Goal: Information Seeking & Learning: Browse casually

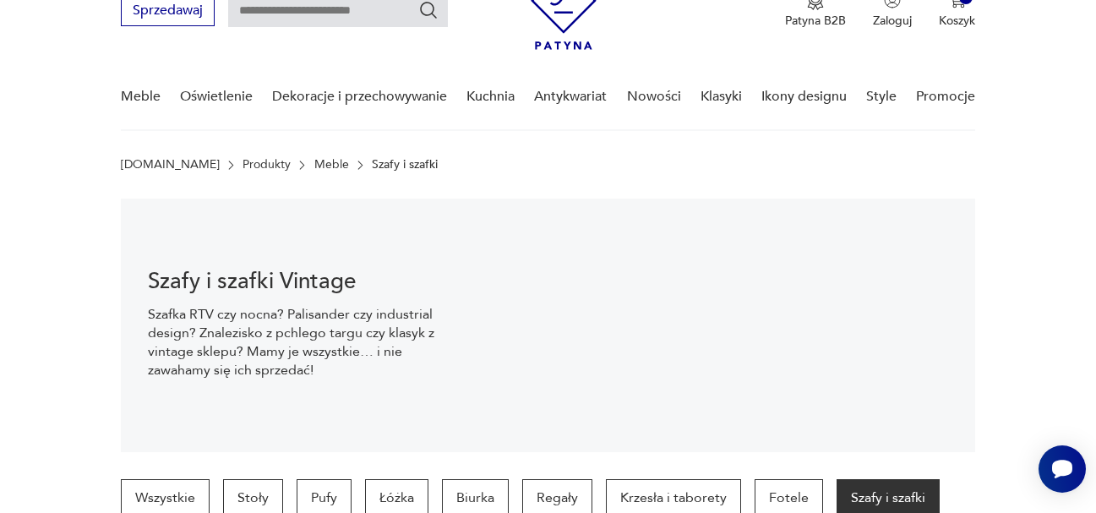
scroll to position [25, 0]
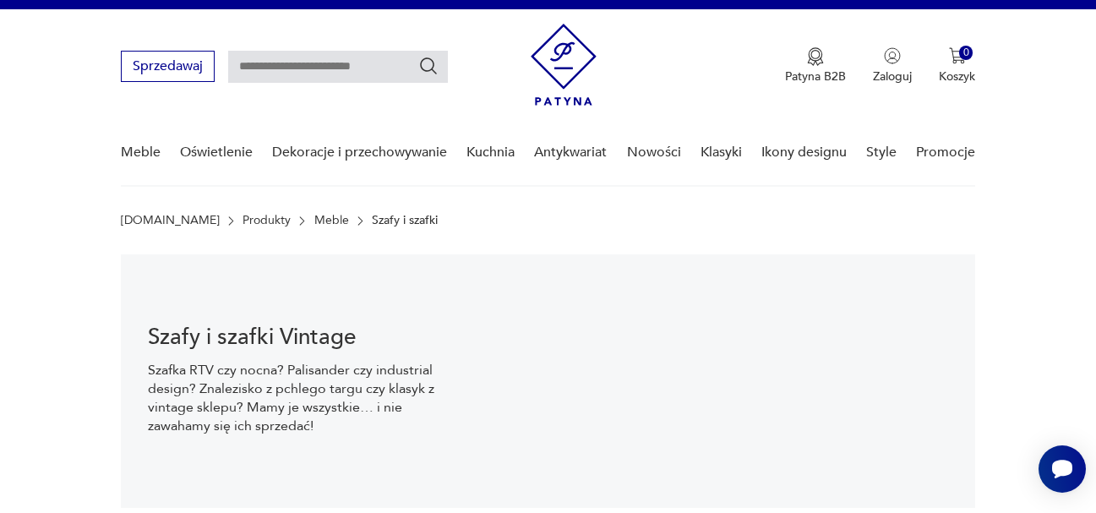
click at [314, 217] on link "Meble" at bounding box center [331, 221] width 35 height 14
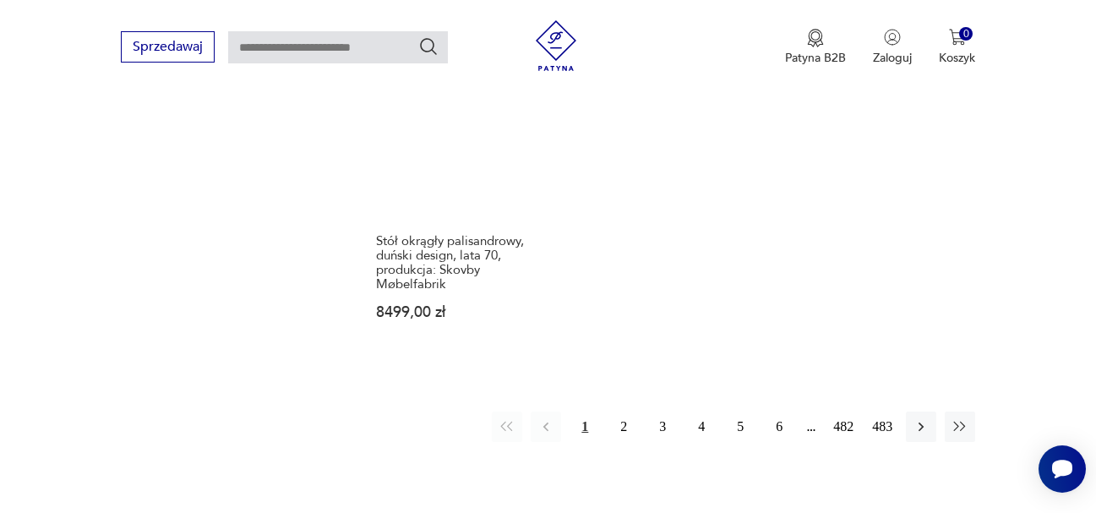
scroll to position [2366, 0]
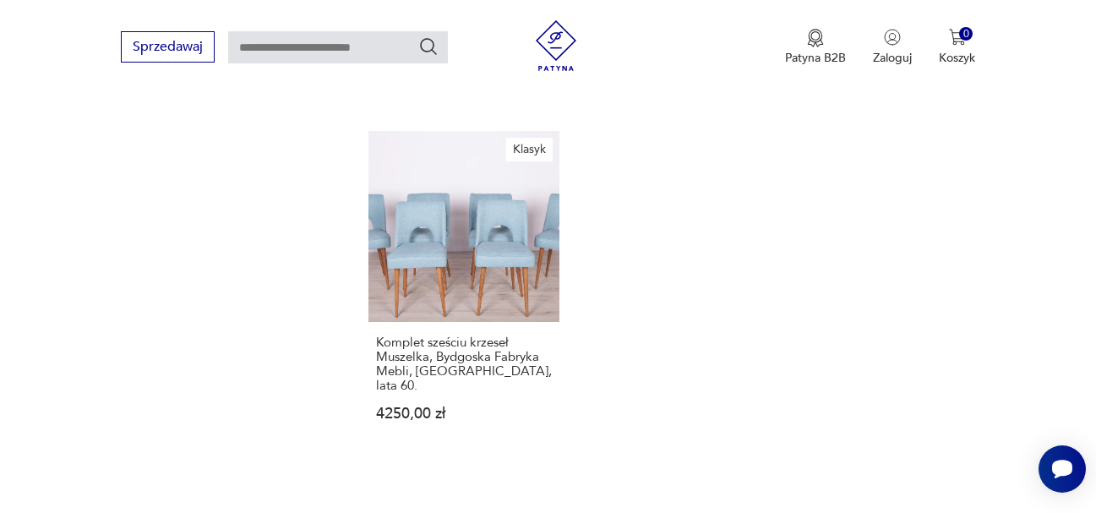
scroll to position [2477, 0]
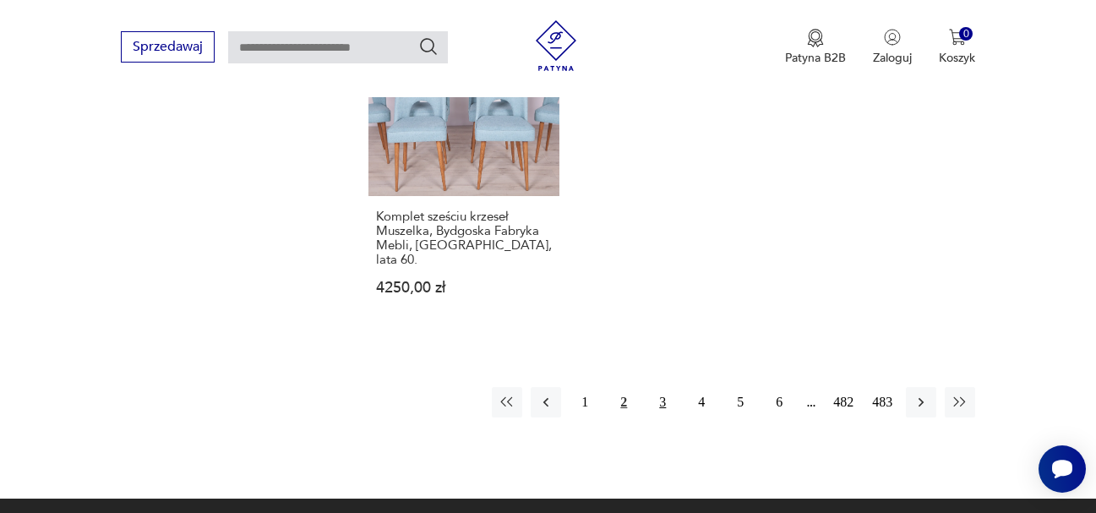
click at [664, 387] on button "3" at bounding box center [662, 402] width 30 height 30
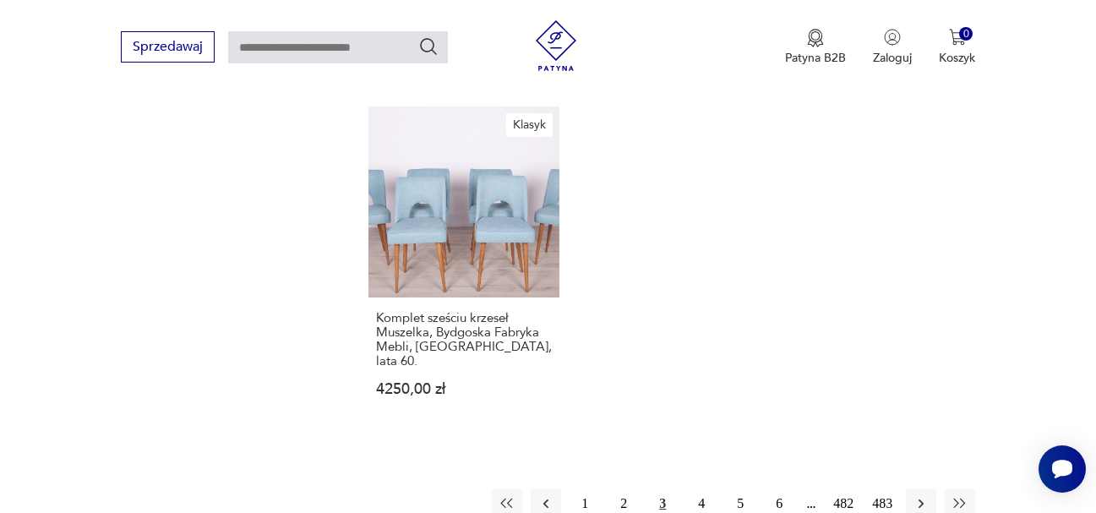
scroll to position [2224, 0]
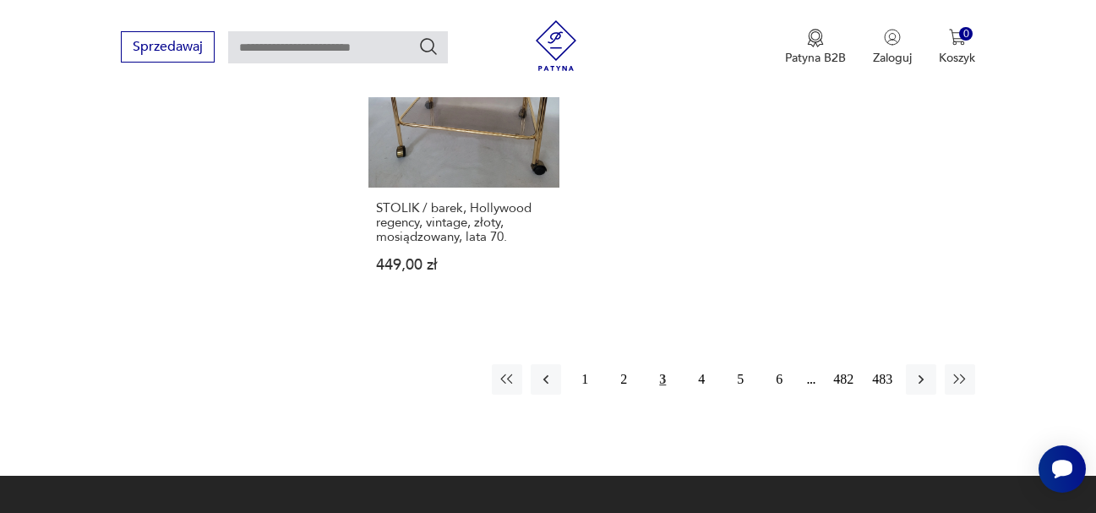
scroll to position [2562, 0]
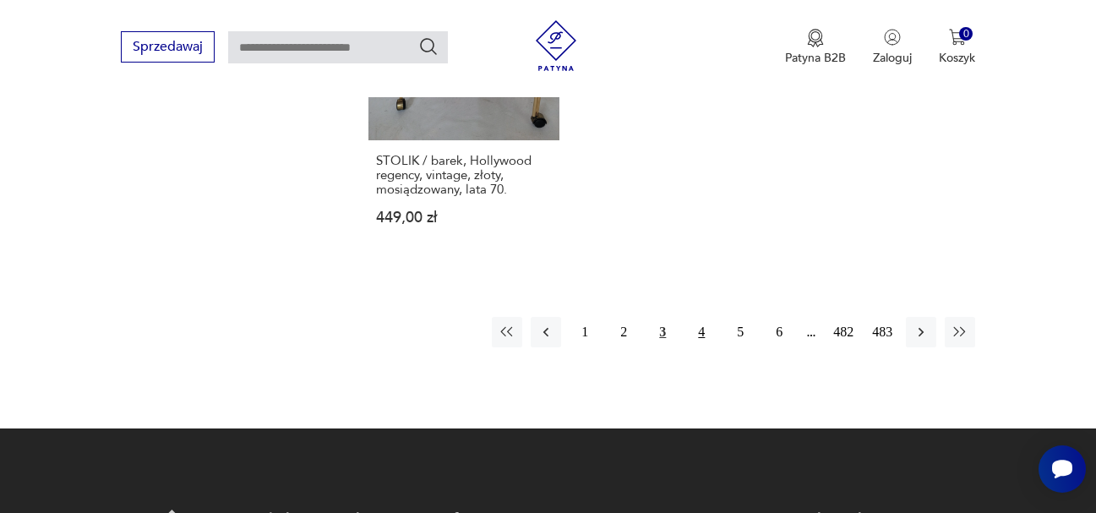
click at [700, 322] on button "4" at bounding box center [701, 332] width 30 height 30
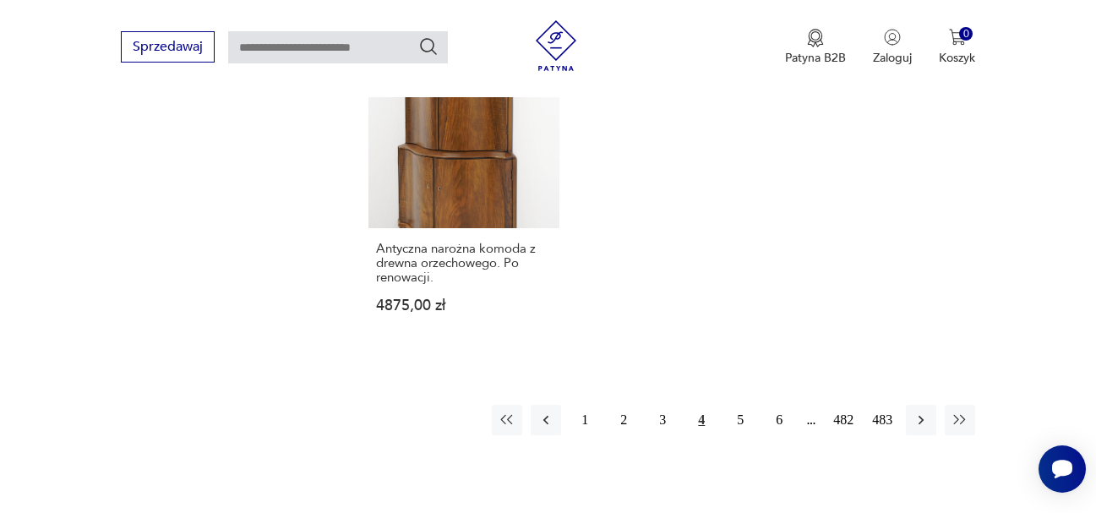
scroll to position [2562, 0]
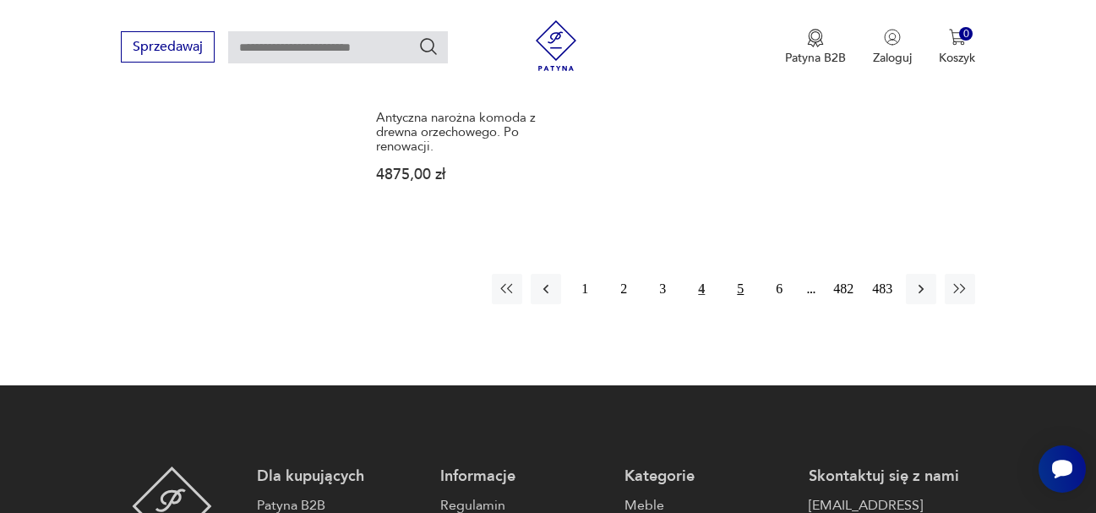
click at [736, 274] on button "5" at bounding box center [740, 289] width 30 height 30
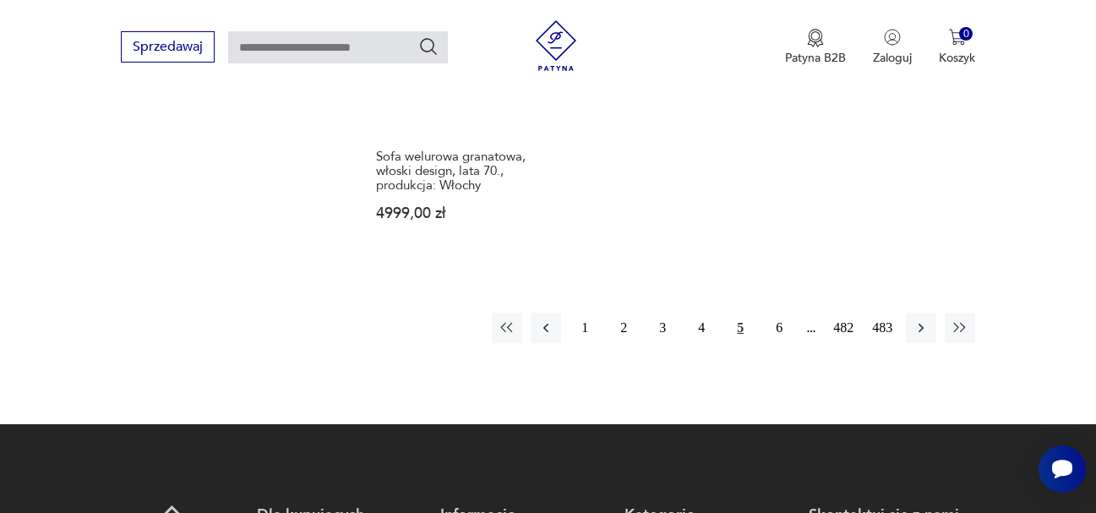
scroll to position [2562, 0]
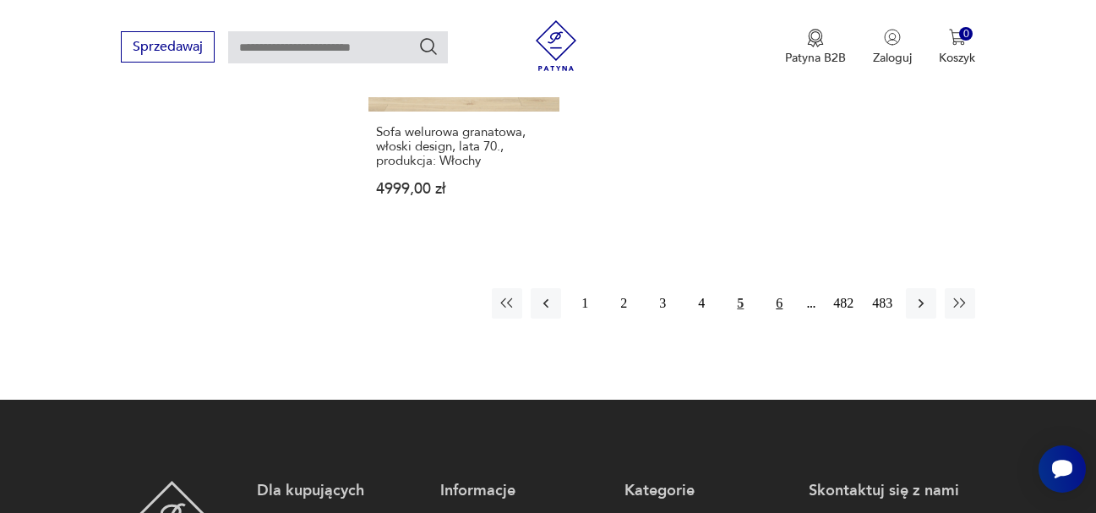
click at [778, 288] on button "6" at bounding box center [779, 303] width 30 height 30
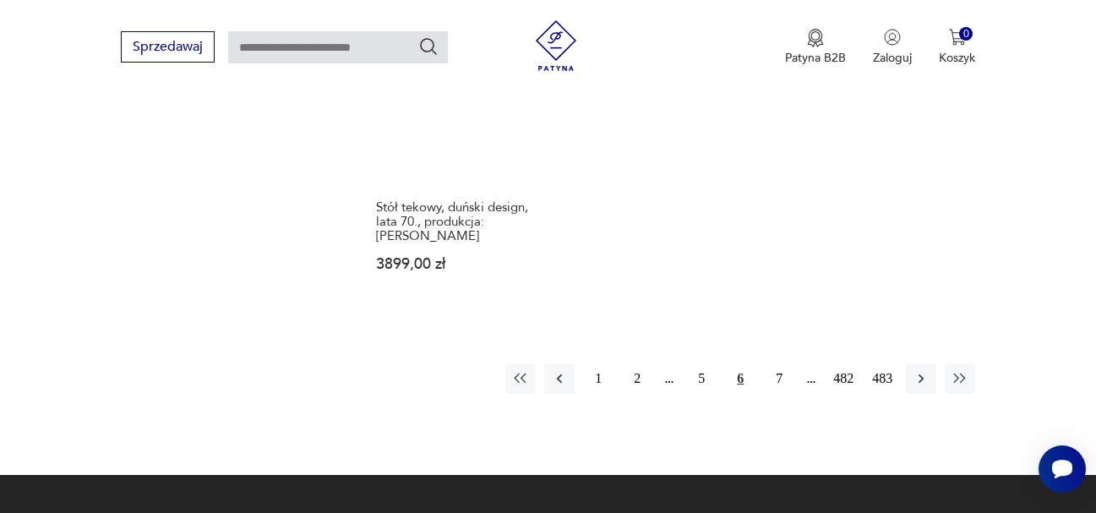
scroll to position [2477, 0]
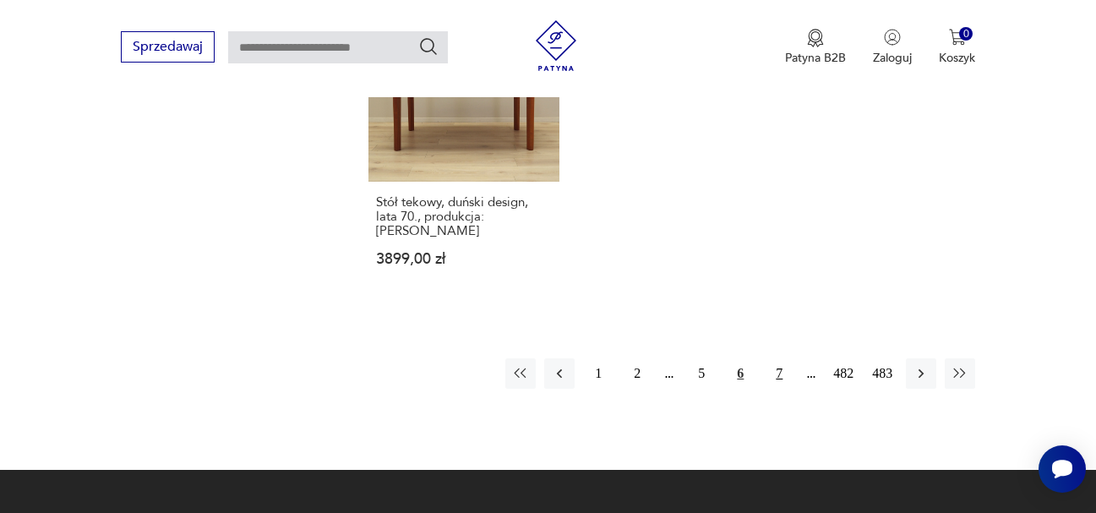
click at [778, 358] on button "7" at bounding box center [779, 373] width 30 height 30
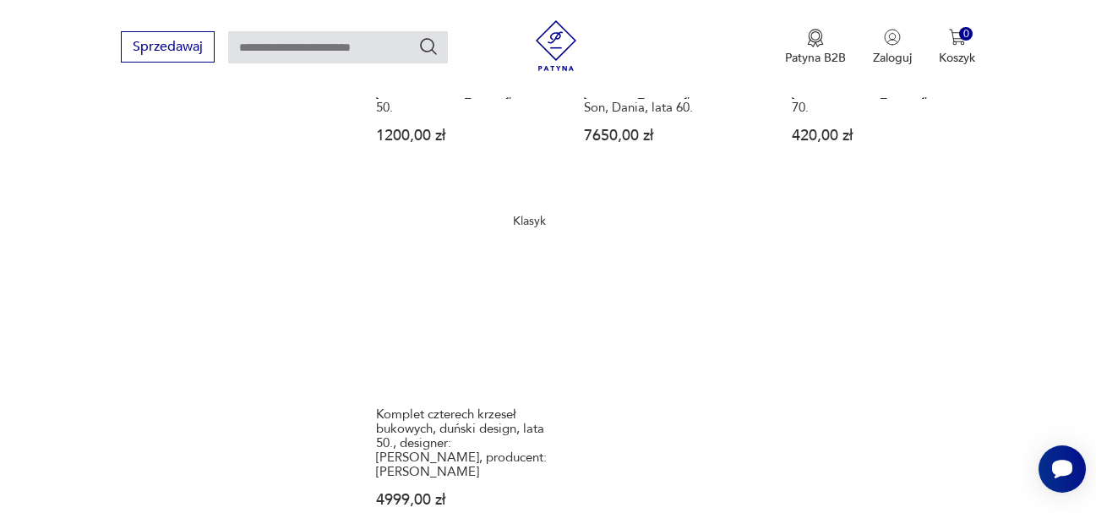
scroll to position [2367, 0]
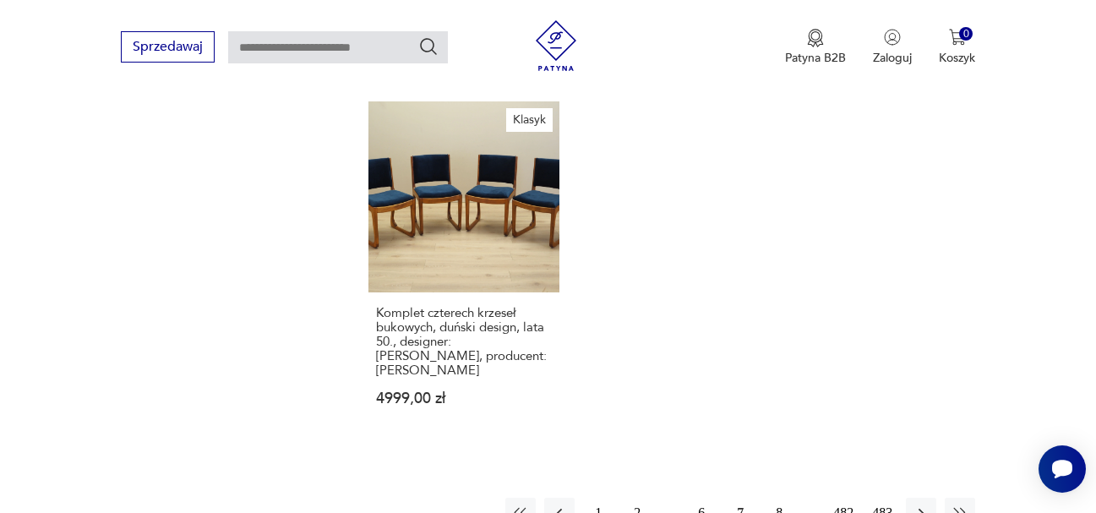
click at [778, 498] on button "8" at bounding box center [779, 513] width 30 height 30
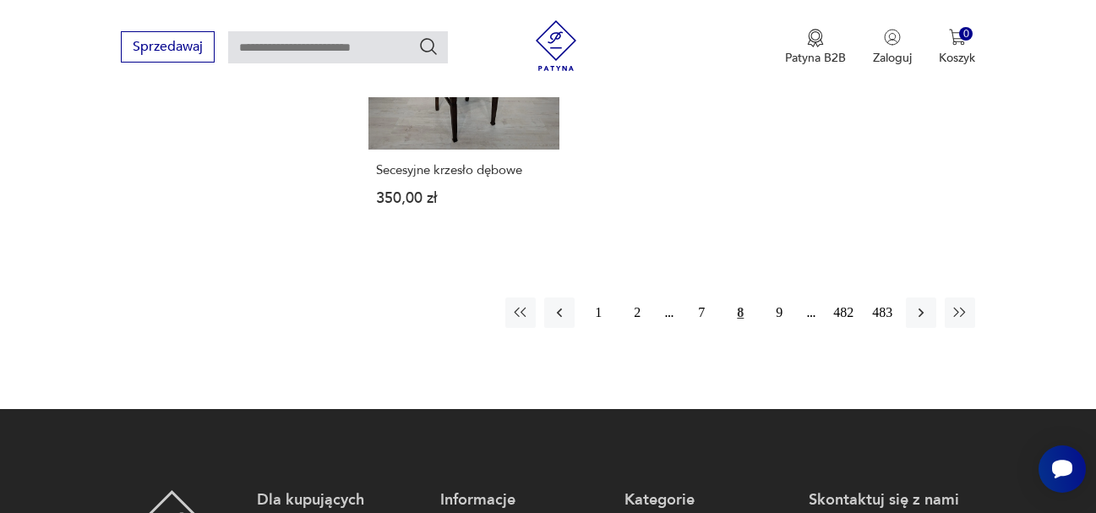
scroll to position [2562, 0]
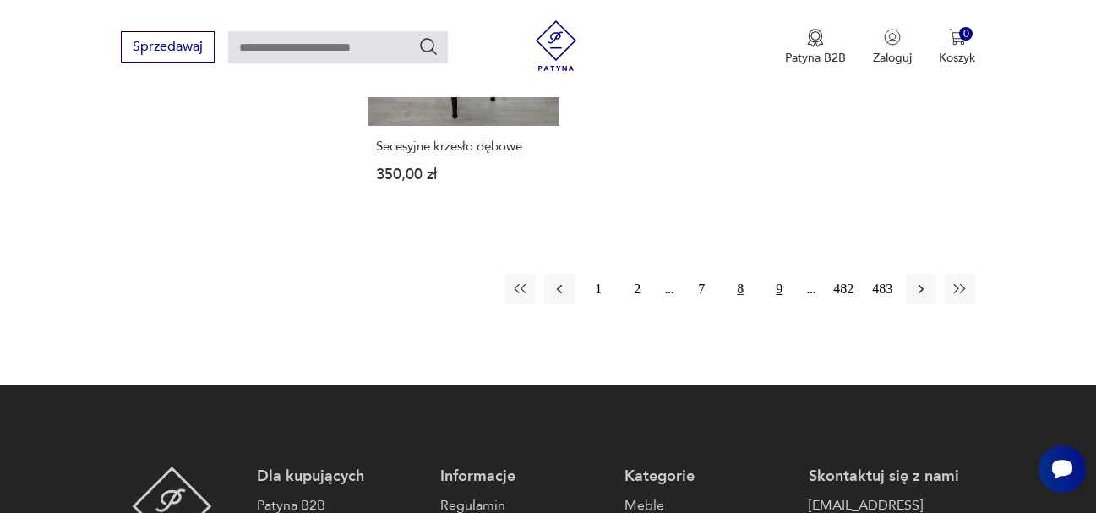
click at [780, 274] on button "9" at bounding box center [779, 289] width 30 height 30
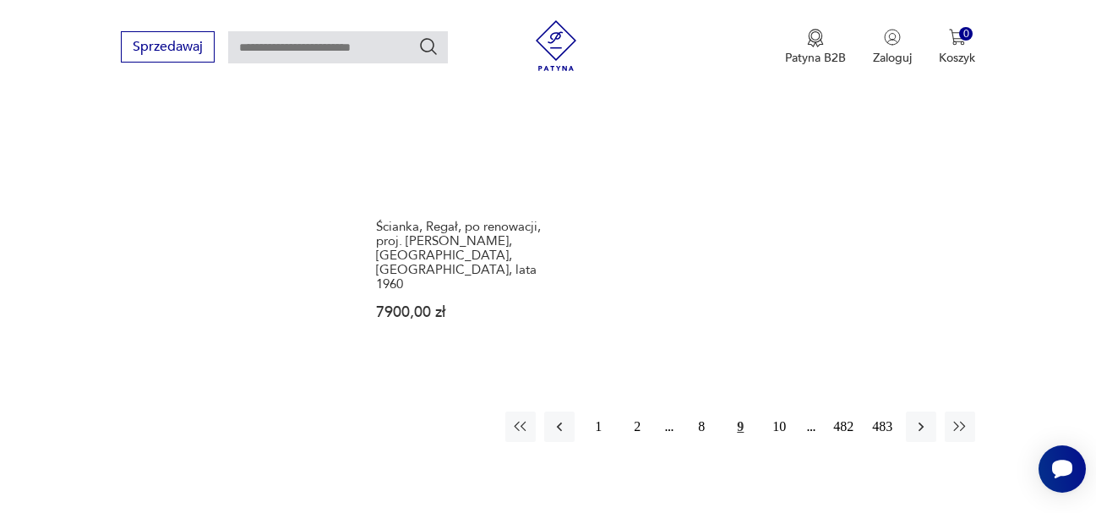
scroll to position [2477, 0]
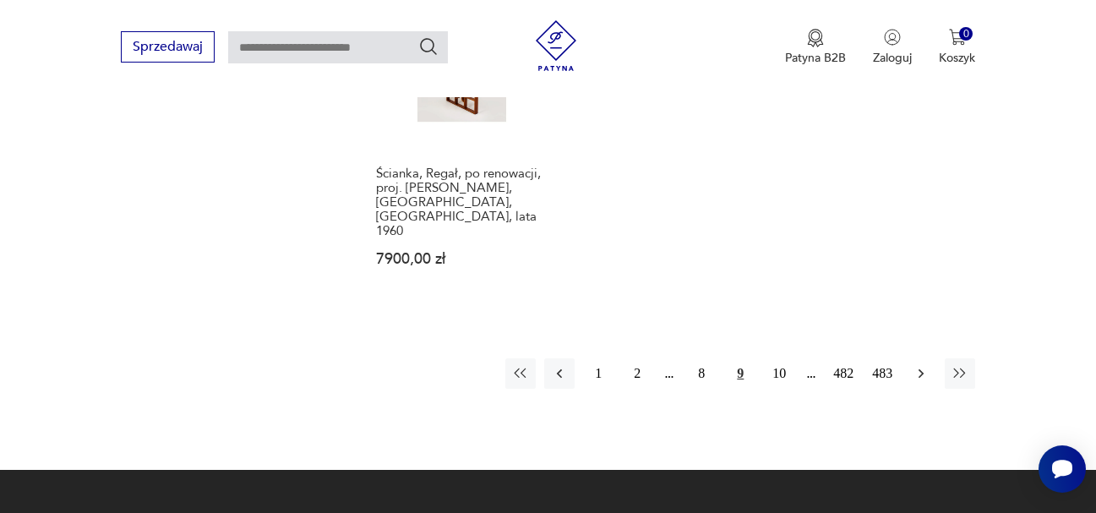
click at [917, 365] on icon "button" at bounding box center [921, 373] width 17 height 17
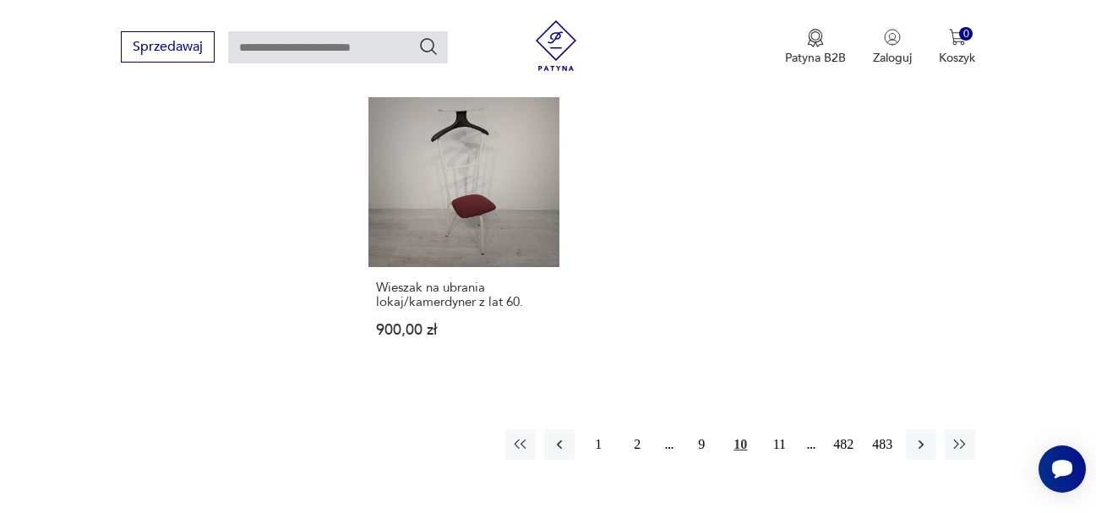
scroll to position [2393, 0]
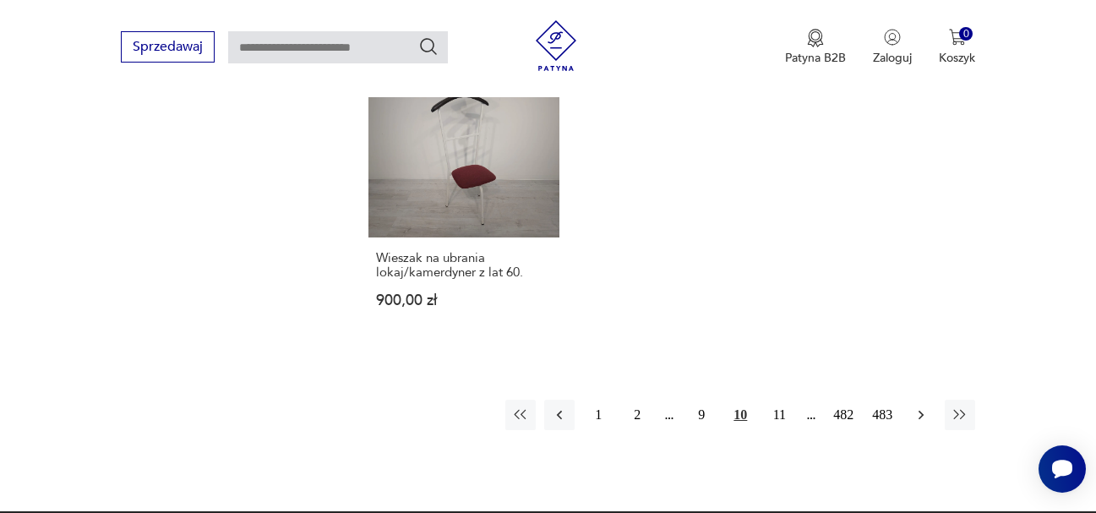
click at [920, 415] on icon "button" at bounding box center [921, 415] width 17 height 17
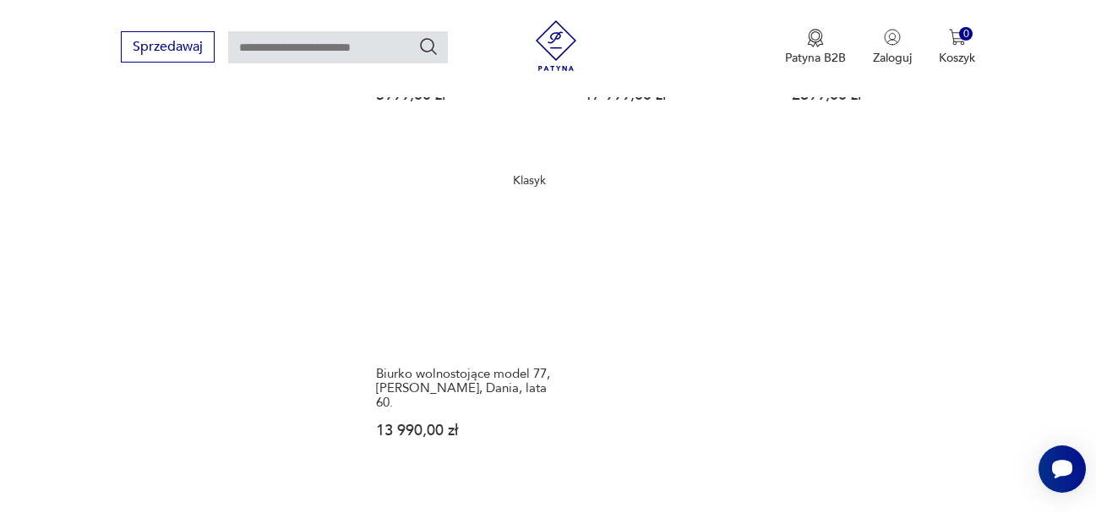
scroll to position [2477, 0]
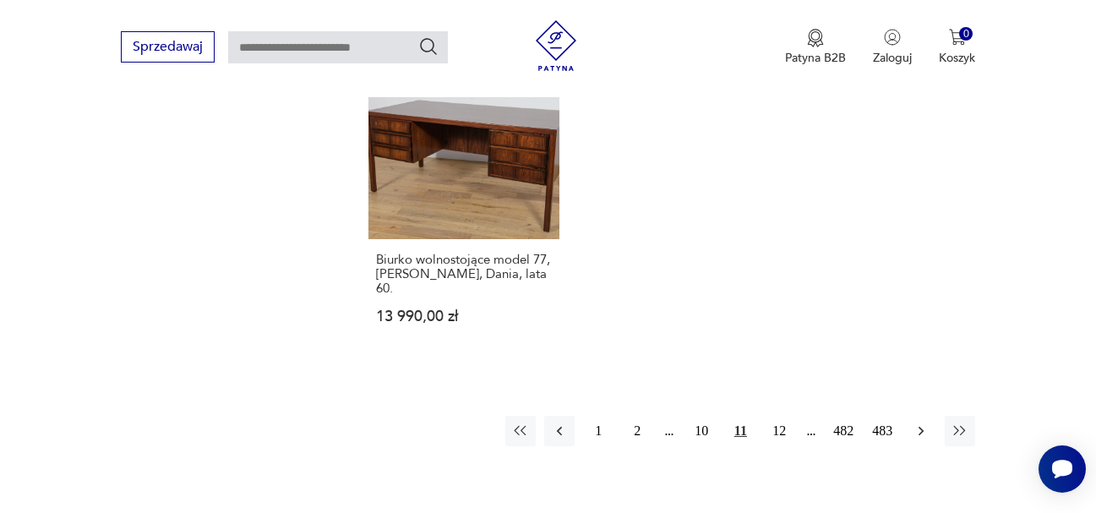
click at [920, 423] on icon "button" at bounding box center [921, 431] width 17 height 17
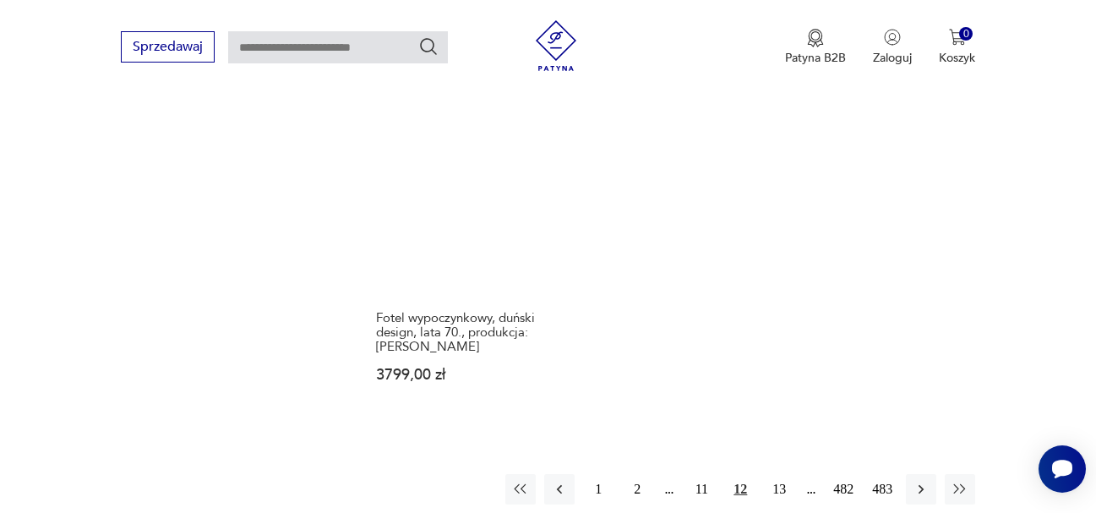
scroll to position [2477, 0]
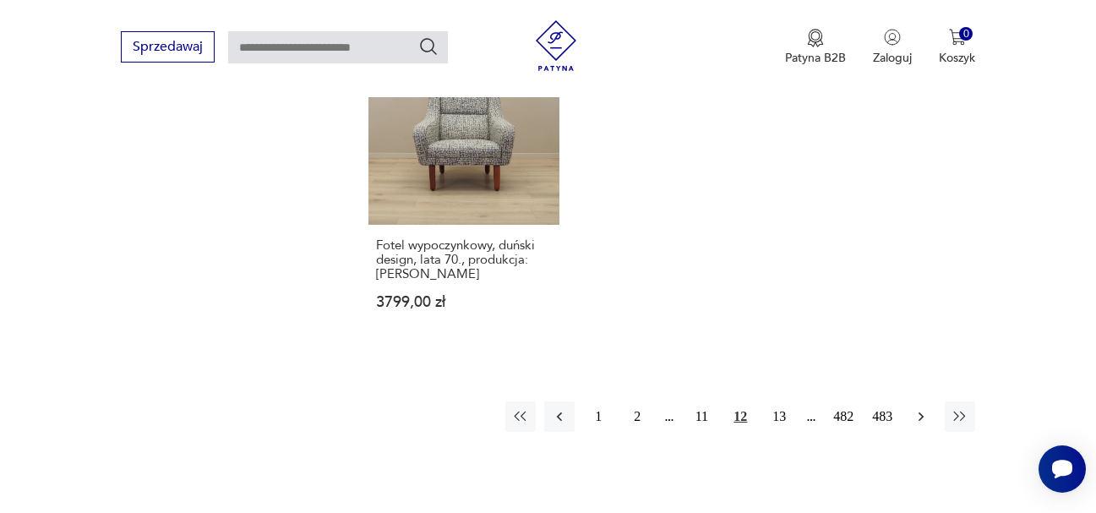
click at [919, 408] on icon "button" at bounding box center [921, 416] width 17 height 17
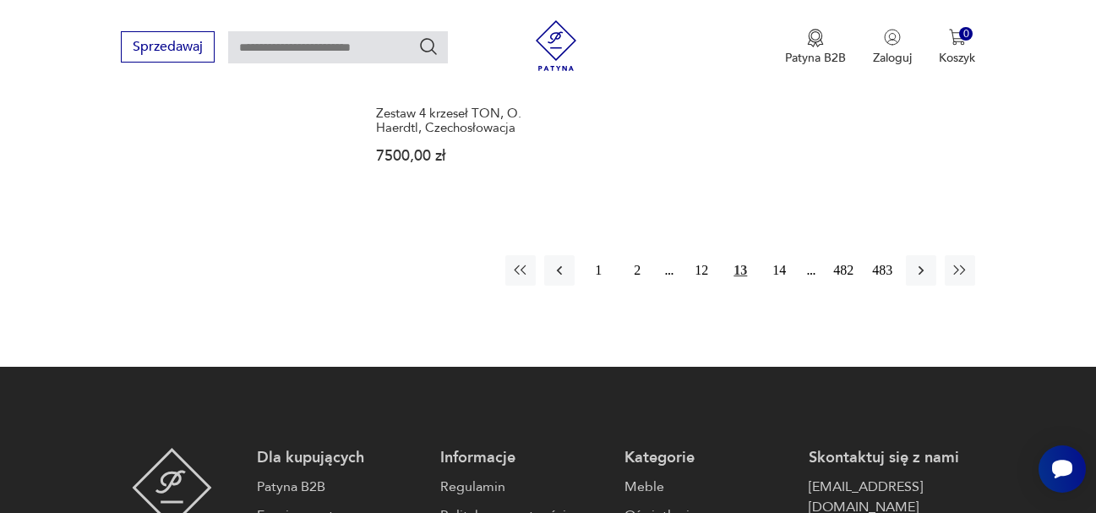
scroll to position [2562, 0]
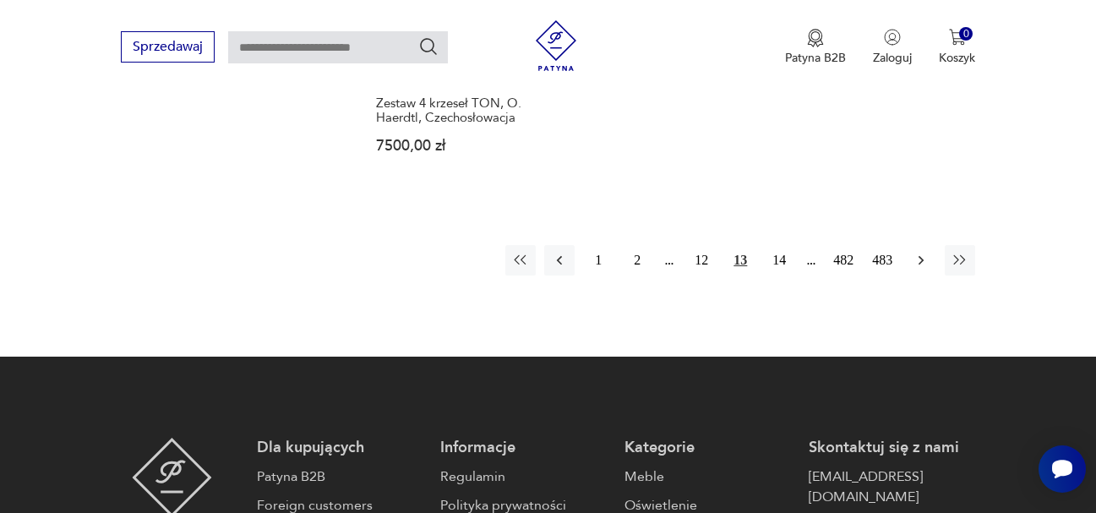
click at [924, 252] on icon "button" at bounding box center [921, 260] width 17 height 17
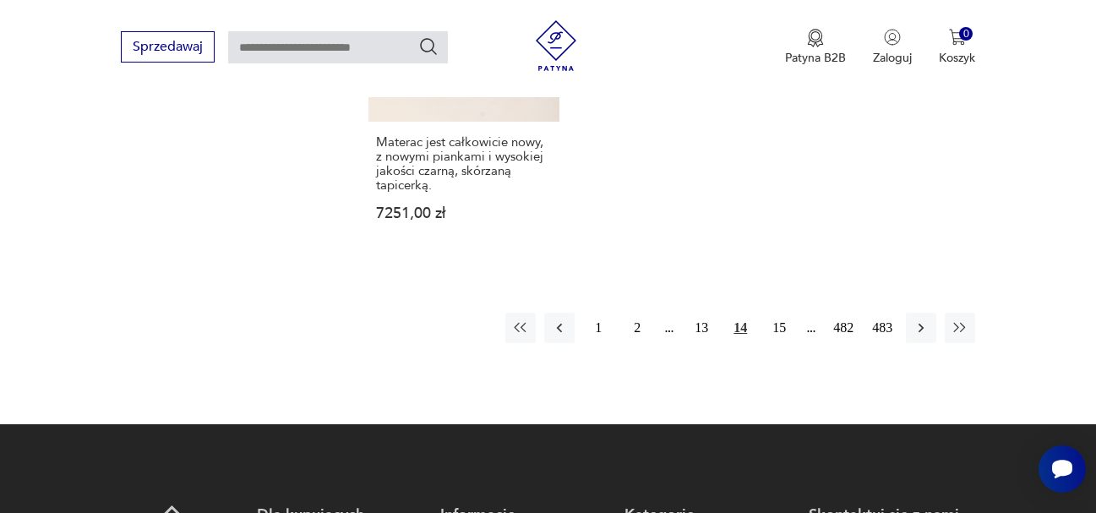
scroll to position [2647, 0]
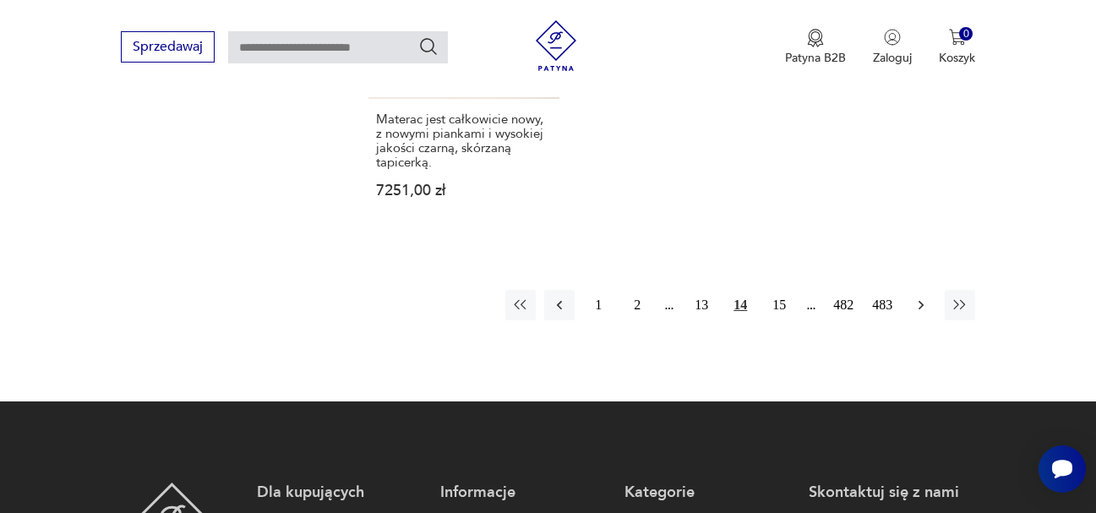
click at [923, 301] on icon "button" at bounding box center [921, 305] width 5 height 9
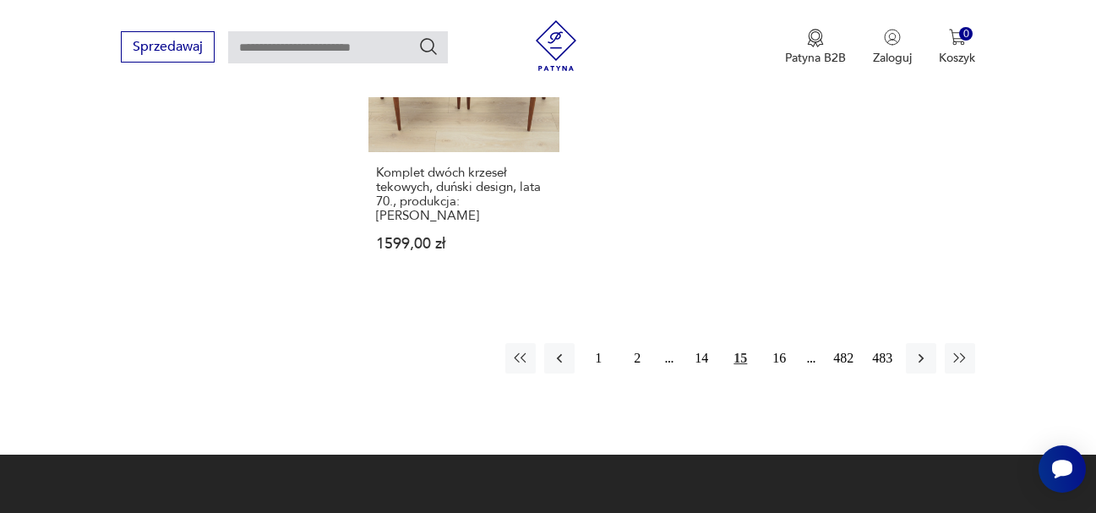
scroll to position [2647, 0]
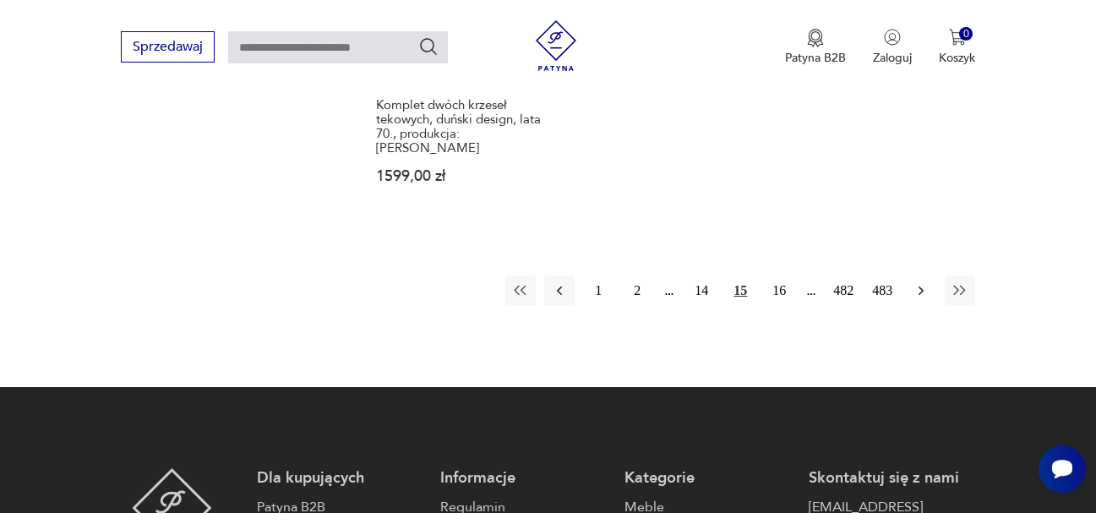
click at [924, 282] on icon "button" at bounding box center [921, 290] width 17 height 17
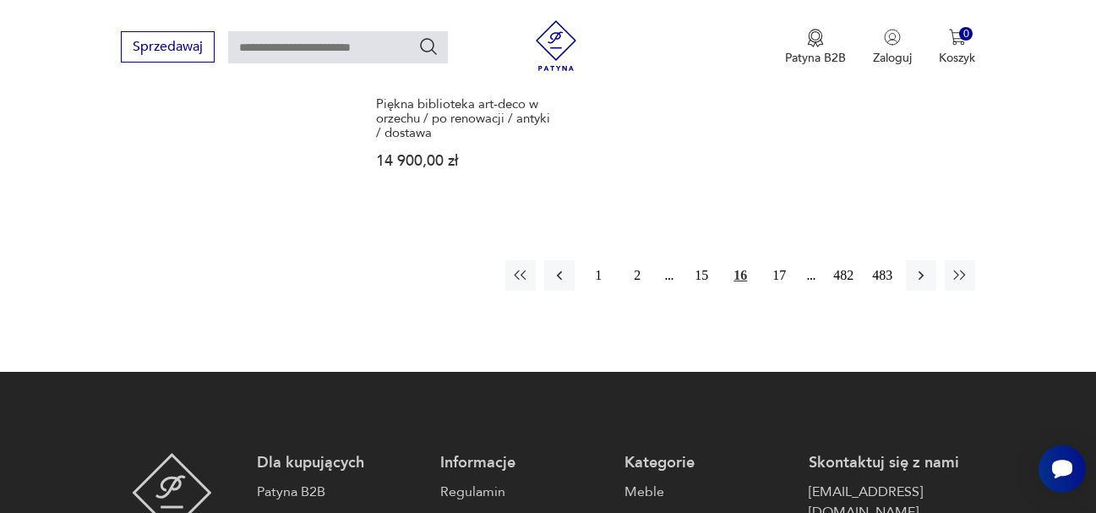
scroll to position [2562, 0]
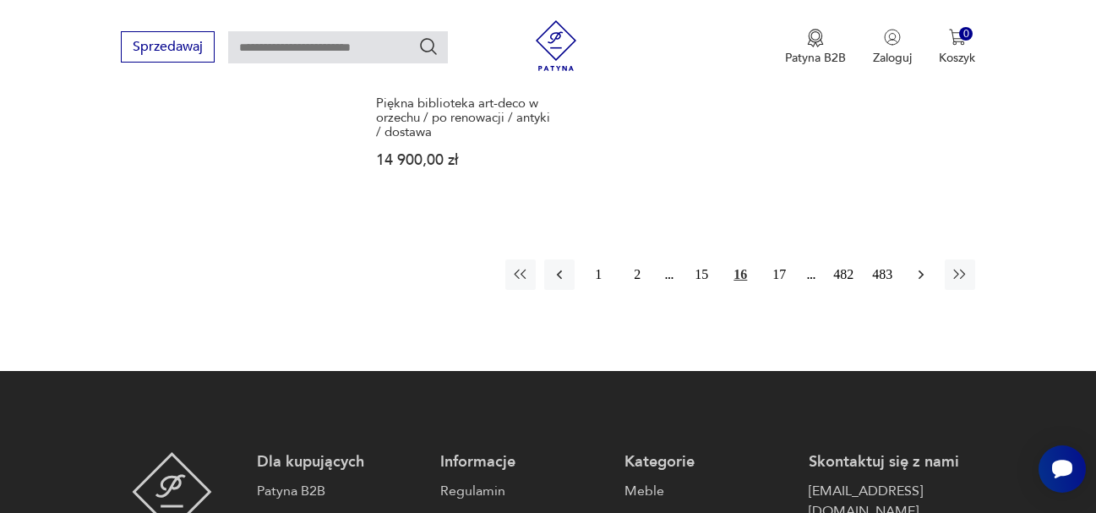
click at [922, 270] on icon "button" at bounding box center [921, 274] width 5 height 9
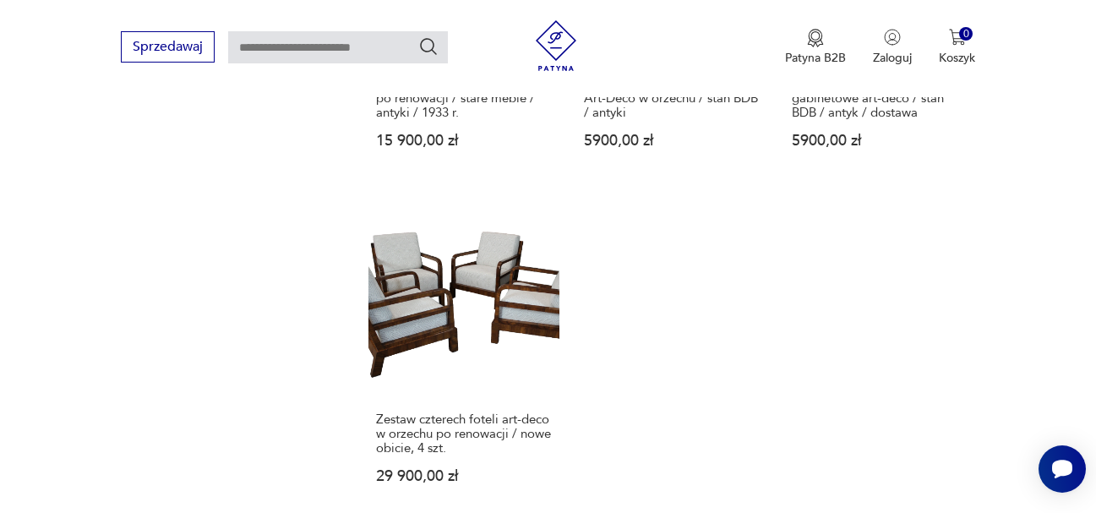
scroll to position [2393, 0]
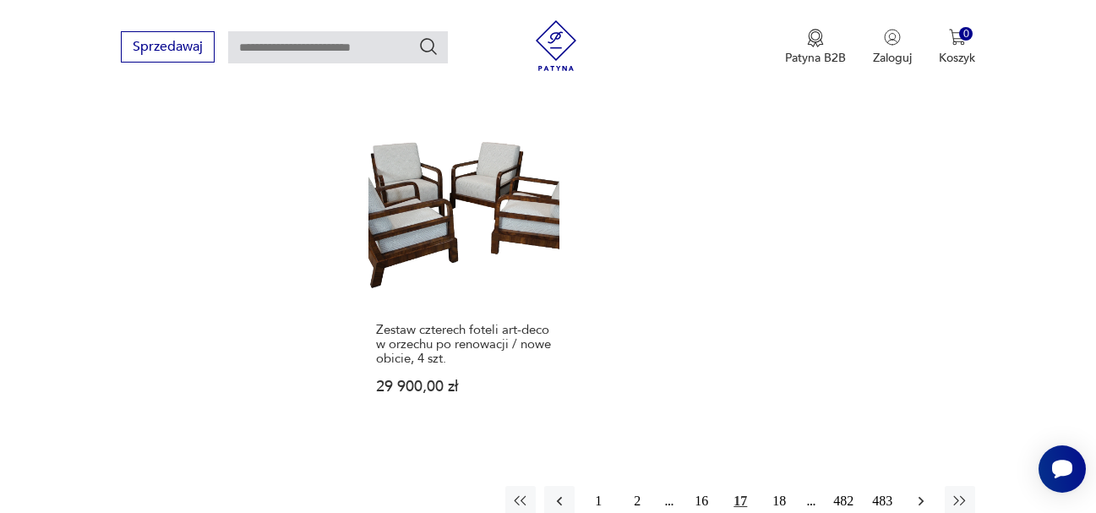
click at [918, 493] on icon "button" at bounding box center [921, 501] width 17 height 17
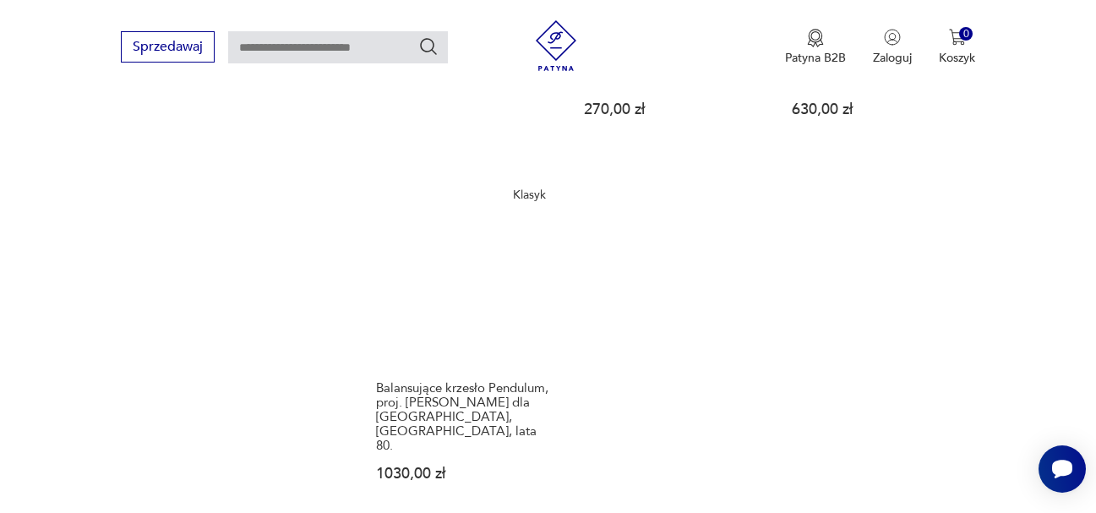
scroll to position [2393, 0]
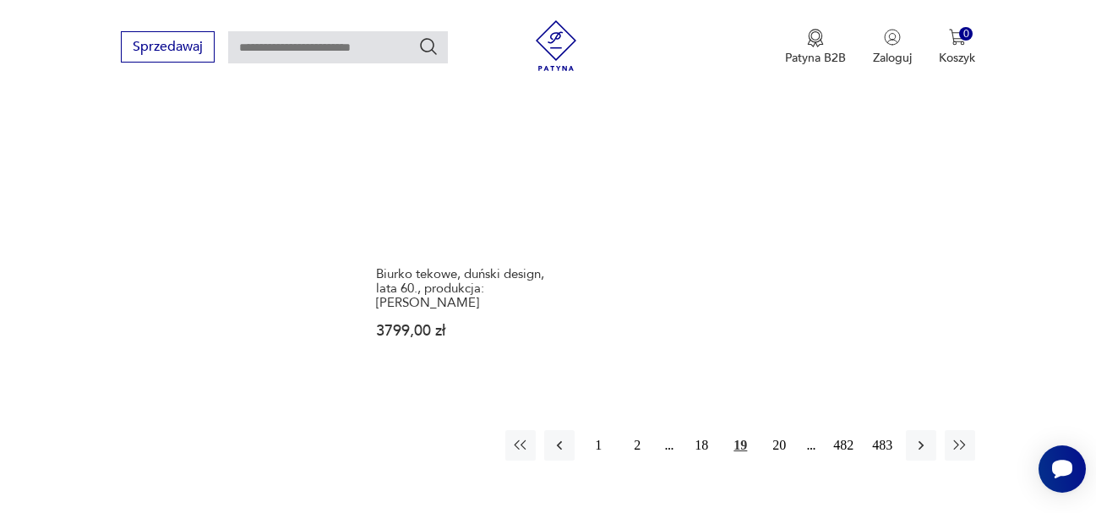
scroll to position [2393, 0]
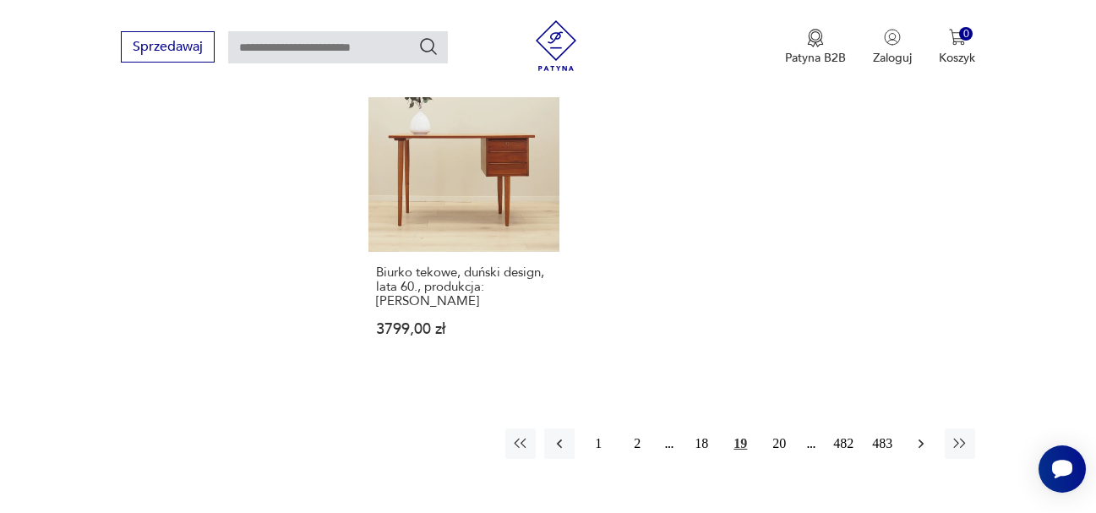
click at [918, 435] on icon "button" at bounding box center [921, 443] width 17 height 17
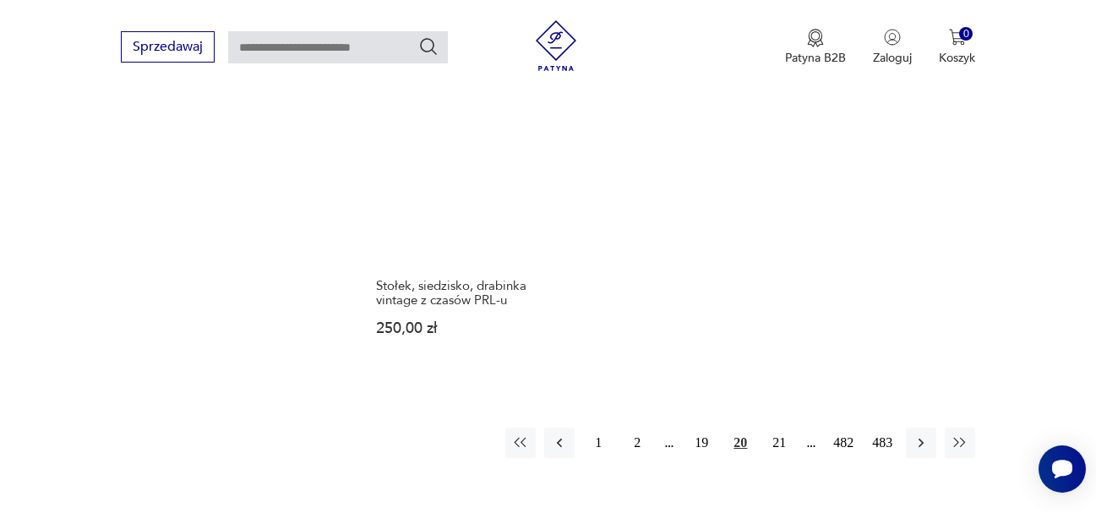
scroll to position [2393, 0]
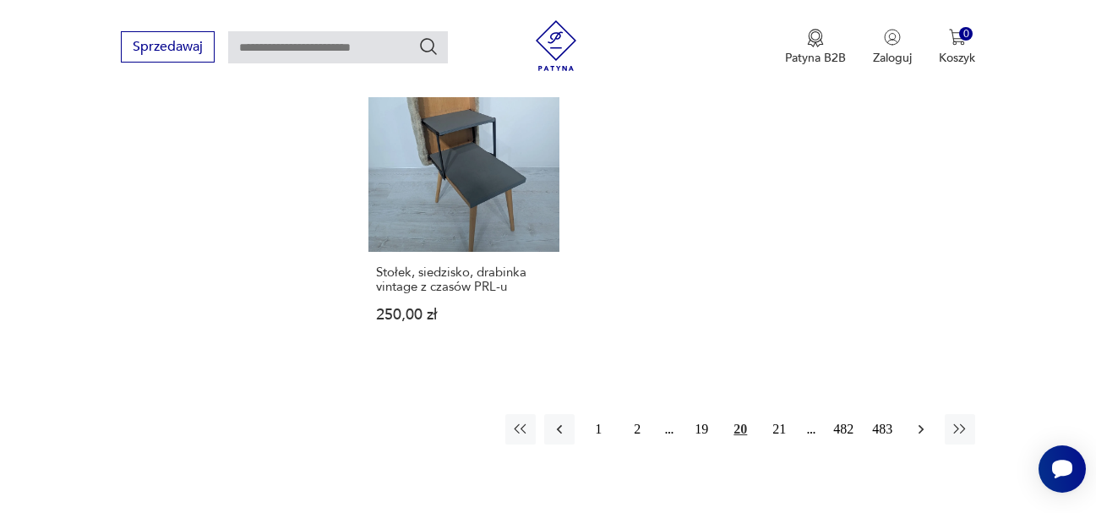
click at [917, 421] on icon "button" at bounding box center [921, 429] width 17 height 17
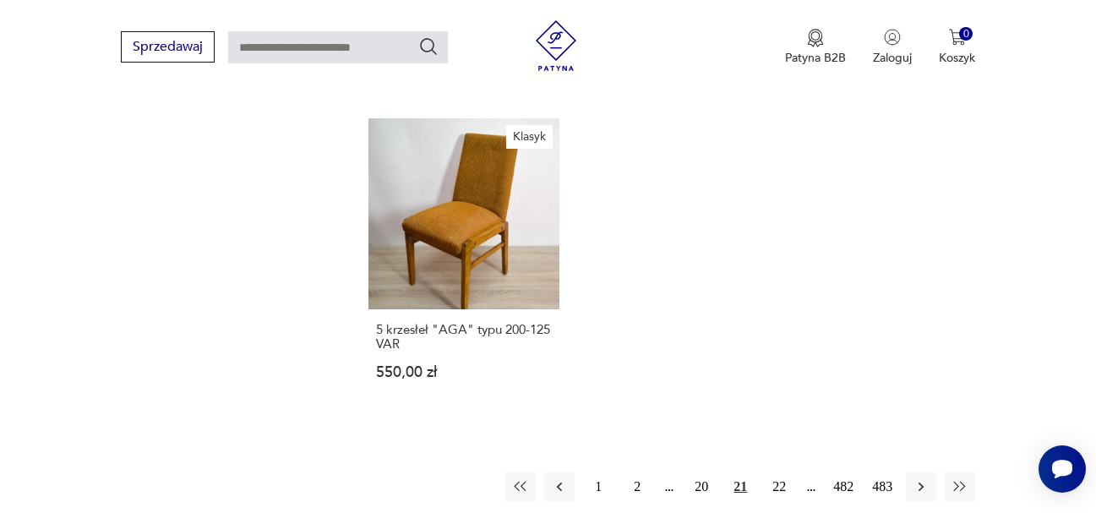
scroll to position [2308, 0]
click at [921, 481] on icon "button" at bounding box center [921, 485] width 5 height 9
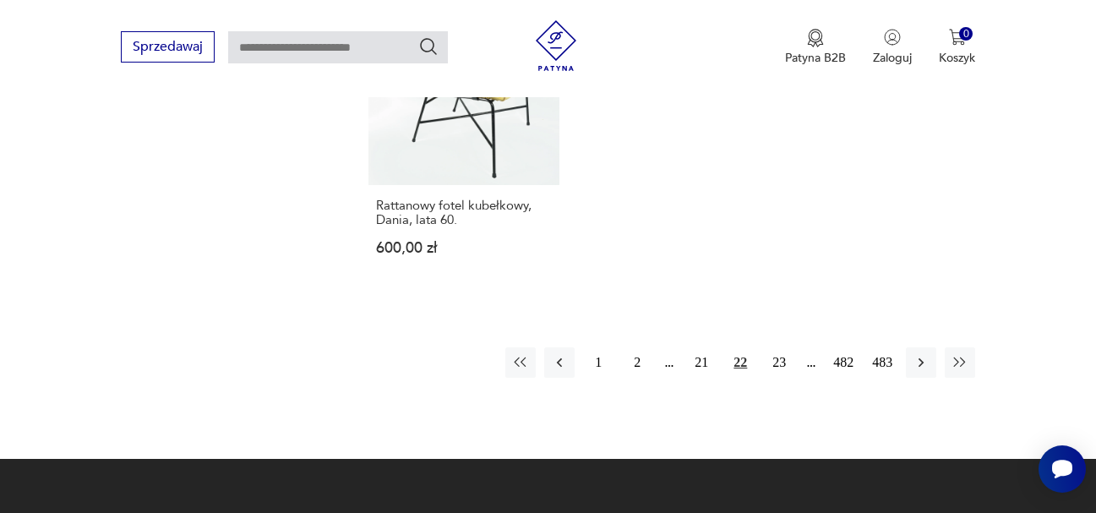
scroll to position [2477, 0]
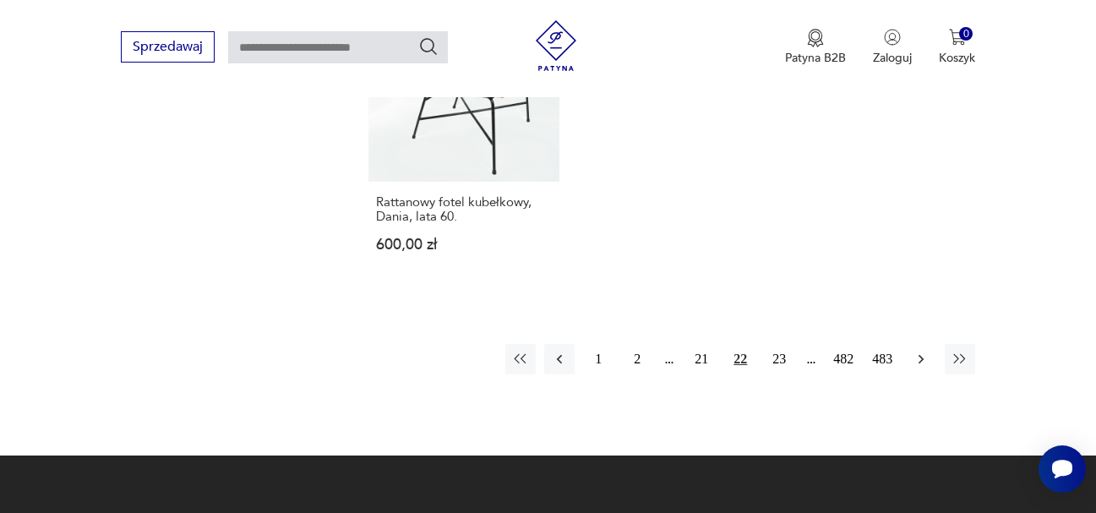
click at [924, 351] on icon "button" at bounding box center [921, 359] width 17 height 17
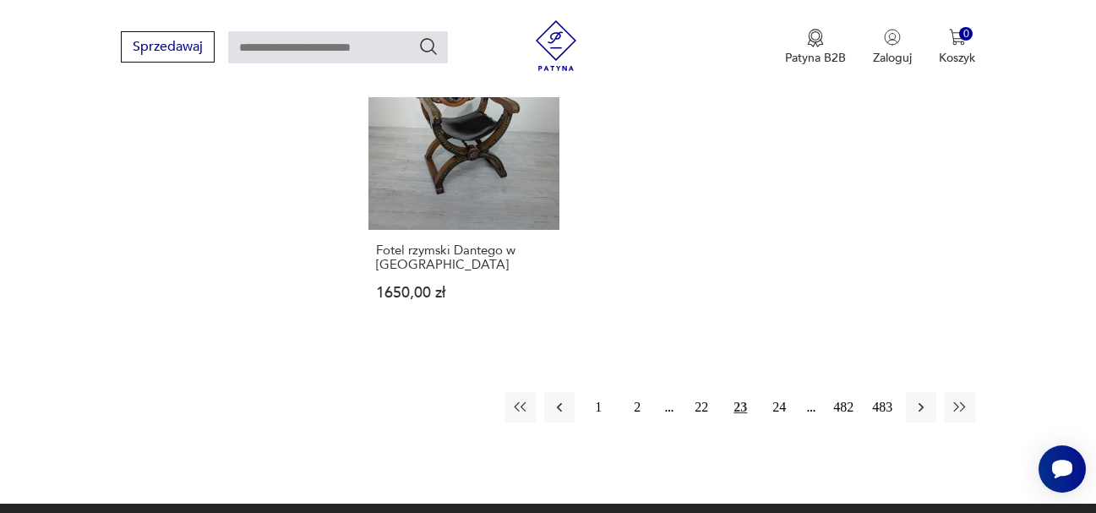
scroll to position [2477, 0]
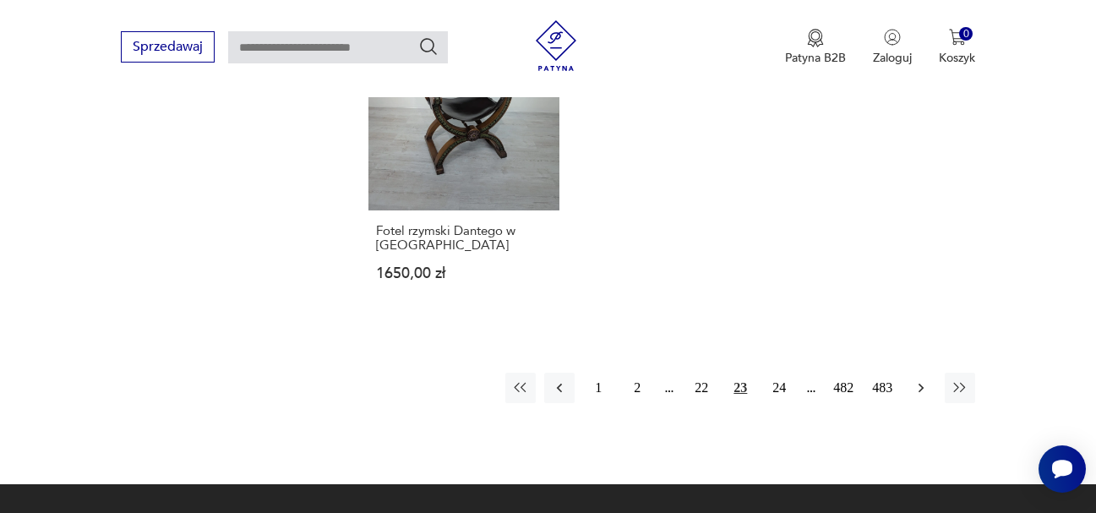
click at [918, 380] on icon "button" at bounding box center [921, 388] width 17 height 17
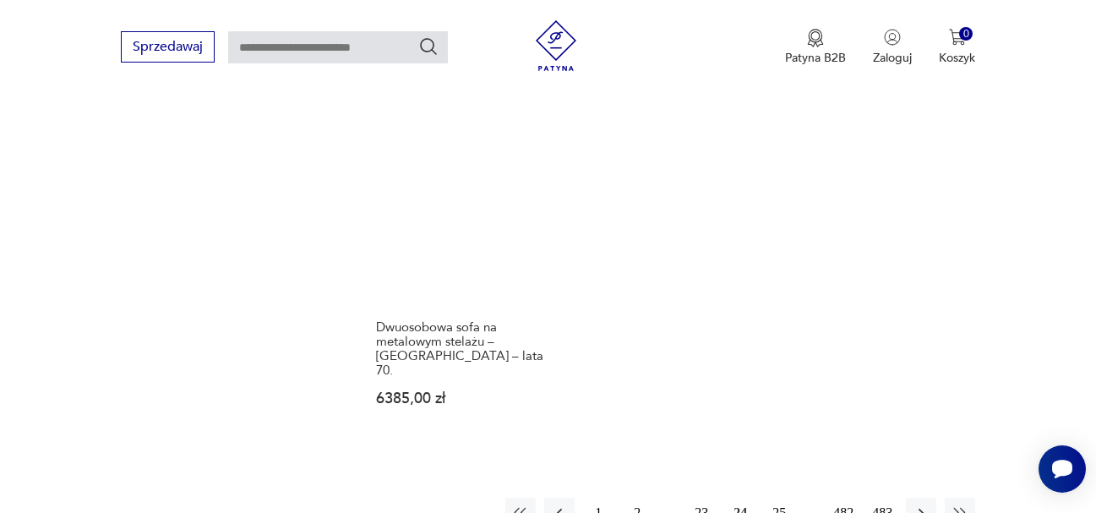
scroll to position [2393, 0]
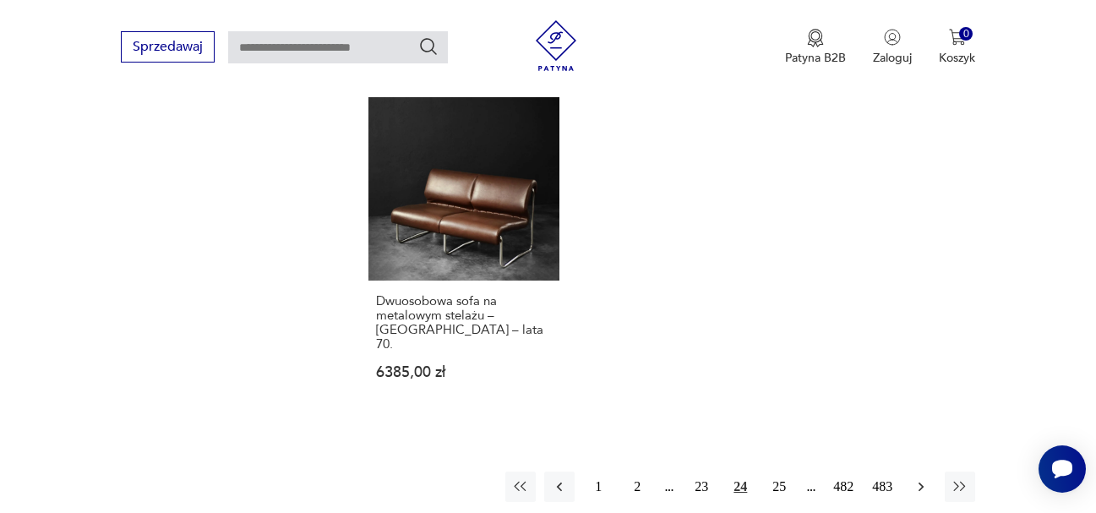
click at [924, 478] on icon "button" at bounding box center [921, 486] width 17 height 17
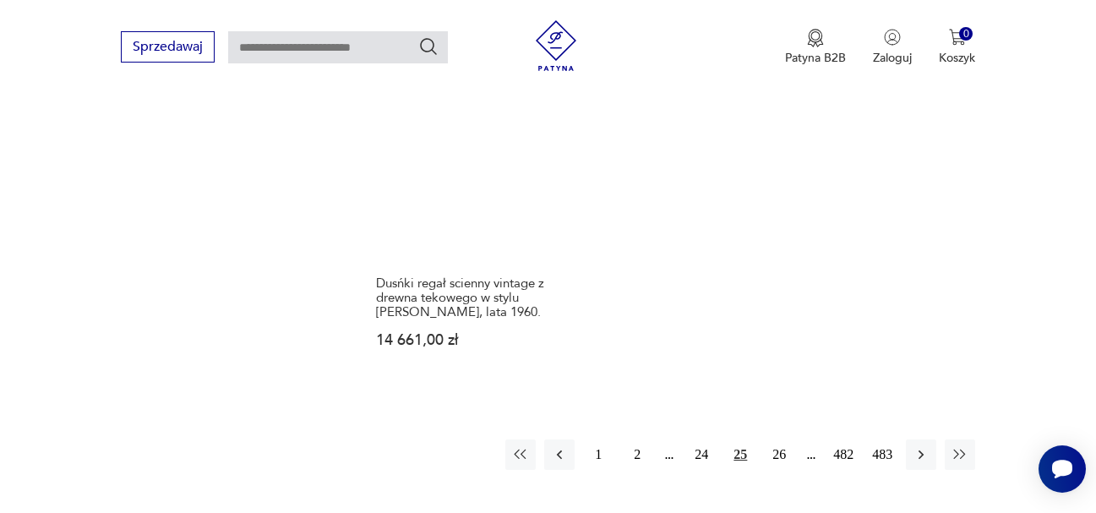
scroll to position [2393, 0]
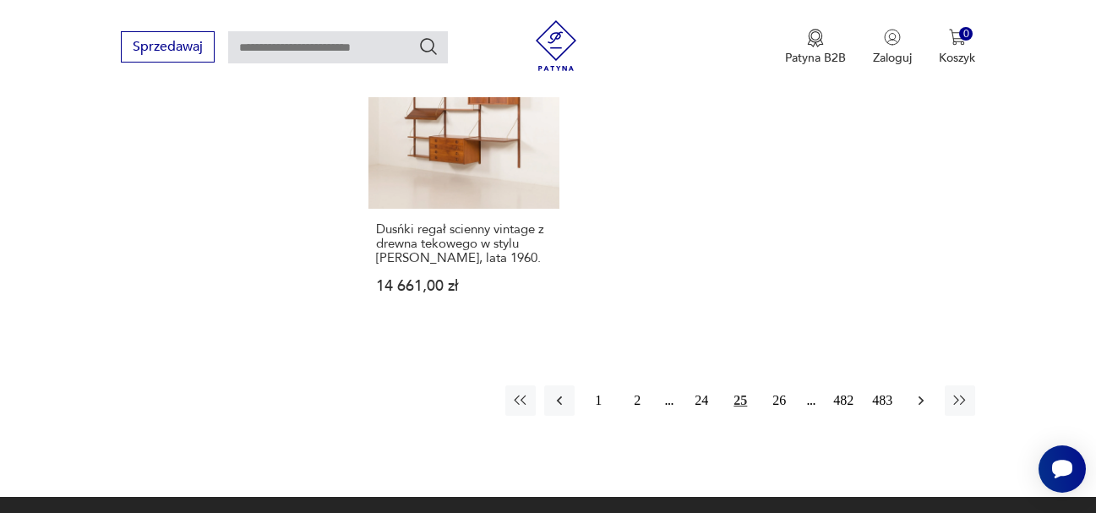
click at [922, 396] on icon "button" at bounding box center [921, 400] width 5 height 9
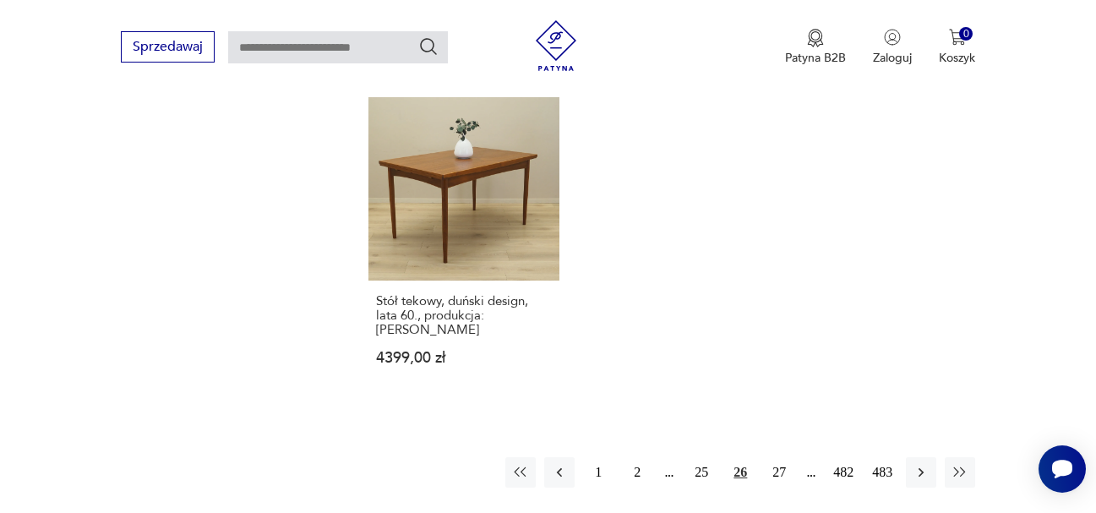
scroll to position [2477, 0]
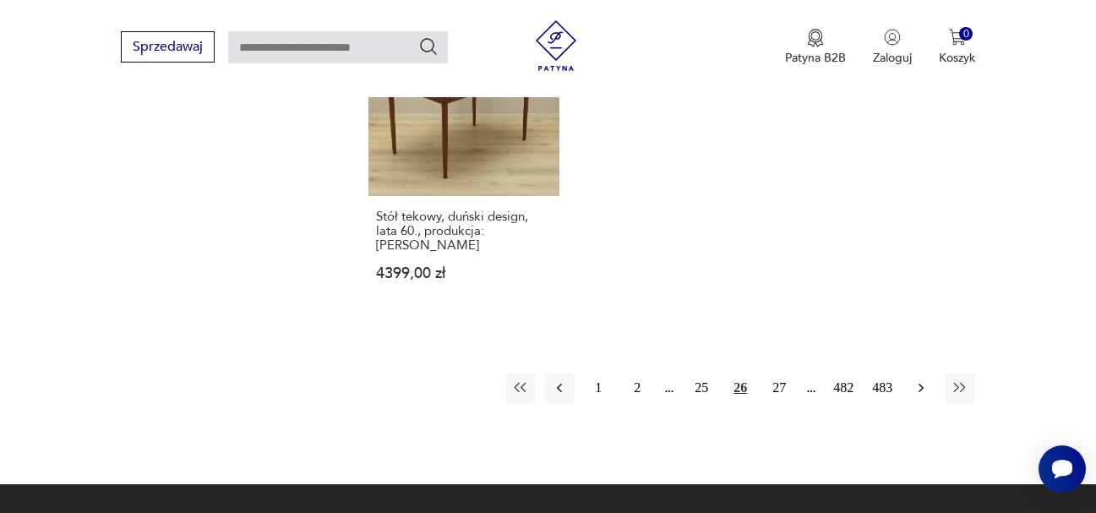
click at [923, 380] on icon "button" at bounding box center [921, 388] width 17 height 17
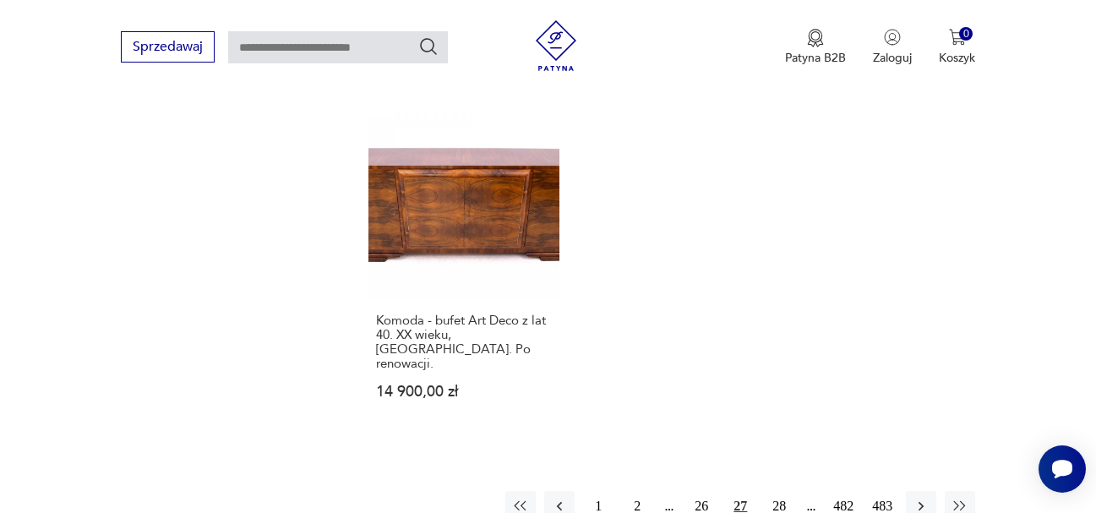
scroll to position [2393, 0]
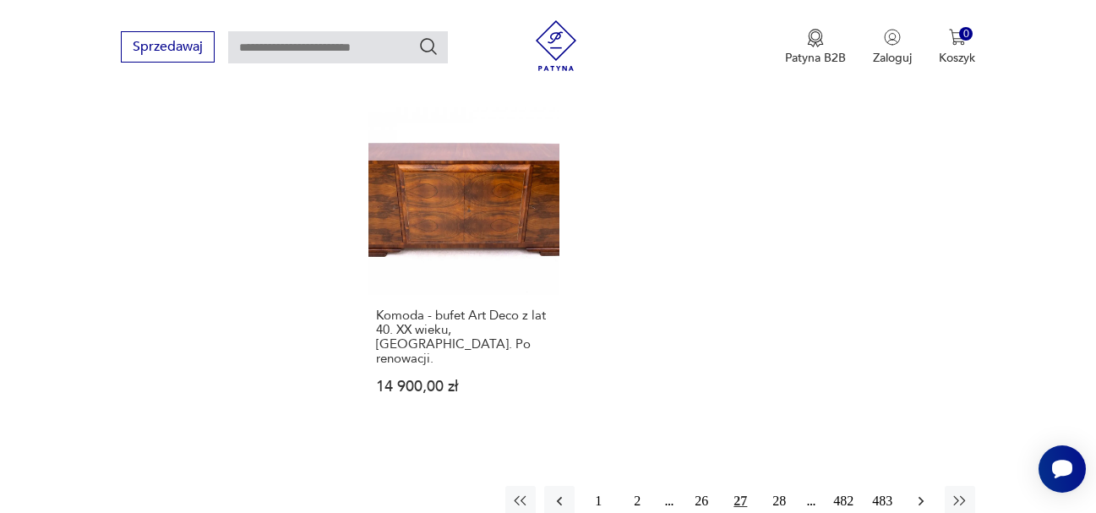
click at [921, 493] on icon "button" at bounding box center [921, 501] width 17 height 17
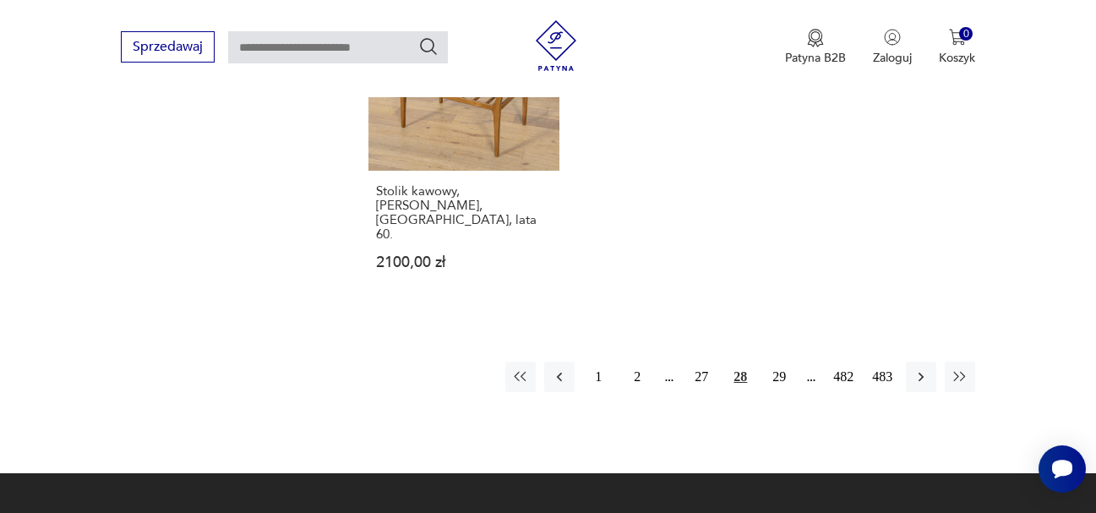
scroll to position [2477, 0]
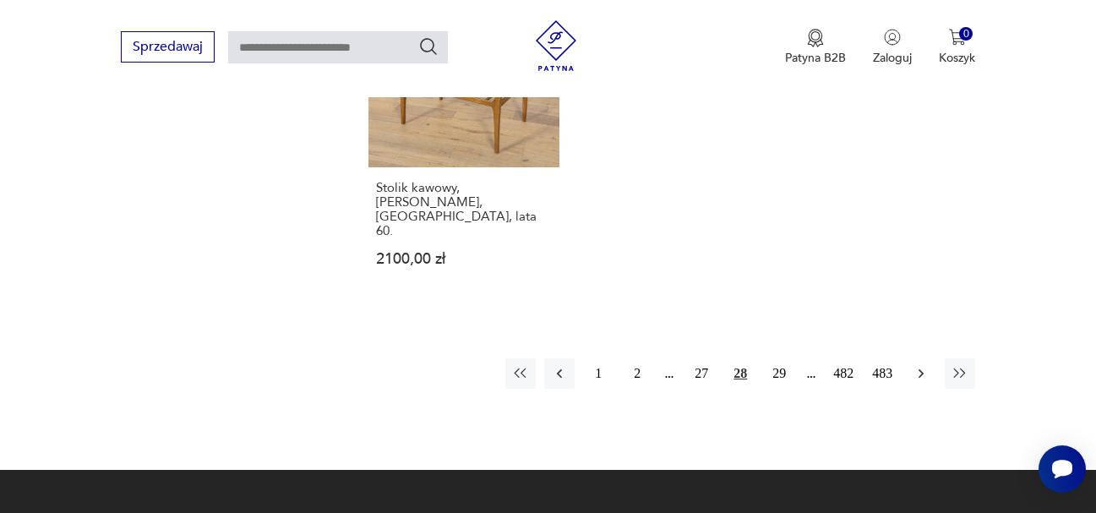
click at [922, 365] on icon "button" at bounding box center [921, 373] width 17 height 17
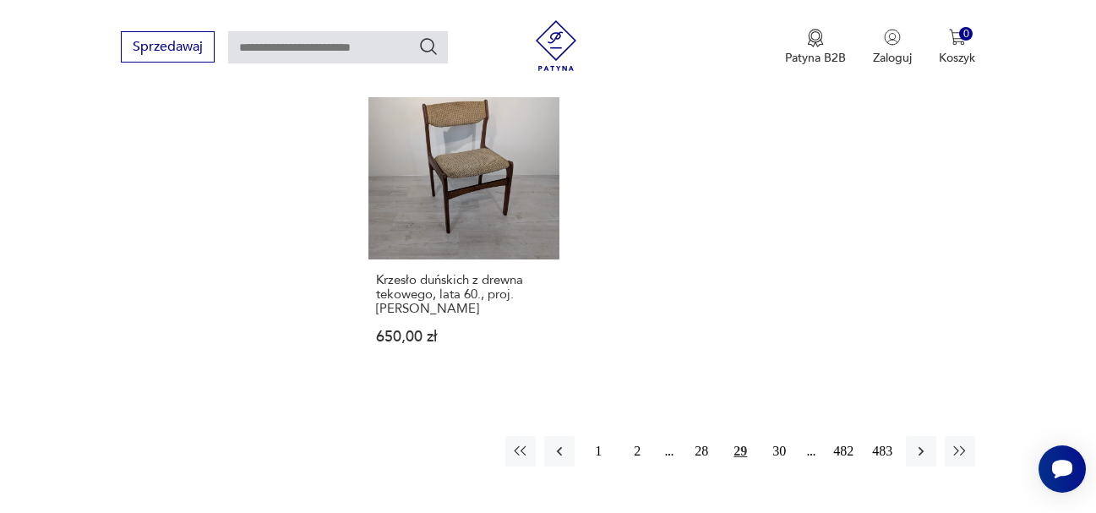
scroll to position [2562, 0]
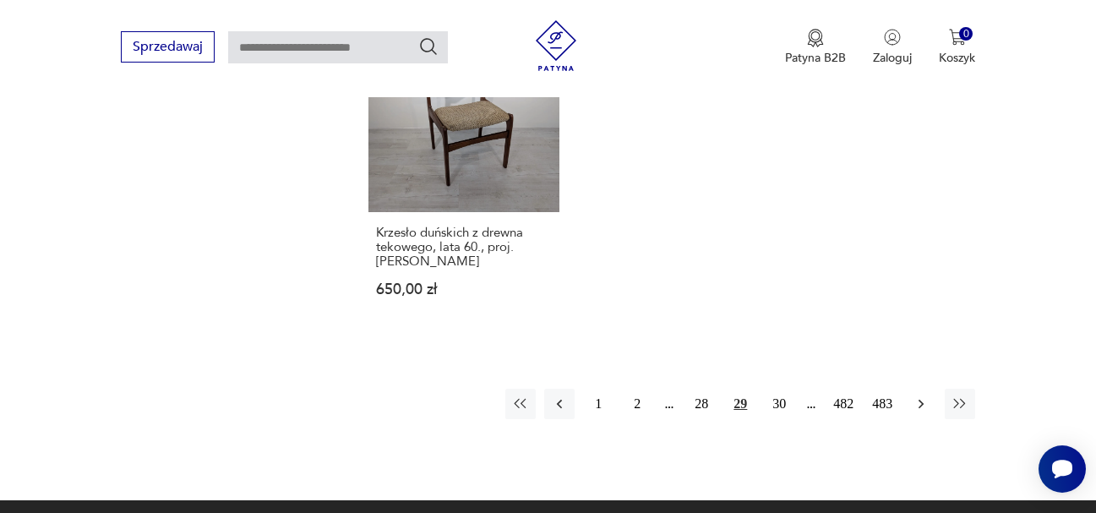
click at [920, 400] on icon "button" at bounding box center [921, 404] width 5 height 9
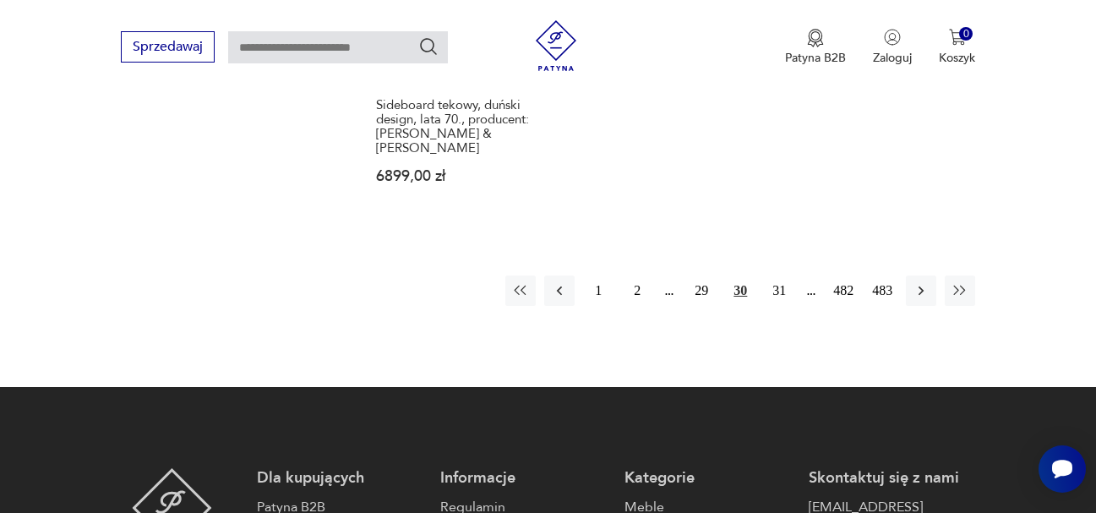
scroll to position [2562, 0]
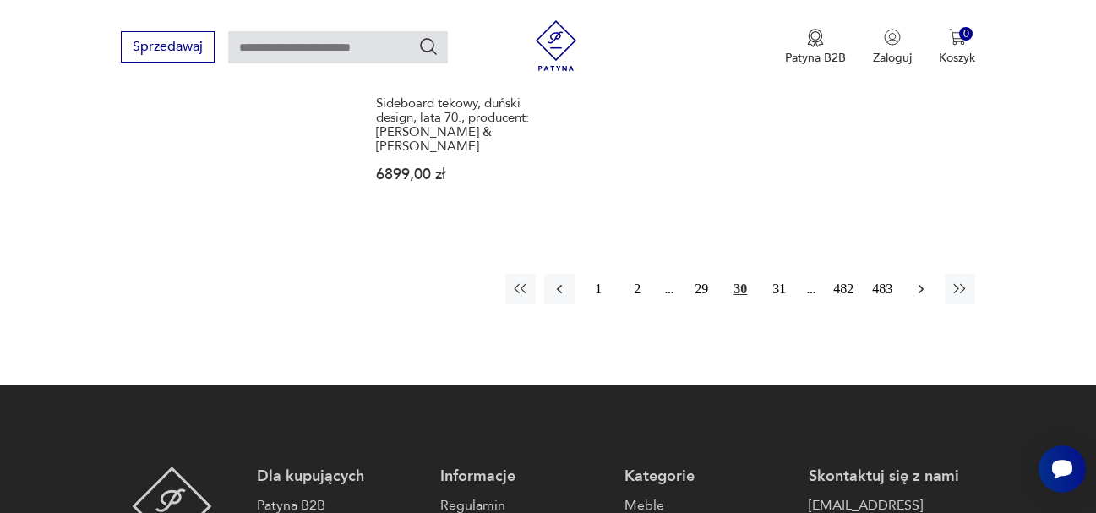
click at [921, 285] on icon "button" at bounding box center [921, 289] width 5 height 9
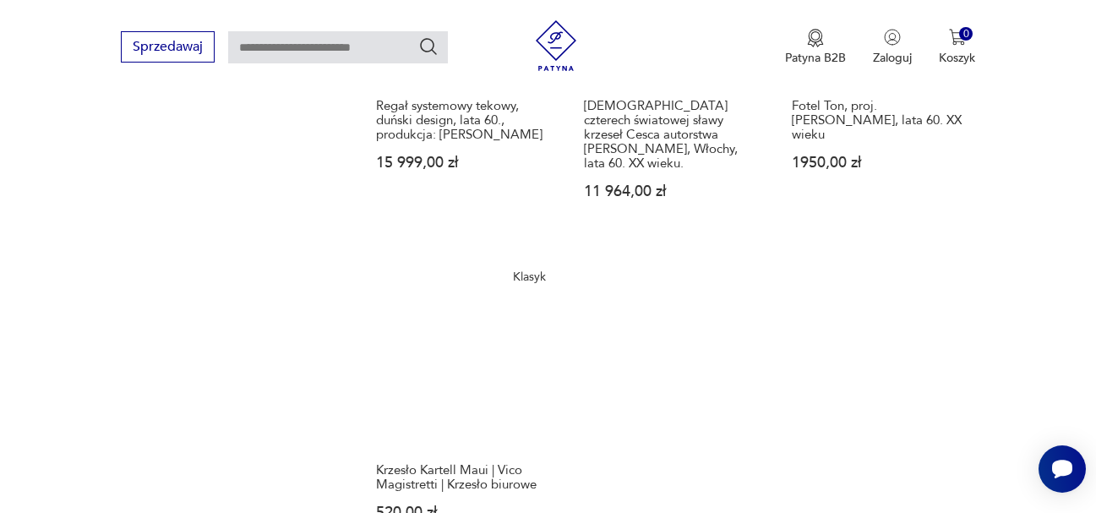
scroll to position [2393, 0]
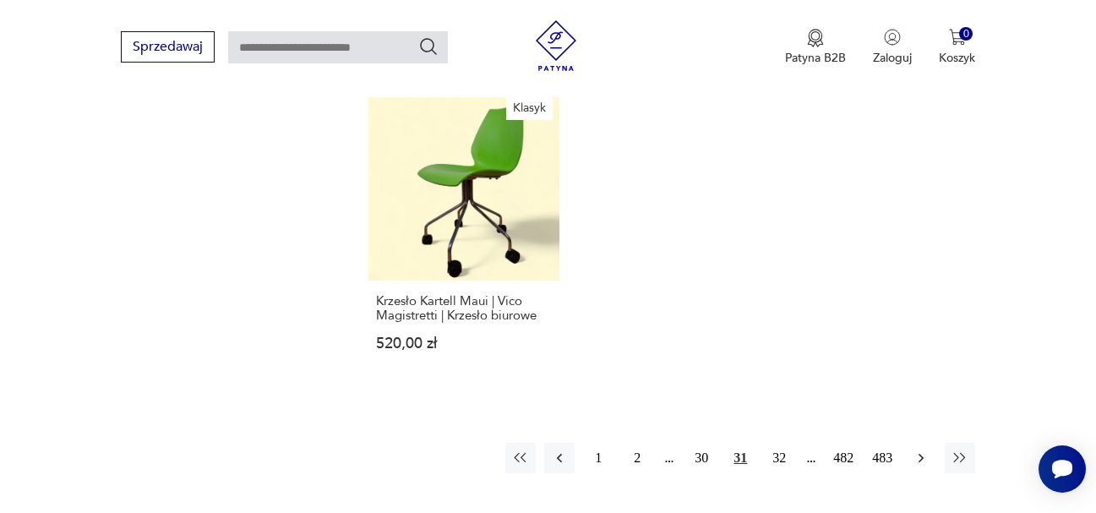
click at [919, 450] on icon "button" at bounding box center [921, 458] width 17 height 17
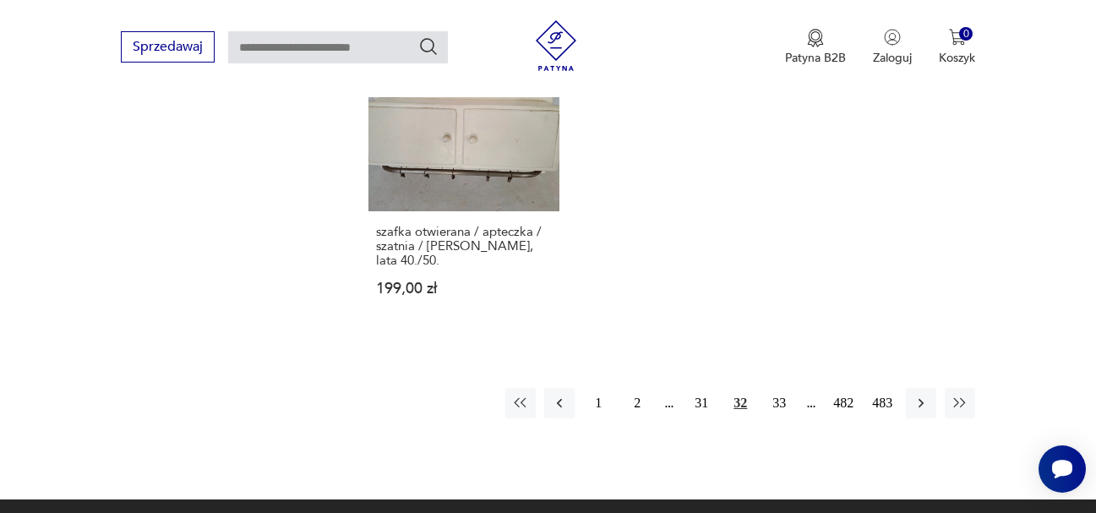
scroll to position [2477, 0]
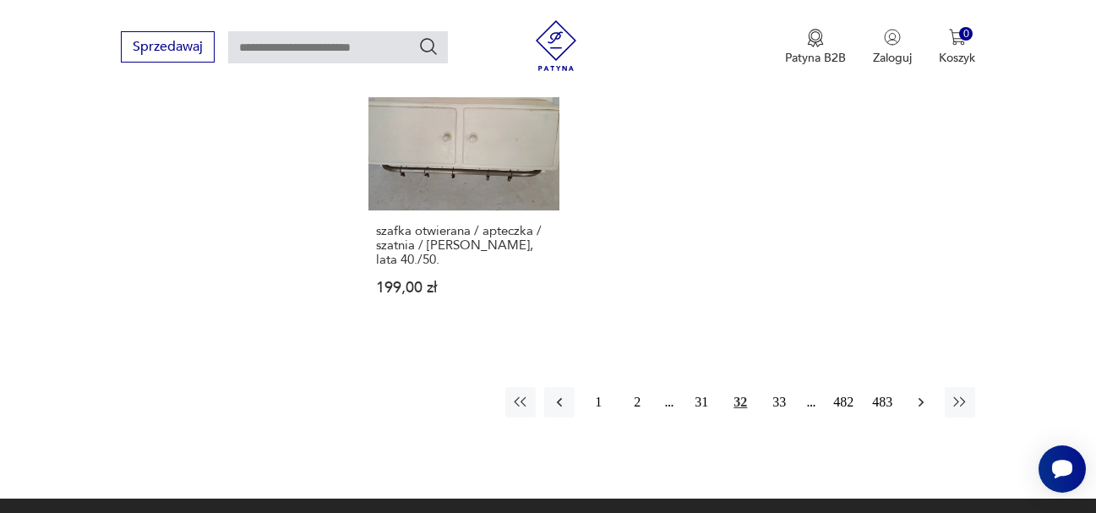
click at [923, 398] on icon "button" at bounding box center [921, 402] width 5 height 9
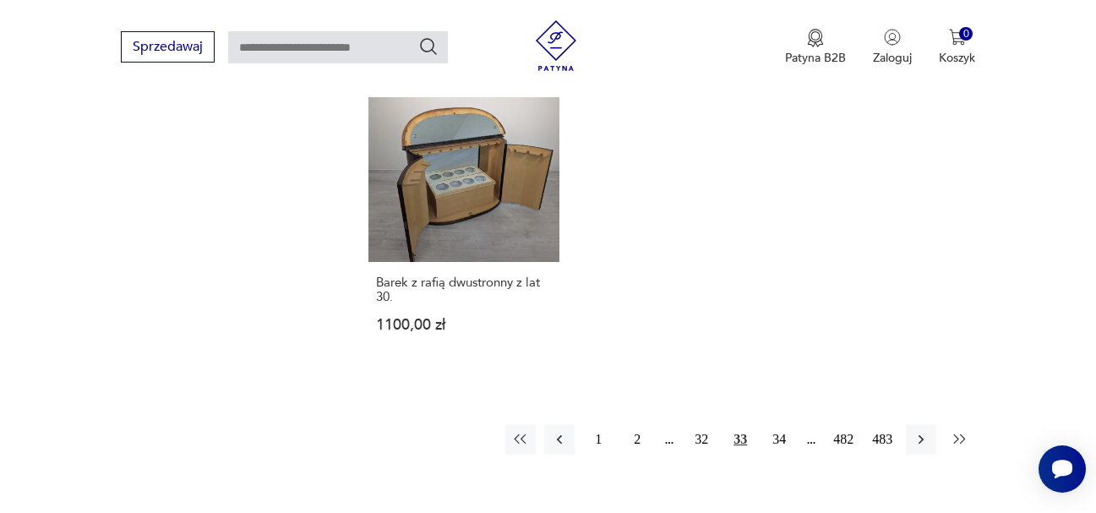
scroll to position [2393, 0]
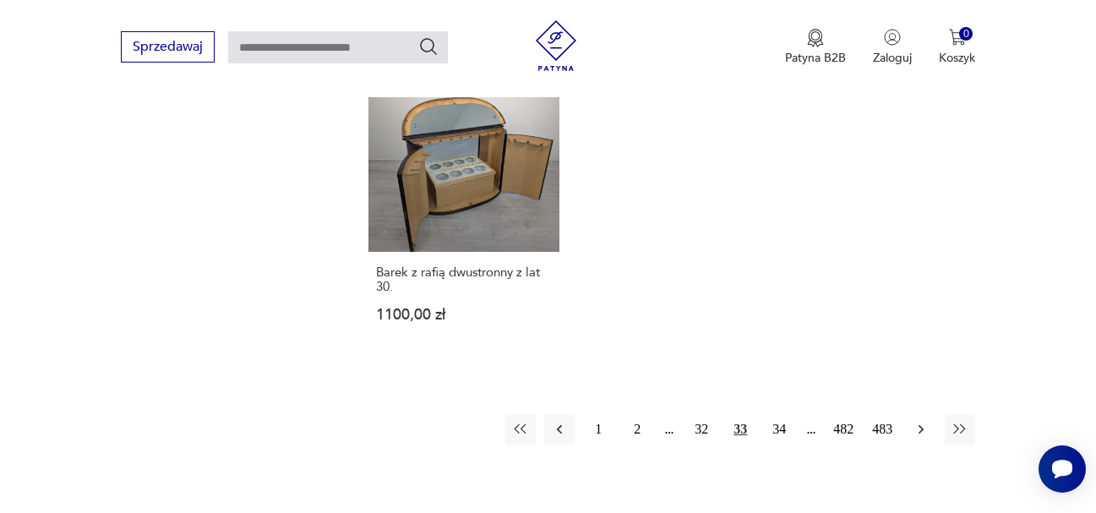
click at [920, 421] on icon "button" at bounding box center [921, 429] width 17 height 17
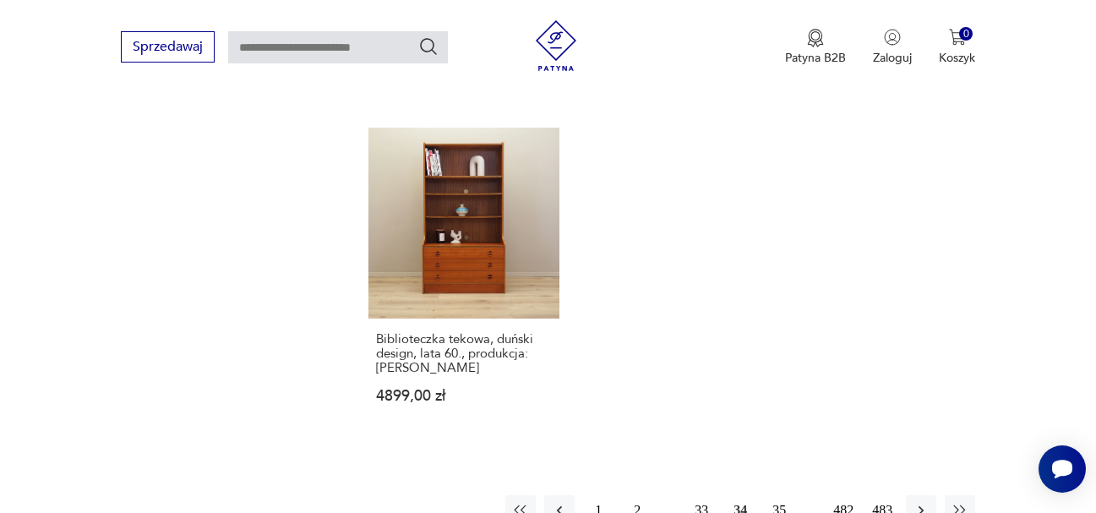
scroll to position [2393, 0]
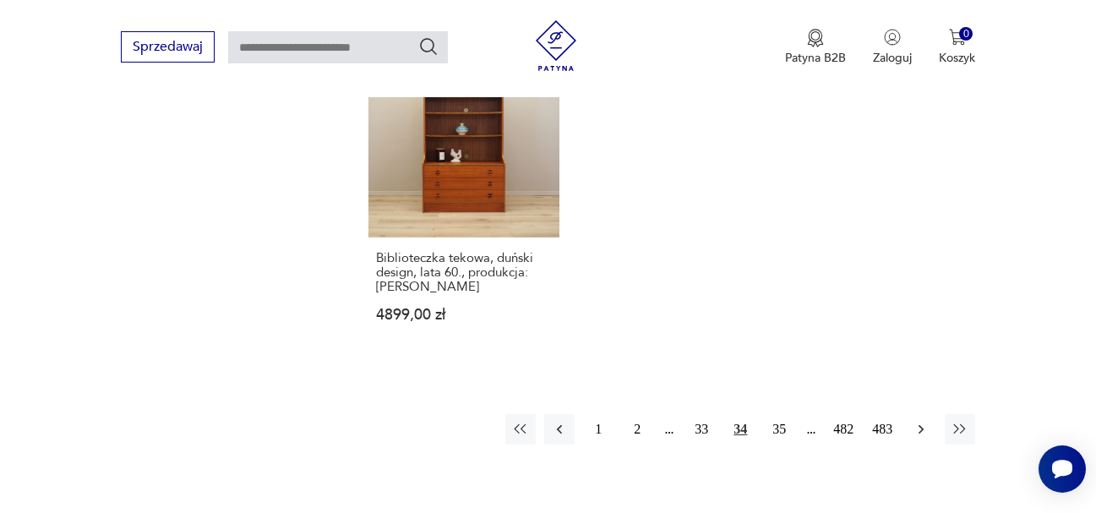
click at [920, 425] on icon "button" at bounding box center [921, 429] width 5 height 9
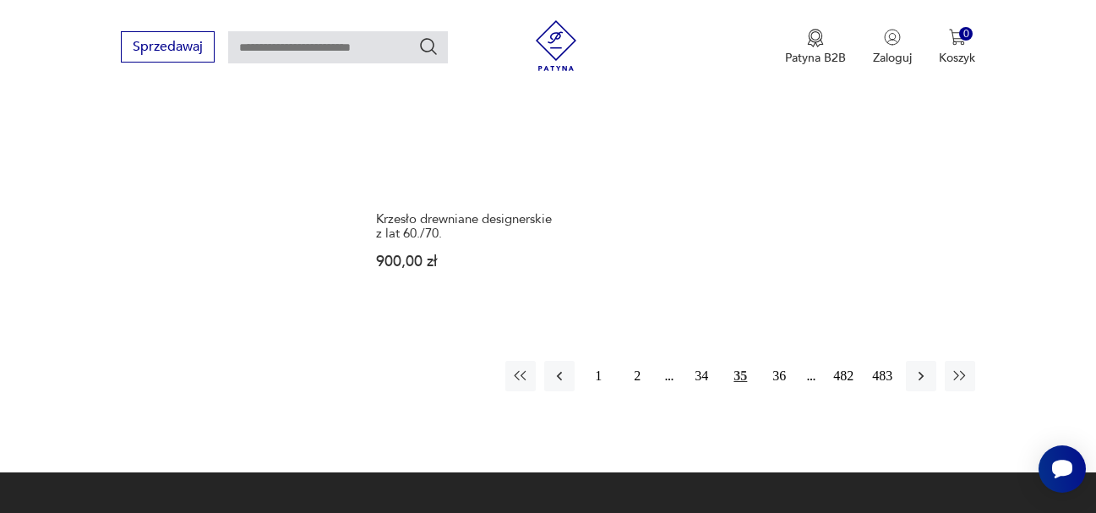
scroll to position [2477, 0]
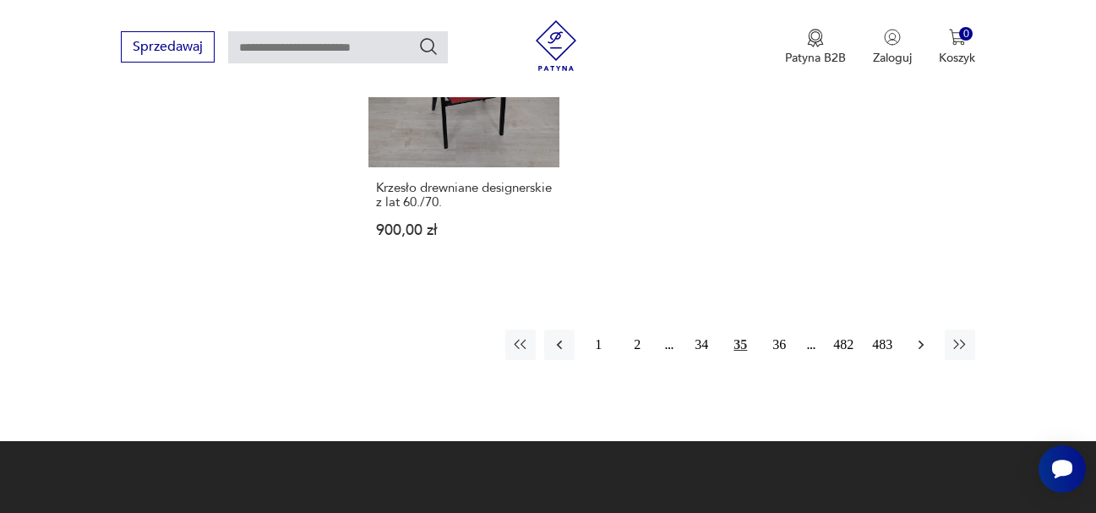
click at [920, 336] on icon "button" at bounding box center [921, 344] width 17 height 17
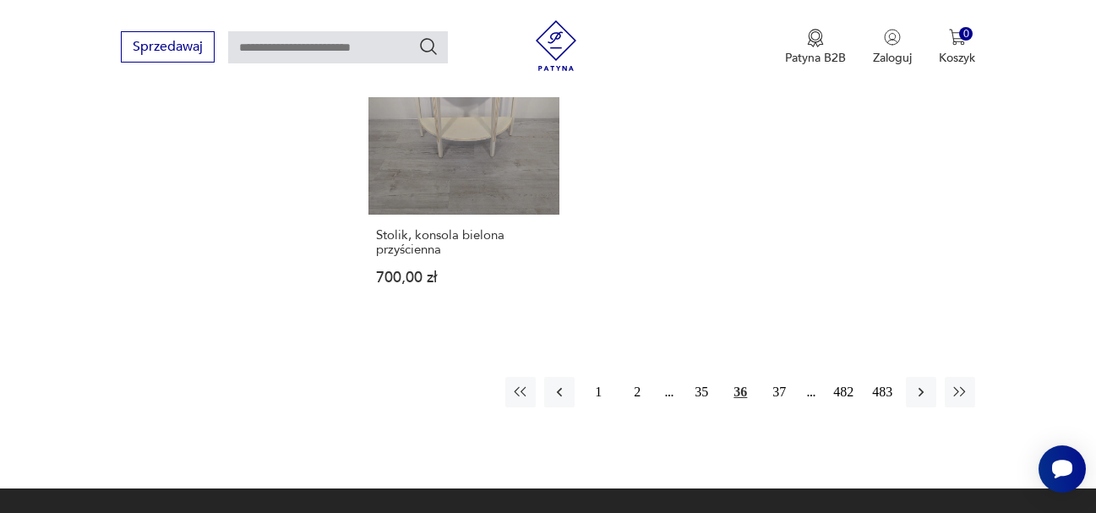
scroll to position [2477, 0]
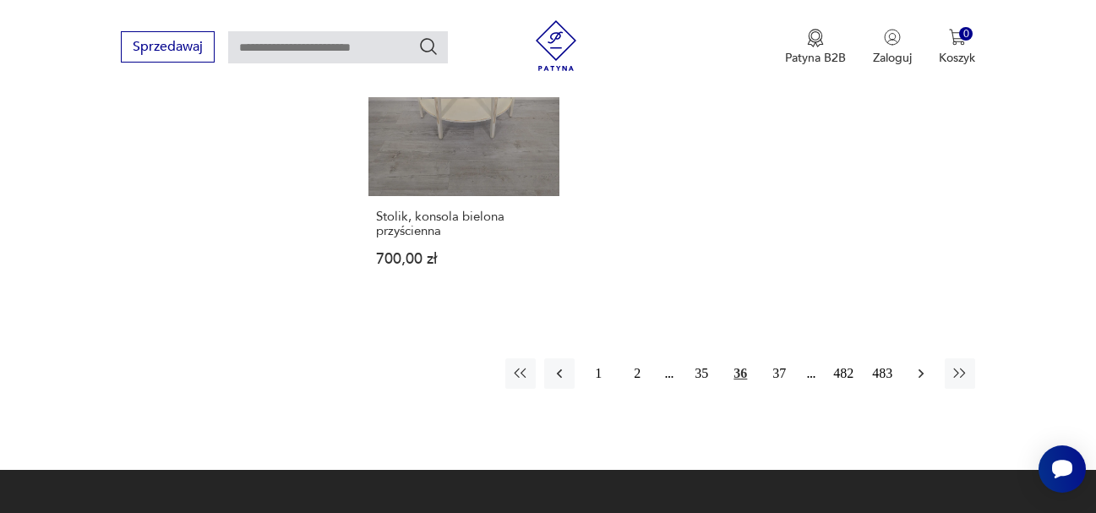
click at [913, 365] on icon "button" at bounding box center [921, 373] width 17 height 17
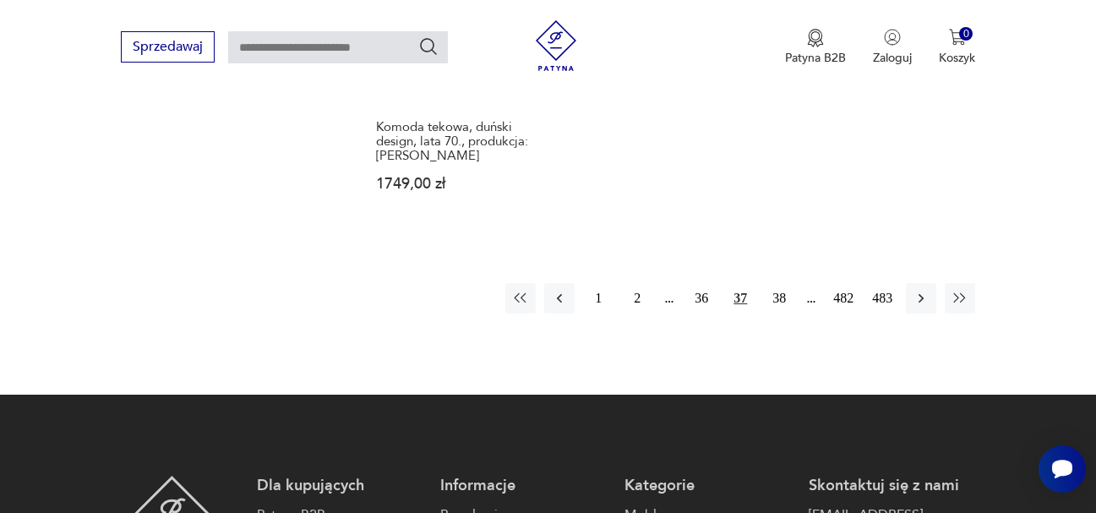
scroll to position [2647, 0]
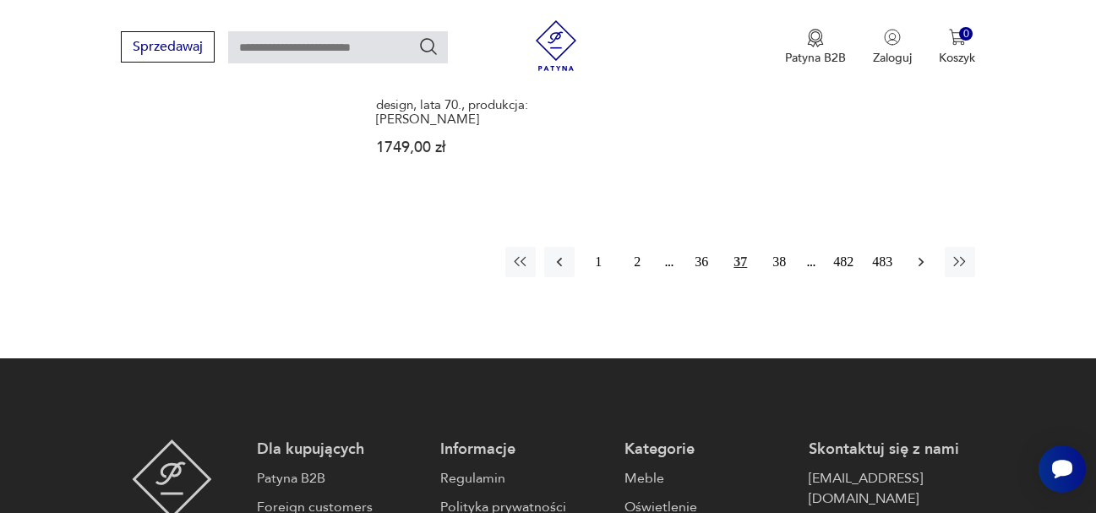
click at [919, 254] on icon "button" at bounding box center [921, 262] width 17 height 17
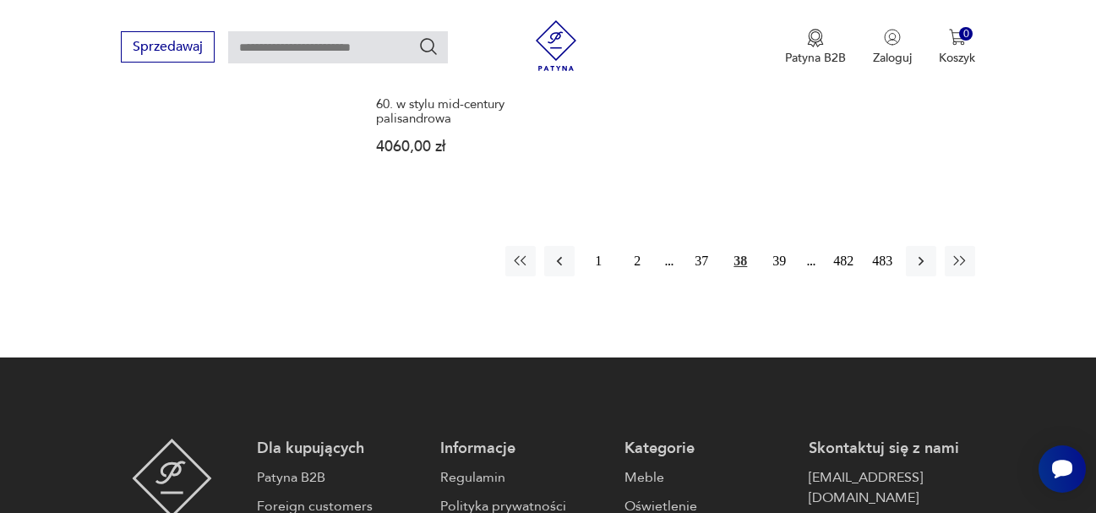
scroll to position [2647, 0]
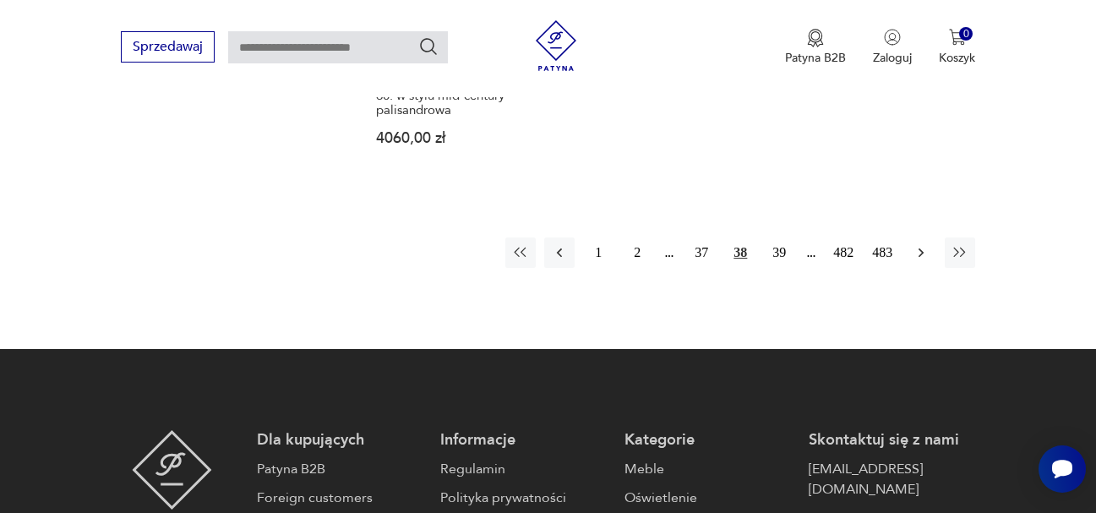
click at [925, 244] on icon "button" at bounding box center [921, 252] width 17 height 17
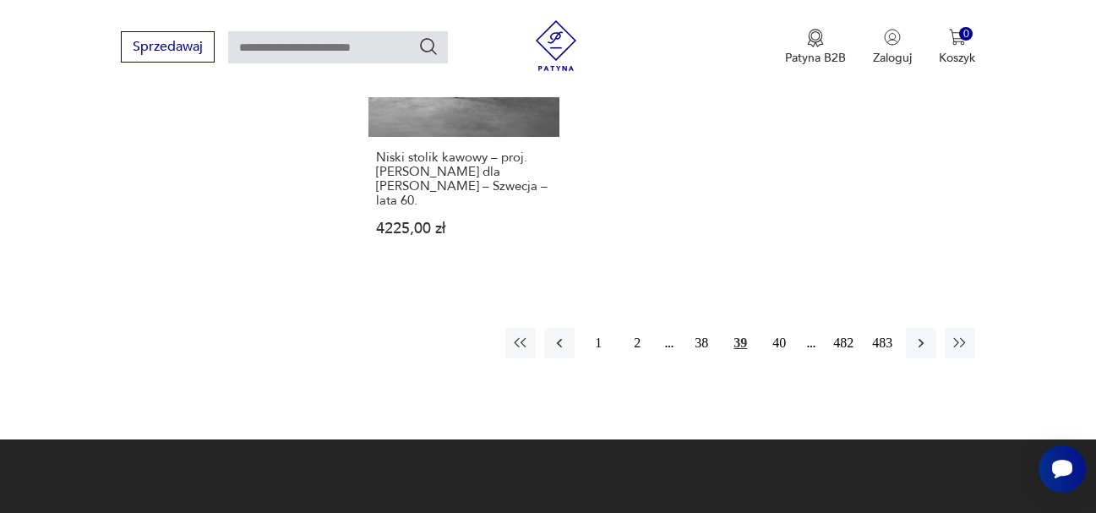
scroll to position [2562, 0]
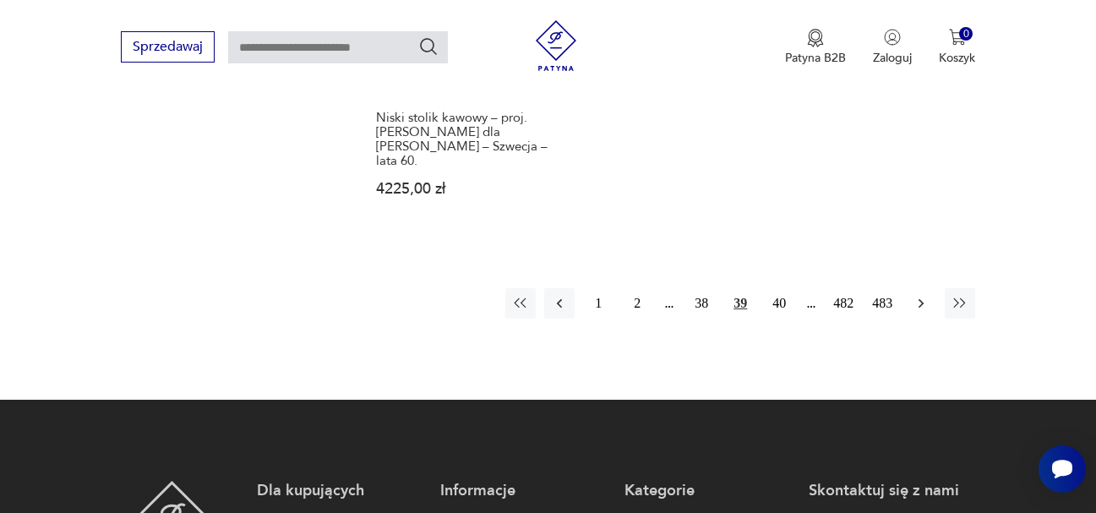
click at [920, 295] on icon "button" at bounding box center [921, 303] width 17 height 17
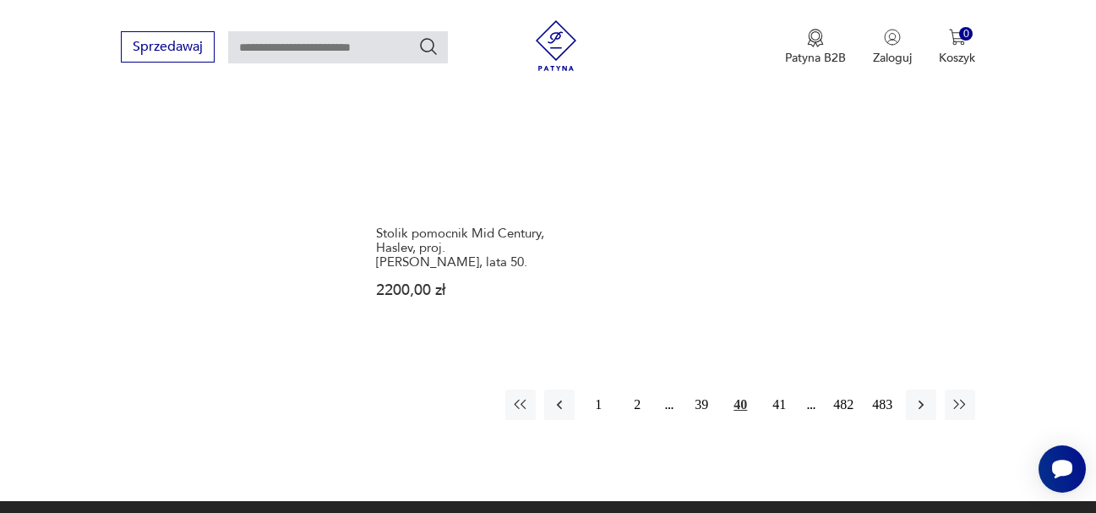
scroll to position [2562, 0]
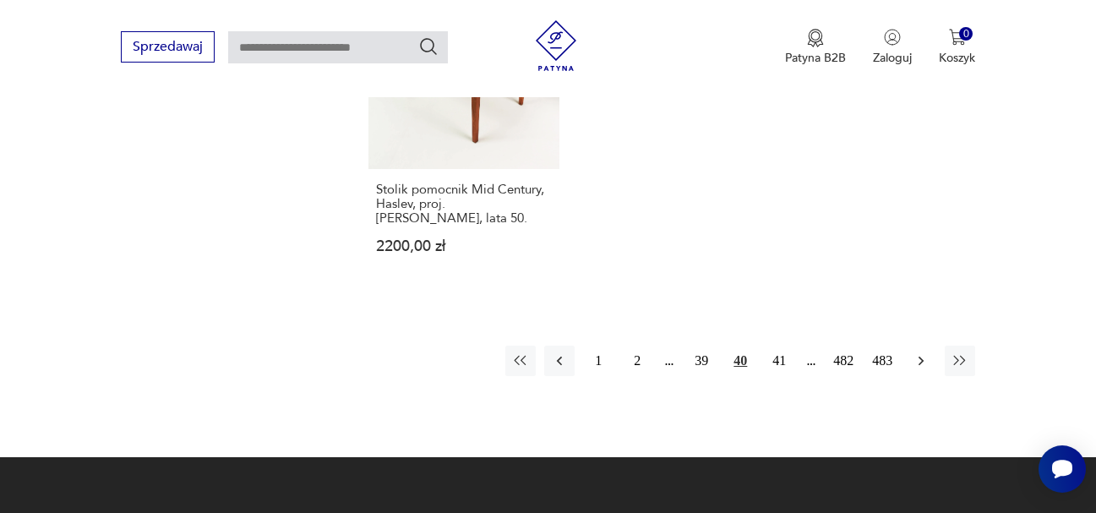
click at [918, 352] on icon "button" at bounding box center [921, 360] width 17 height 17
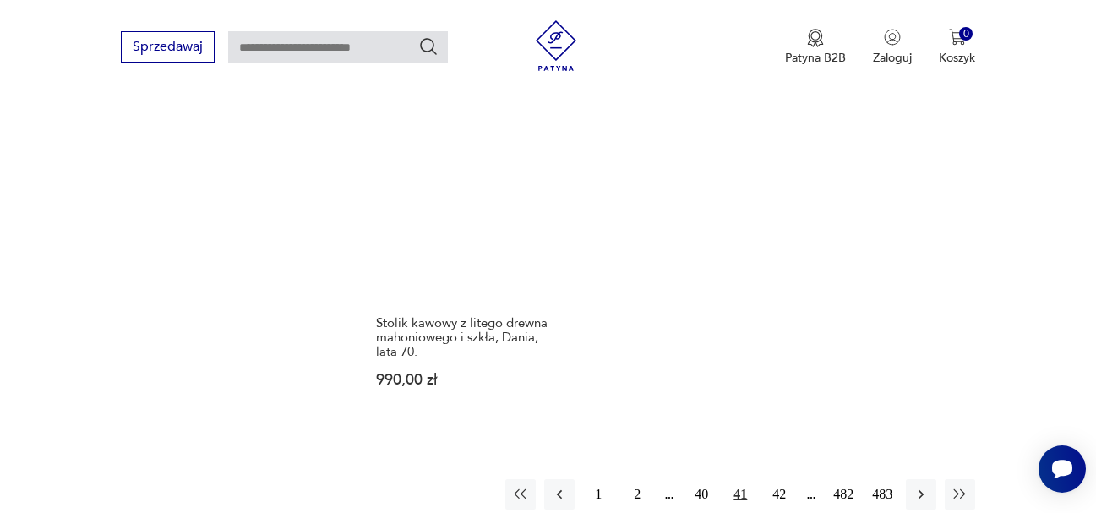
scroll to position [2393, 0]
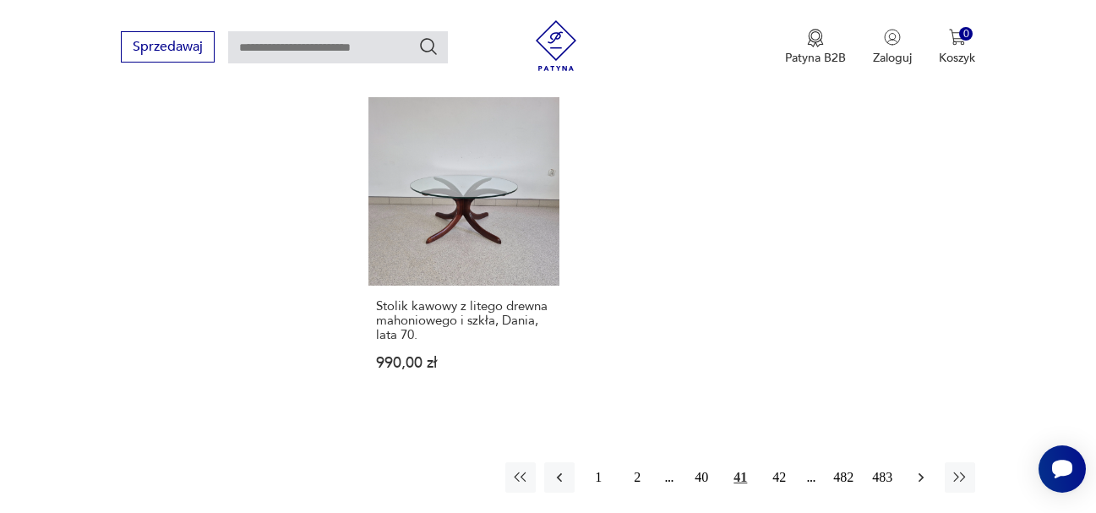
click at [919, 469] on icon "button" at bounding box center [921, 477] width 17 height 17
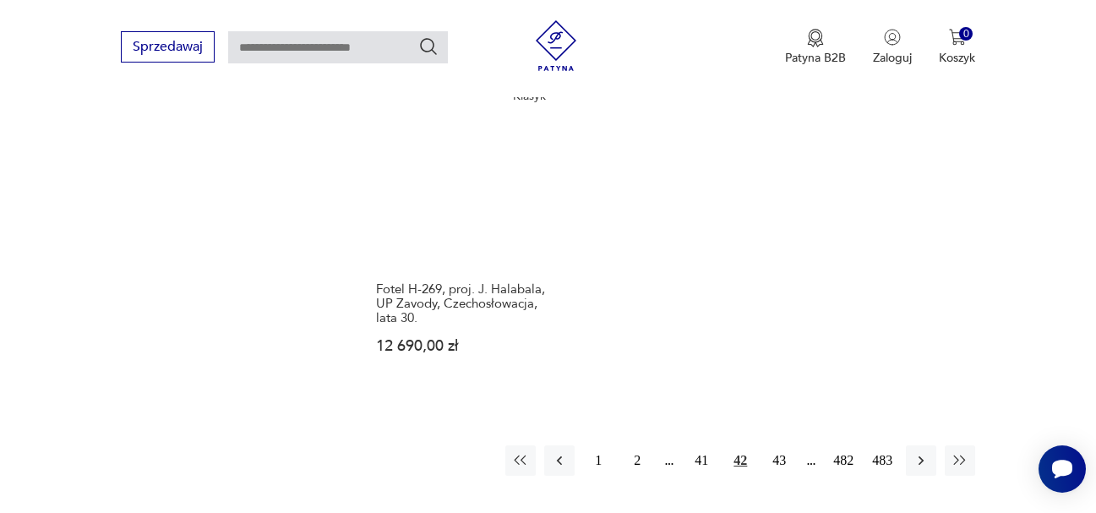
scroll to position [2477, 0]
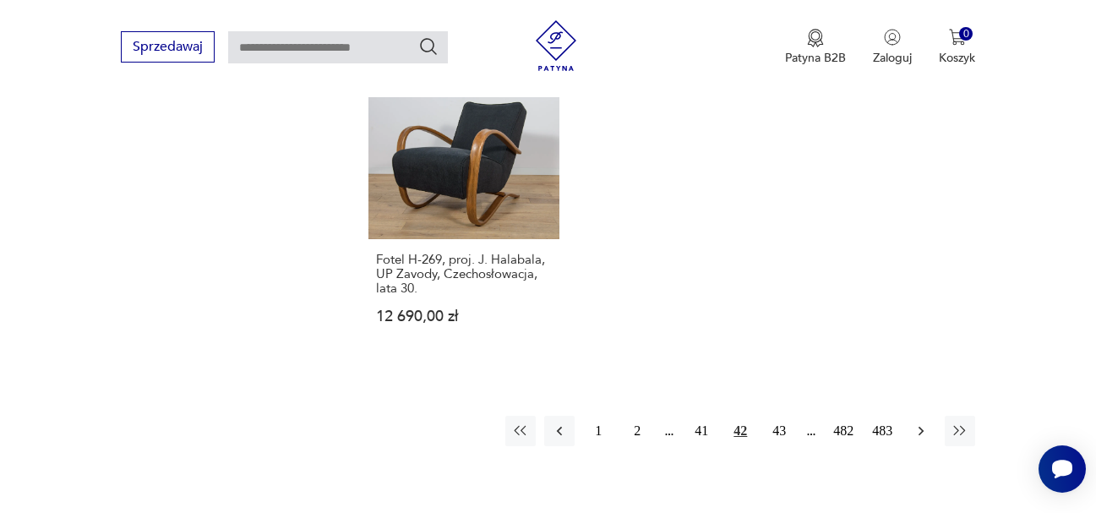
click at [923, 427] on icon "button" at bounding box center [921, 431] width 5 height 9
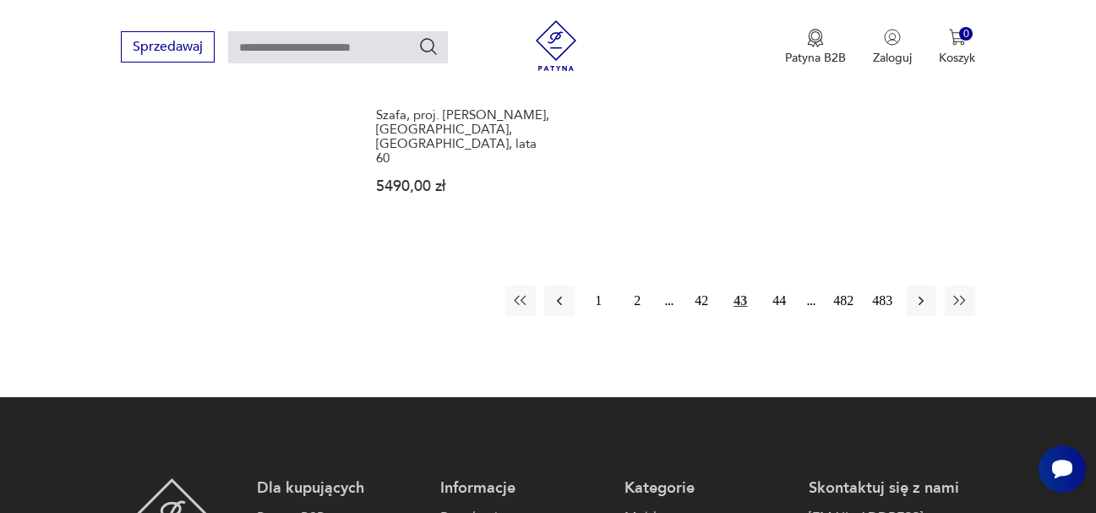
scroll to position [2647, 0]
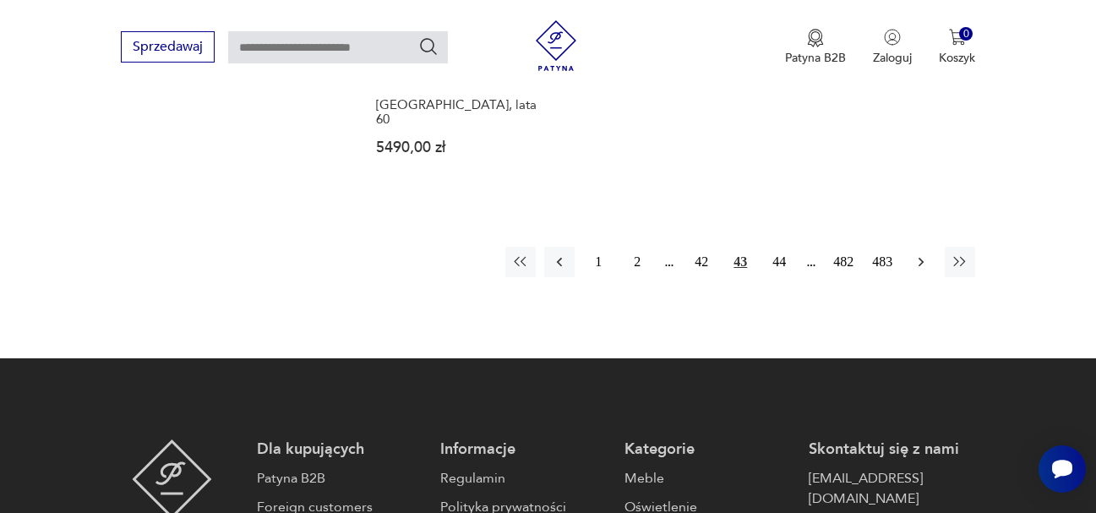
click at [922, 254] on icon "button" at bounding box center [921, 262] width 17 height 17
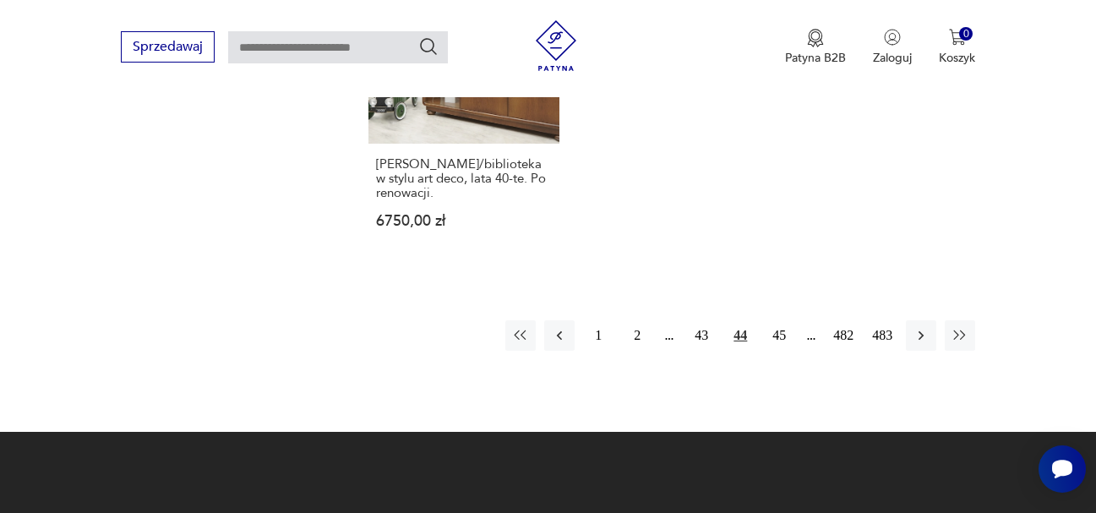
scroll to position [2562, 0]
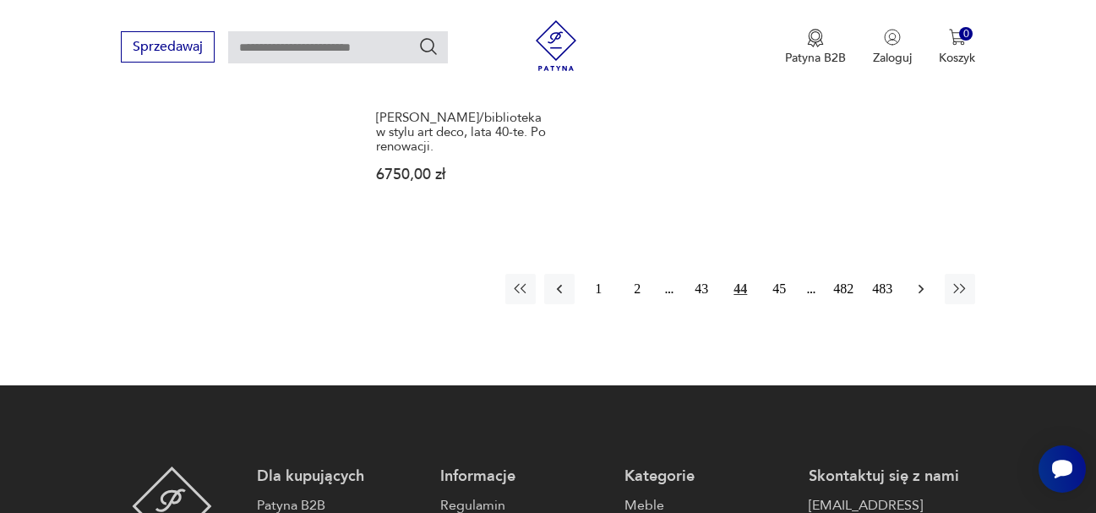
click at [919, 281] on icon "button" at bounding box center [921, 289] width 17 height 17
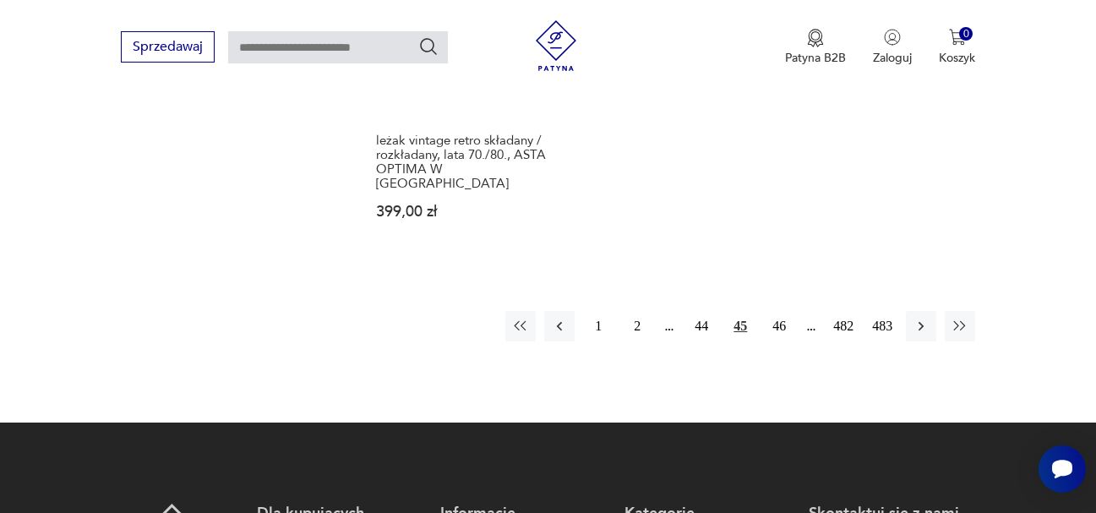
scroll to position [2562, 0]
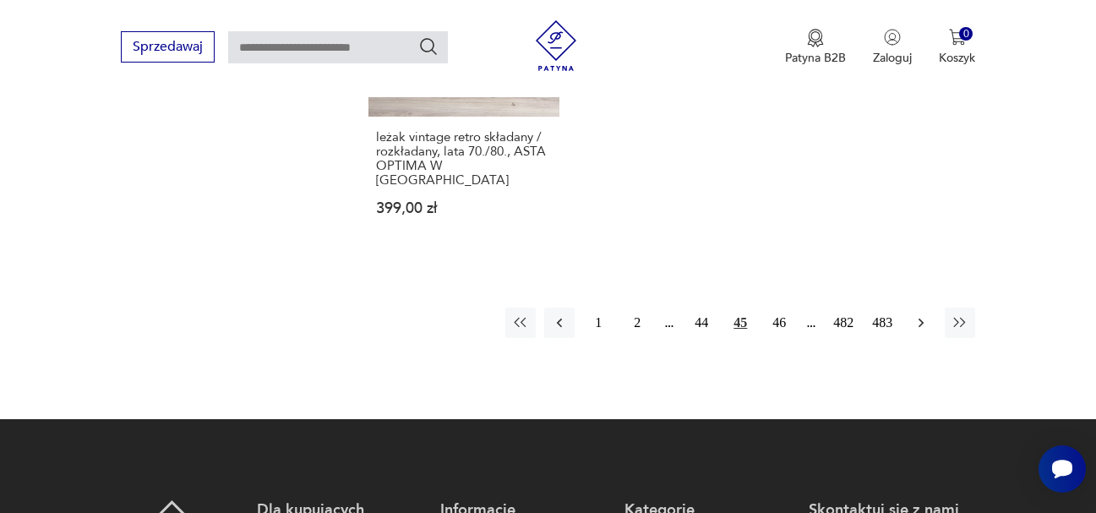
click at [921, 314] on icon "button" at bounding box center [921, 322] width 17 height 17
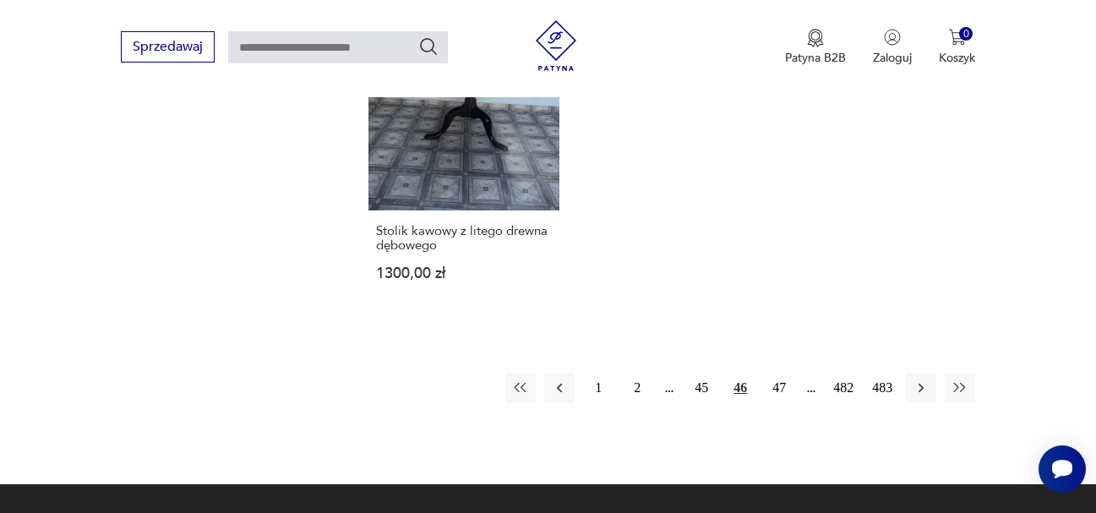
scroll to position [2562, 0]
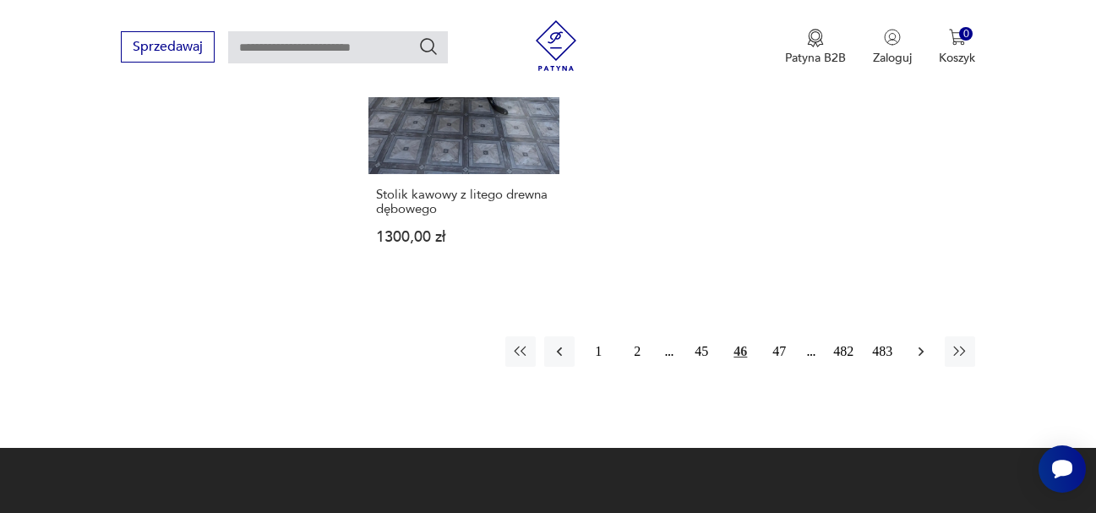
click at [921, 347] on icon "button" at bounding box center [921, 351] width 5 height 9
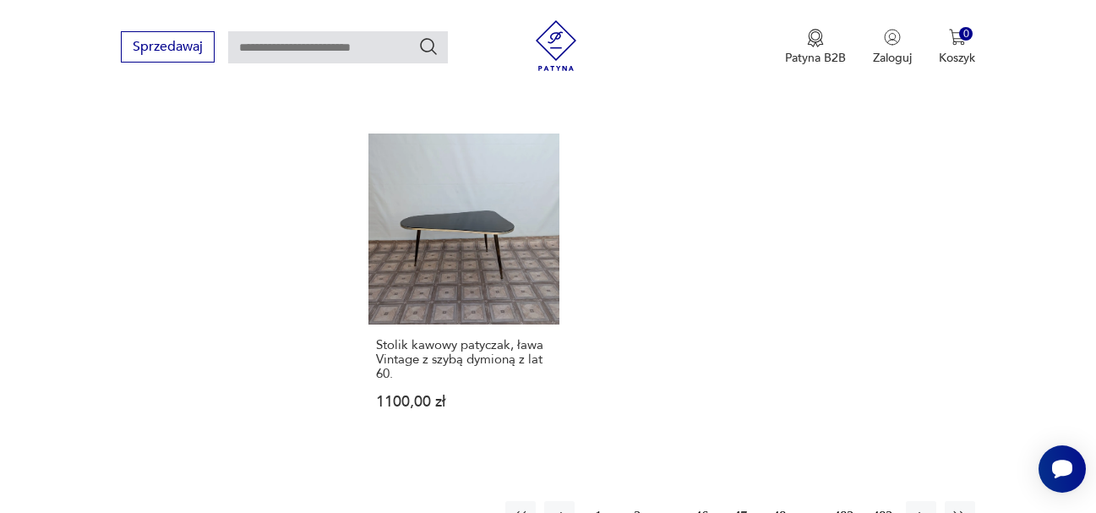
scroll to position [2393, 0]
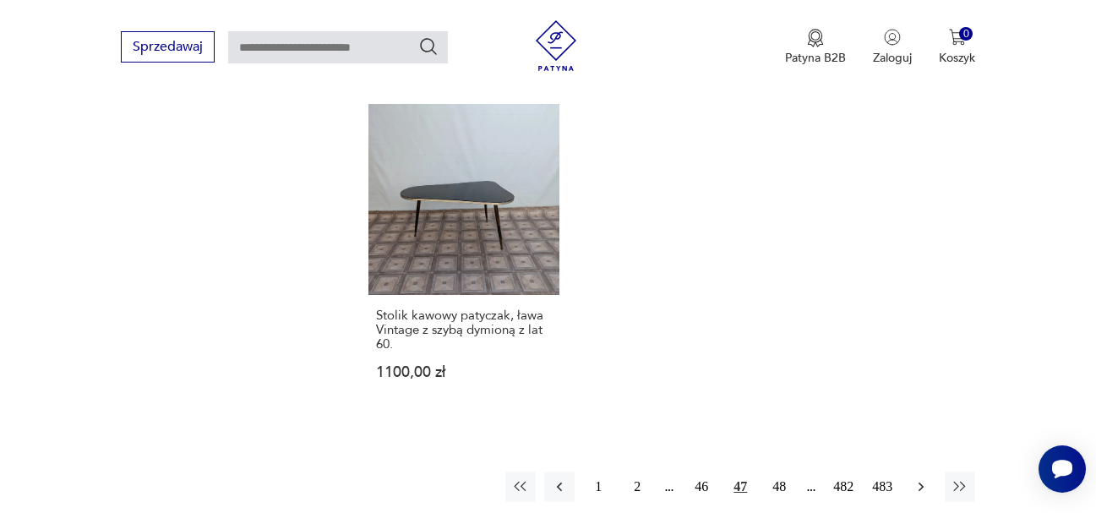
click at [918, 478] on icon "button" at bounding box center [921, 486] width 17 height 17
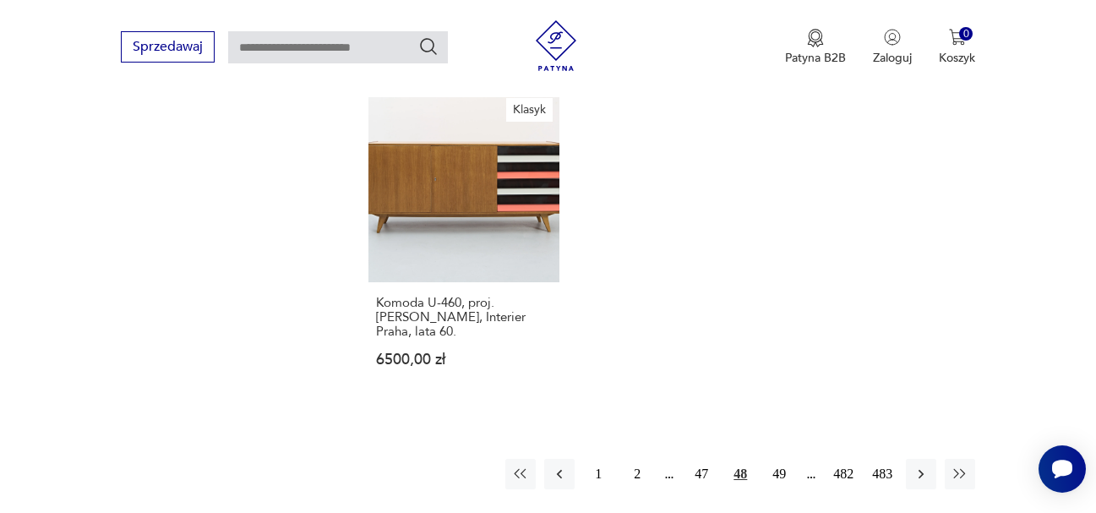
scroll to position [2393, 0]
click at [921, 468] on icon "button" at bounding box center [921, 472] width 5 height 9
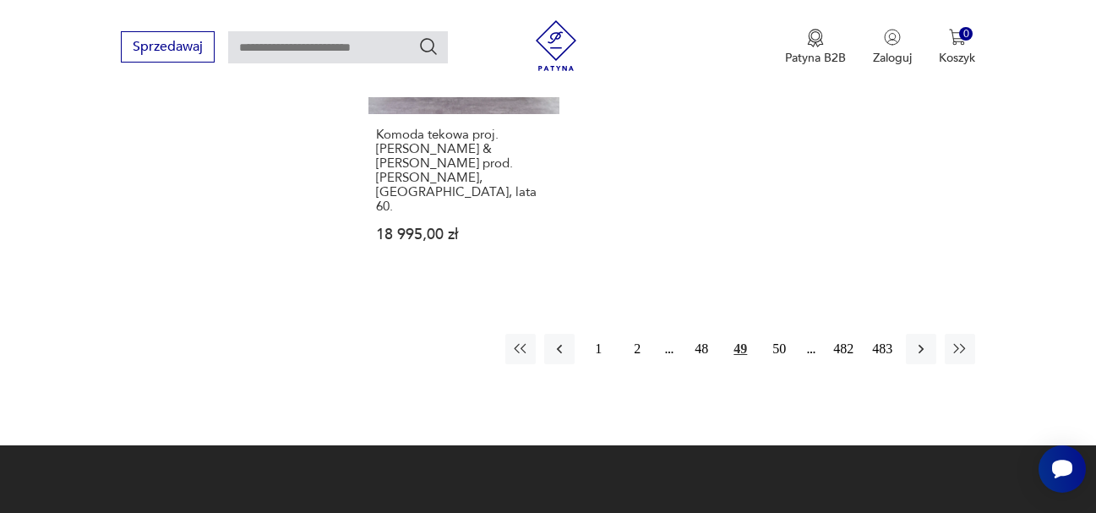
scroll to position [2477, 0]
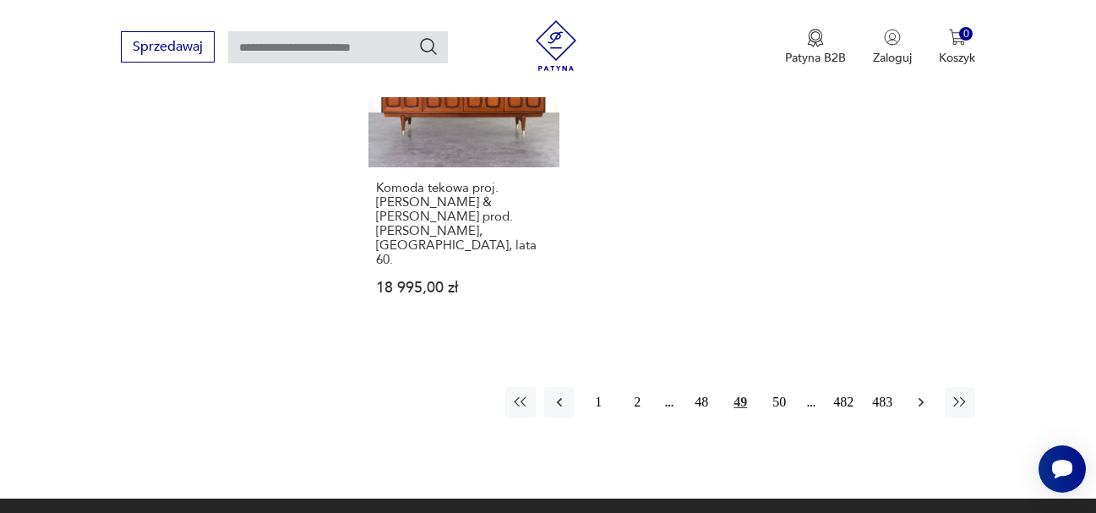
click at [924, 394] on icon "button" at bounding box center [921, 402] width 17 height 17
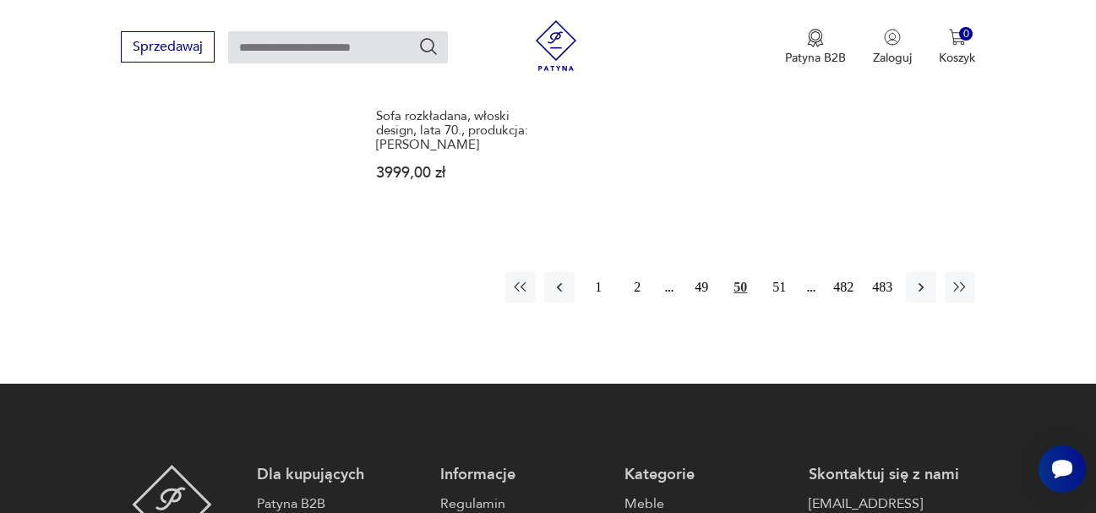
scroll to position [2647, 0]
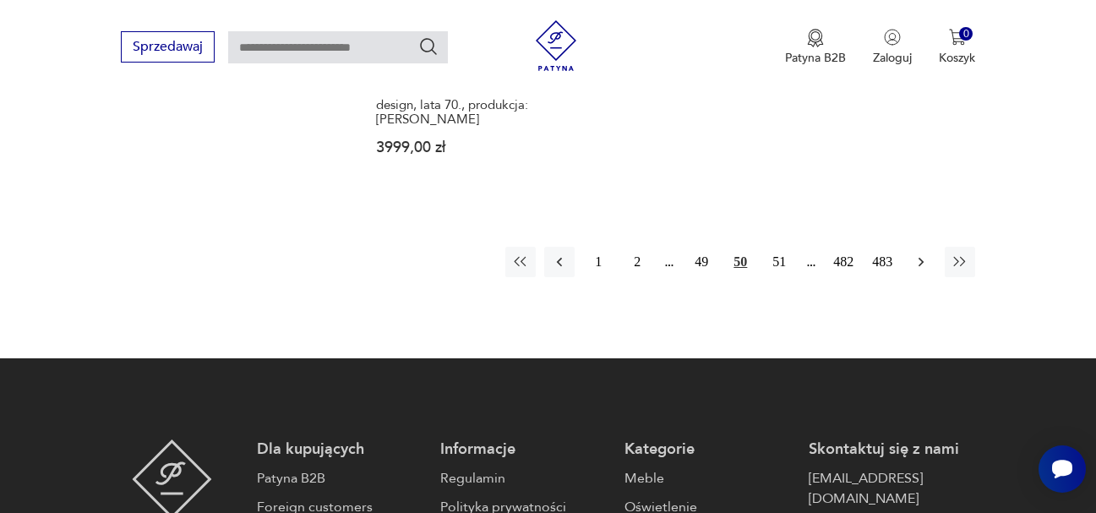
click at [918, 254] on icon "button" at bounding box center [921, 262] width 17 height 17
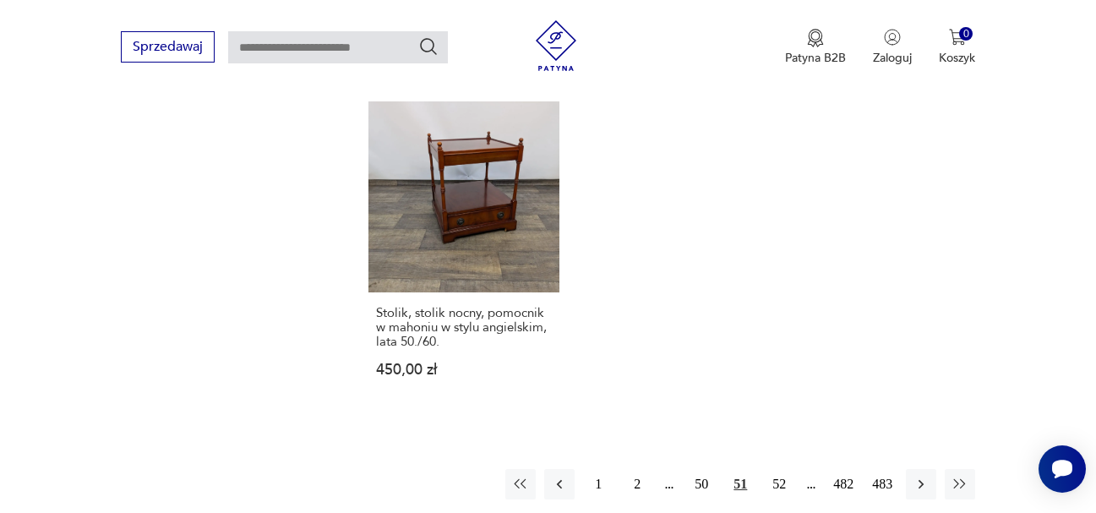
scroll to position [2477, 0]
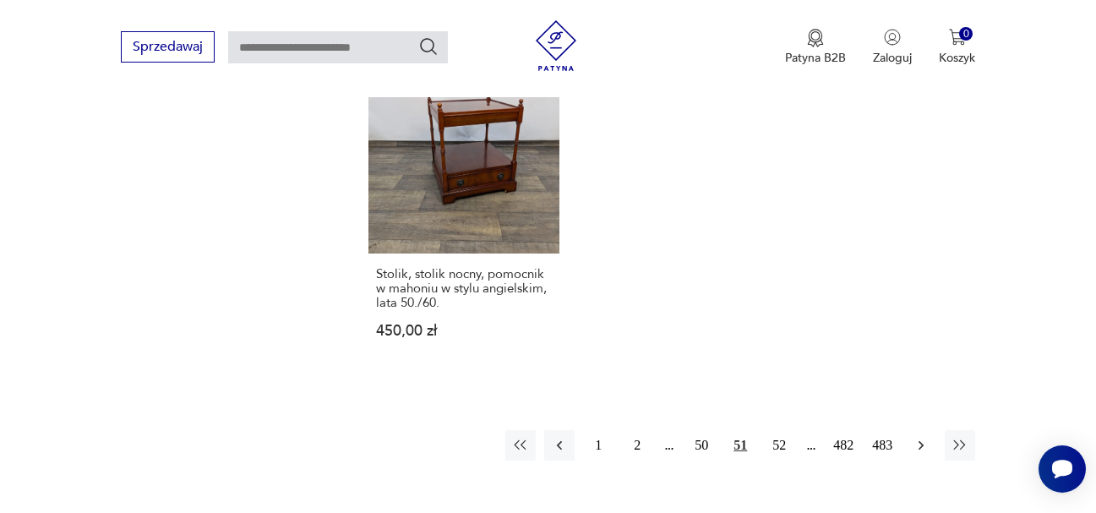
click at [924, 437] on icon "button" at bounding box center [921, 445] width 17 height 17
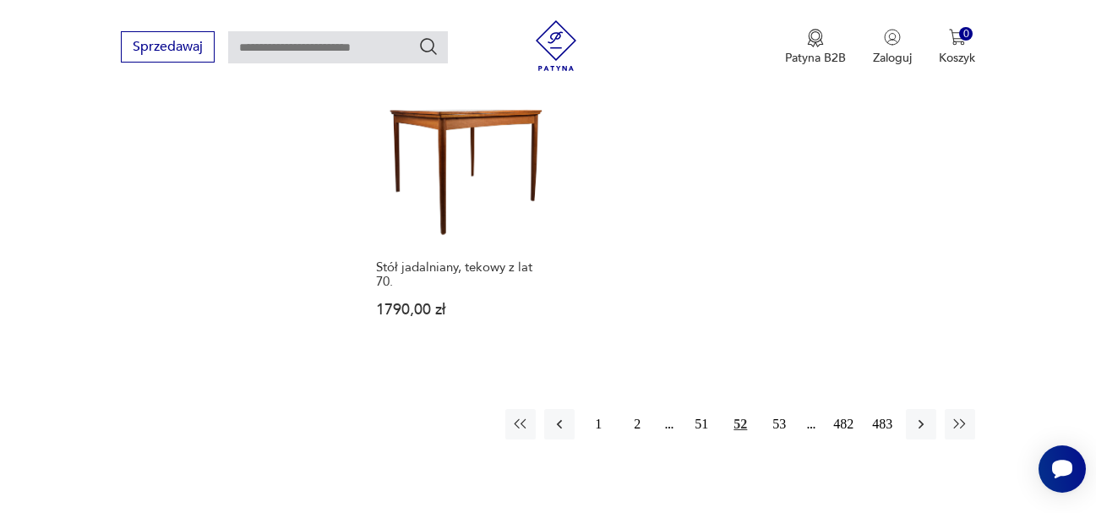
scroll to position [2562, 0]
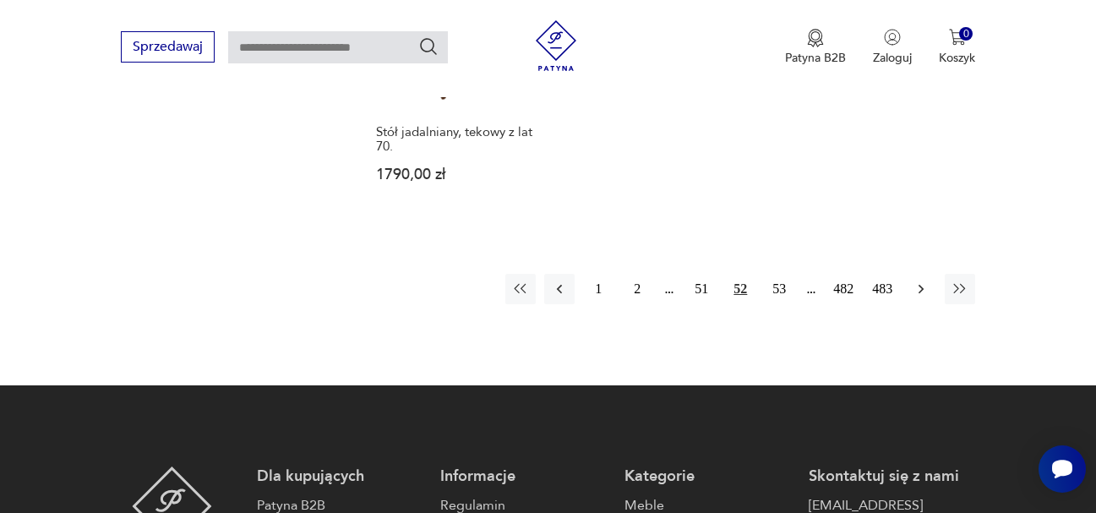
click at [920, 281] on icon "button" at bounding box center [921, 289] width 17 height 17
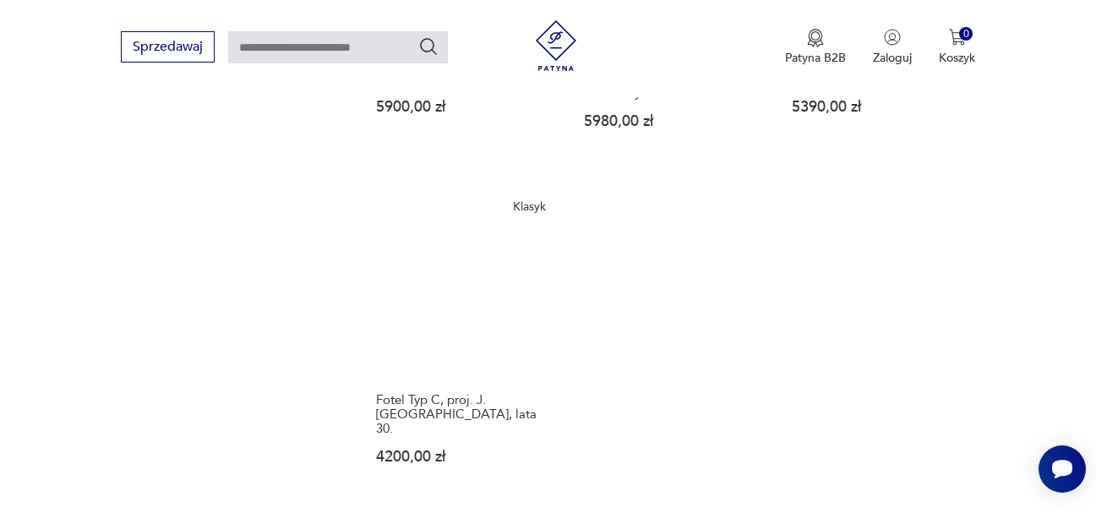
scroll to position [2308, 0]
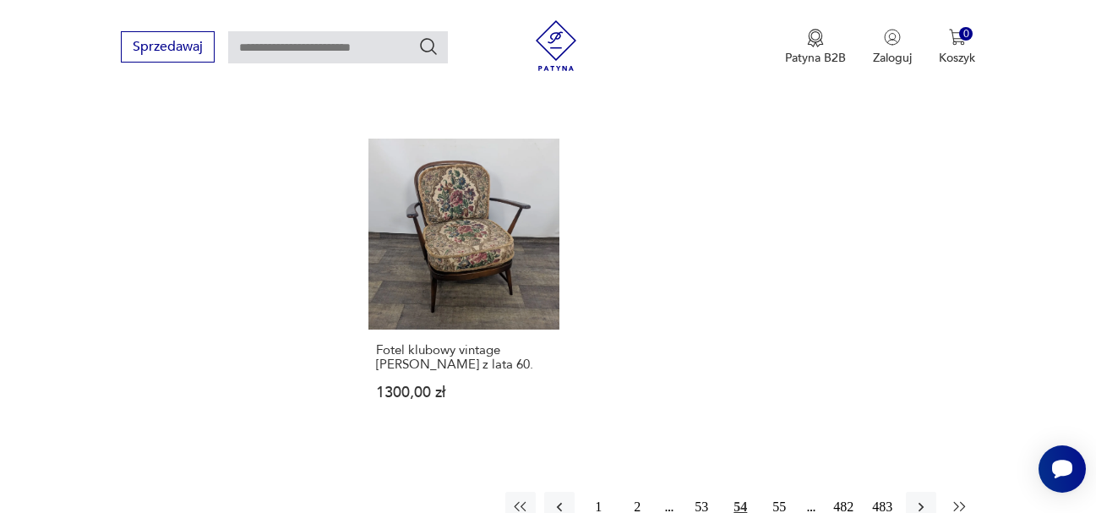
scroll to position [2393, 0]
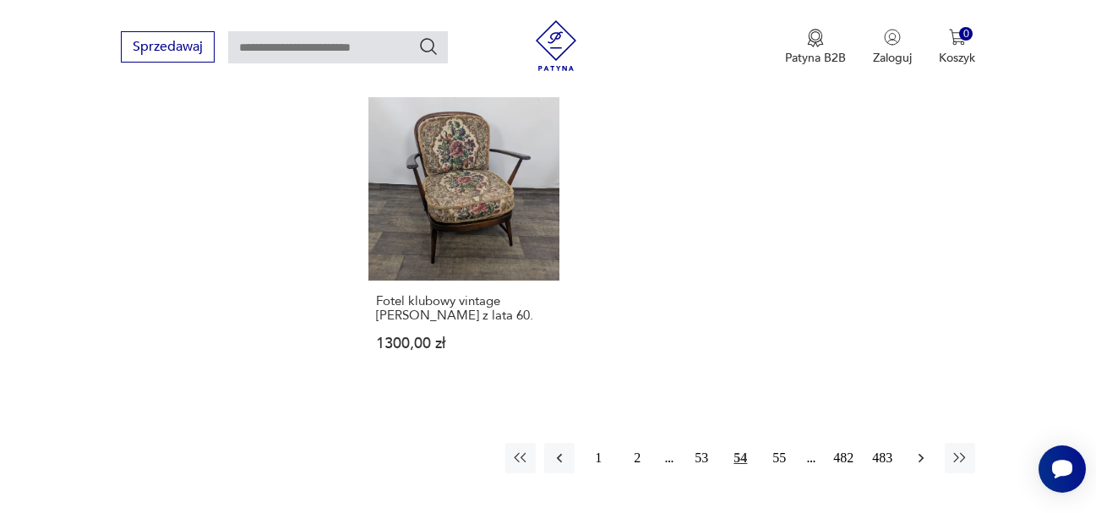
click at [923, 454] on icon "button" at bounding box center [921, 458] width 5 height 9
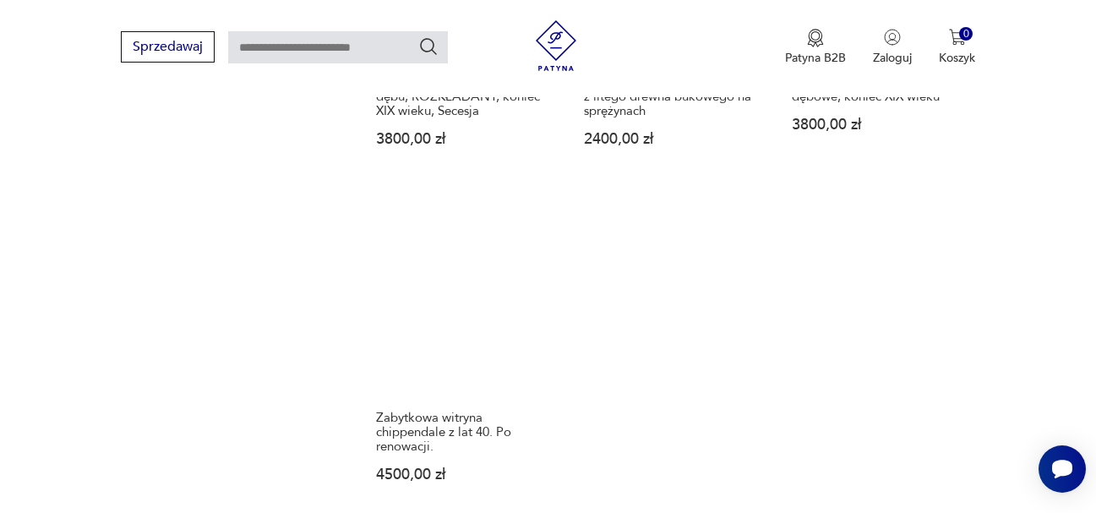
scroll to position [2308, 0]
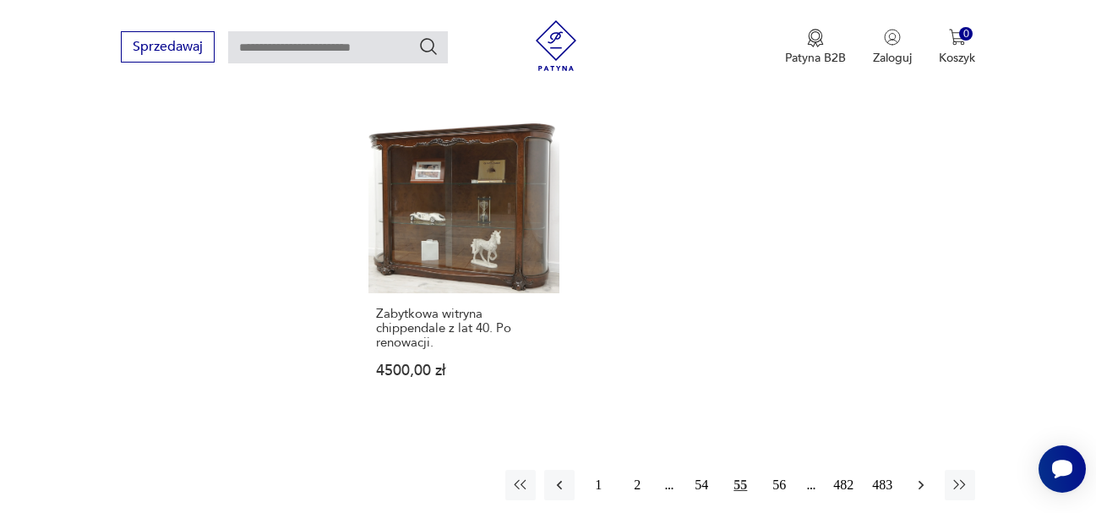
click at [918, 477] on icon "button" at bounding box center [921, 485] width 17 height 17
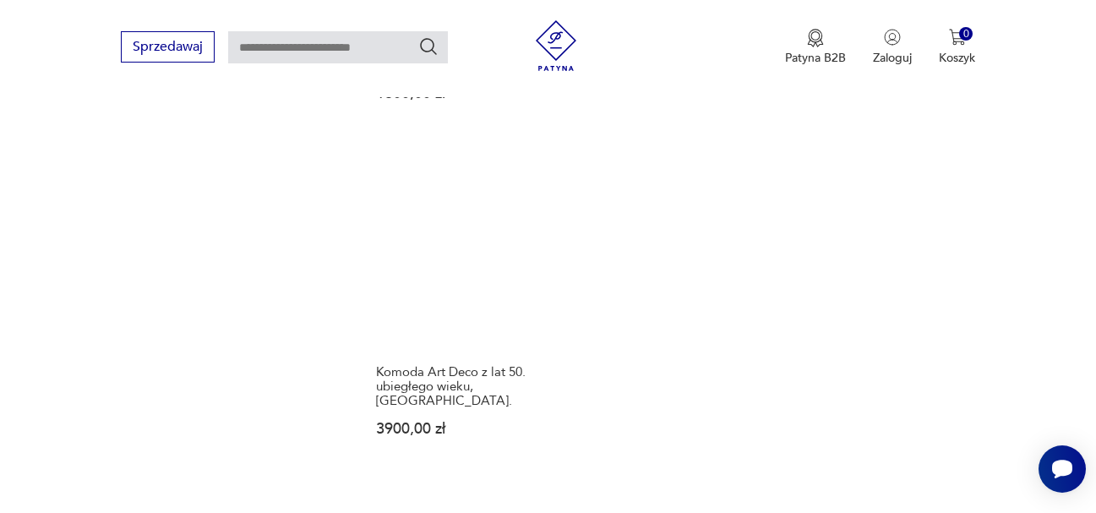
scroll to position [2308, 0]
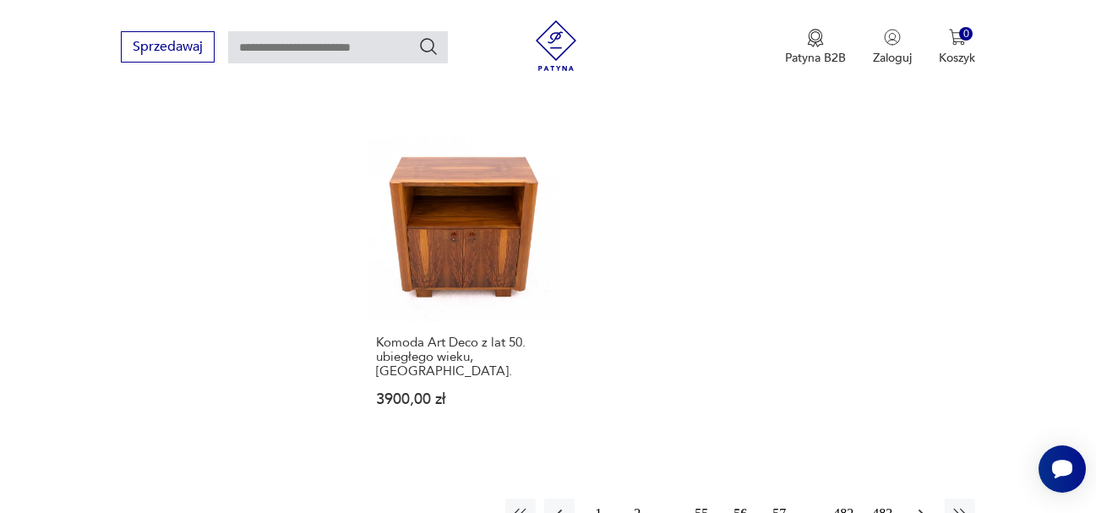
click at [921, 505] on icon "button" at bounding box center [921, 513] width 17 height 17
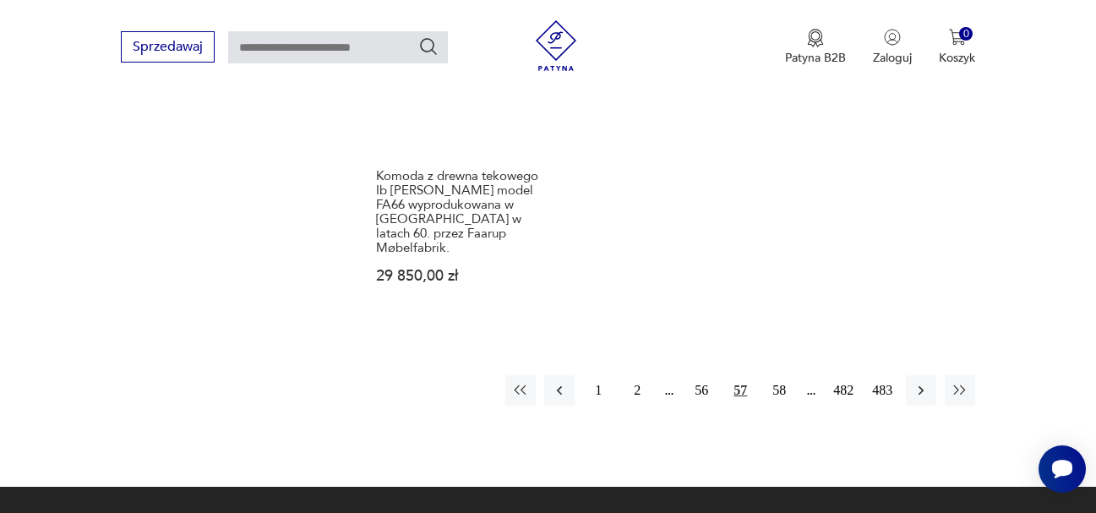
scroll to position [2562, 0]
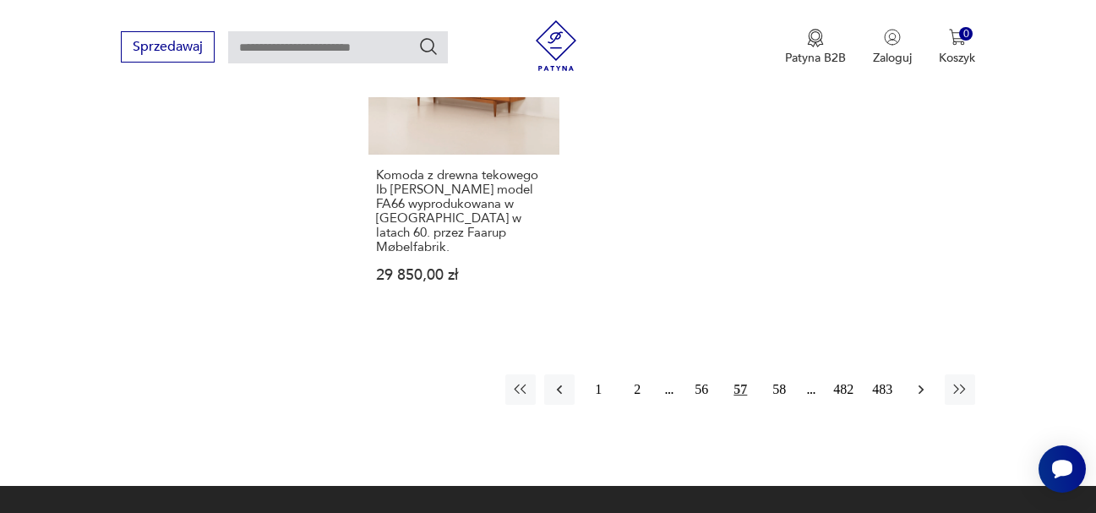
click at [920, 381] on icon "button" at bounding box center [921, 389] width 17 height 17
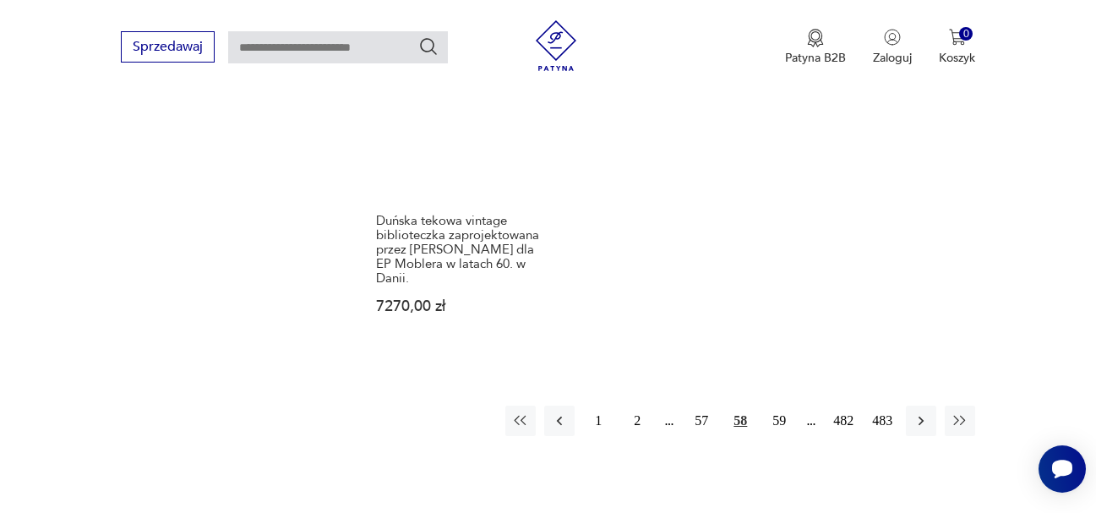
scroll to position [2477, 0]
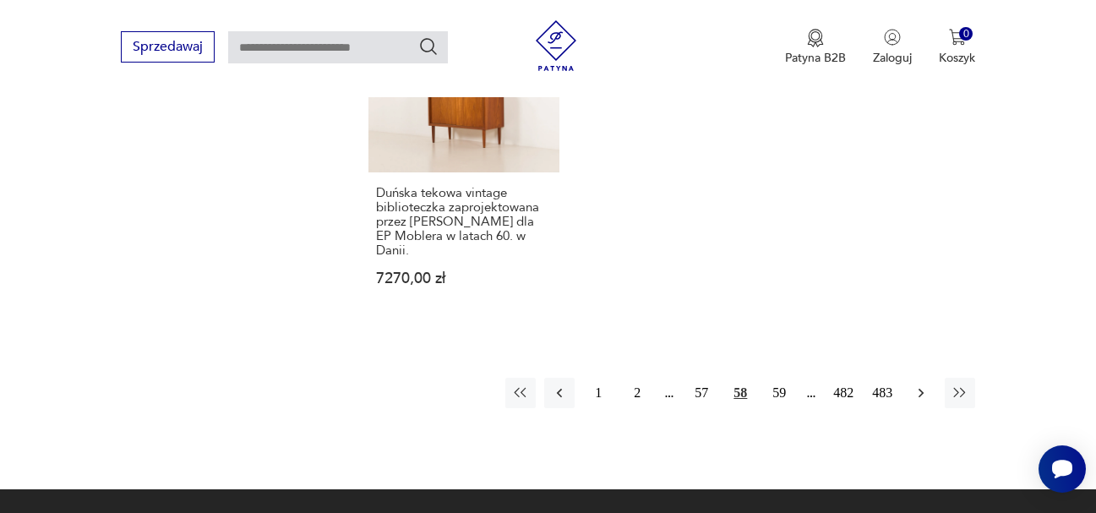
click at [920, 389] on icon "button" at bounding box center [921, 393] width 5 height 9
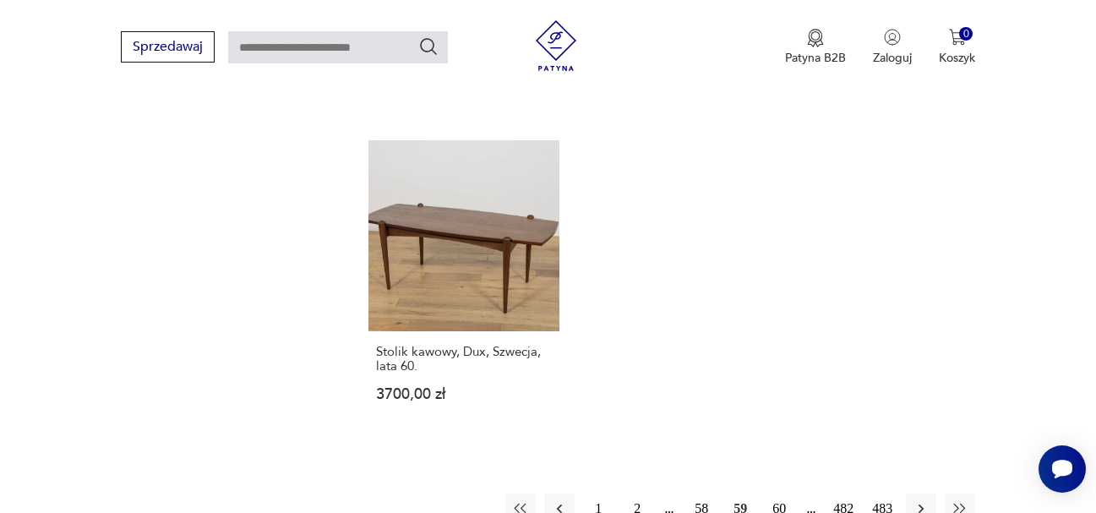
scroll to position [2393, 0]
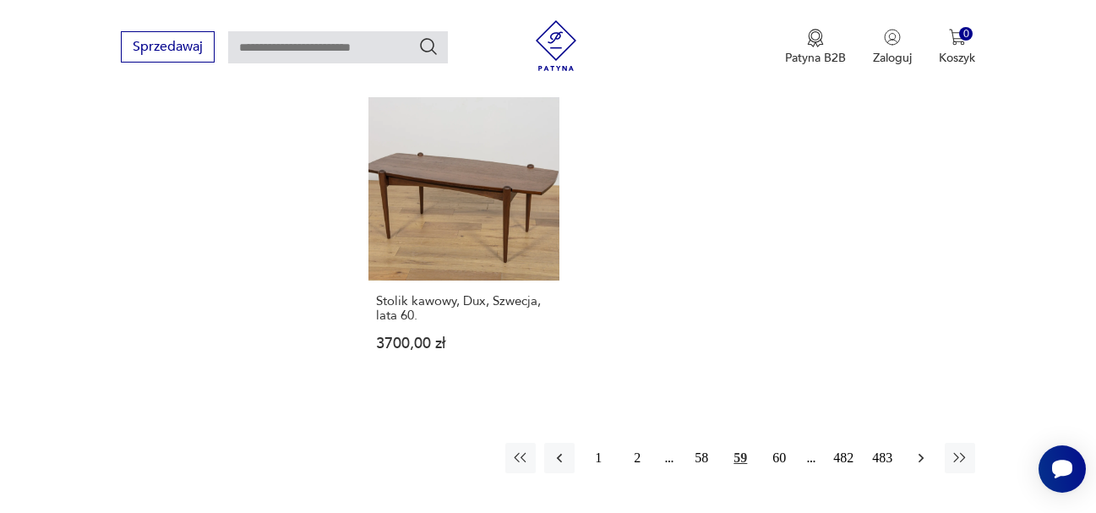
click at [920, 450] on icon "button" at bounding box center [921, 458] width 17 height 17
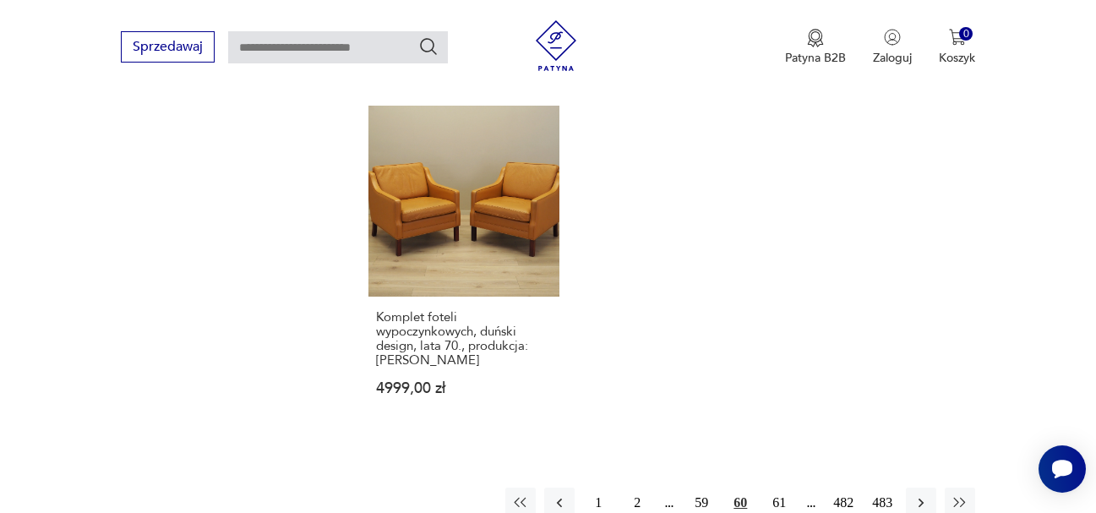
scroll to position [2393, 0]
click at [923, 497] on icon "button" at bounding box center [921, 501] width 5 height 9
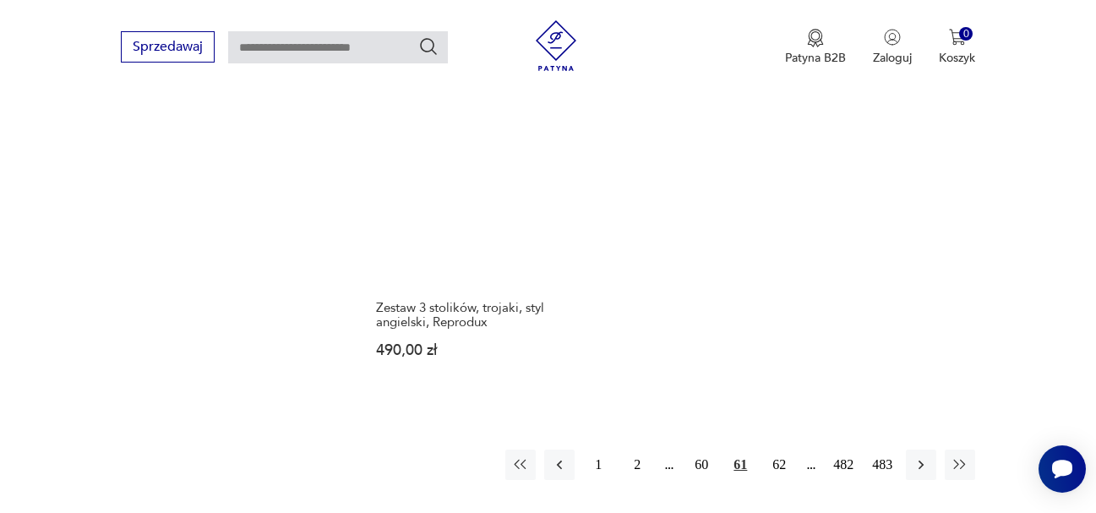
scroll to position [2477, 0]
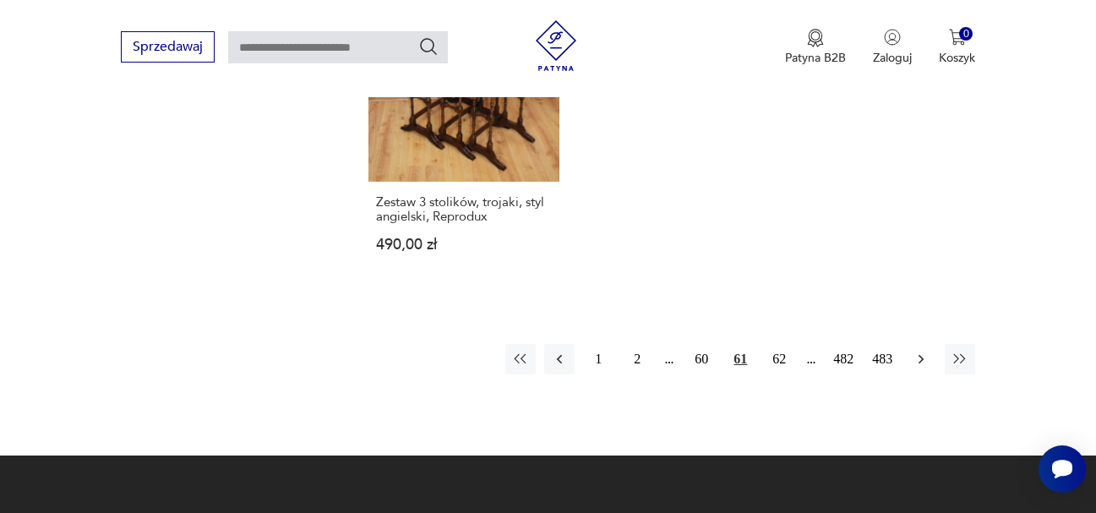
click at [918, 351] on icon "button" at bounding box center [921, 359] width 17 height 17
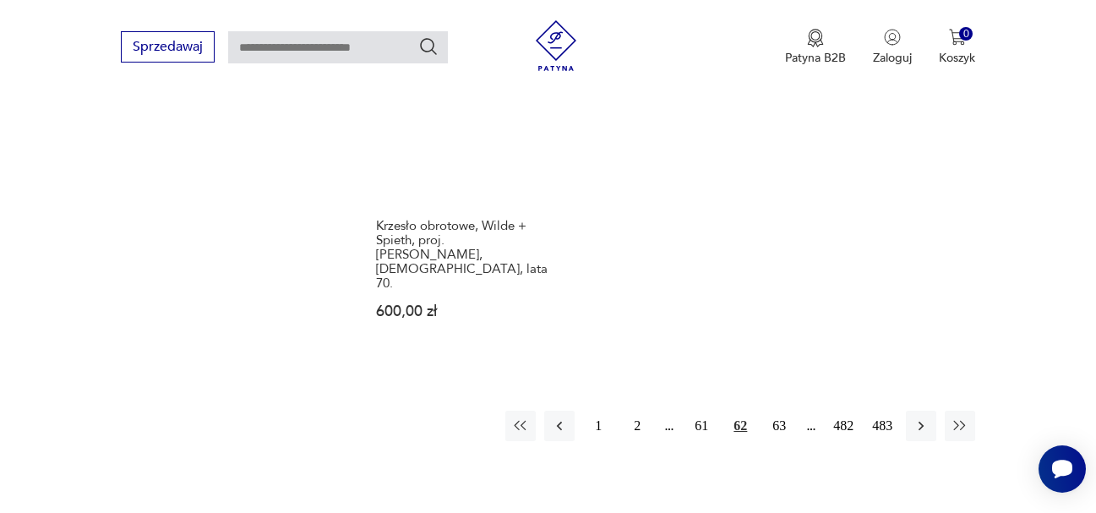
scroll to position [2477, 0]
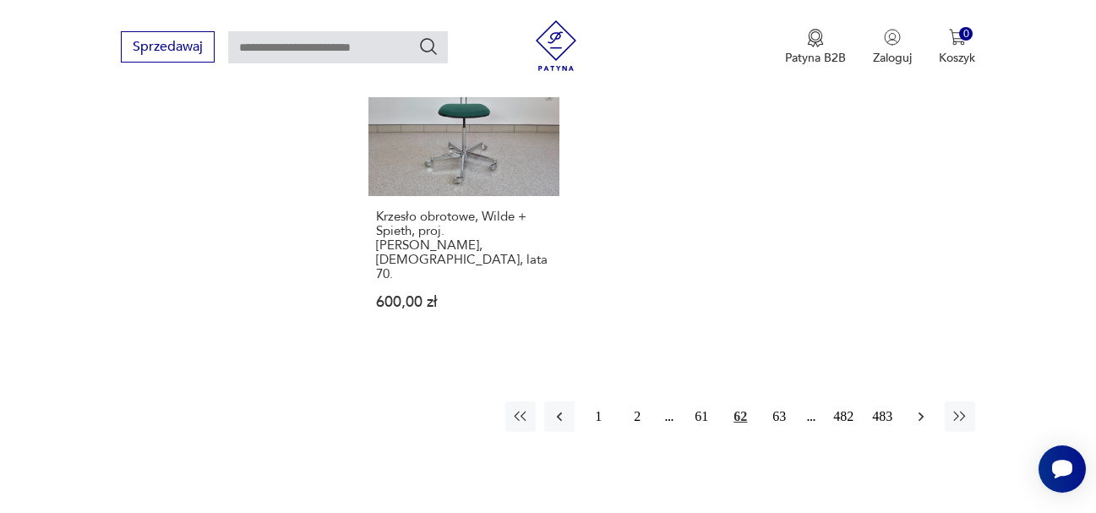
click at [917, 408] on icon "button" at bounding box center [921, 416] width 17 height 17
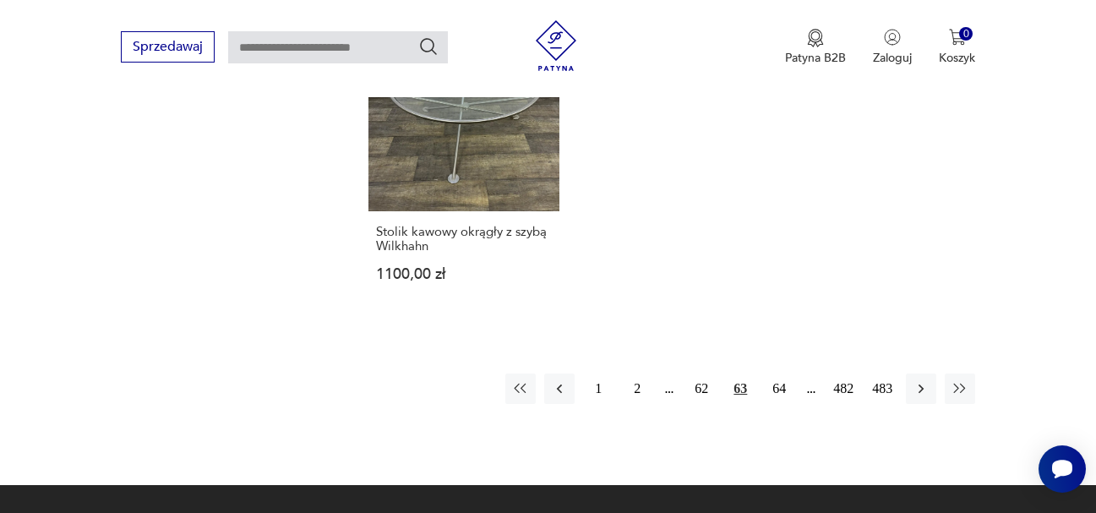
scroll to position [2477, 0]
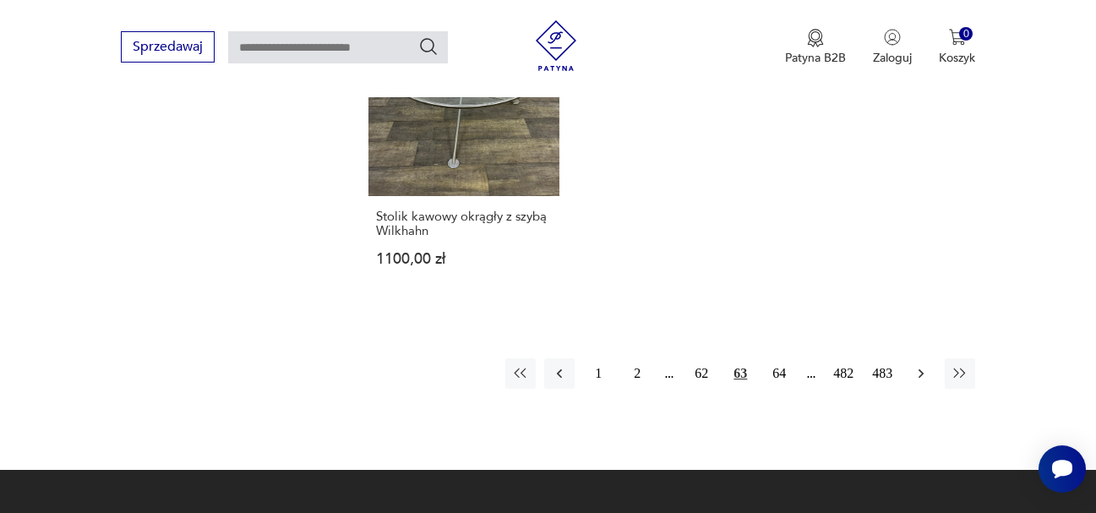
click at [917, 365] on icon "button" at bounding box center [921, 373] width 17 height 17
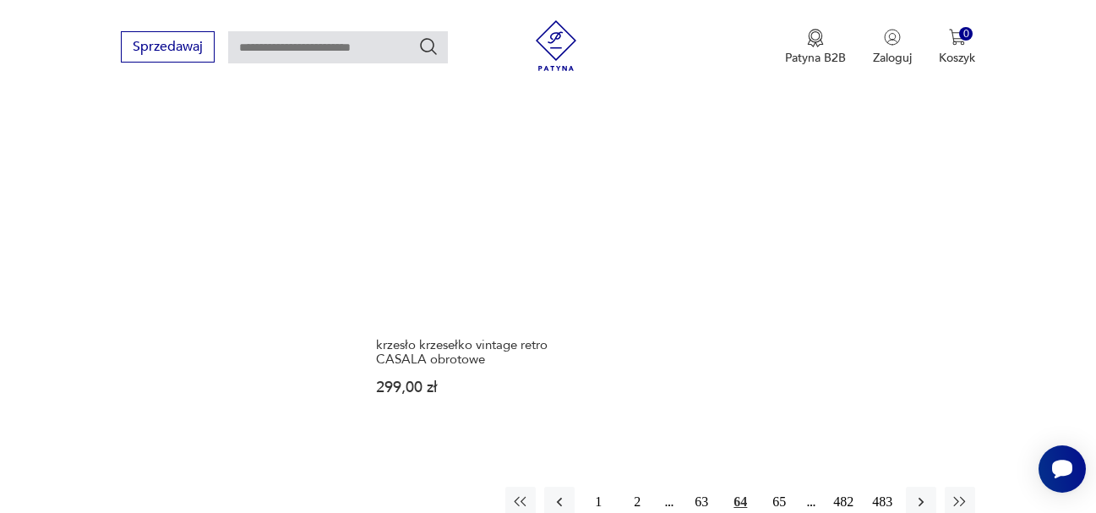
scroll to position [2393, 0]
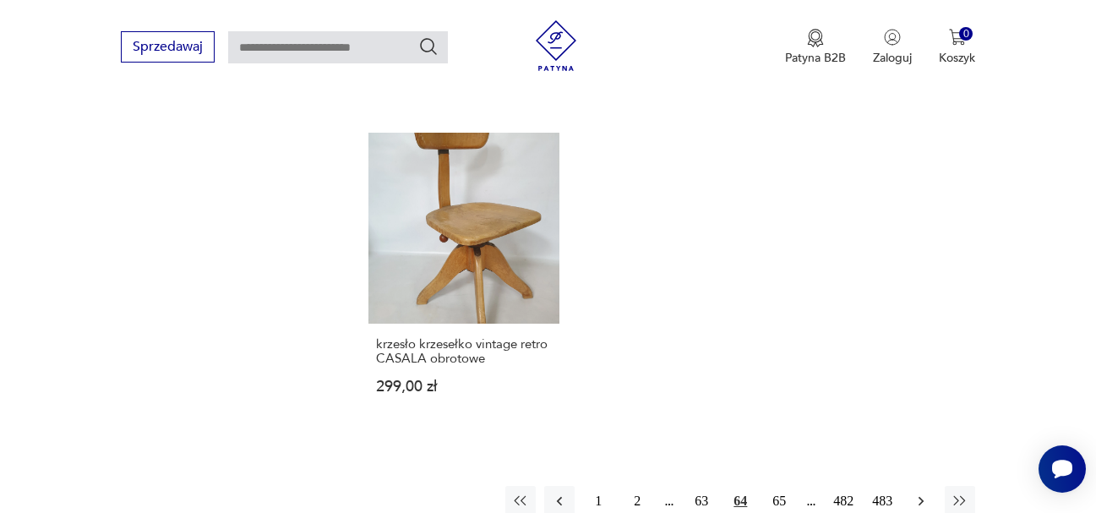
click at [919, 493] on icon "button" at bounding box center [921, 501] width 17 height 17
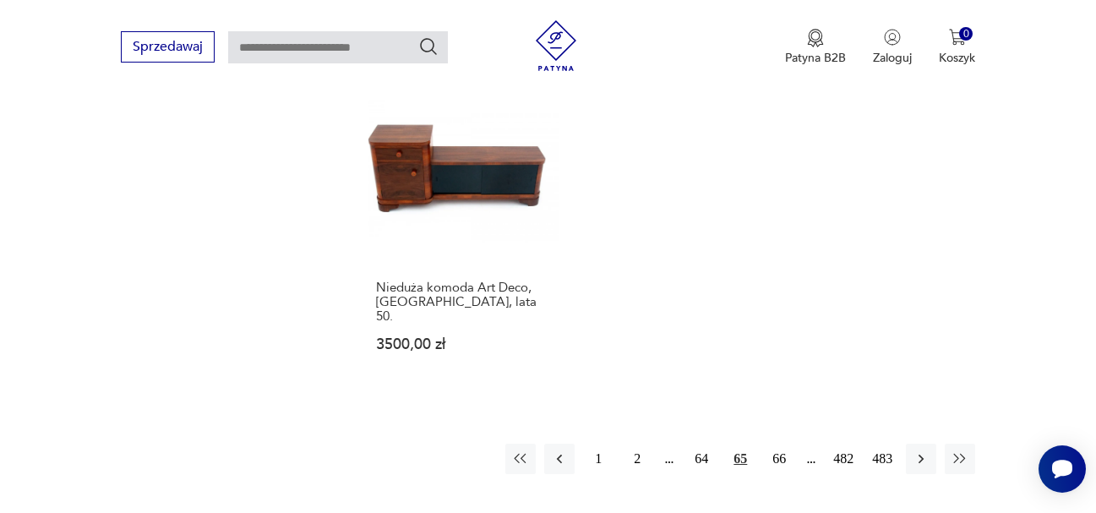
scroll to position [2477, 0]
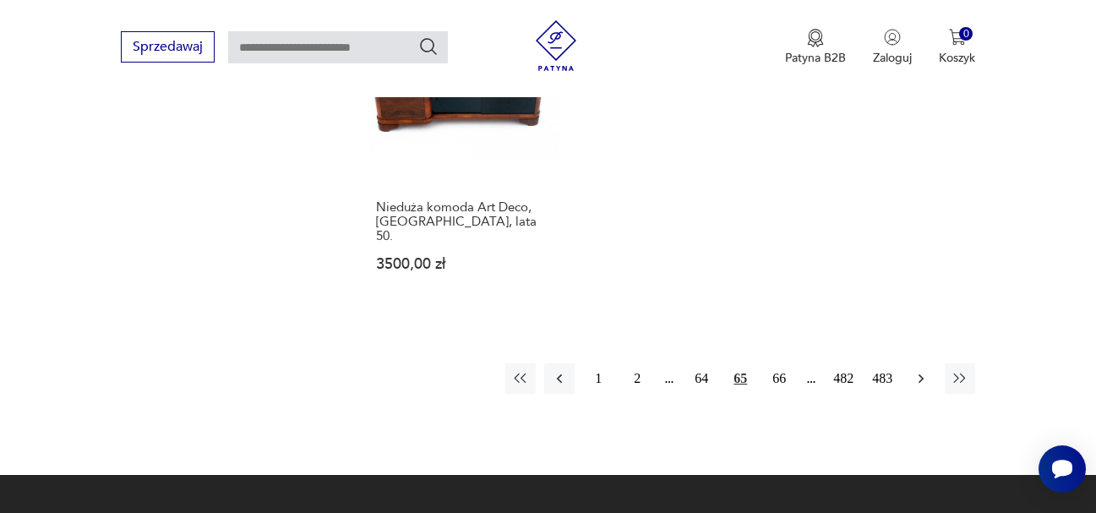
click at [918, 370] on icon "button" at bounding box center [921, 378] width 17 height 17
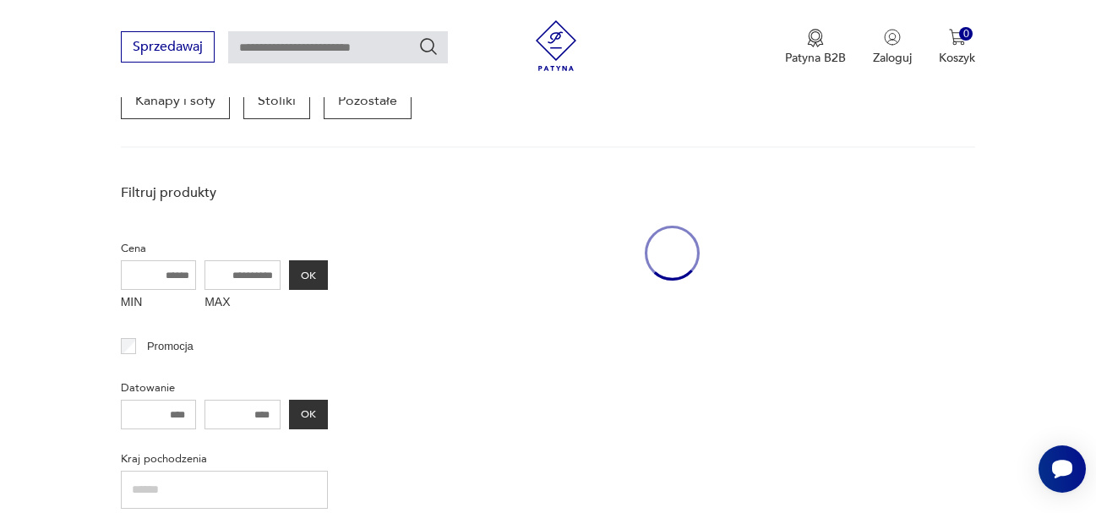
scroll to position [449, 0]
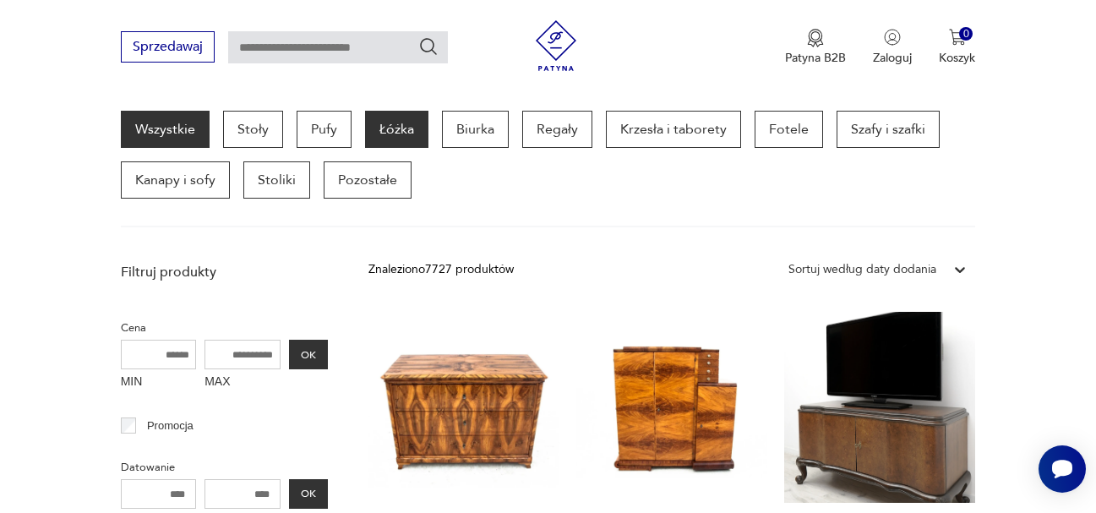
drag, startPoint x: 325, startPoint y: 129, endPoint x: 377, endPoint y: 127, distance: 52.5
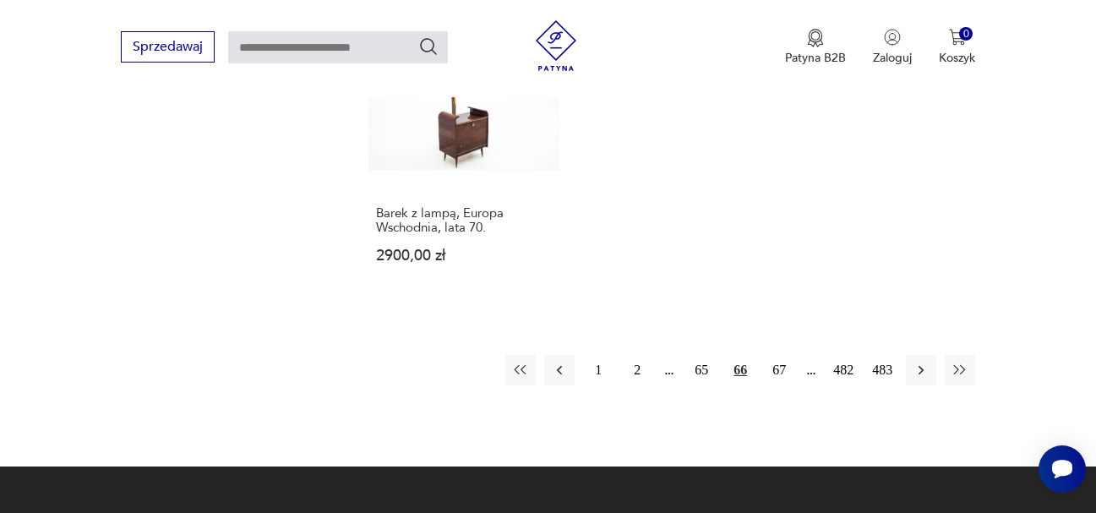
scroll to position [2477, 0]
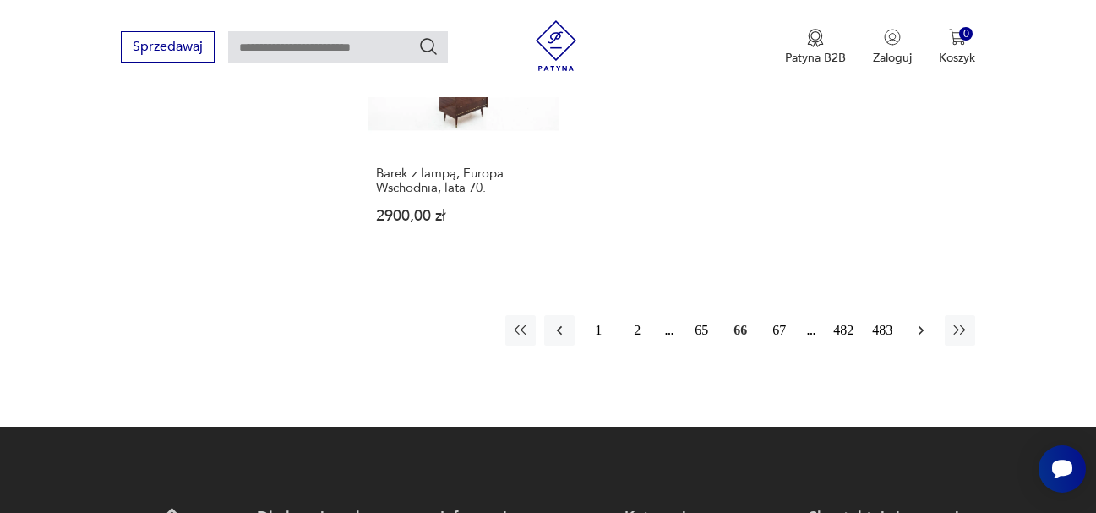
click at [915, 322] on icon "button" at bounding box center [921, 330] width 17 height 17
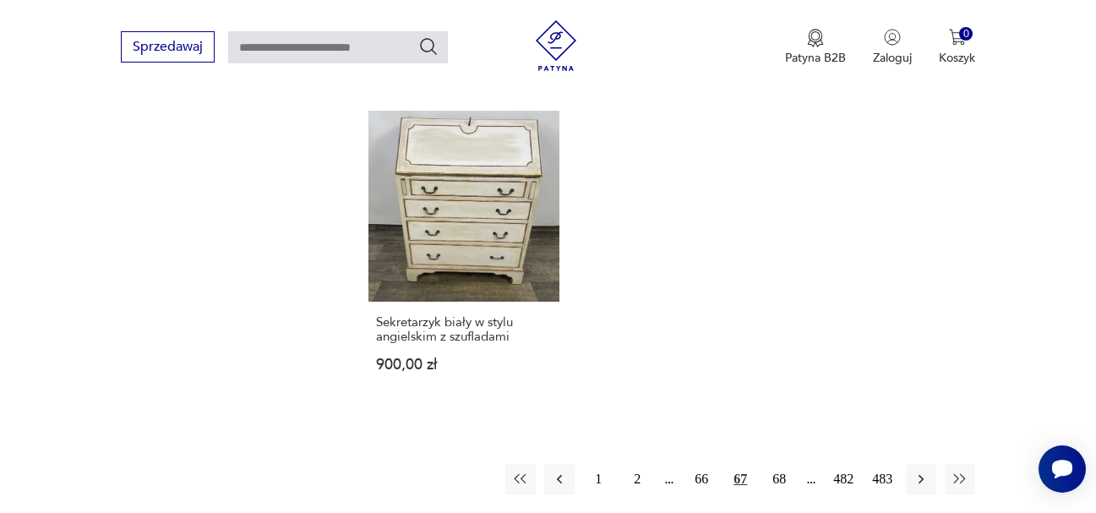
scroll to position [2477, 0]
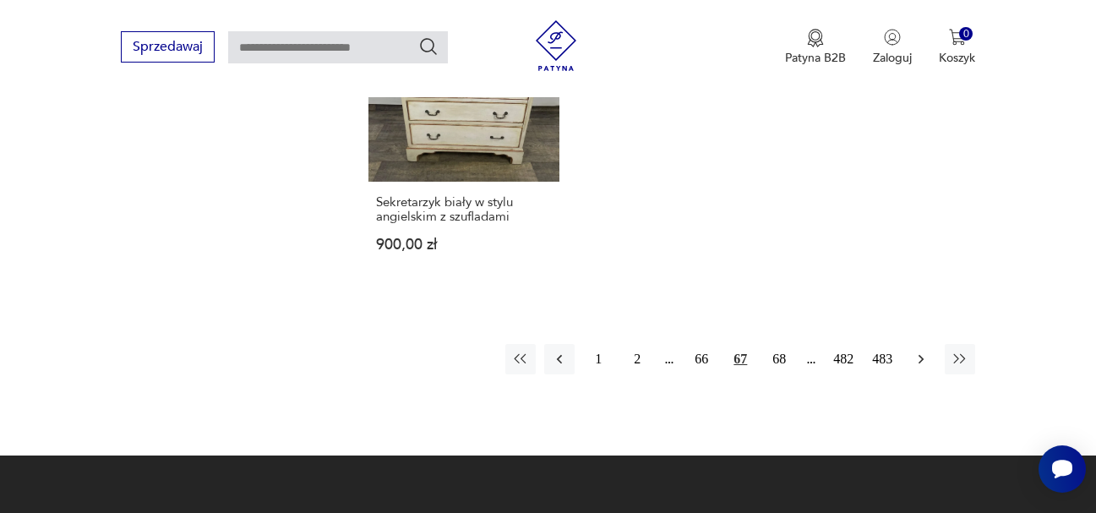
click at [924, 351] on icon "button" at bounding box center [921, 359] width 17 height 17
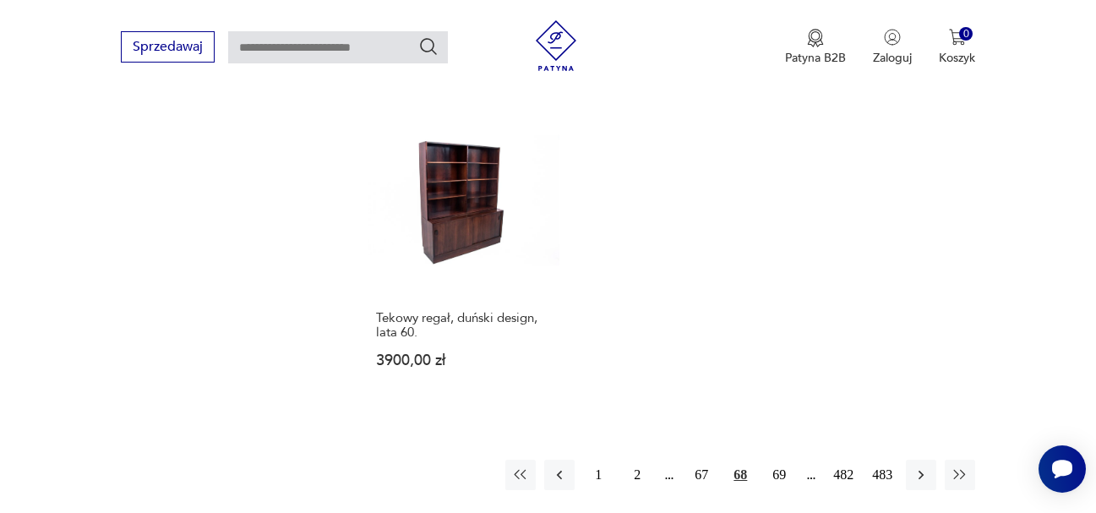
scroll to position [2376, 0]
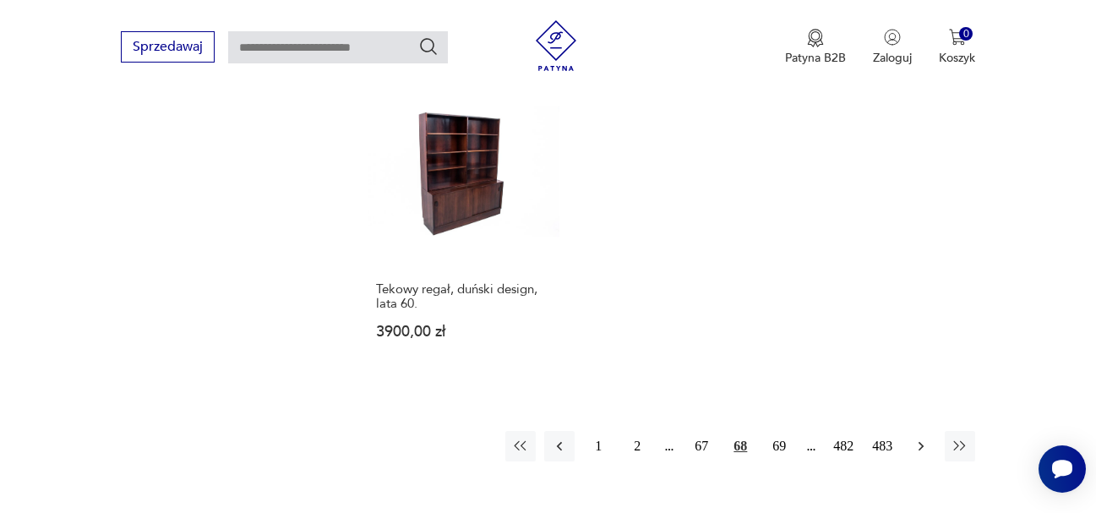
click at [920, 438] on icon "button" at bounding box center [921, 446] width 17 height 17
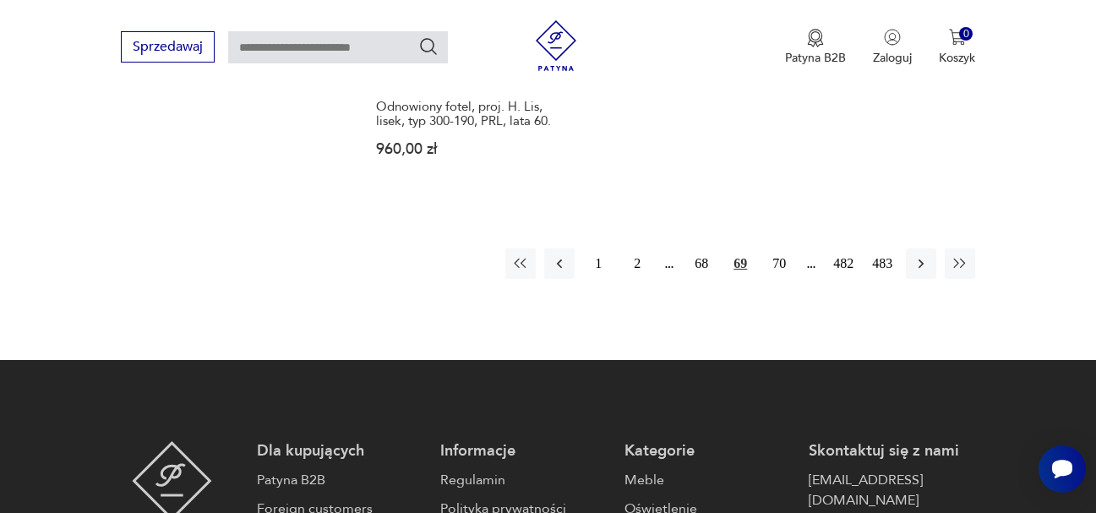
scroll to position [2562, 0]
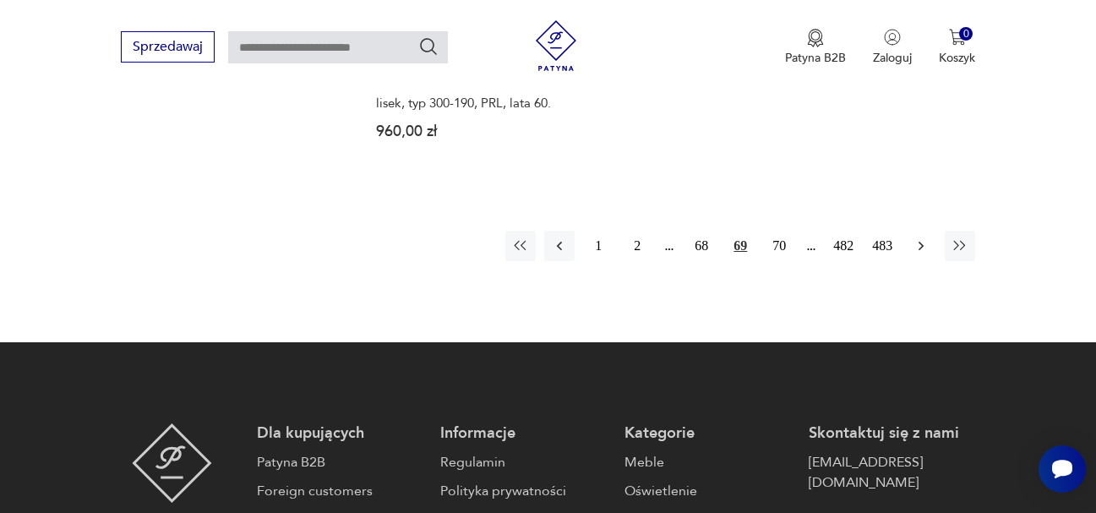
click at [920, 238] on icon "button" at bounding box center [921, 246] width 17 height 17
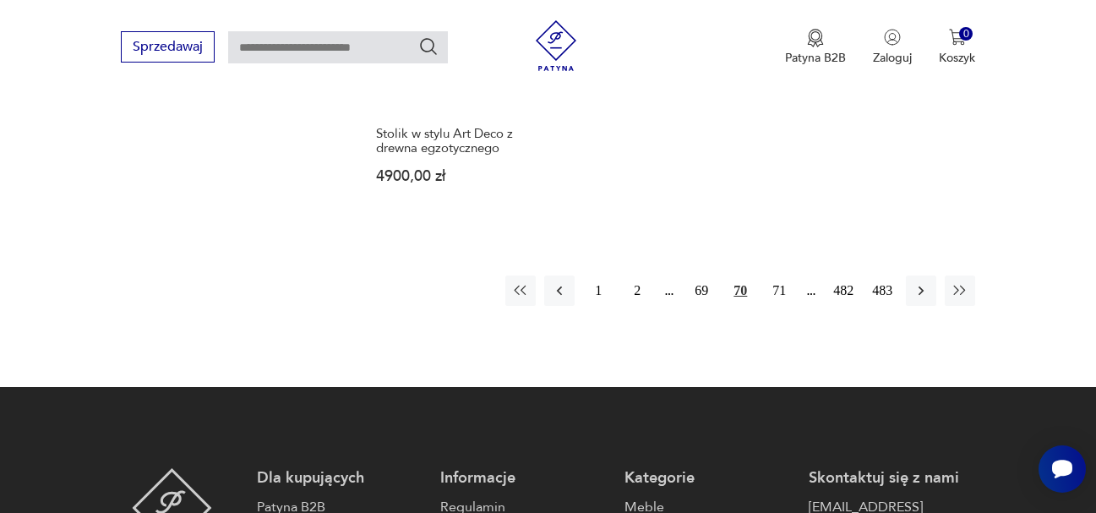
scroll to position [2562, 0]
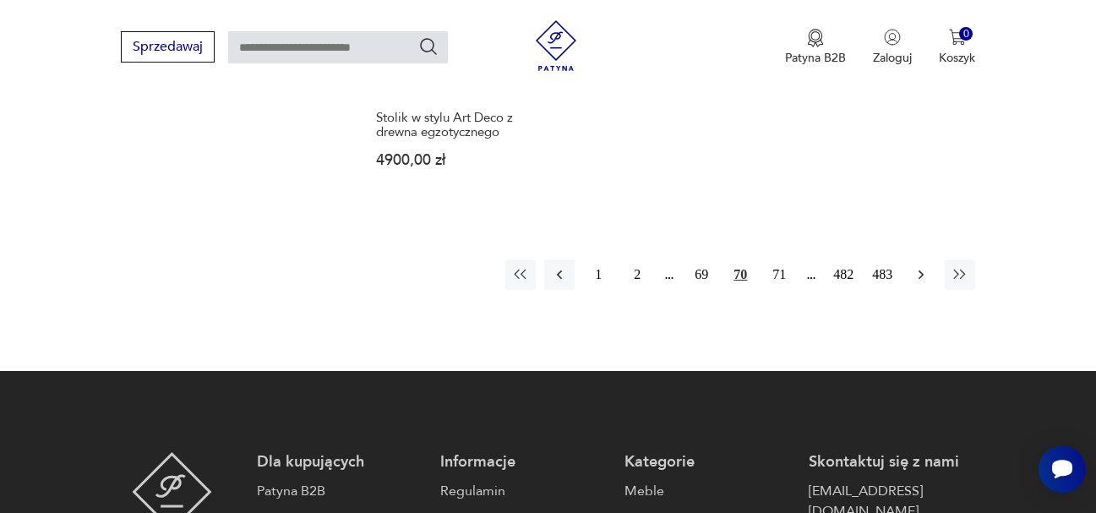
click at [923, 266] on icon "button" at bounding box center [921, 274] width 17 height 17
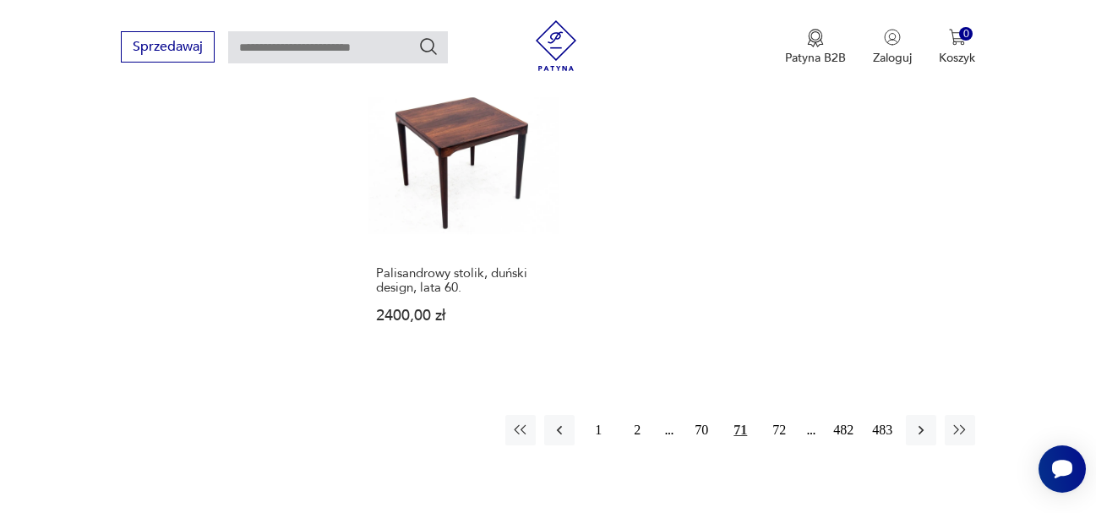
scroll to position [2393, 0]
click at [923, 425] on icon "button" at bounding box center [921, 429] width 5 height 9
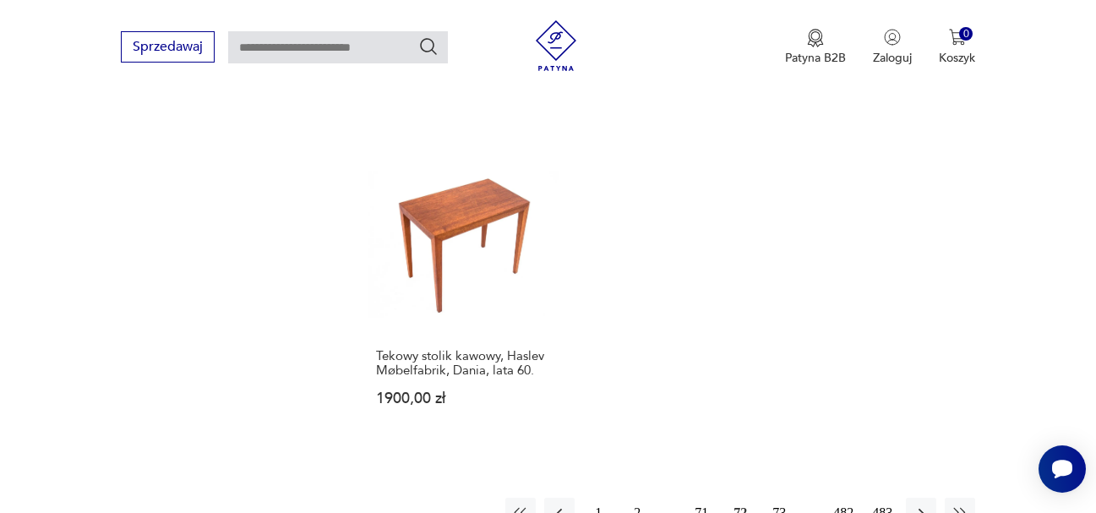
scroll to position [2308, 0]
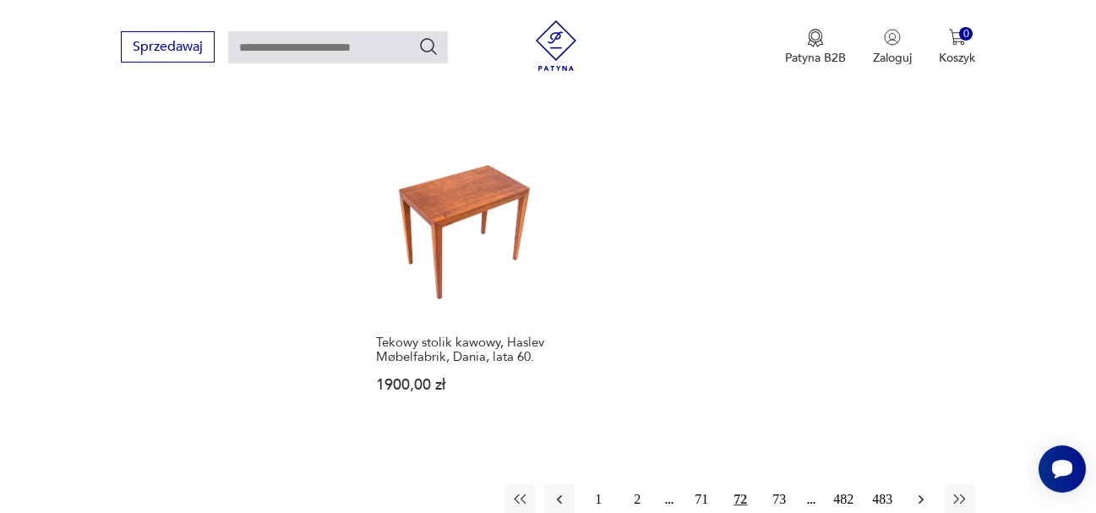
click at [922, 495] on icon "button" at bounding box center [921, 499] width 5 height 9
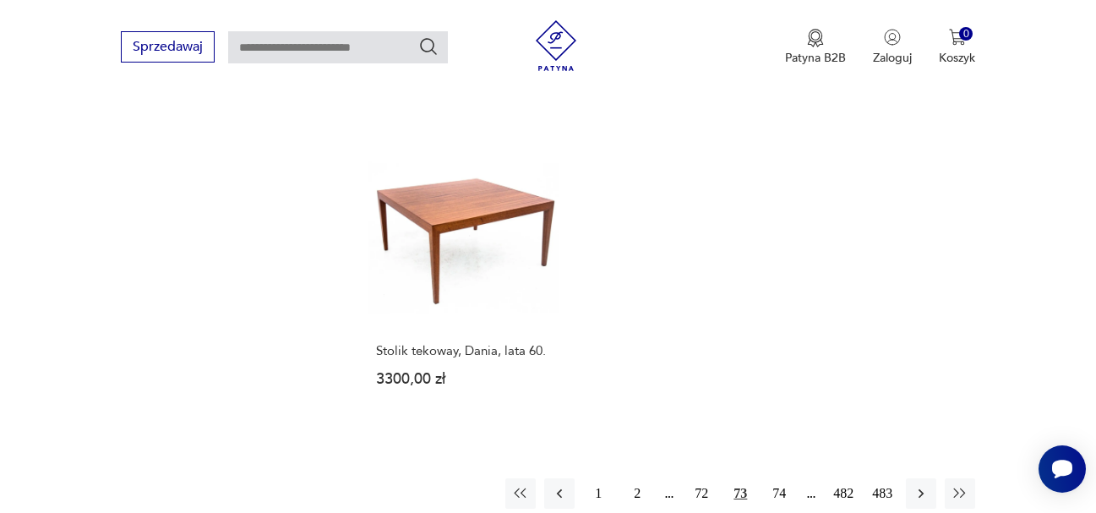
scroll to position [2308, 0]
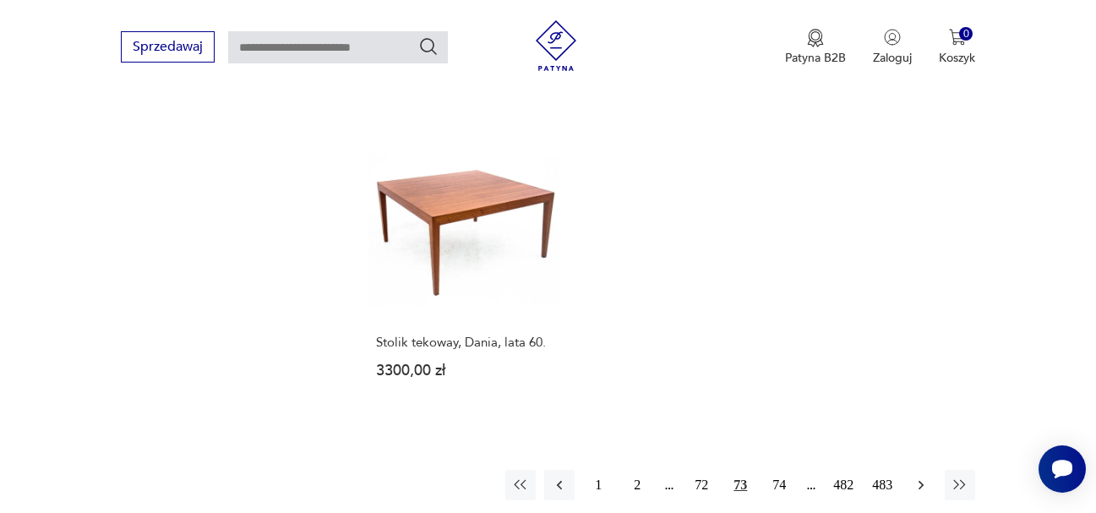
click at [923, 477] on icon "button" at bounding box center [921, 485] width 17 height 17
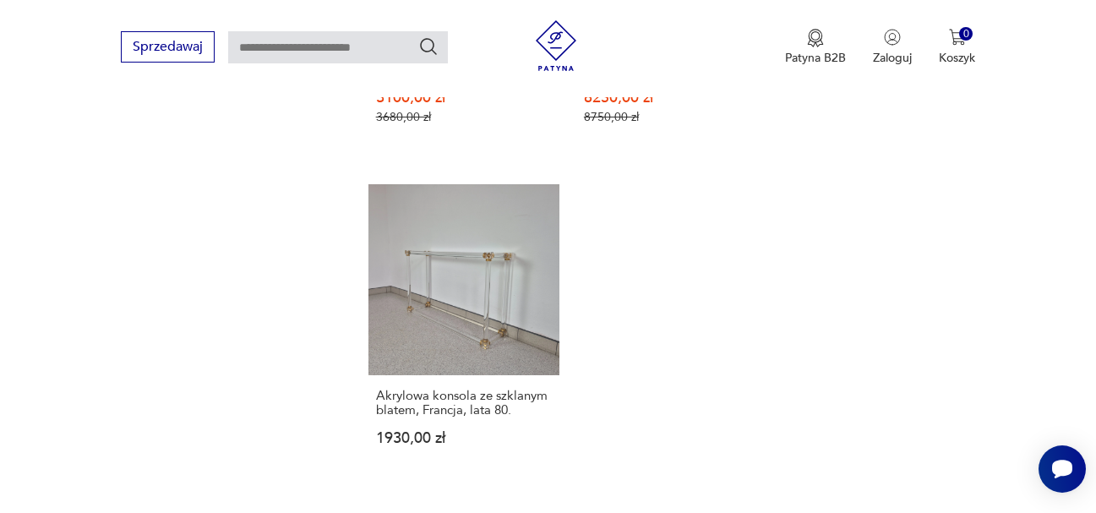
scroll to position [2477, 0]
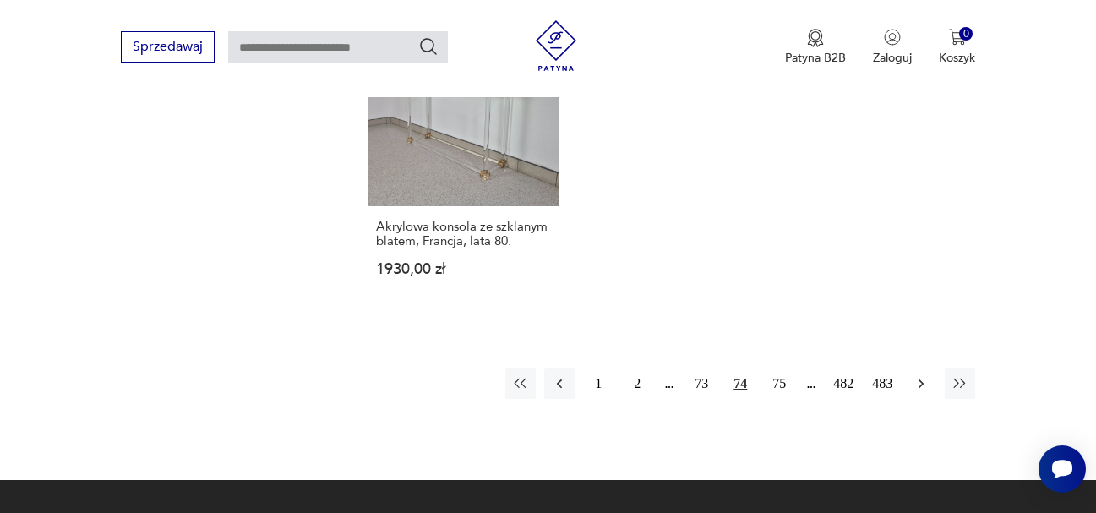
click at [921, 380] on icon "button" at bounding box center [921, 384] width 5 height 9
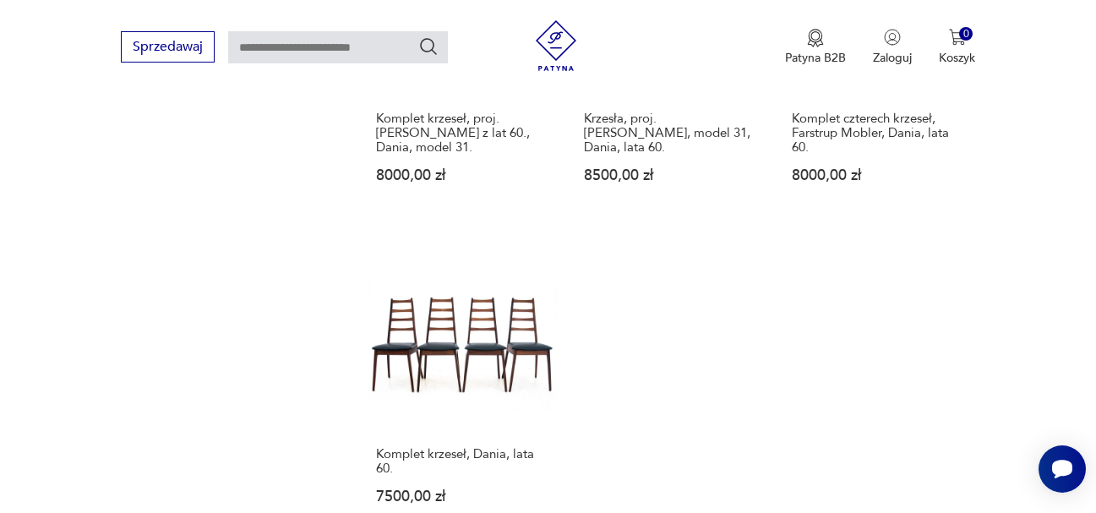
scroll to position [2393, 0]
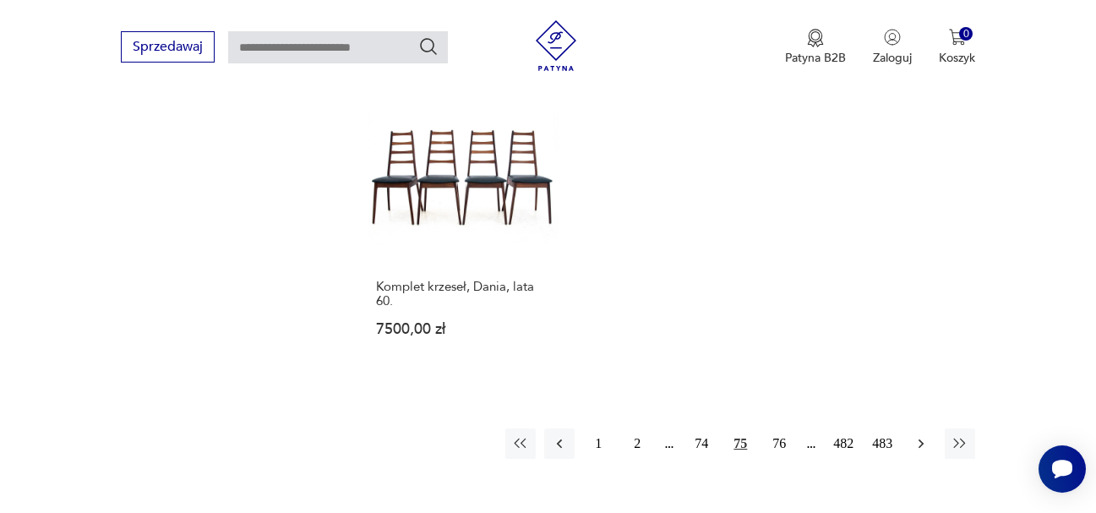
click at [921, 443] on icon "button" at bounding box center [921, 443] width 17 height 17
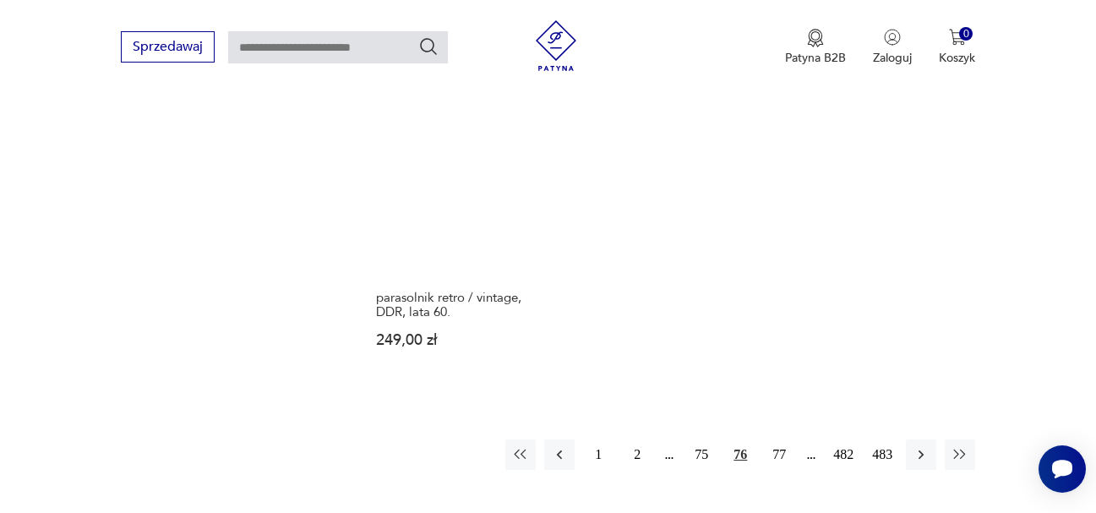
scroll to position [2477, 0]
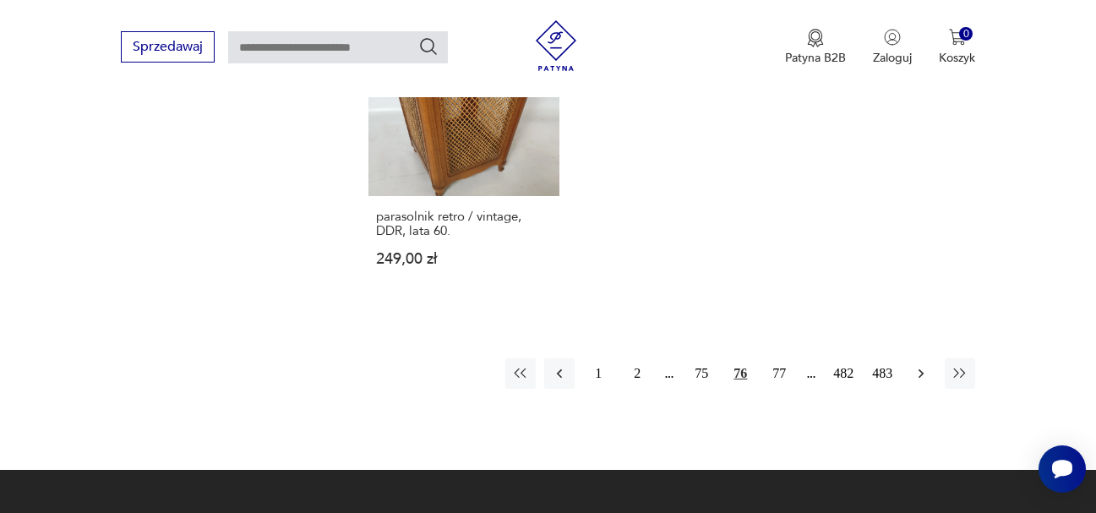
click at [917, 365] on icon "button" at bounding box center [921, 373] width 17 height 17
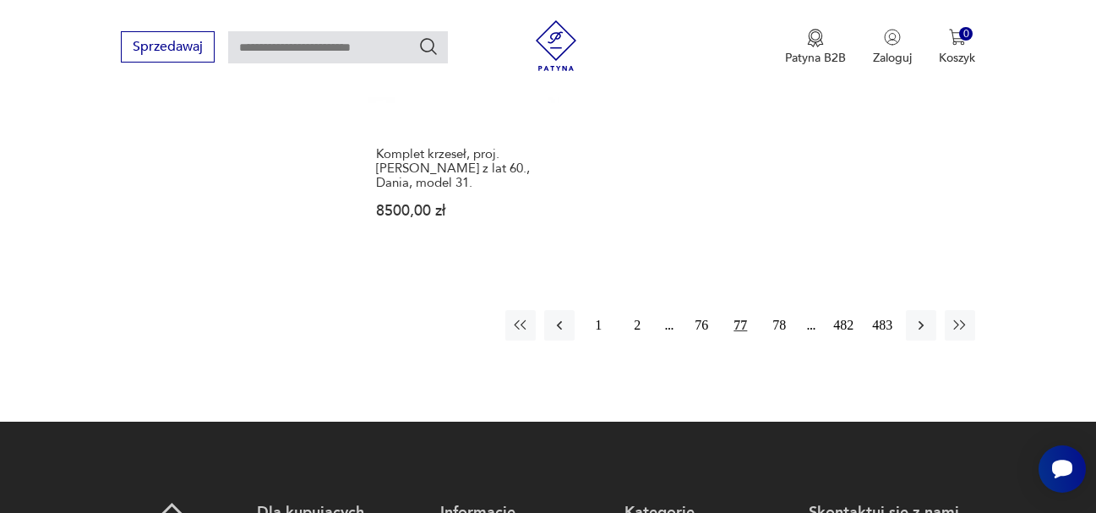
scroll to position [2562, 0]
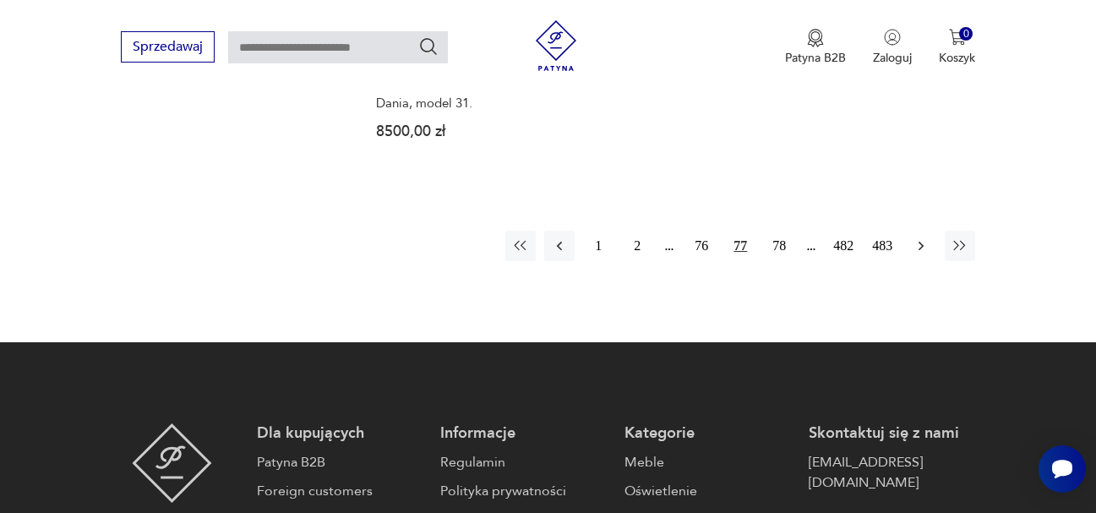
click at [916, 238] on icon "button" at bounding box center [921, 246] width 17 height 17
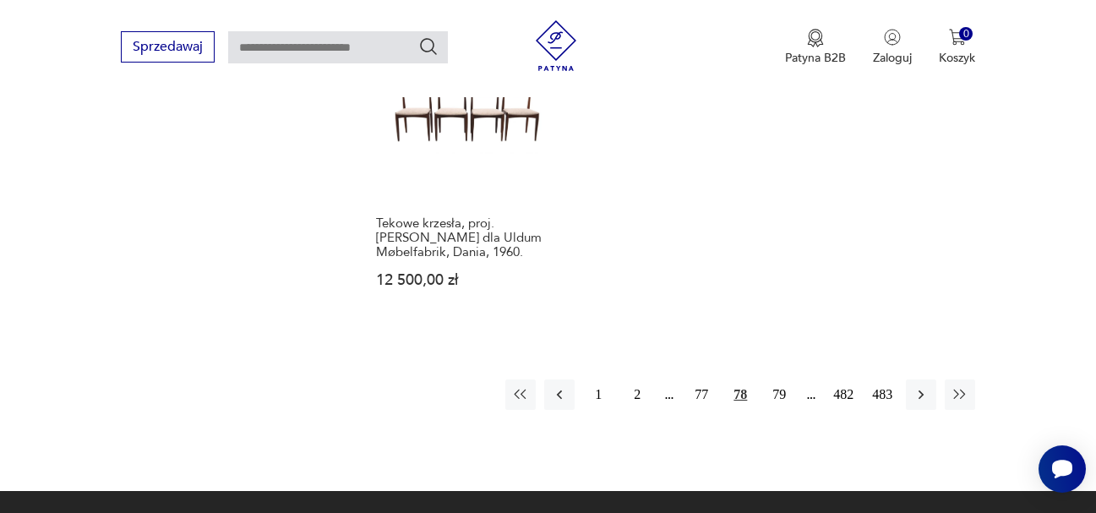
scroll to position [2477, 0]
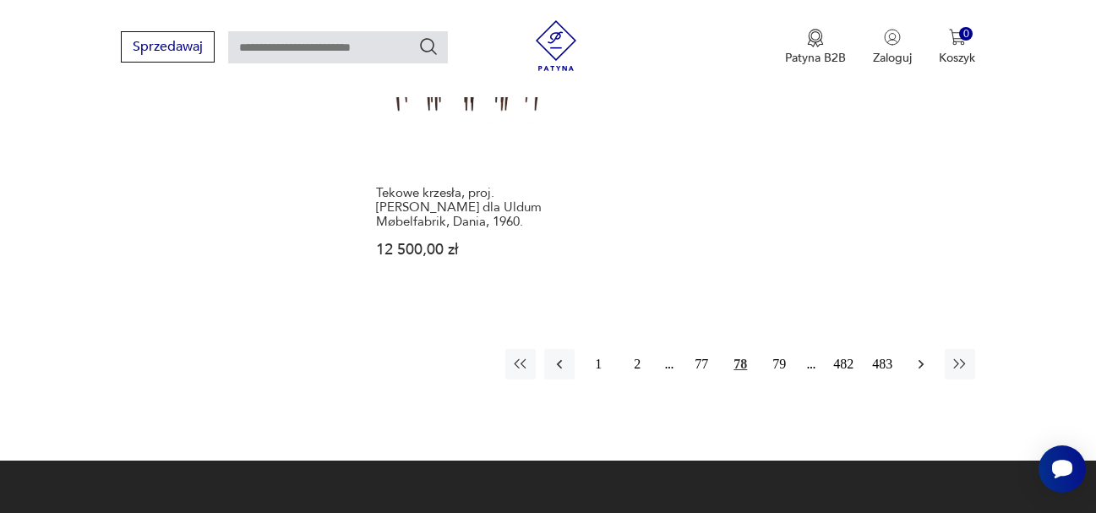
click at [918, 369] on icon "button" at bounding box center [921, 364] width 17 height 17
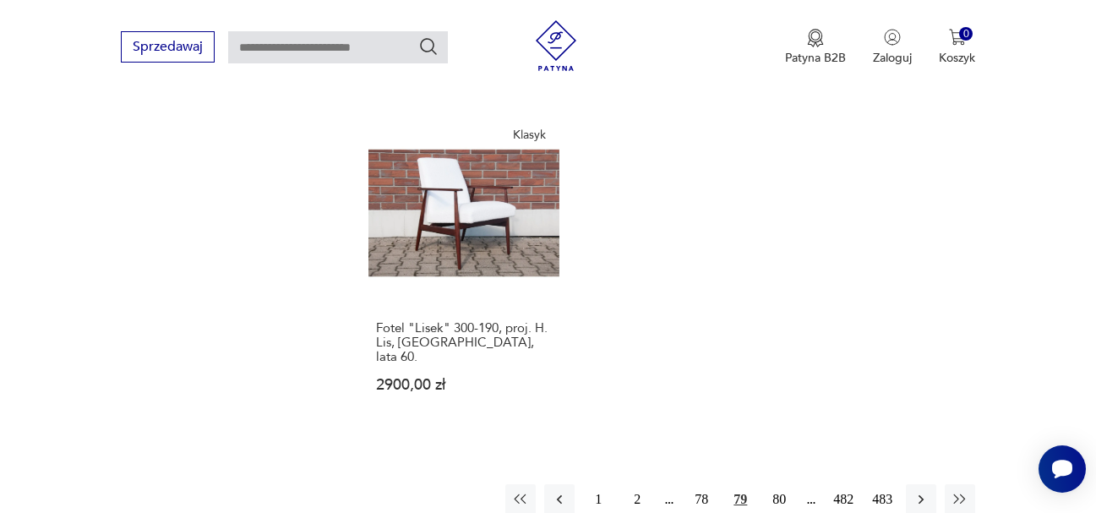
scroll to position [2393, 0]
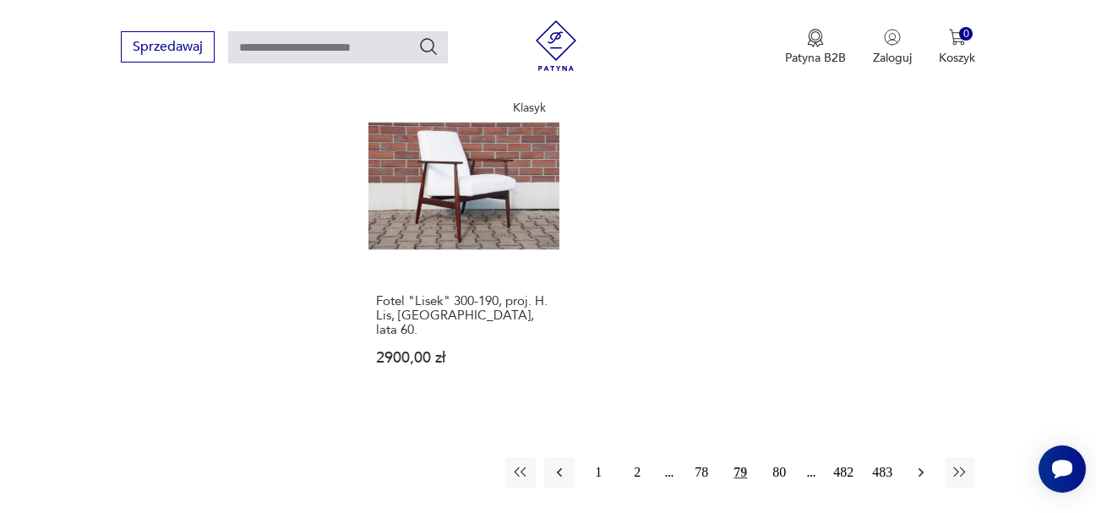
click at [920, 468] on icon "button" at bounding box center [921, 472] width 5 height 9
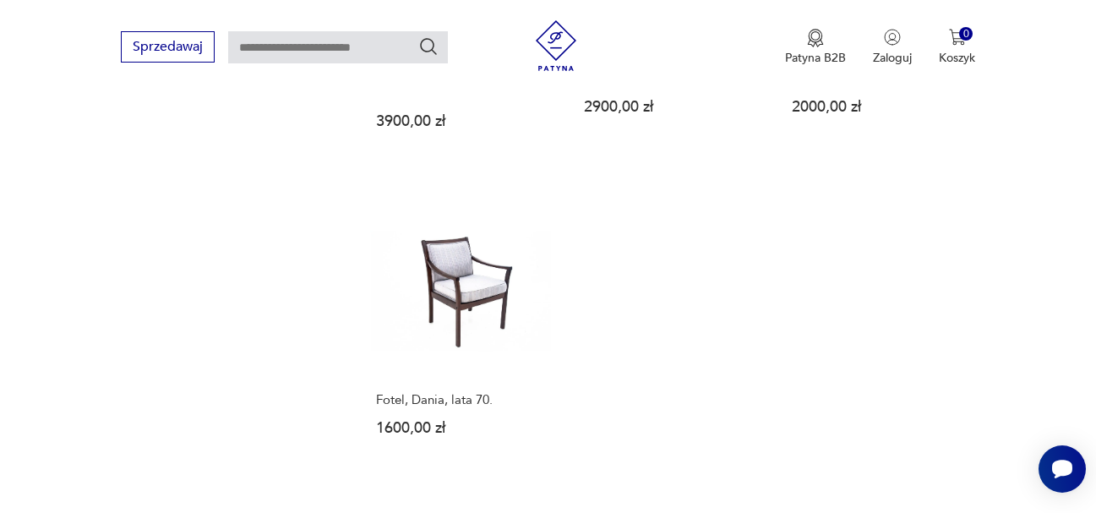
scroll to position [2224, 0]
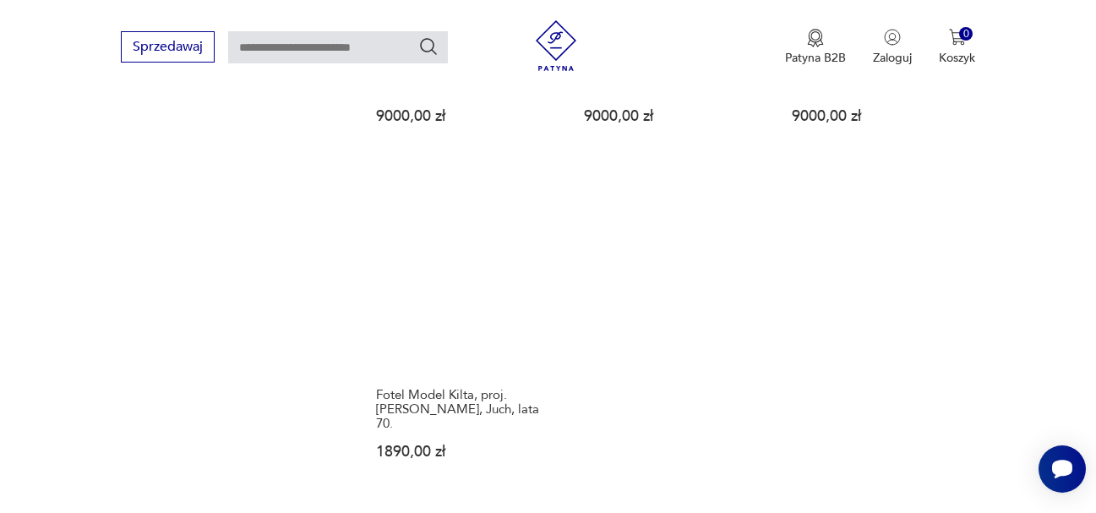
scroll to position [2393, 0]
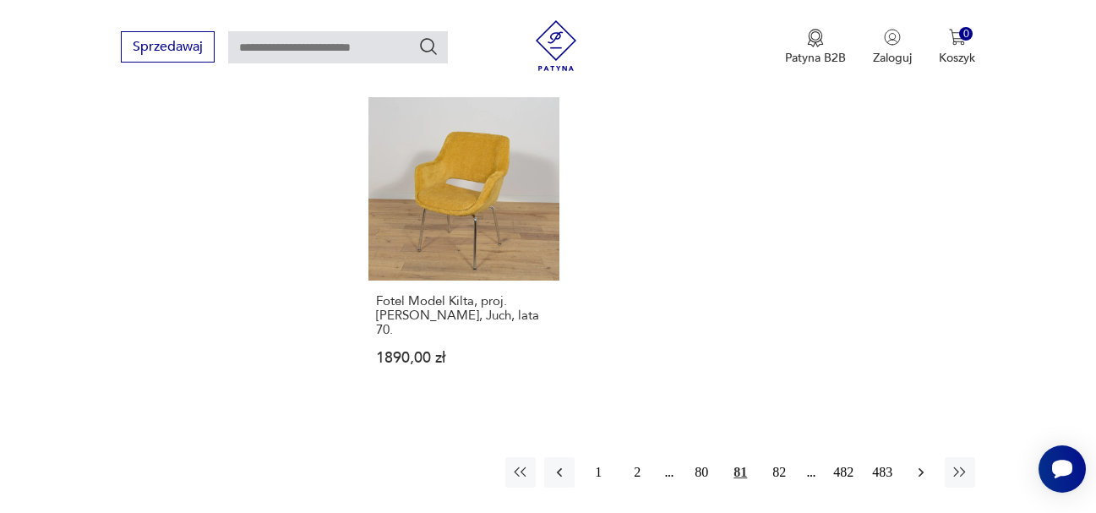
click at [920, 468] on icon "button" at bounding box center [921, 472] width 5 height 9
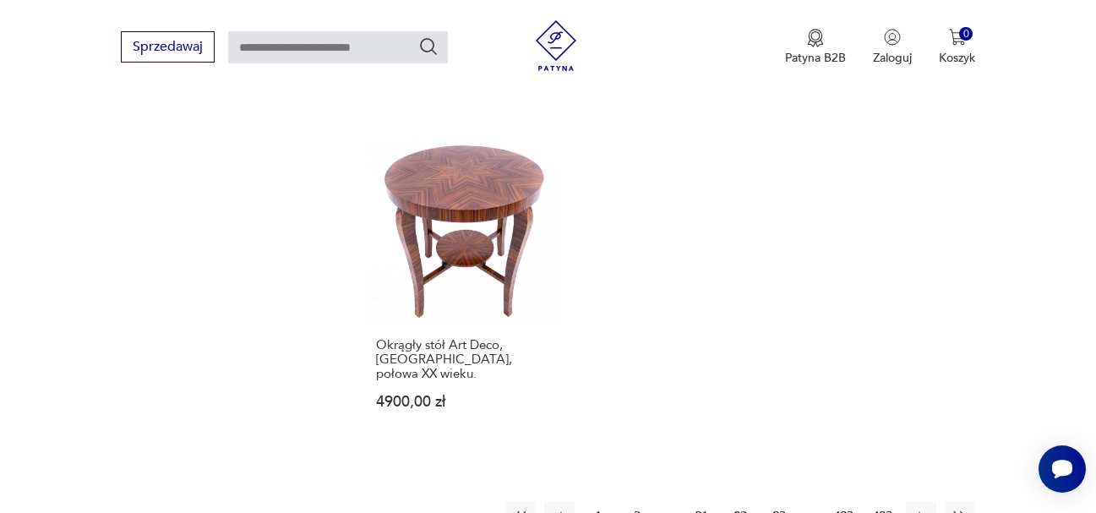
scroll to position [2393, 0]
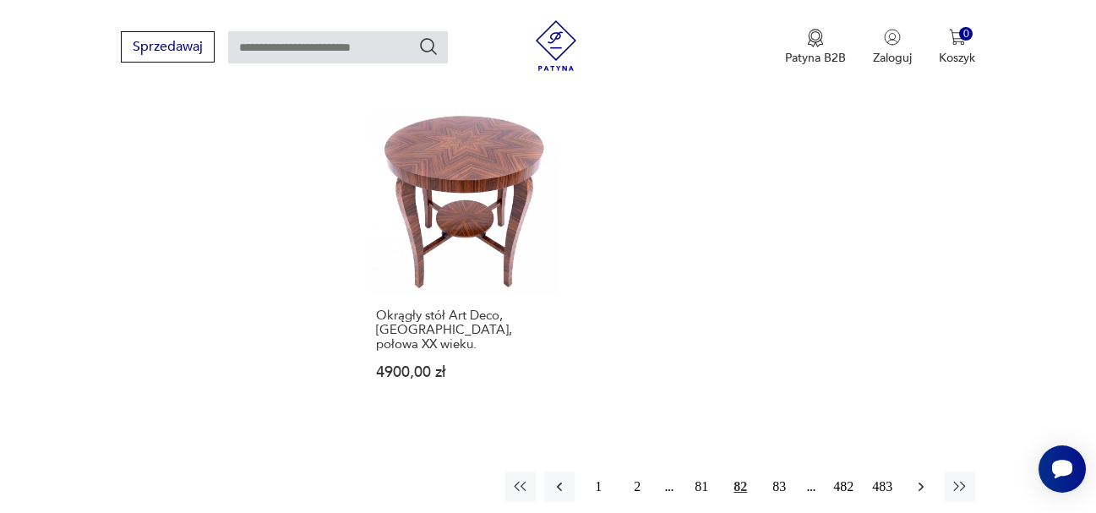
click at [919, 478] on icon "button" at bounding box center [921, 486] width 17 height 17
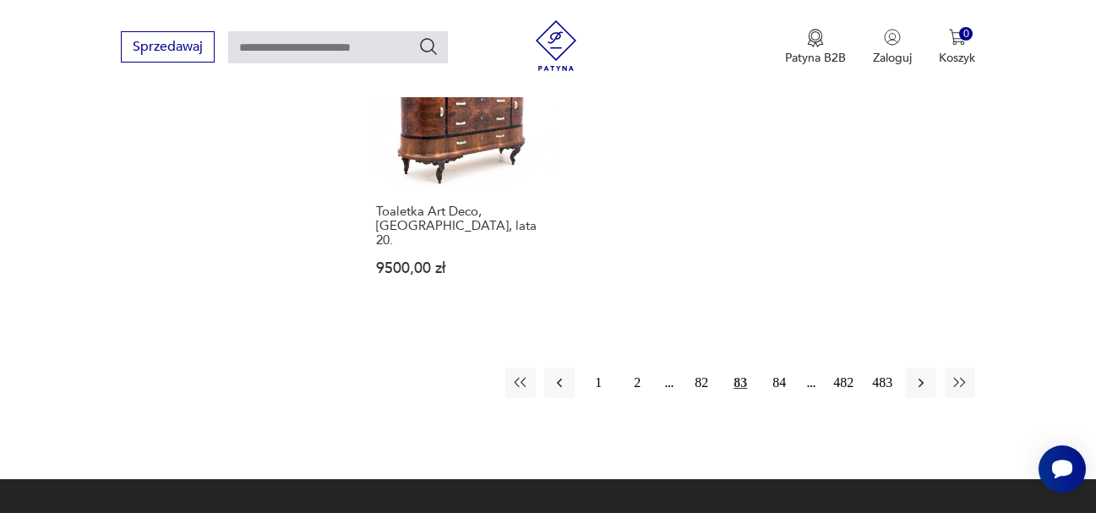
scroll to position [2477, 0]
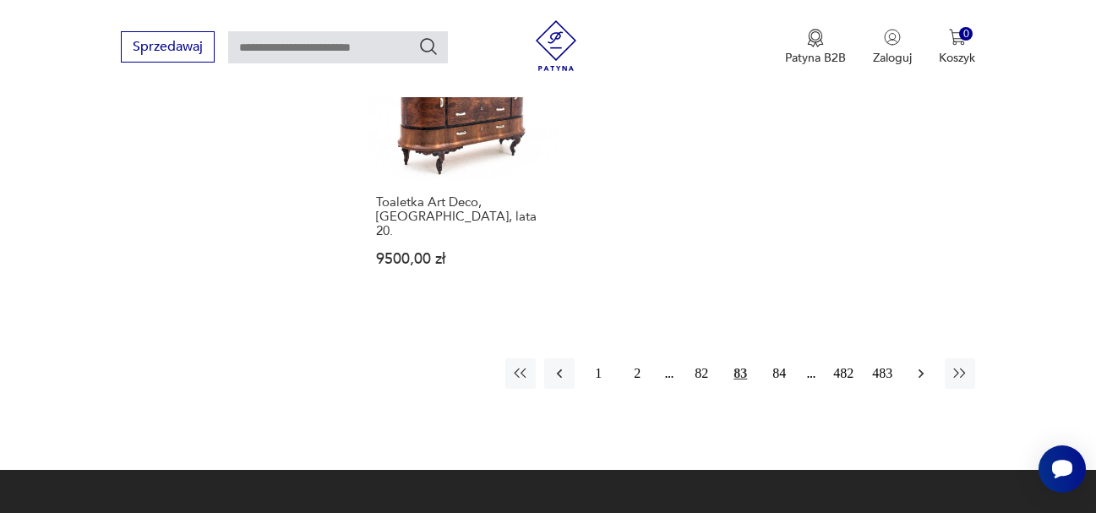
click at [923, 369] on icon "button" at bounding box center [921, 373] width 5 height 9
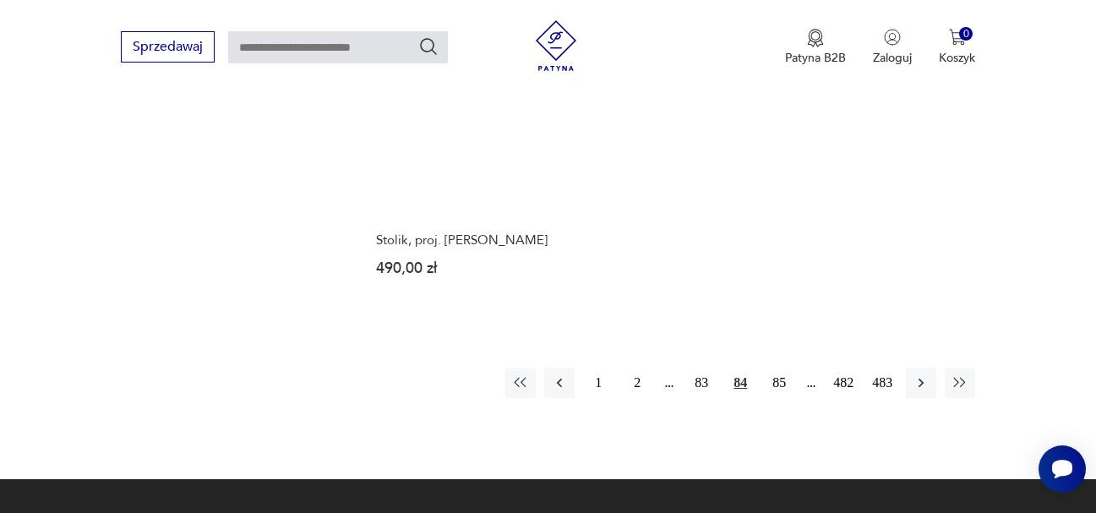
scroll to position [2477, 0]
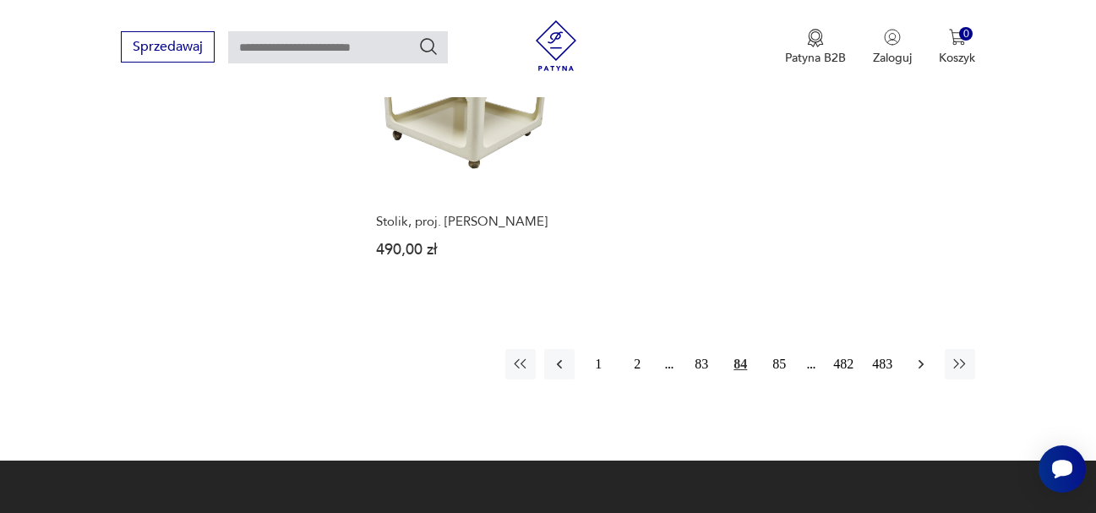
click at [921, 356] on icon "button" at bounding box center [921, 364] width 17 height 17
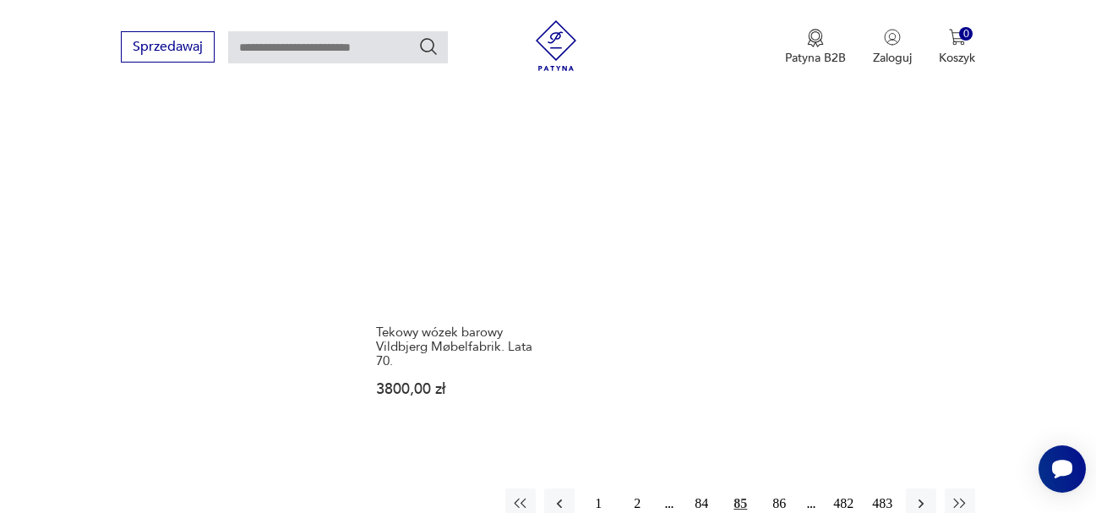
scroll to position [2393, 0]
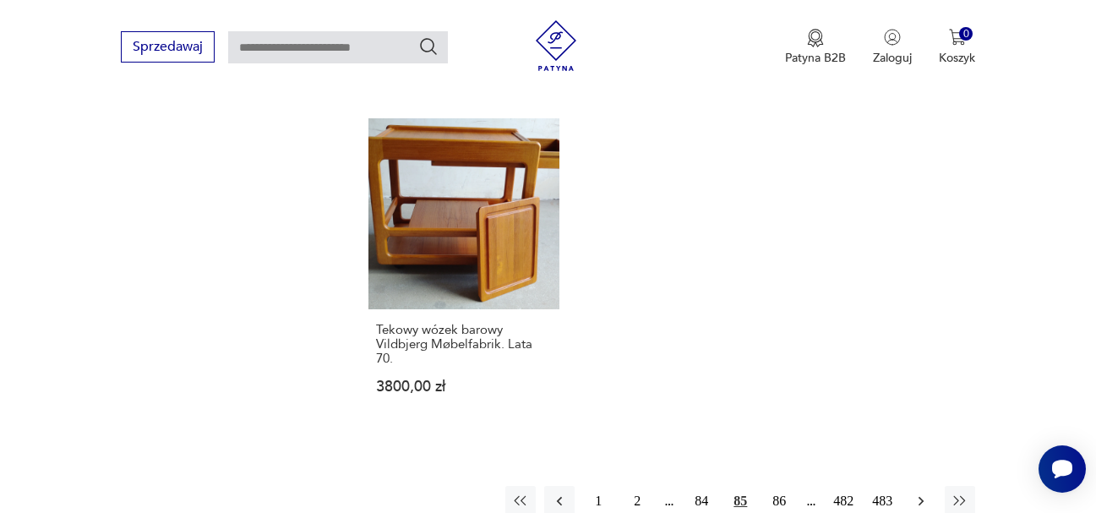
click at [920, 497] on icon "button" at bounding box center [921, 501] width 5 height 9
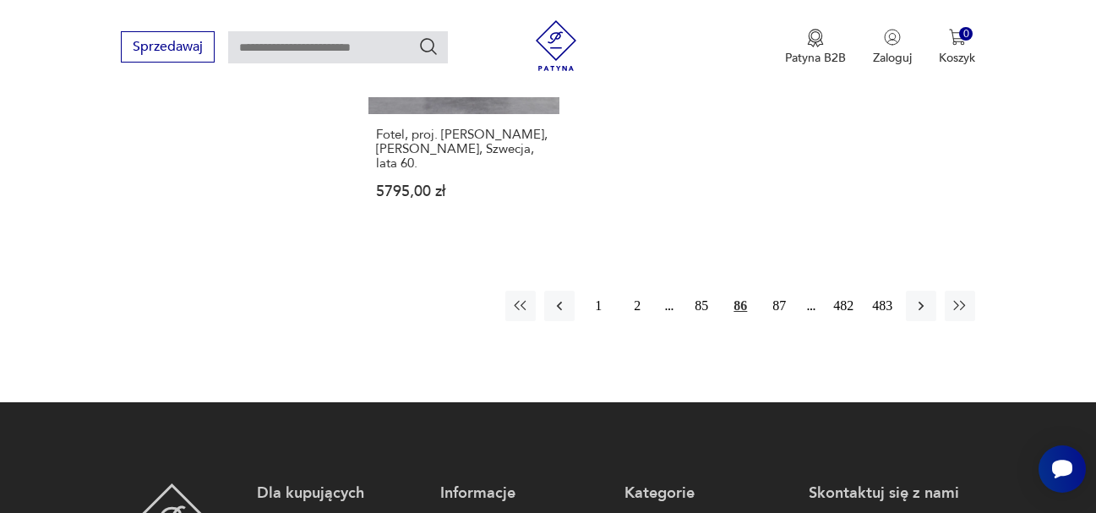
scroll to position [2647, 0]
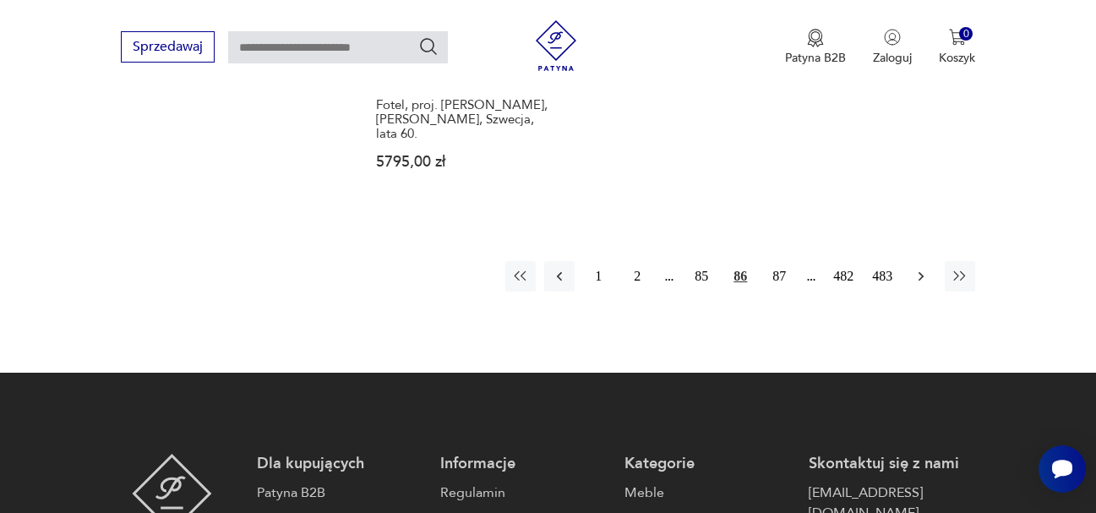
click at [915, 268] on icon "button" at bounding box center [921, 276] width 17 height 17
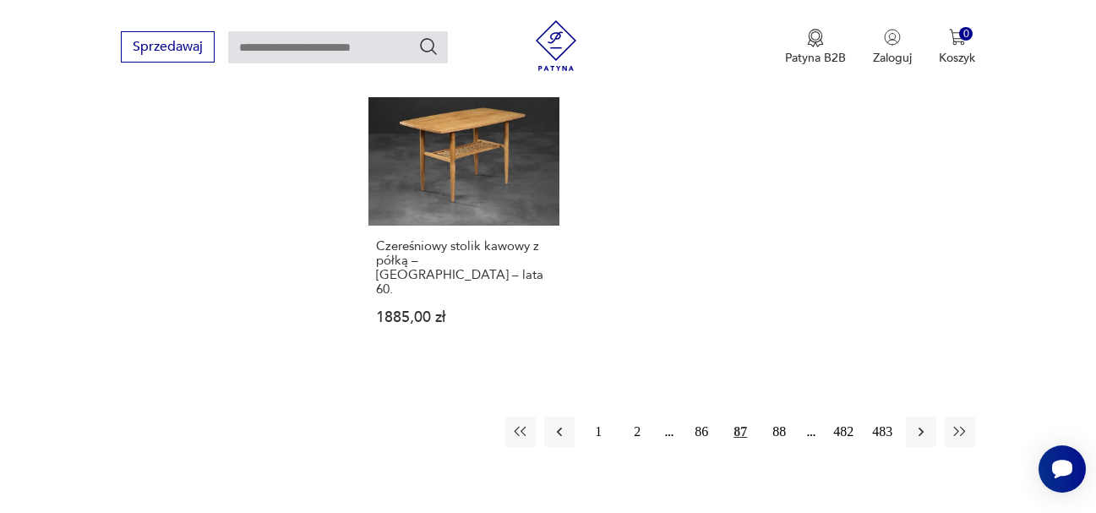
scroll to position [2562, 0]
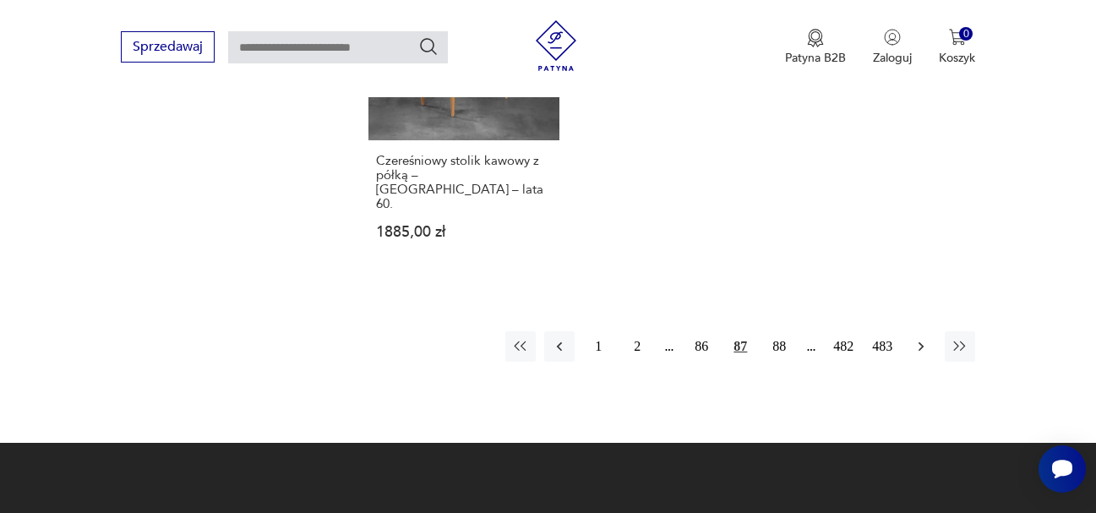
click at [913, 338] on icon "button" at bounding box center [921, 346] width 17 height 17
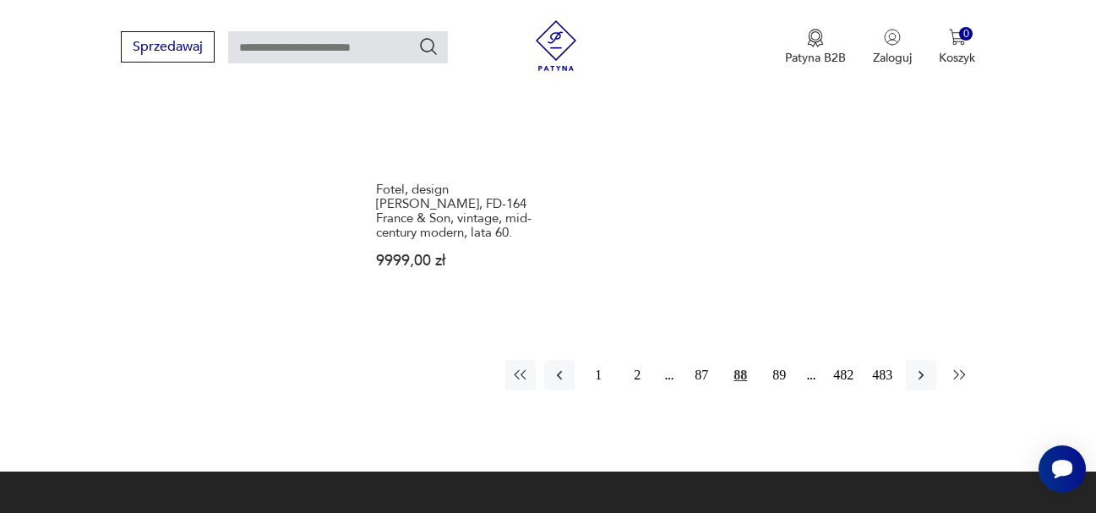
scroll to position [2477, 0]
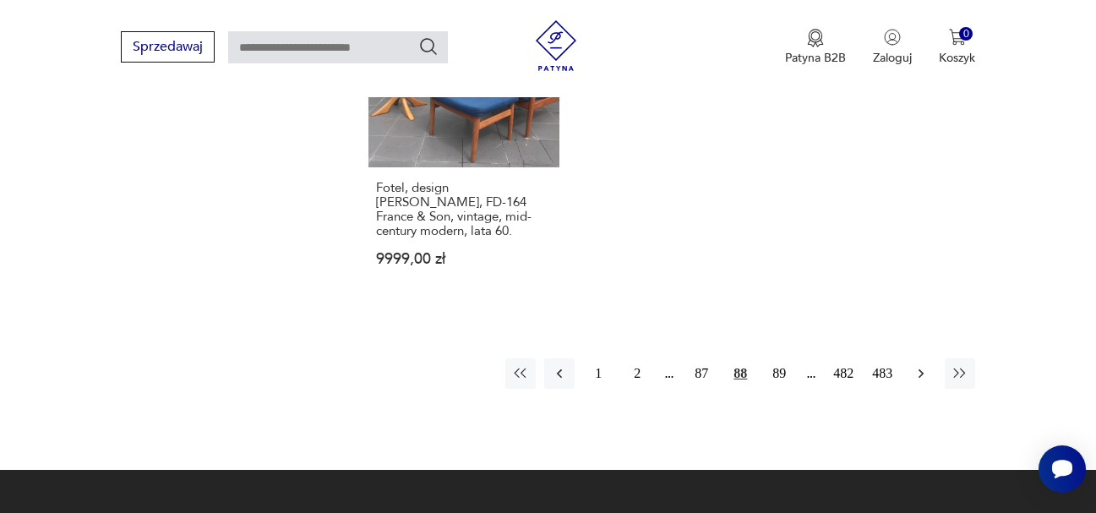
click at [916, 365] on icon "button" at bounding box center [921, 373] width 17 height 17
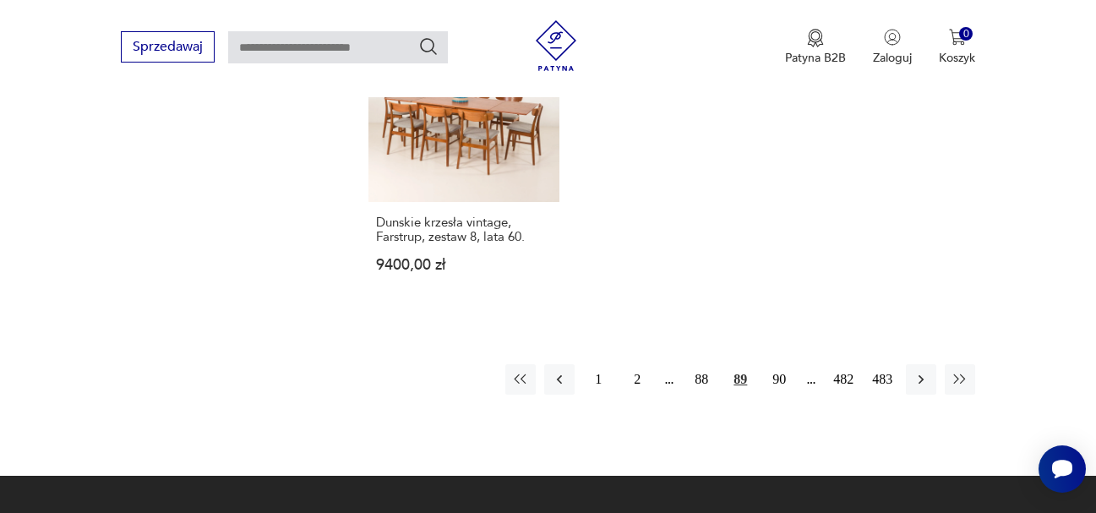
scroll to position [2477, 0]
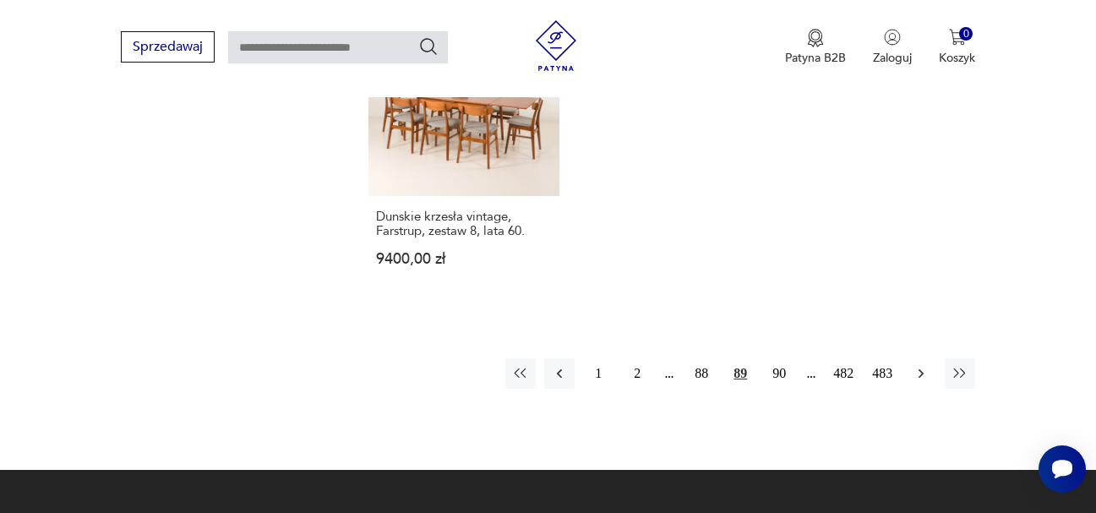
click at [917, 365] on icon "button" at bounding box center [921, 373] width 17 height 17
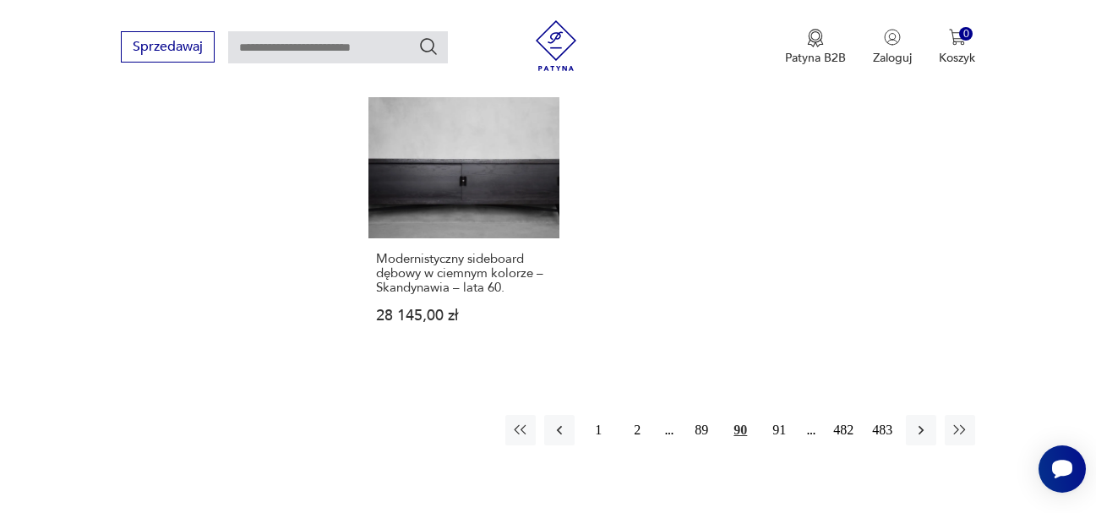
scroll to position [2562, 0]
click at [925, 420] on icon "button" at bounding box center [921, 428] width 17 height 17
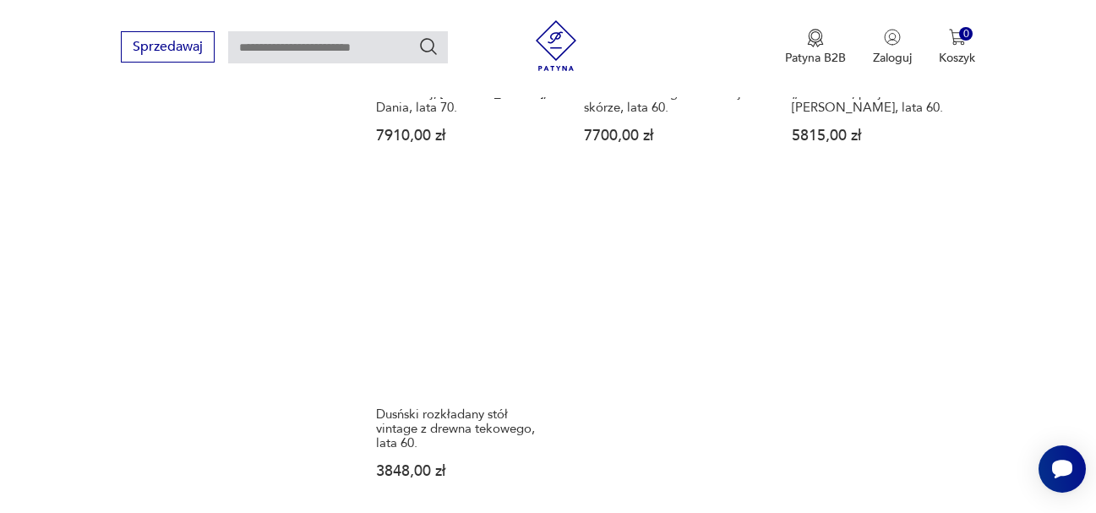
scroll to position [2477, 0]
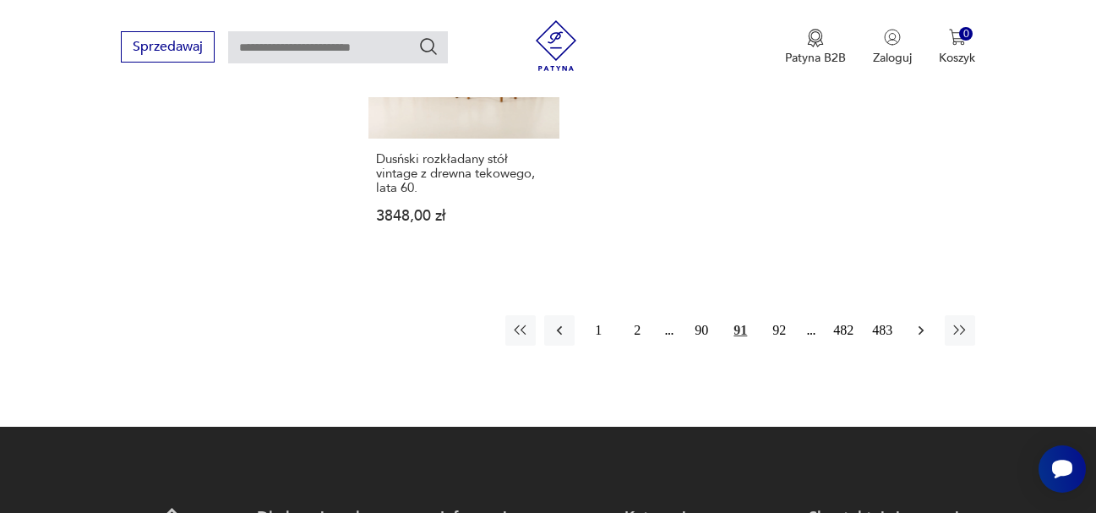
click at [926, 322] on icon "button" at bounding box center [921, 330] width 17 height 17
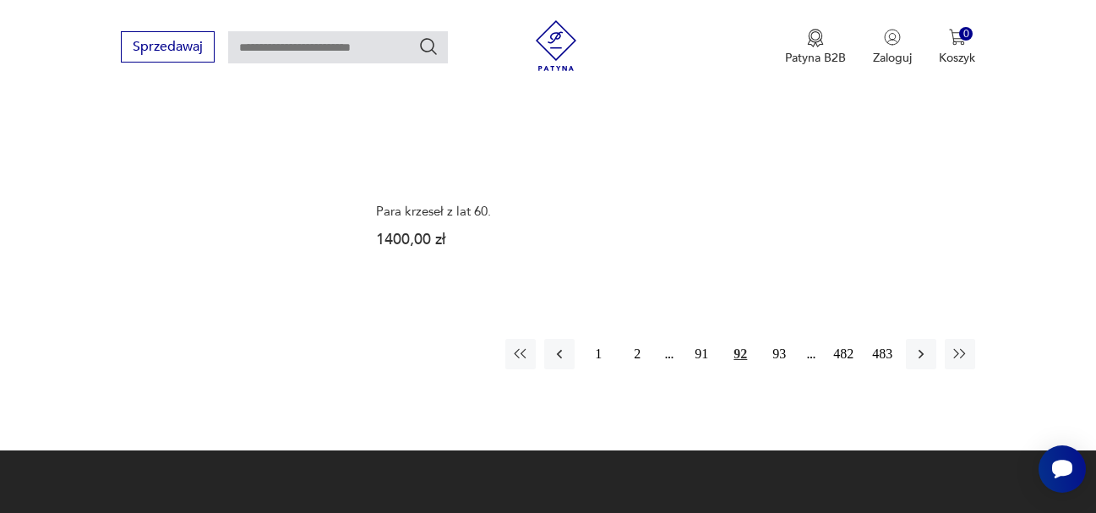
scroll to position [2477, 0]
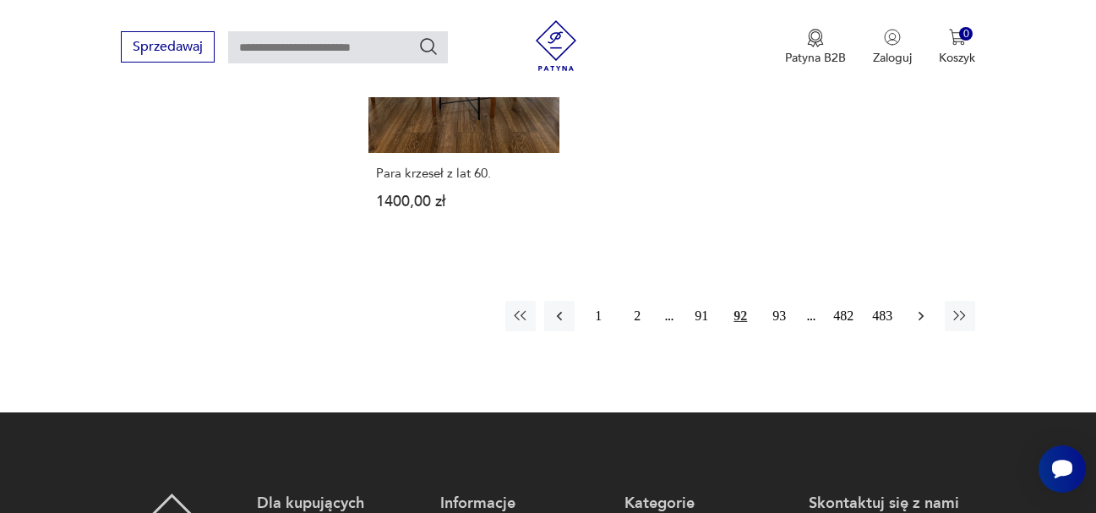
click at [918, 308] on icon "button" at bounding box center [921, 316] width 17 height 17
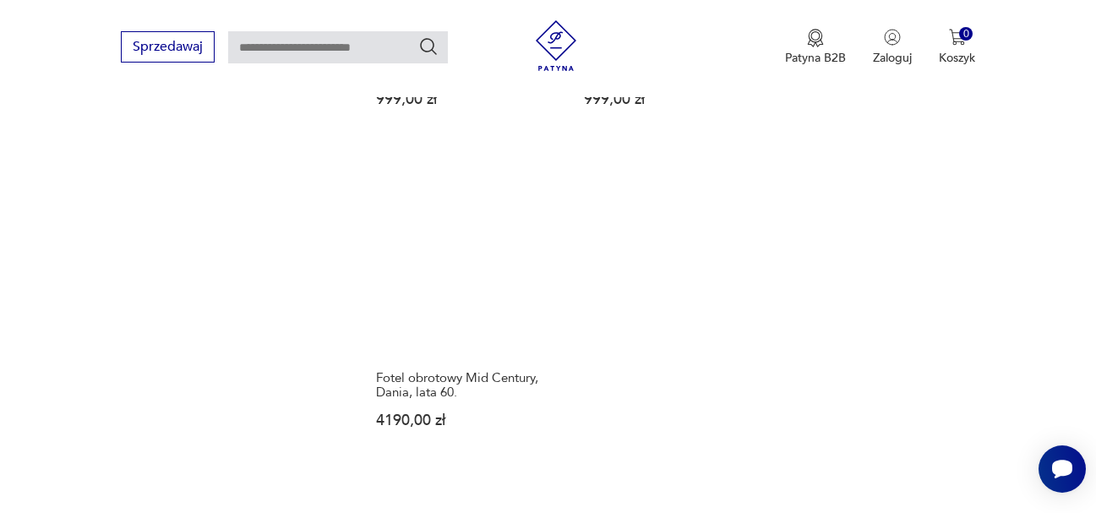
scroll to position [2511, 0]
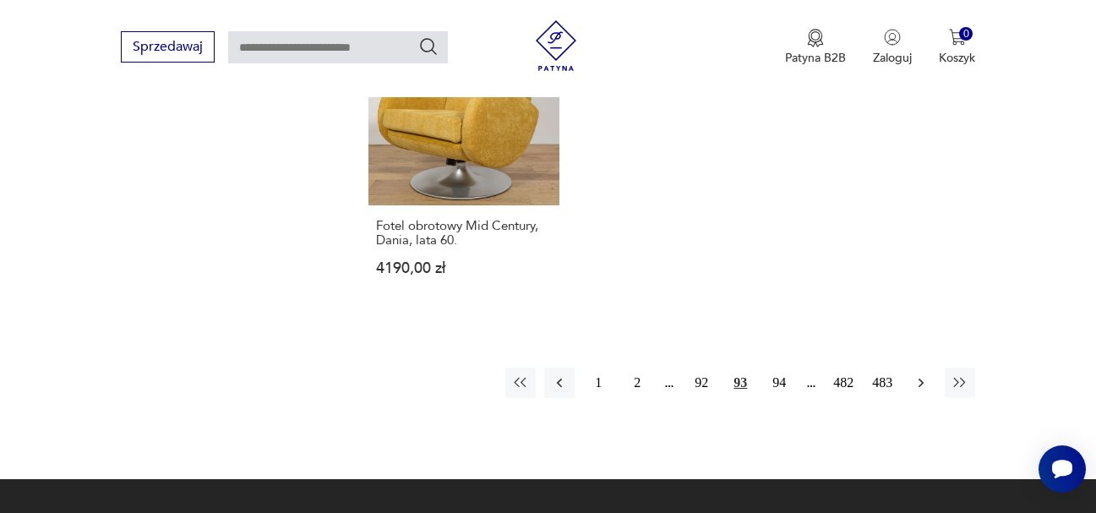
click at [922, 374] on icon "button" at bounding box center [921, 382] width 17 height 17
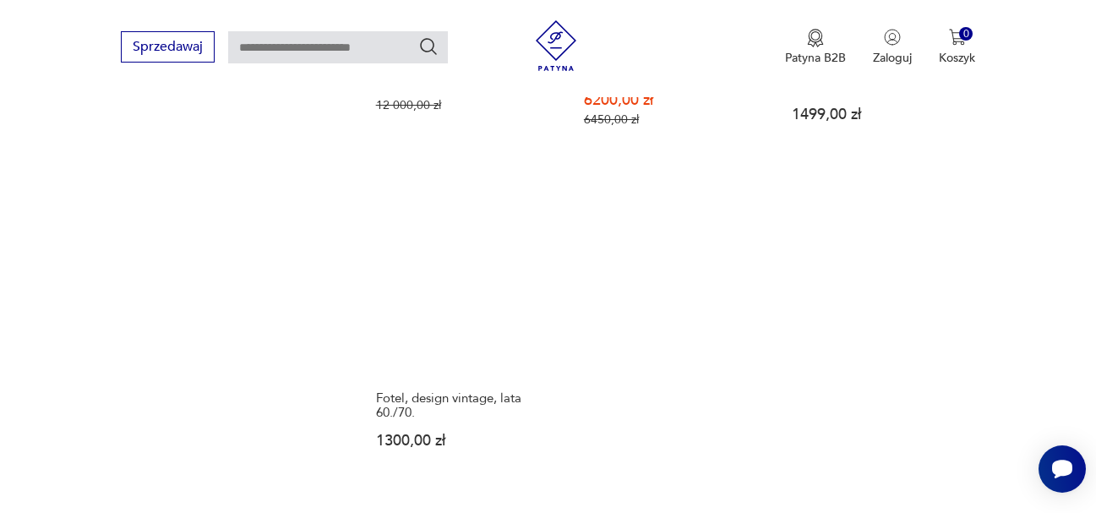
scroll to position [2393, 0]
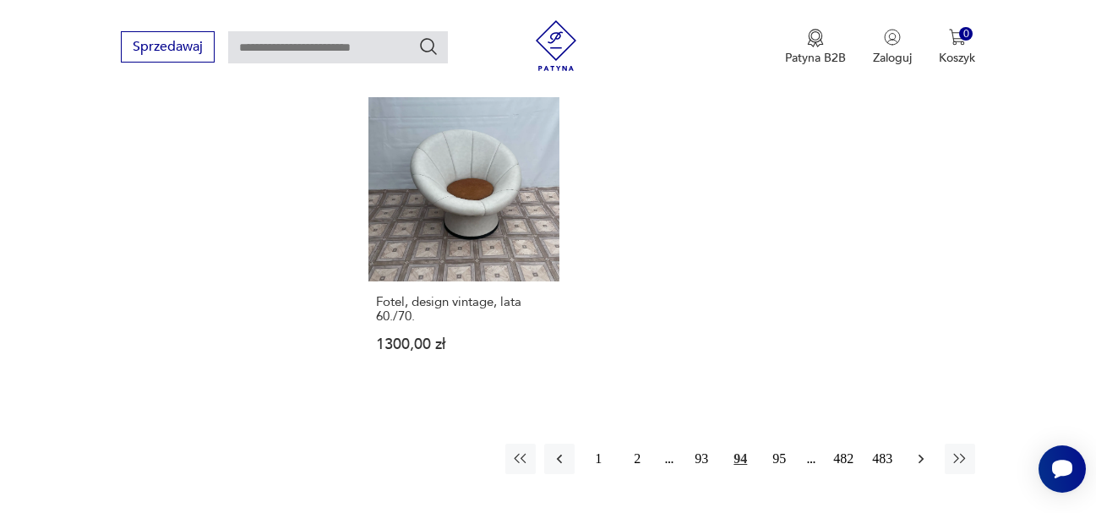
click at [922, 462] on icon "button" at bounding box center [921, 459] width 17 height 17
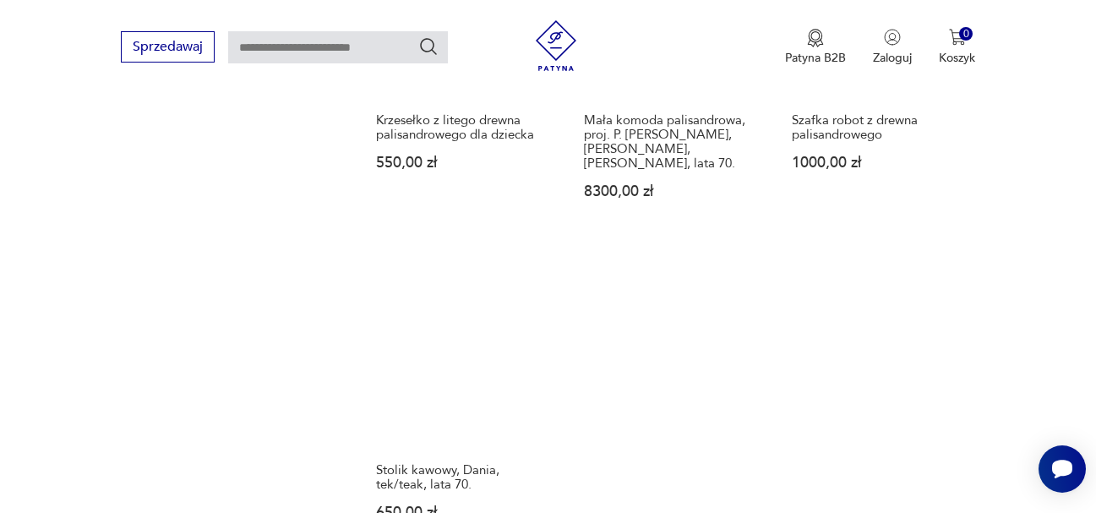
scroll to position [2393, 0]
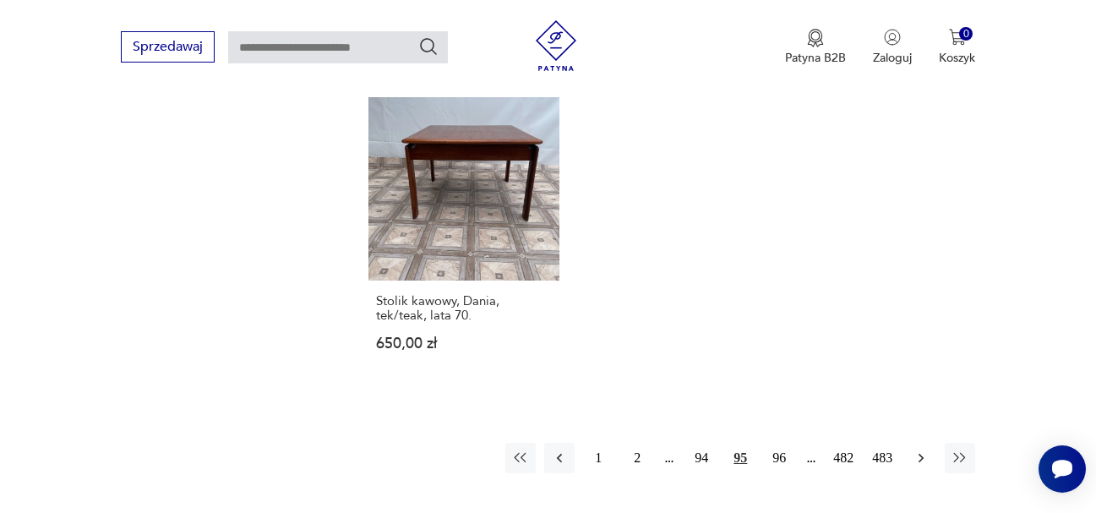
click at [921, 450] on icon "button" at bounding box center [921, 458] width 17 height 17
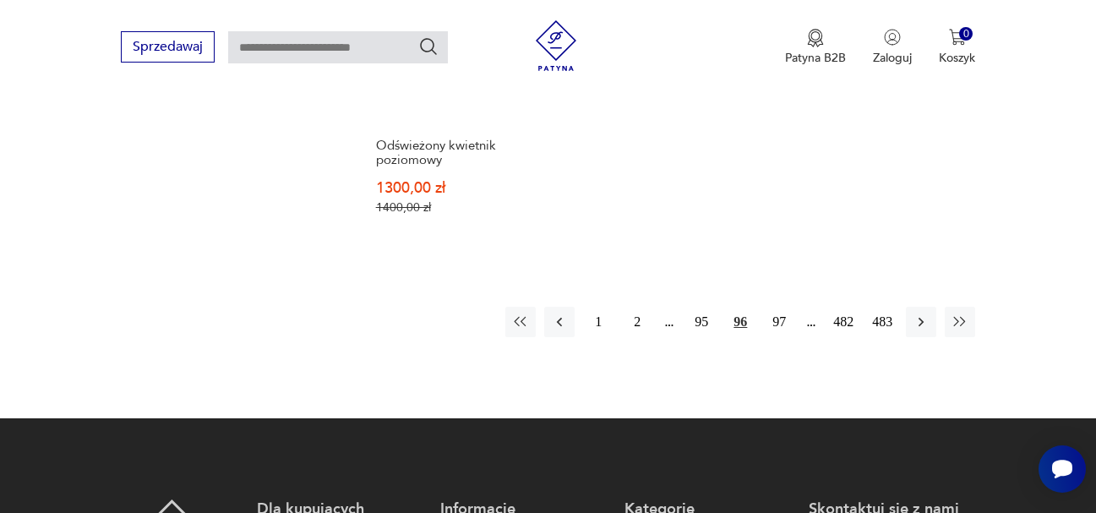
scroll to position [2647, 0]
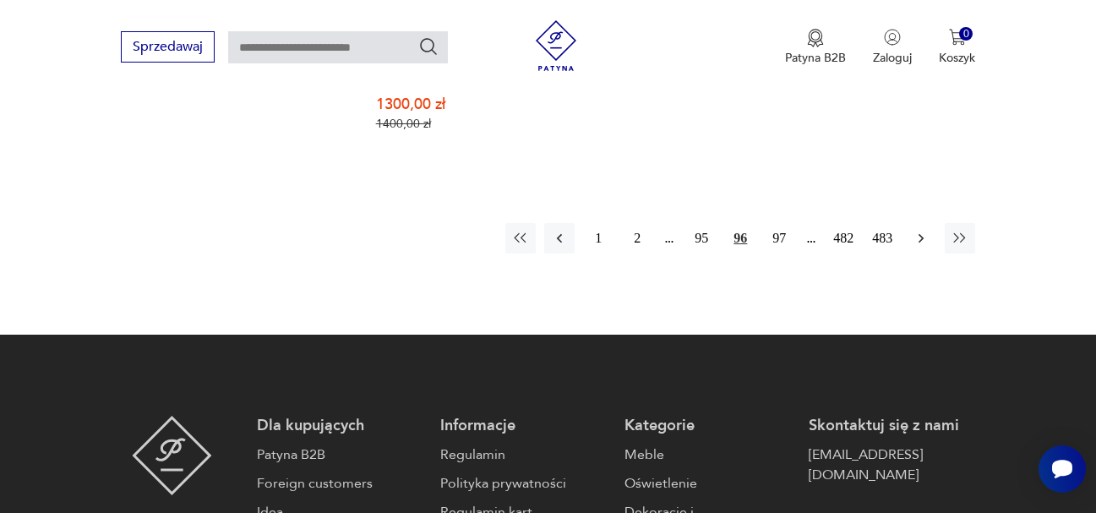
click at [920, 234] on icon "button" at bounding box center [921, 238] width 5 height 9
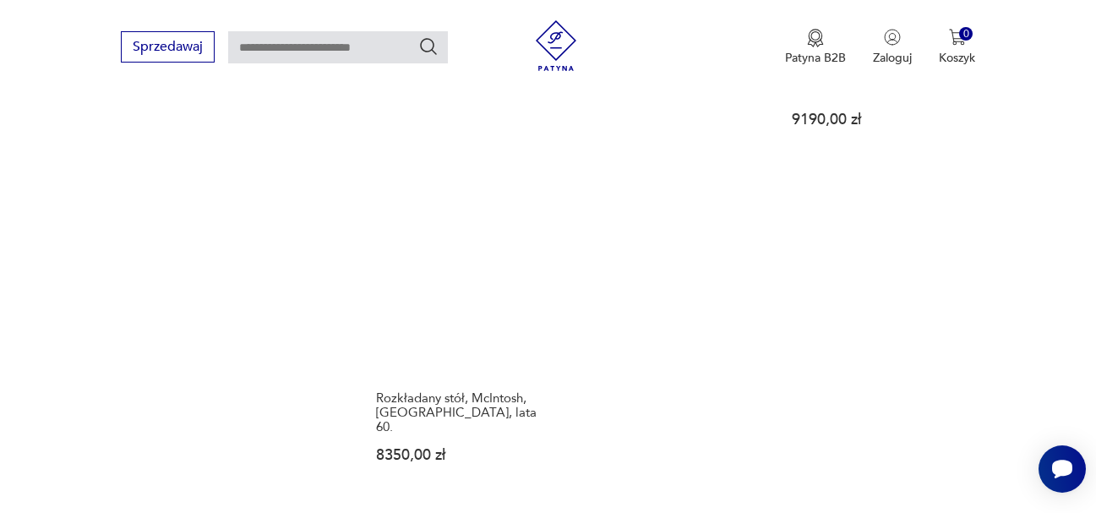
scroll to position [2393, 0]
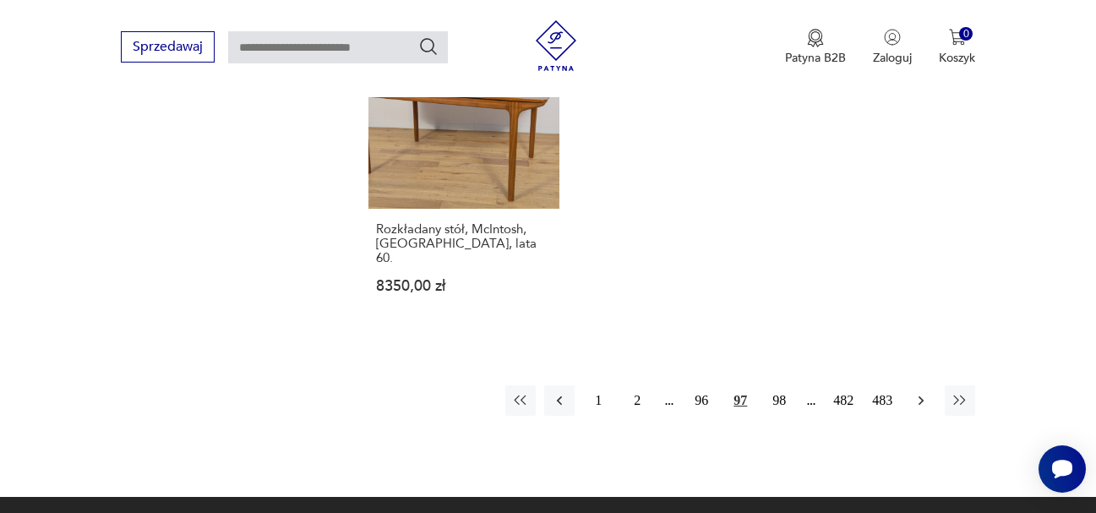
click at [920, 396] on icon "button" at bounding box center [921, 400] width 5 height 9
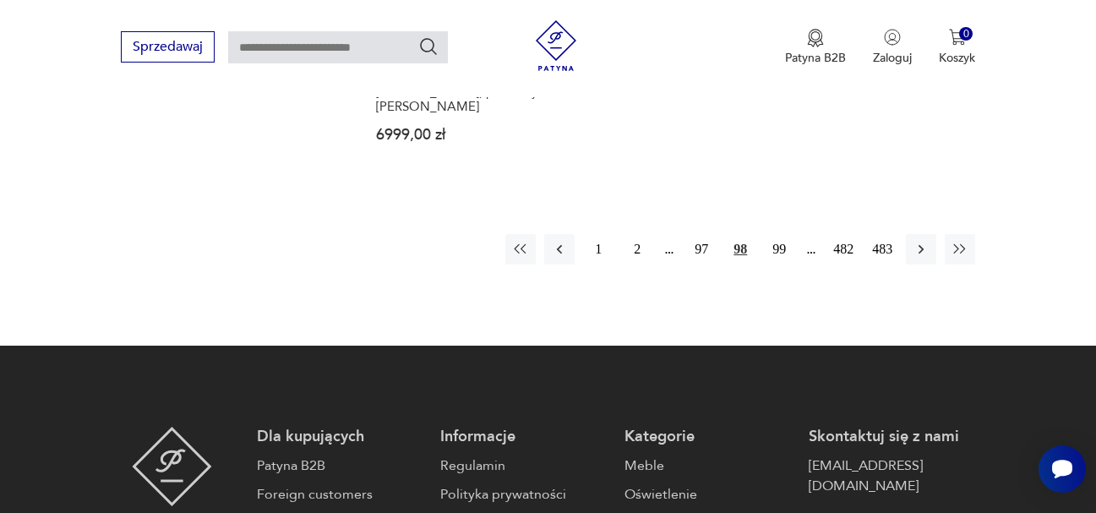
scroll to position [2647, 0]
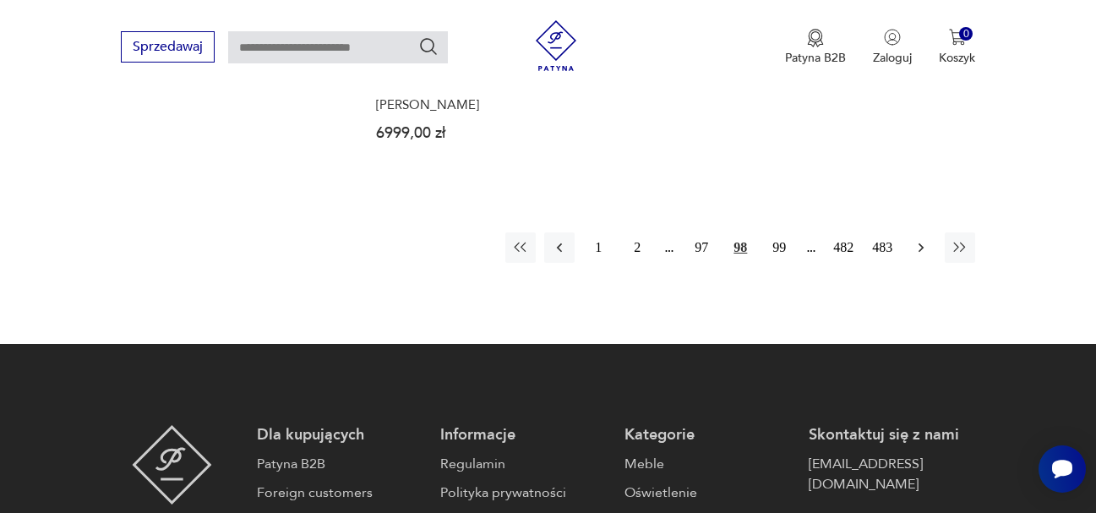
click at [920, 239] on icon "button" at bounding box center [921, 247] width 17 height 17
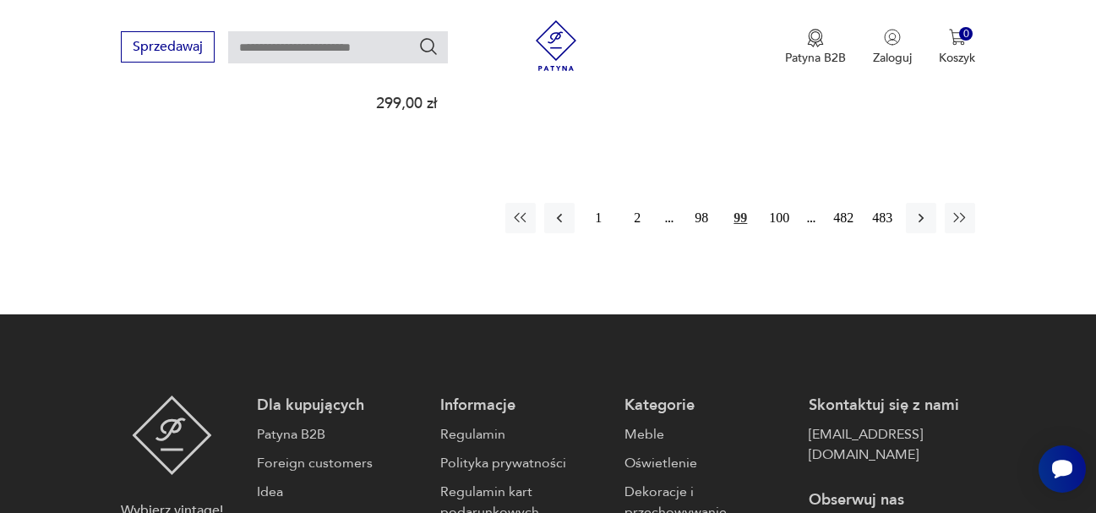
scroll to position [2647, 0]
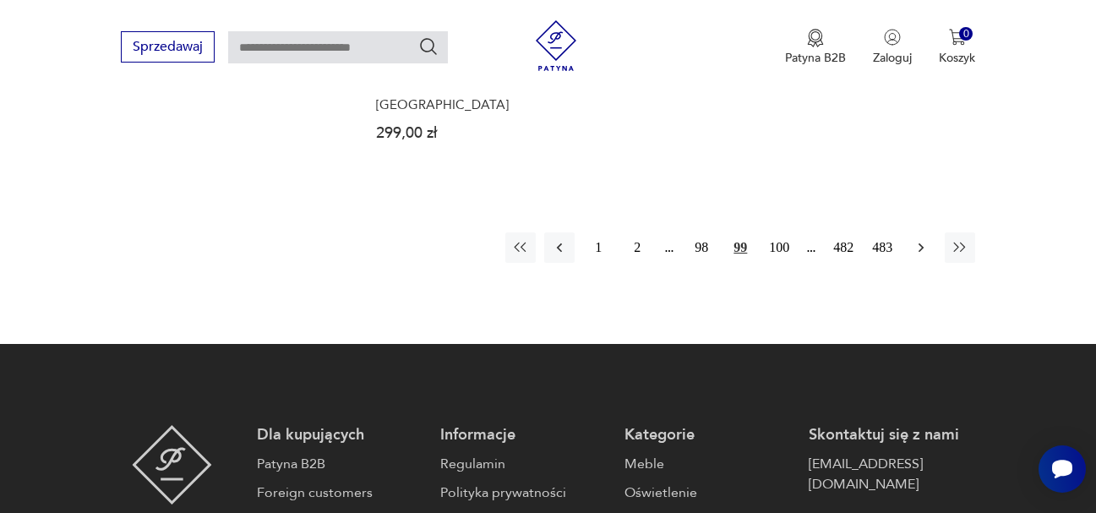
click at [923, 239] on icon "button" at bounding box center [921, 247] width 17 height 17
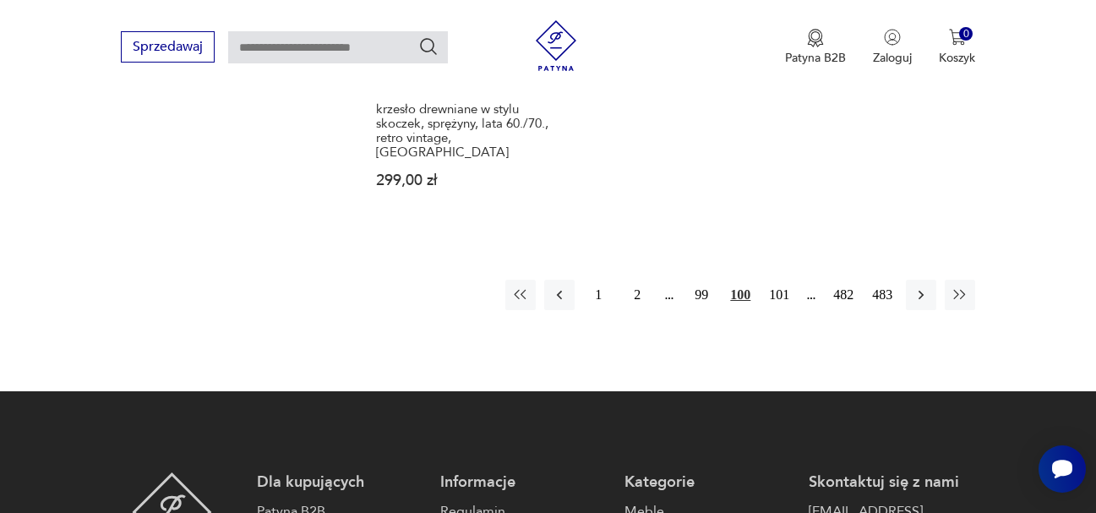
scroll to position [2562, 0]
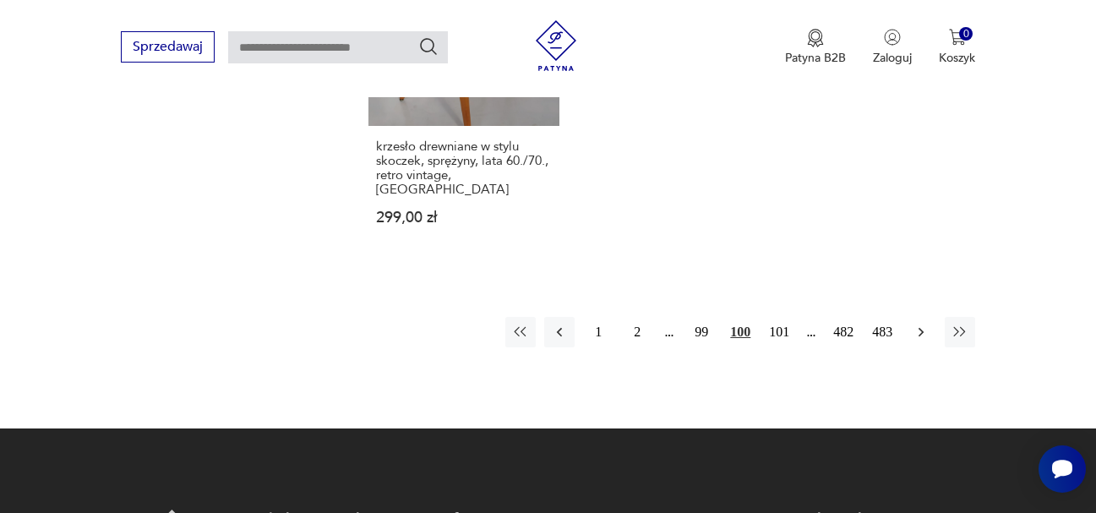
click at [920, 328] on icon "button" at bounding box center [921, 332] width 5 height 9
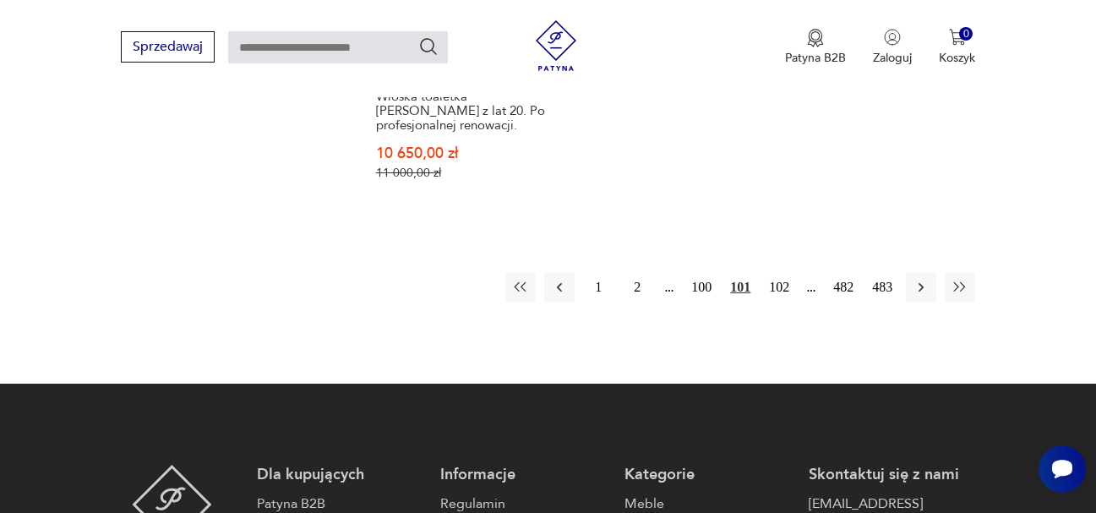
scroll to position [2562, 0]
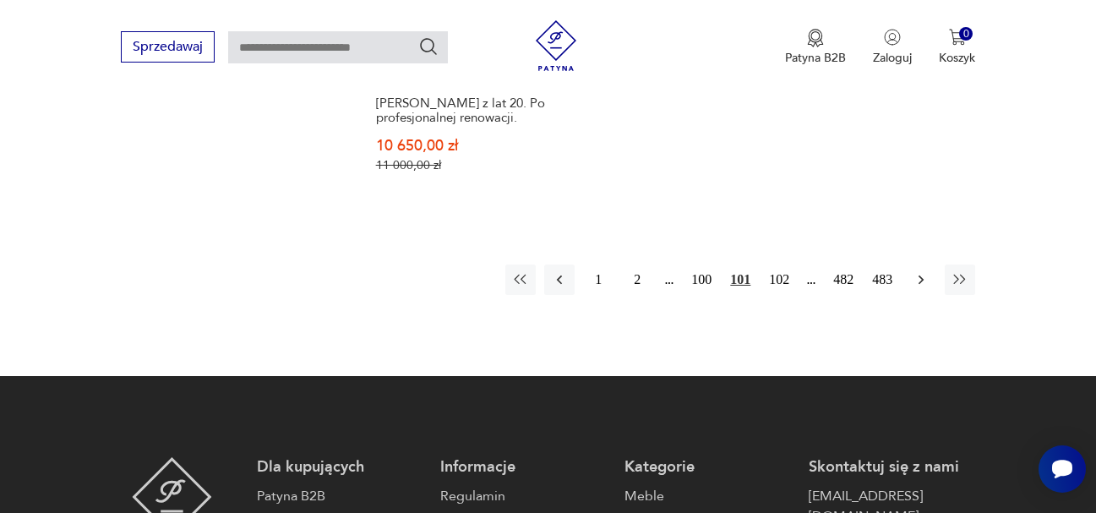
click at [915, 271] on icon "button" at bounding box center [921, 279] width 17 height 17
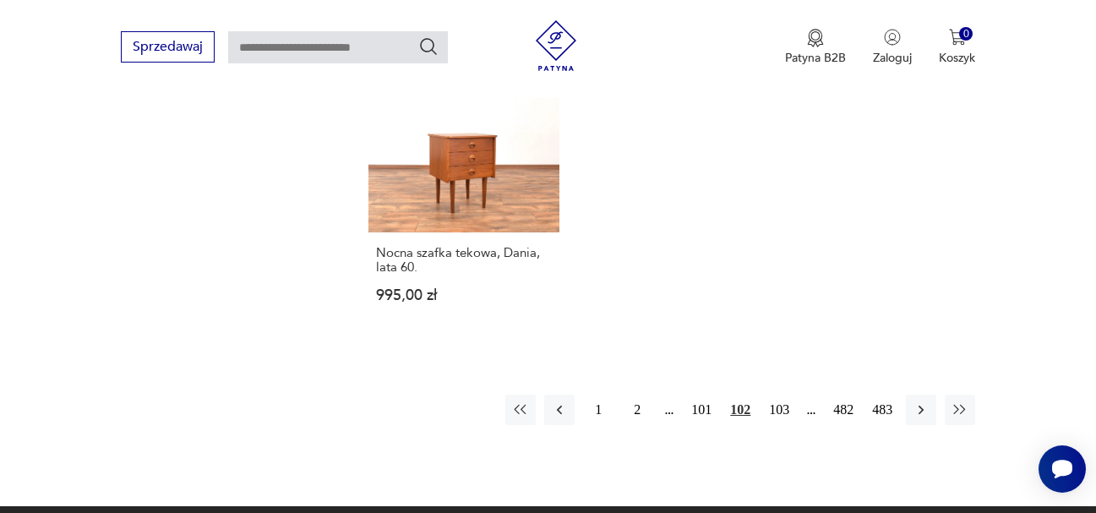
scroll to position [2477, 0]
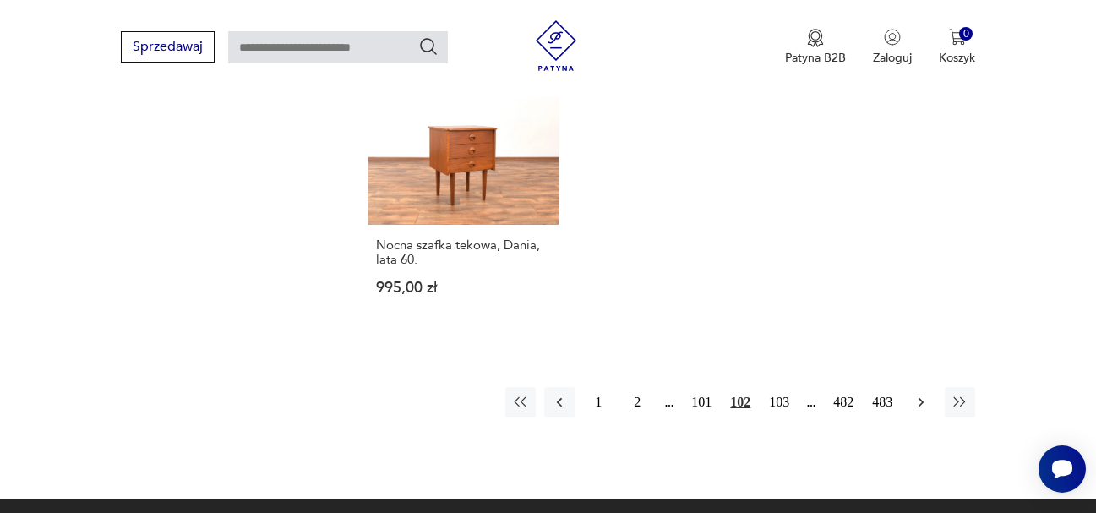
click at [922, 398] on icon "button" at bounding box center [921, 402] width 5 height 9
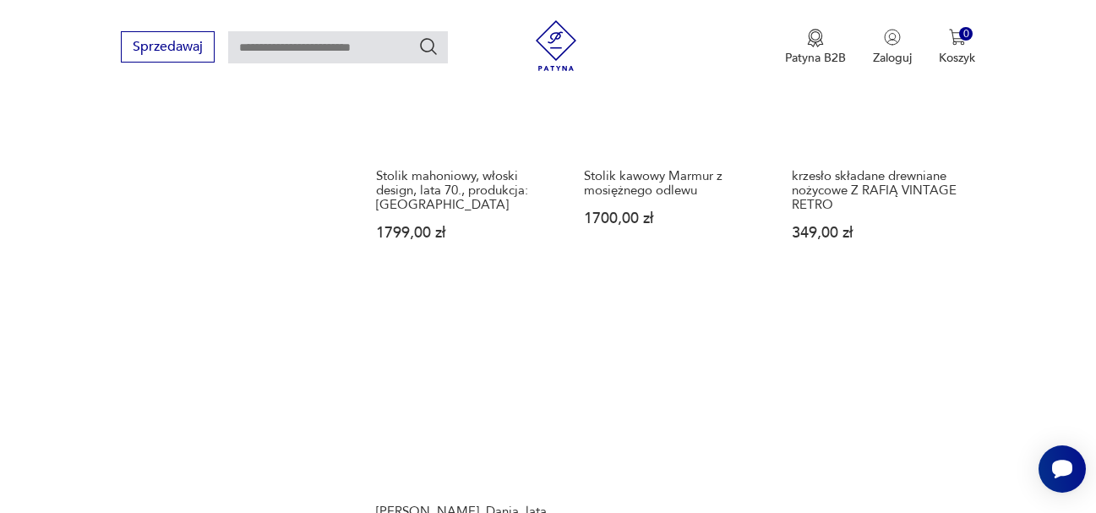
scroll to position [2308, 0]
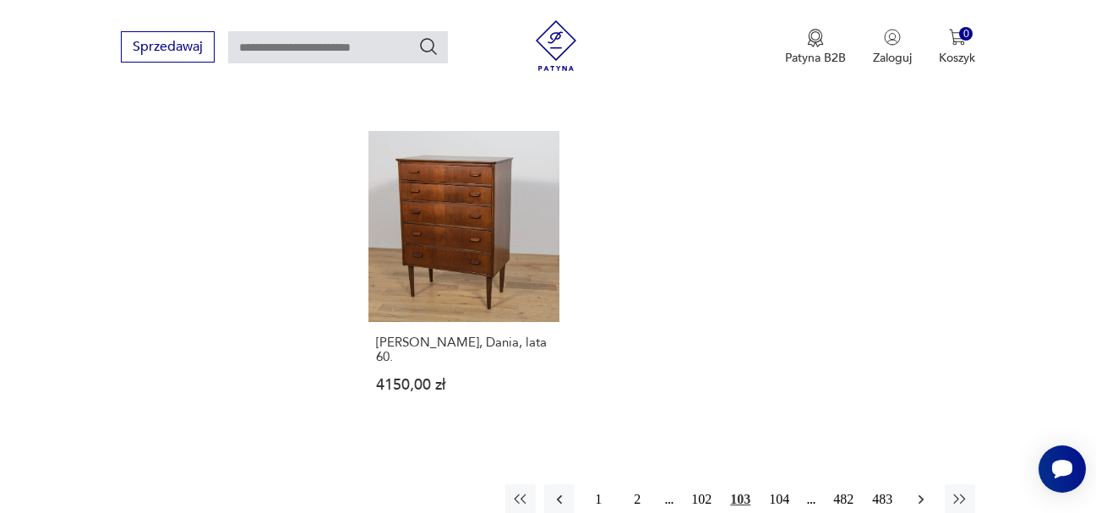
click at [924, 491] on icon "button" at bounding box center [921, 499] width 17 height 17
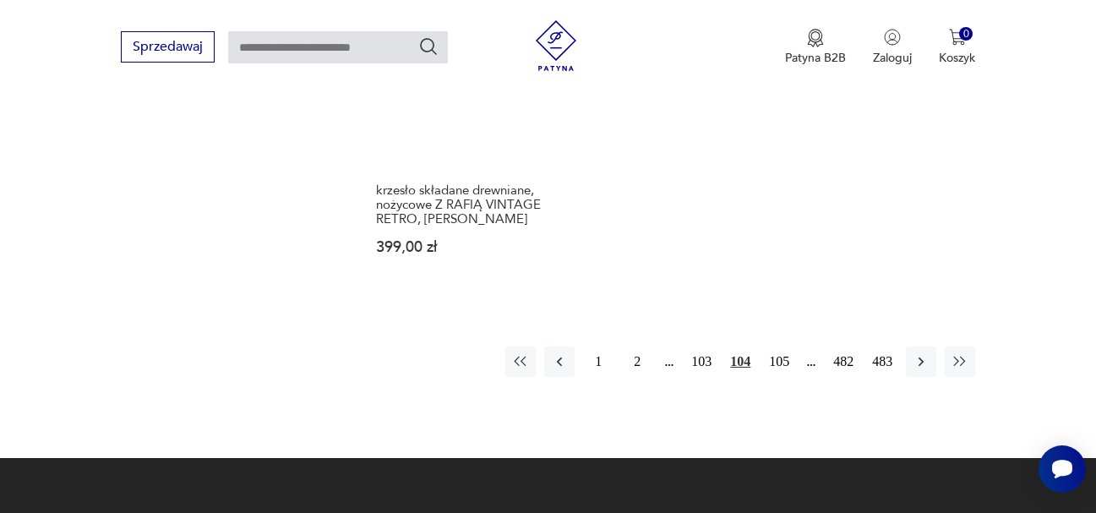
scroll to position [2562, 0]
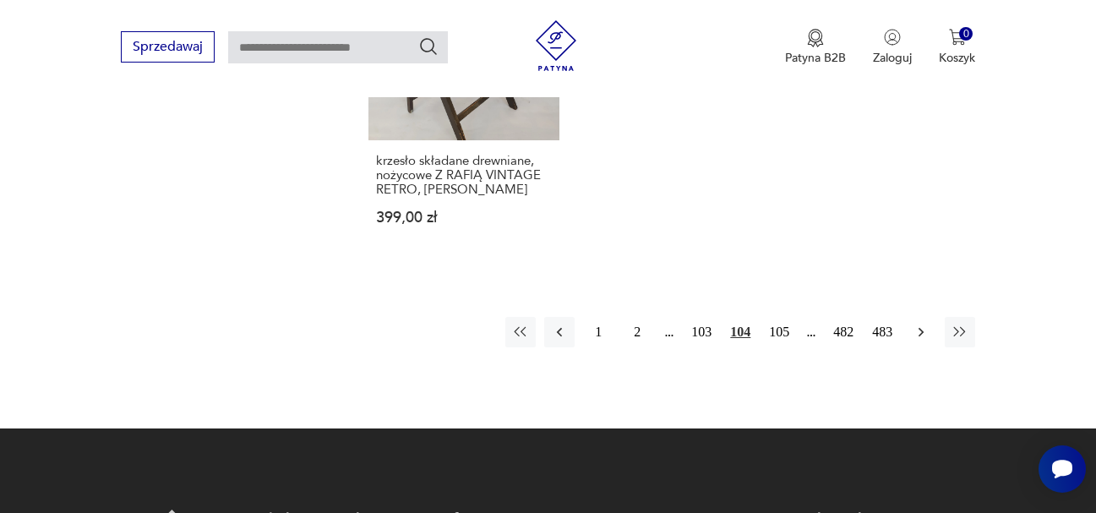
click at [921, 324] on icon "button" at bounding box center [921, 332] width 17 height 17
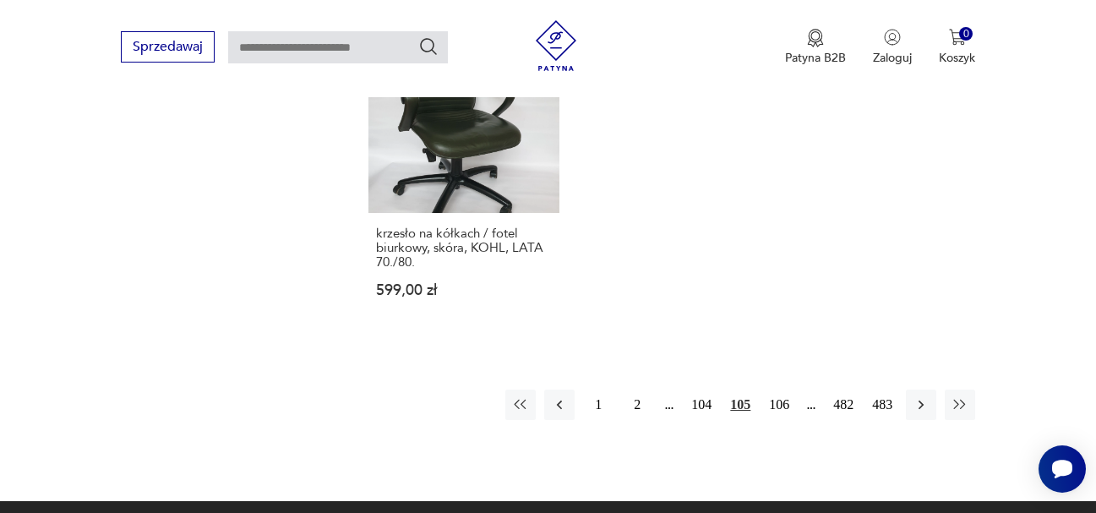
scroll to position [2562, 0]
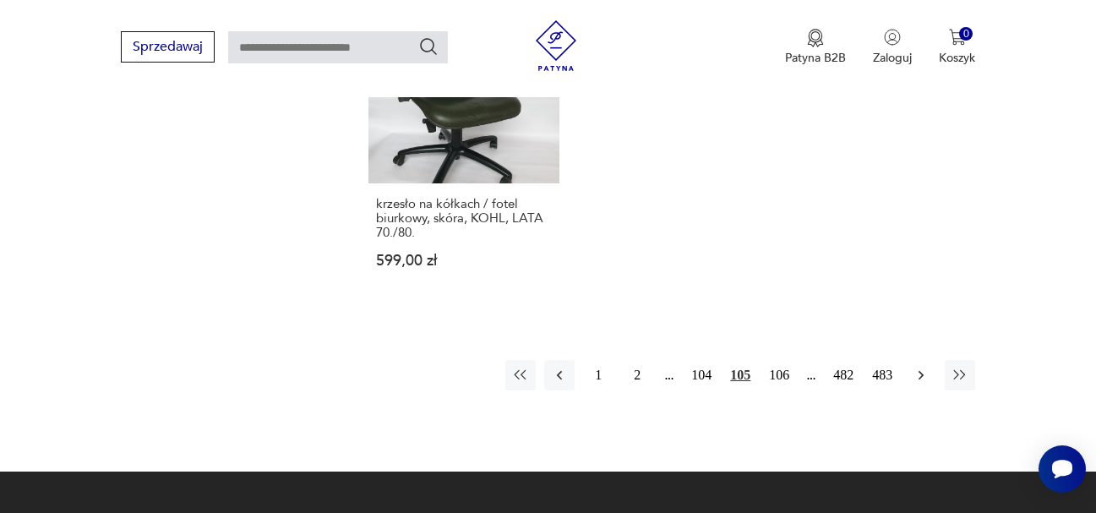
click at [920, 367] on icon "button" at bounding box center [921, 375] width 17 height 17
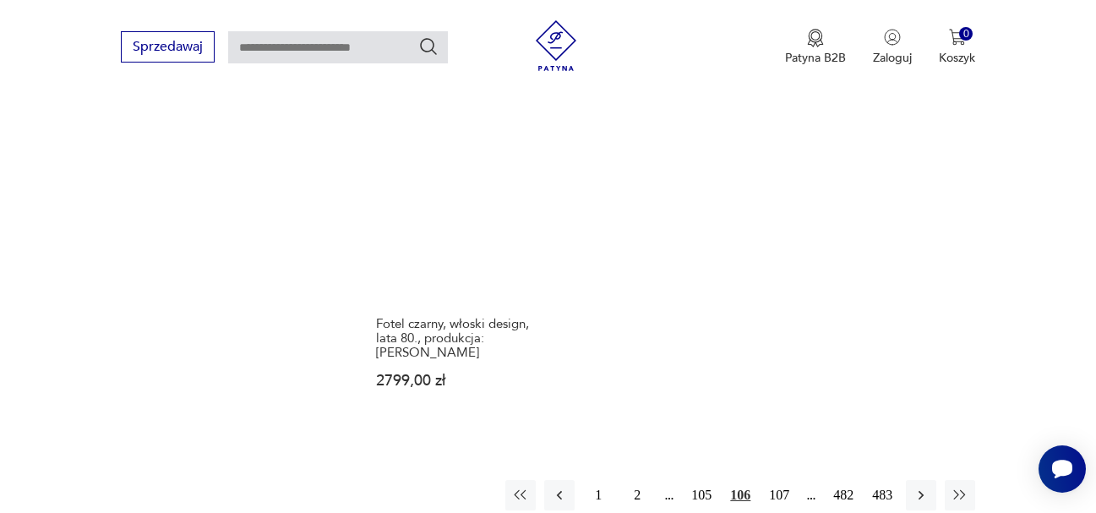
scroll to position [2393, 0]
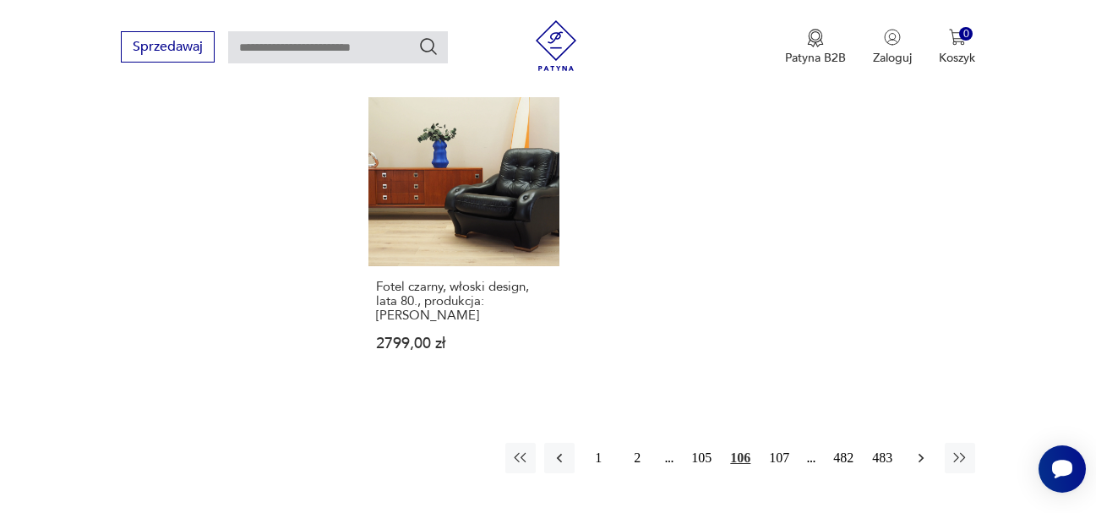
click at [922, 450] on icon "button" at bounding box center [921, 458] width 17 height 17
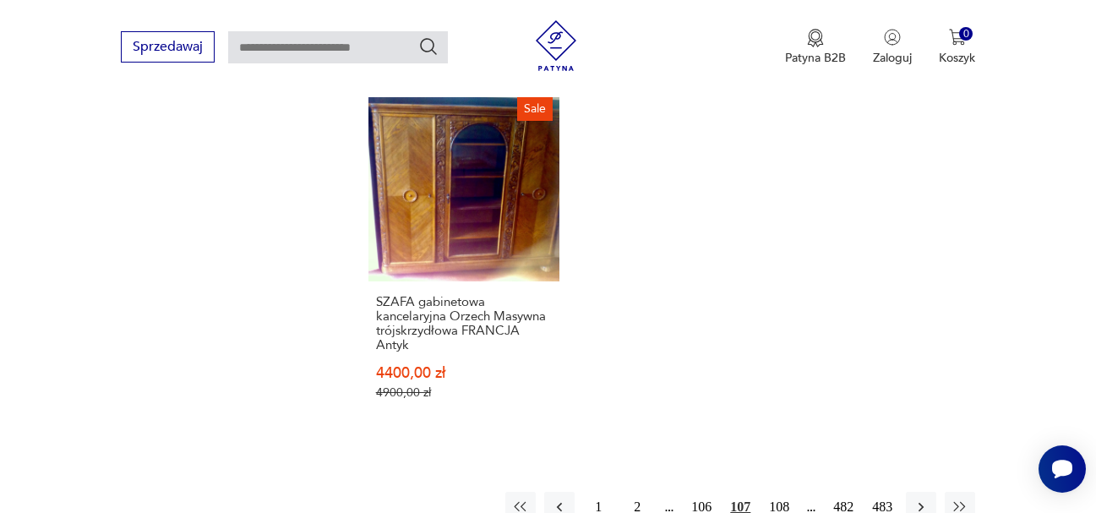
scroll to position [2477, 0]
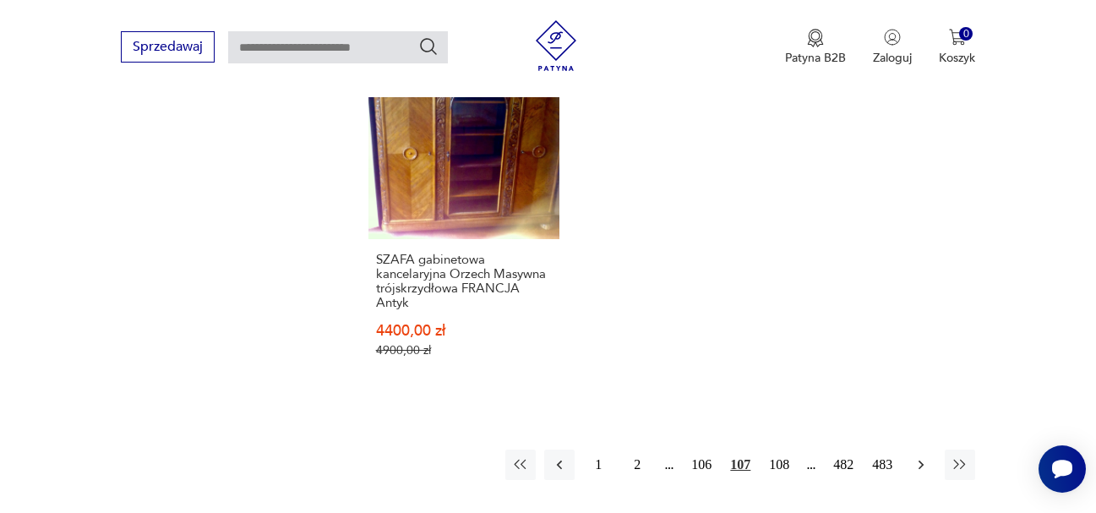
click at [920, 450] on button "button" at bounding box center [921, 465] width 30 height 30
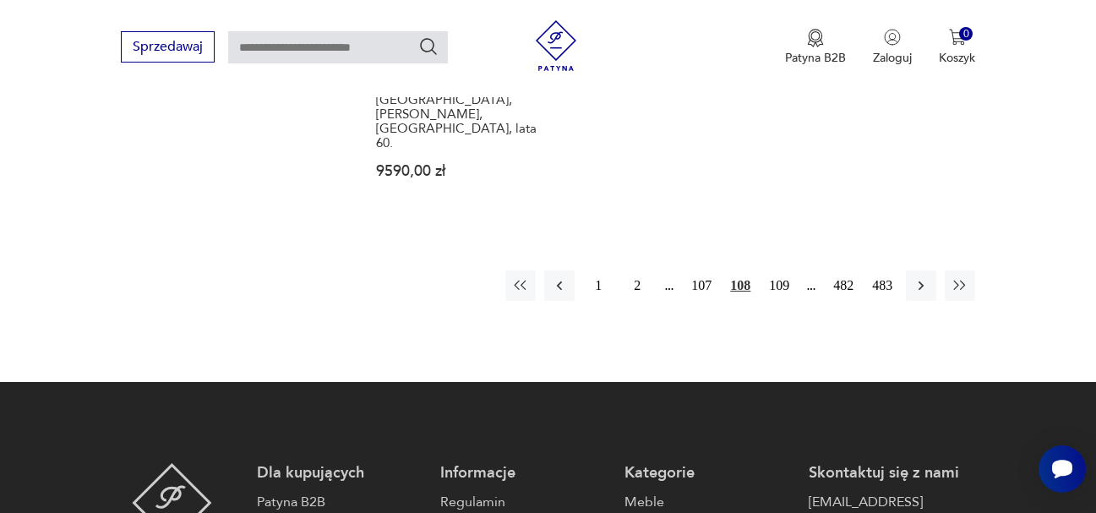
scroll to position [2647, 0]
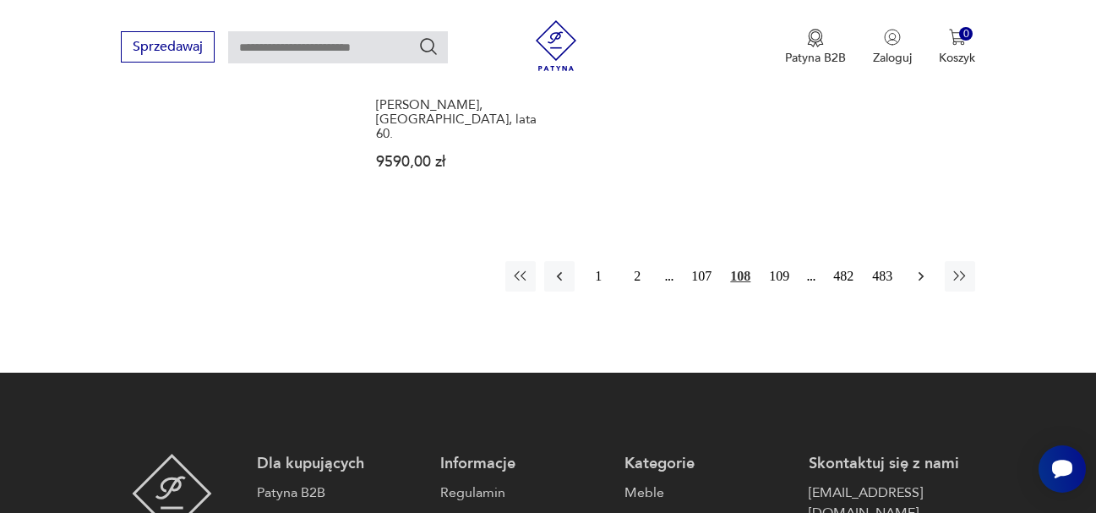
click at [921, 272] on icon "button" at bounding box center [921, 276] width 5 height 9
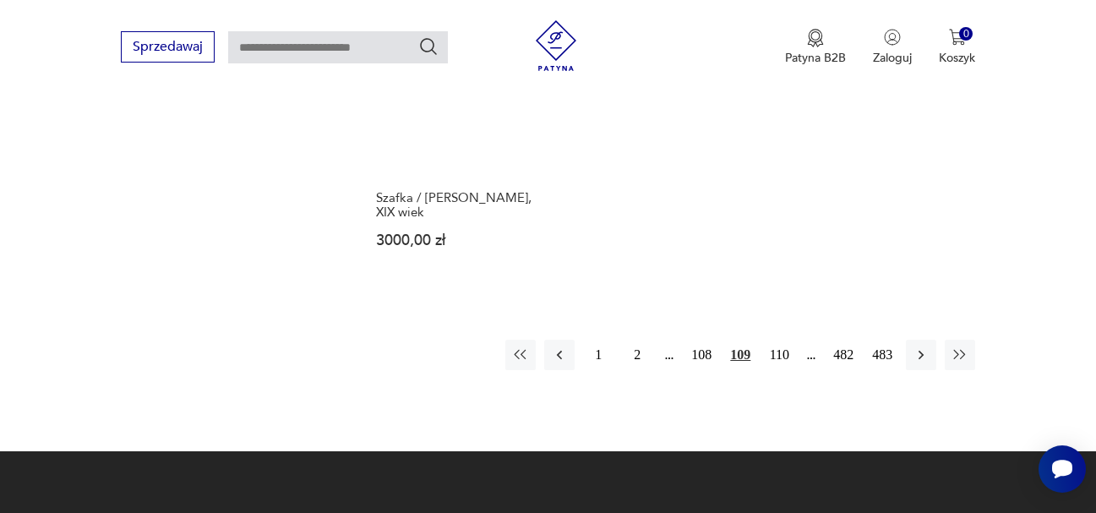
scroll to position [2562, 0]
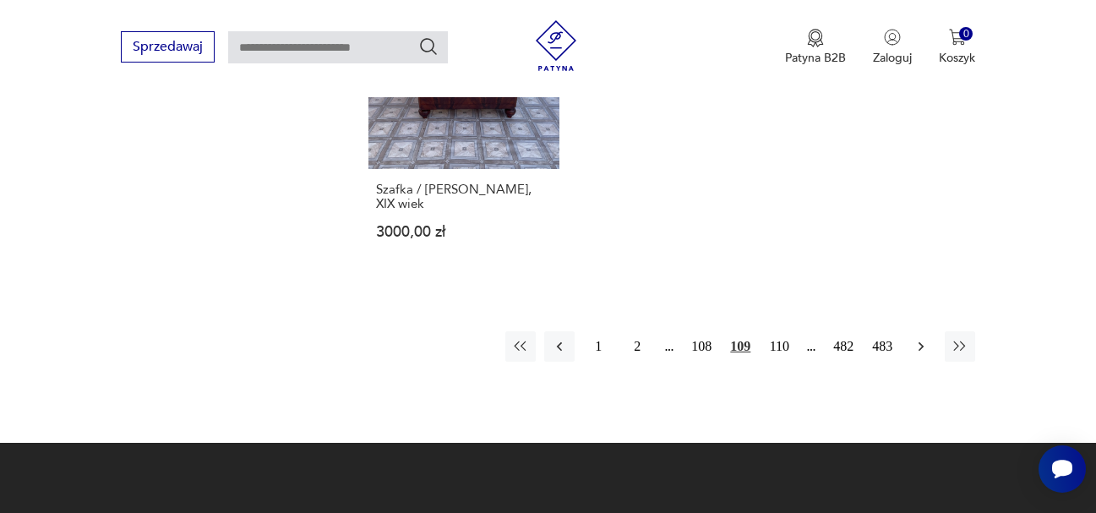
click at [918, 338] on icon "button" at bounding box center [921, 346] width 17 height 17
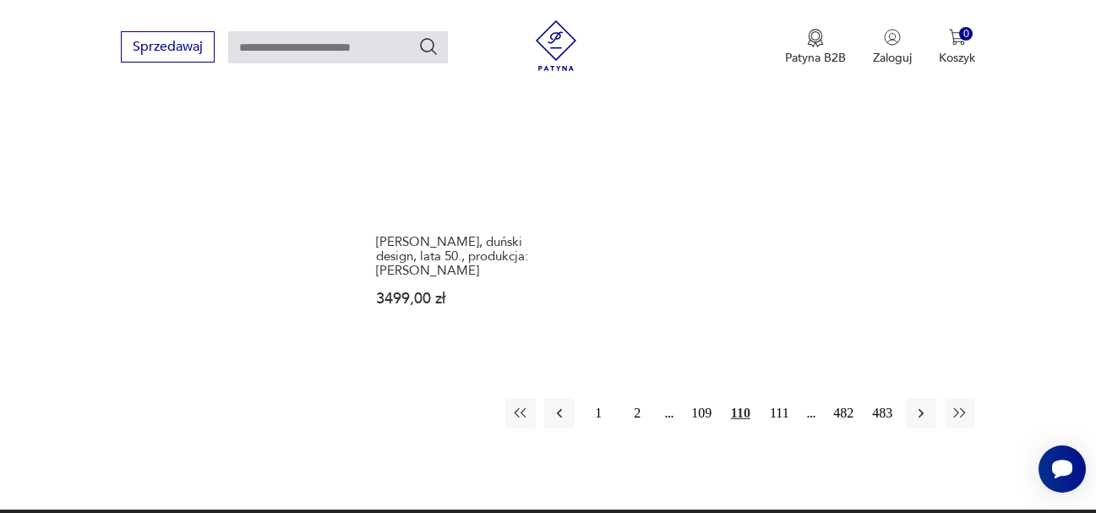
scroll to position [2562, 0]
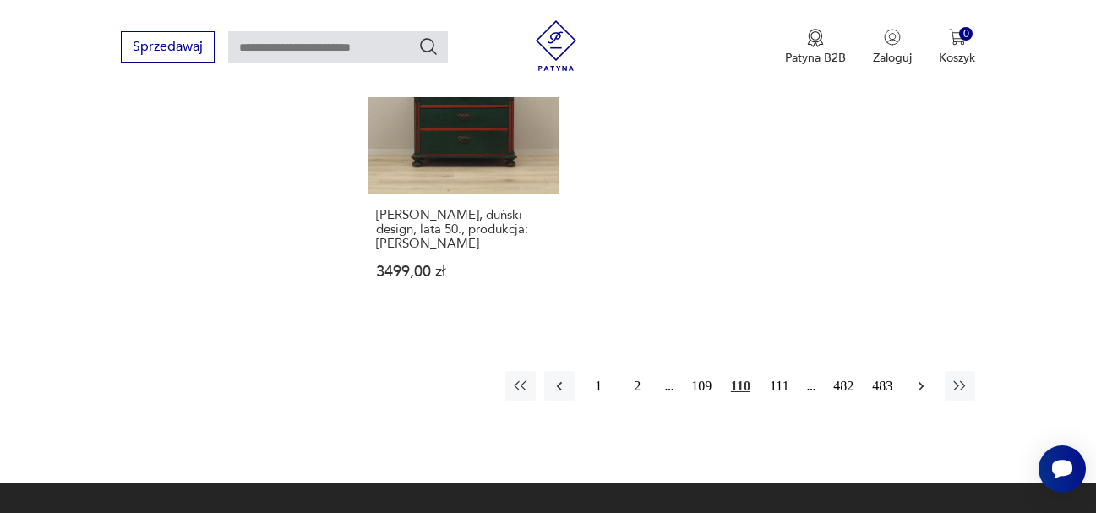
click at [915, 387] on icon "button" at bounding box center [921, 386] width 17 height 17
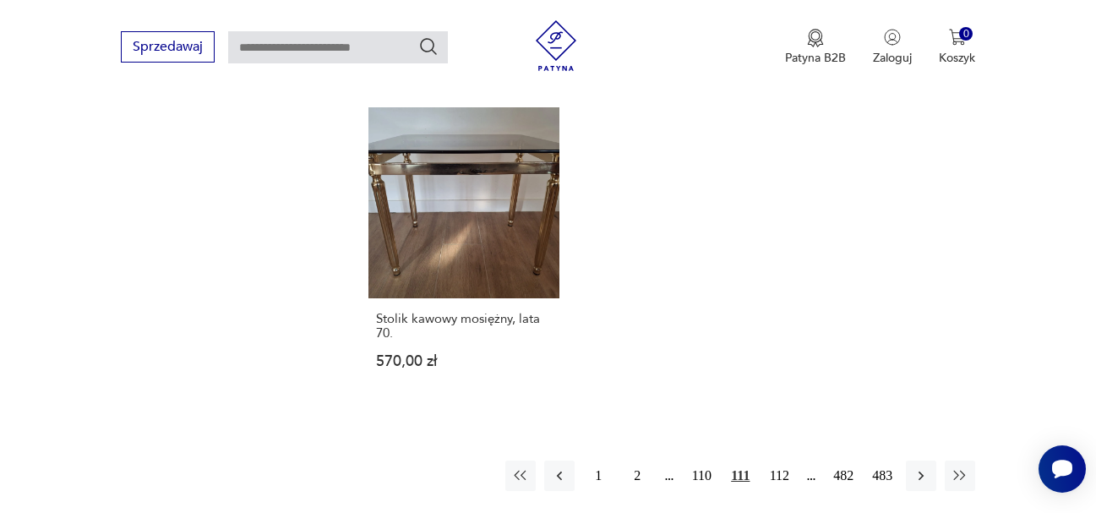
scroll to position [2393, 0]
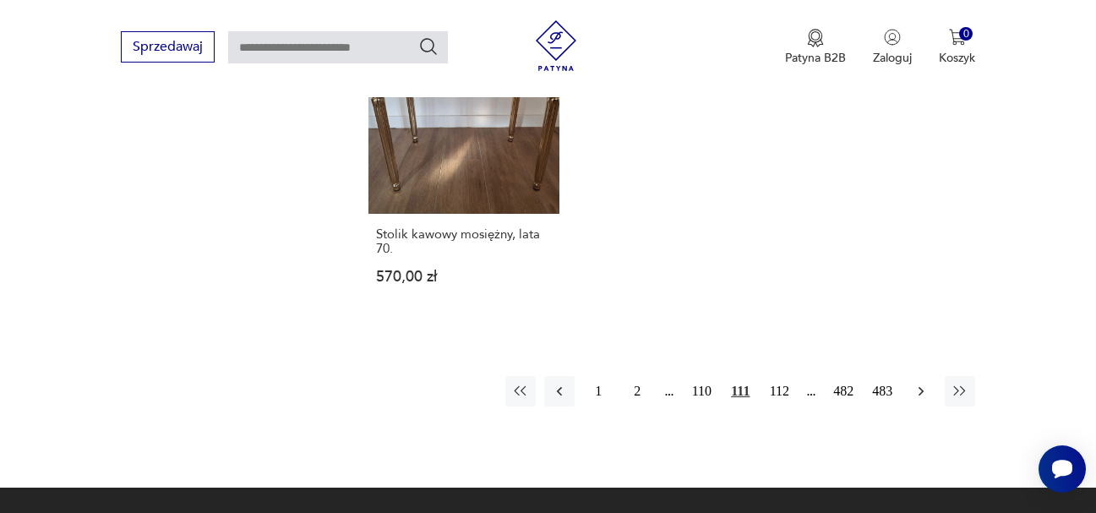
click at [921, 391] on icon "button" at bounding box center [921, 391] width 17 height 17
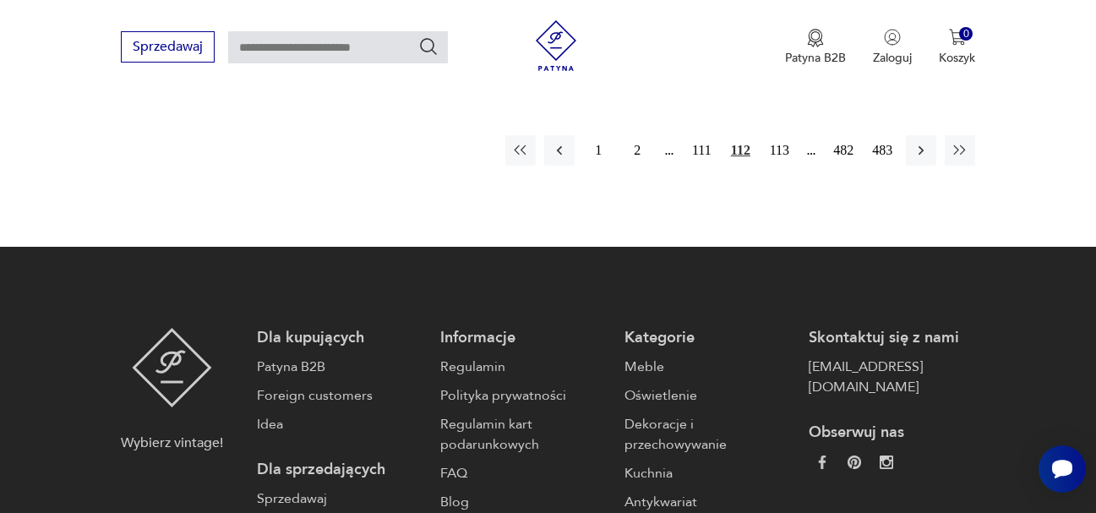
scroll to position [2731, 0]
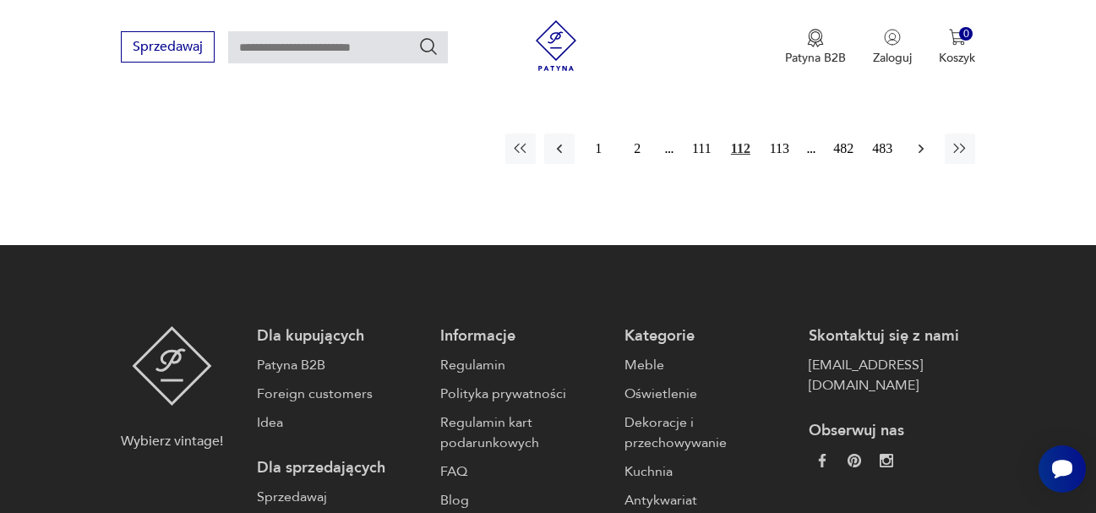
click at [926, 140] on icon "button" at bounding box center [921, 148] width 17 height 17
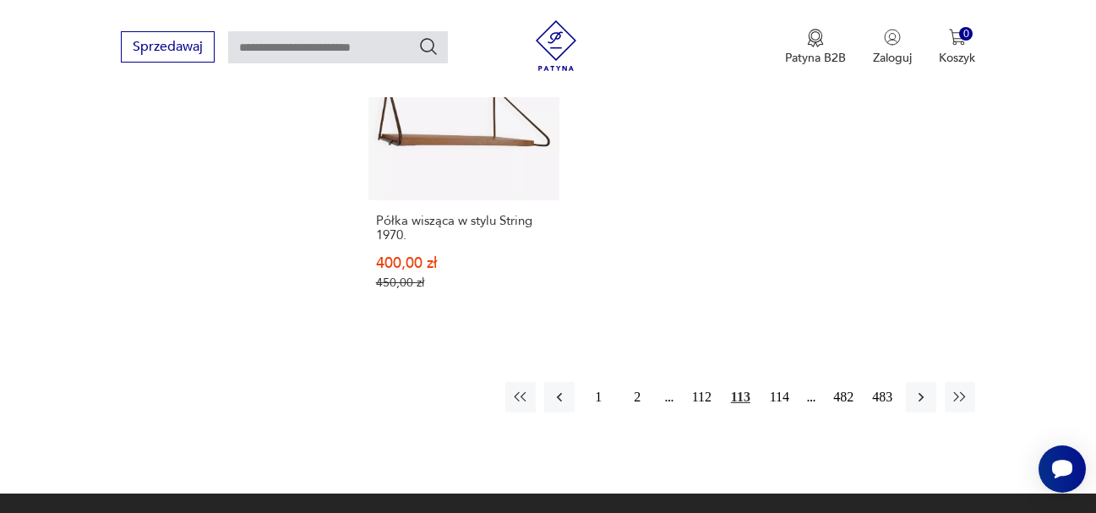
scroll to position [2477, 0]
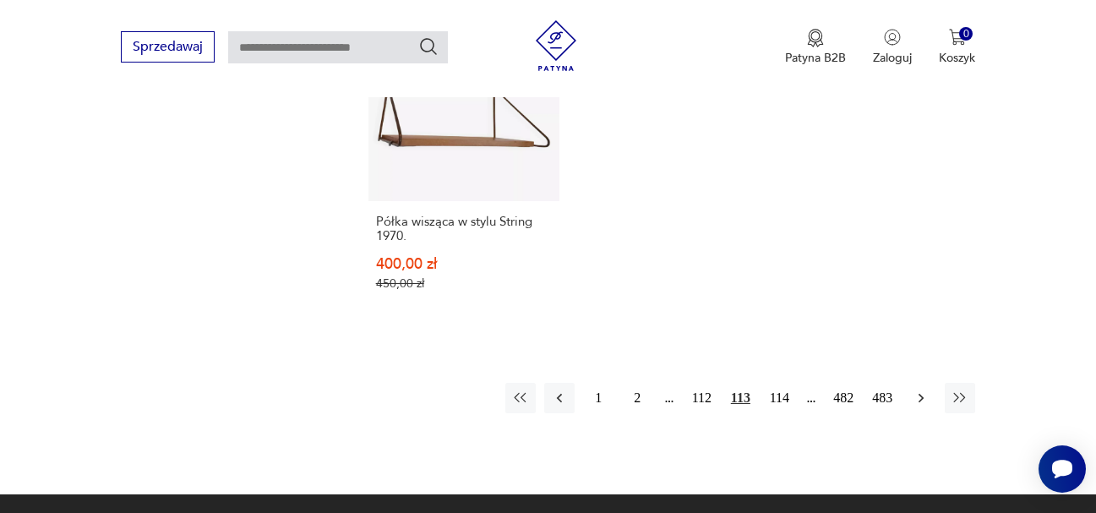
click at [922, 390] on icon "button" at bounding box center [921, 398] width 17 height 17
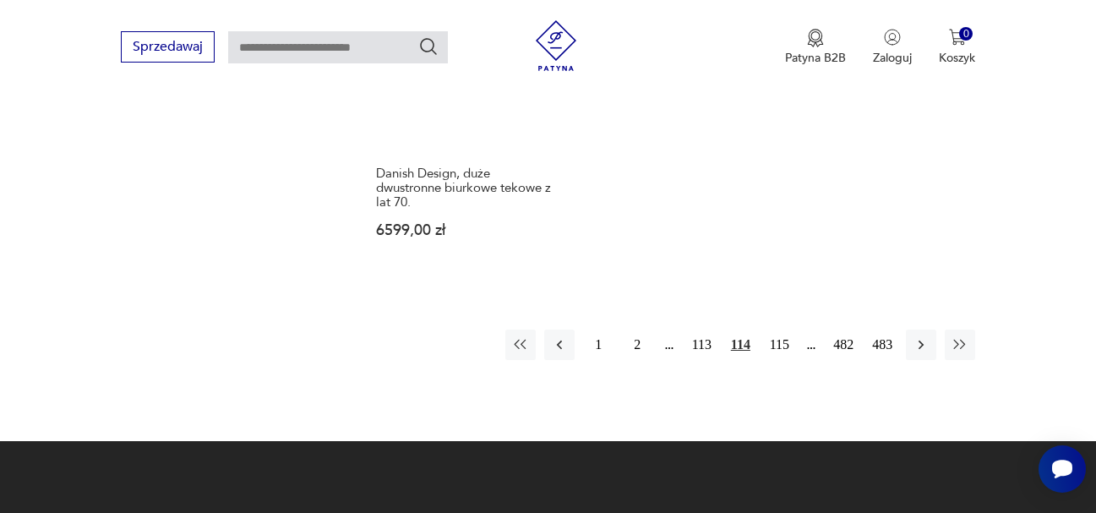
scroll to position [2562, 0]
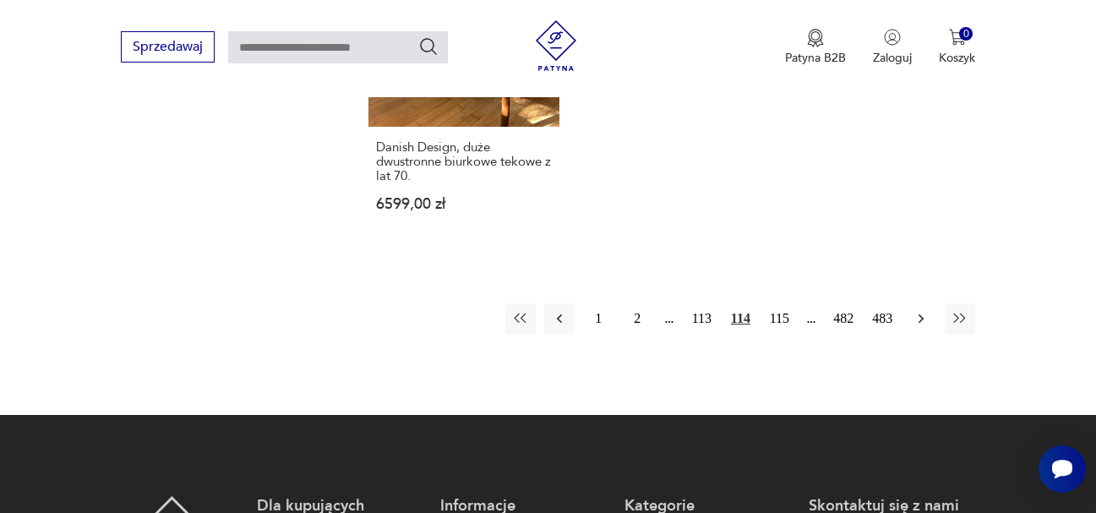
click at [920, 310] on icon "button" at bounding box center [921, 318] width 17 height 17
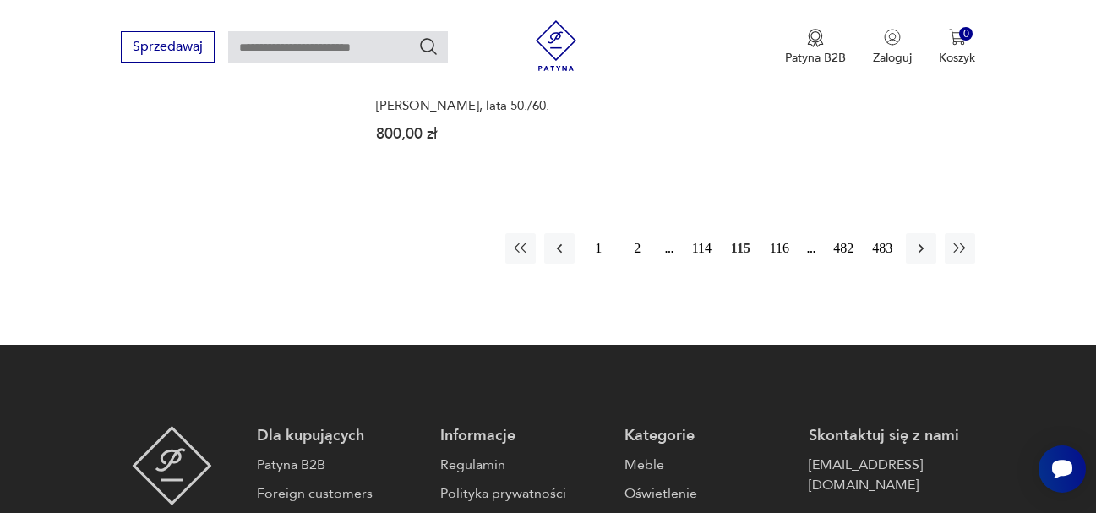
scroll to position [2647, 0]
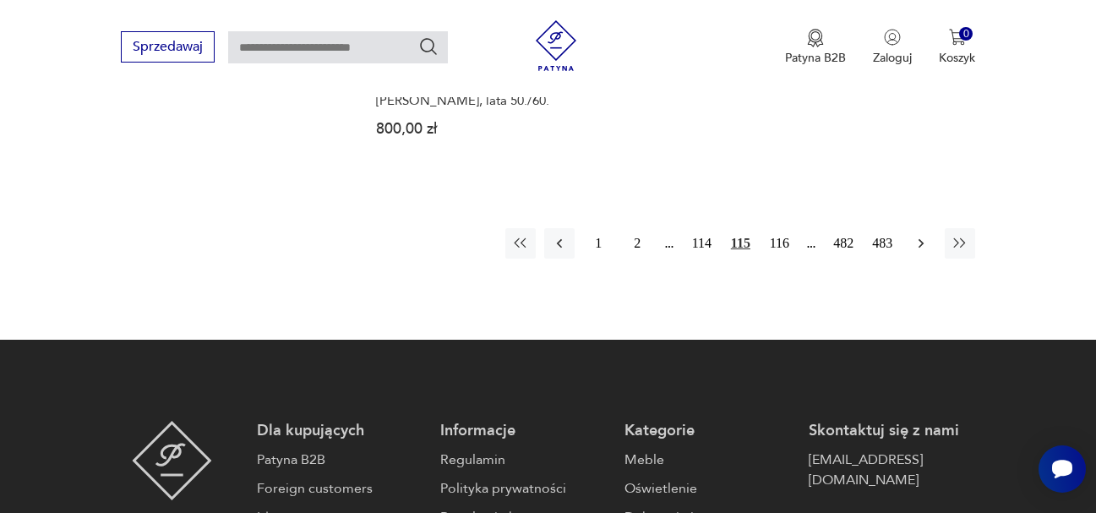
click at [922, 239] on icon "button" at bounding box center [921, 243] width 5 height 9
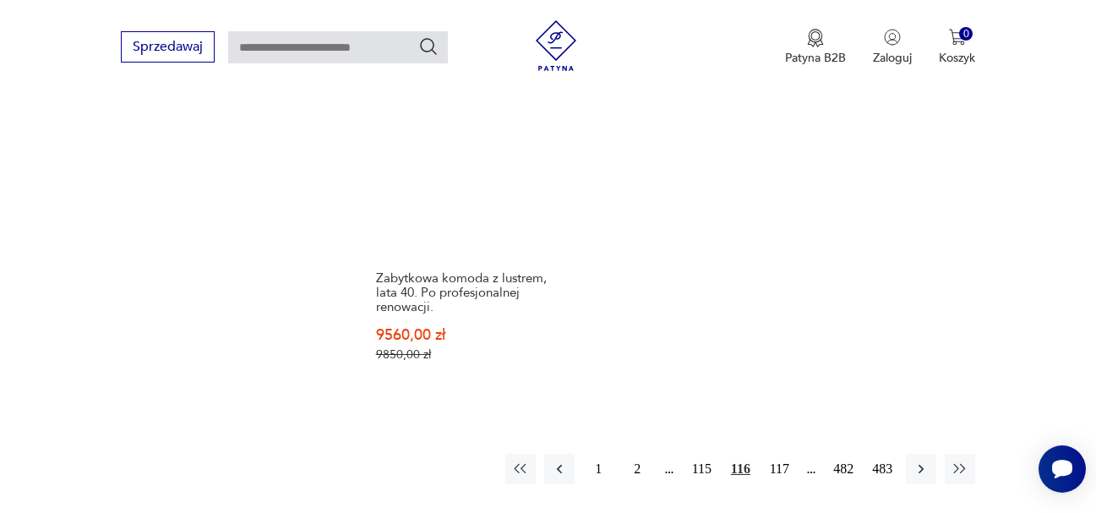
scroll to position [2477, 0]
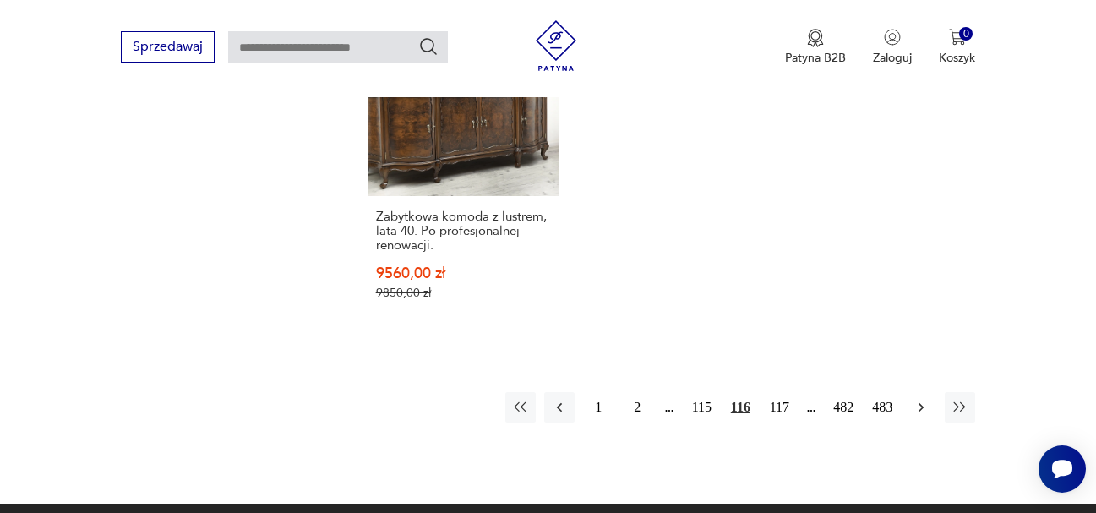
click at [920, 399] on icon "button" at bounding box center [921, 407] width 17 height 17
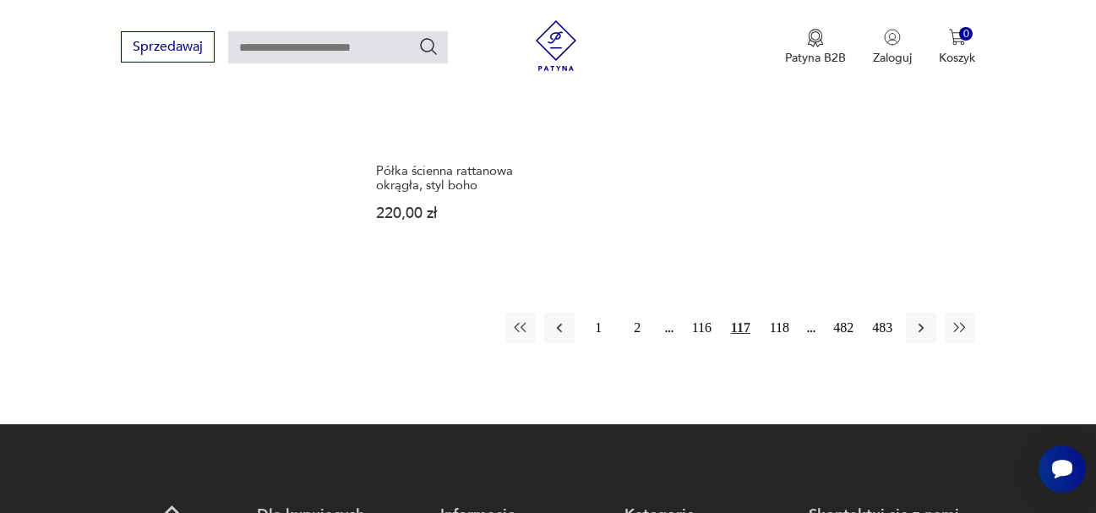
scroll to position [2647, 0]
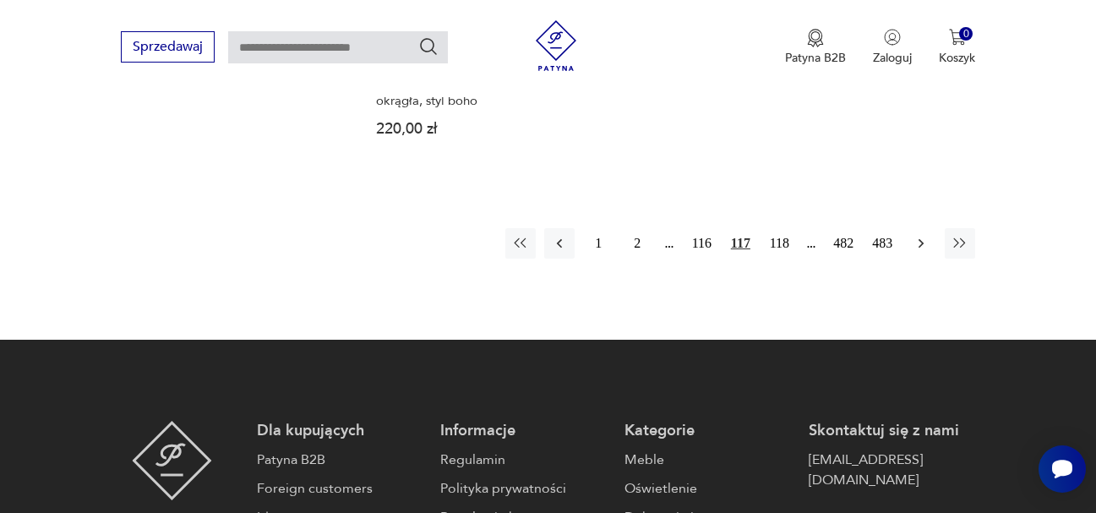
click at [922, 235] on icon "button" at bounding box center [921, 243] width 17 height 17
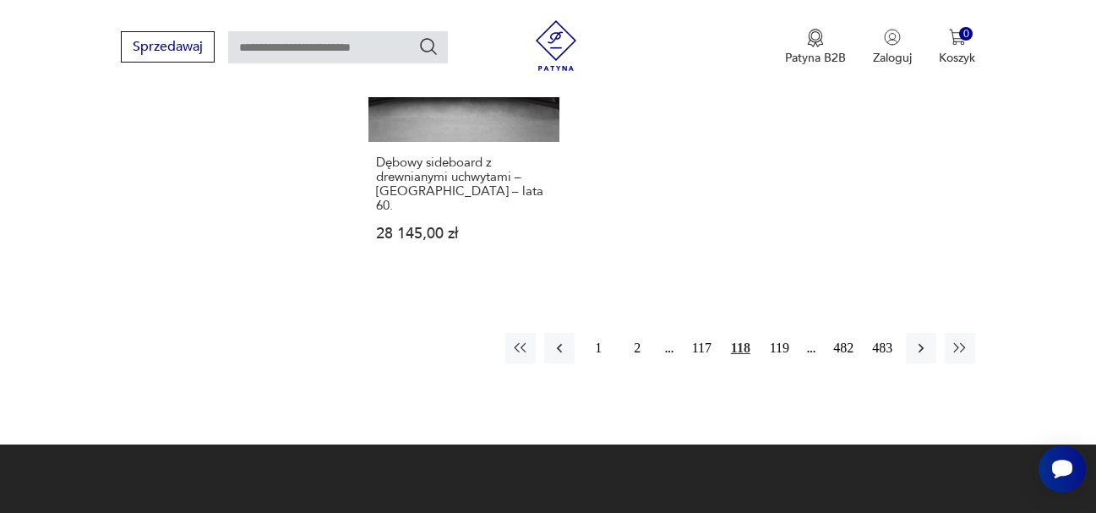
scroll to position [2562, 0]
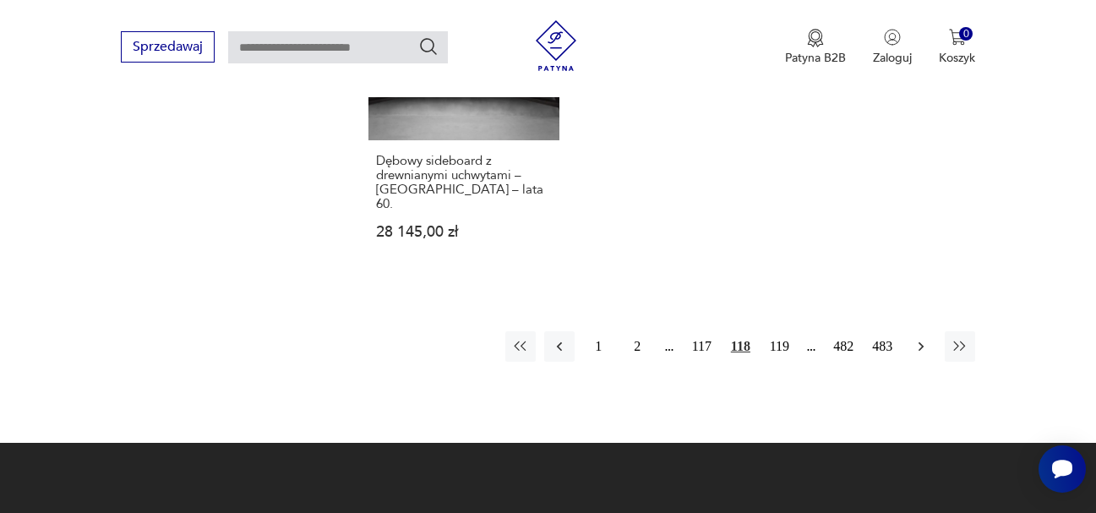
click at [920, 338] on icon "button" at bounding box center [921, 346] width 17 height 17
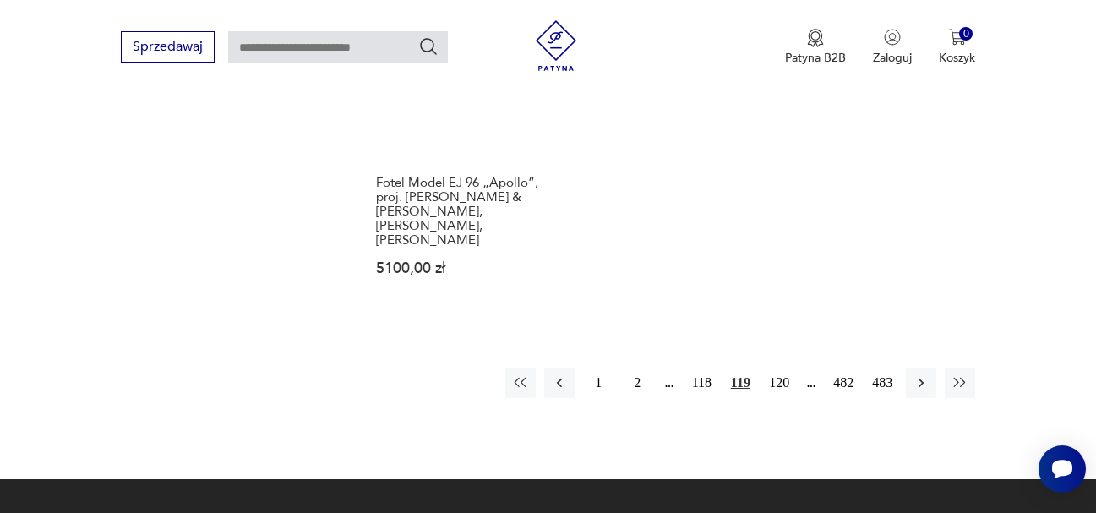
scroll to position [2562, 0]
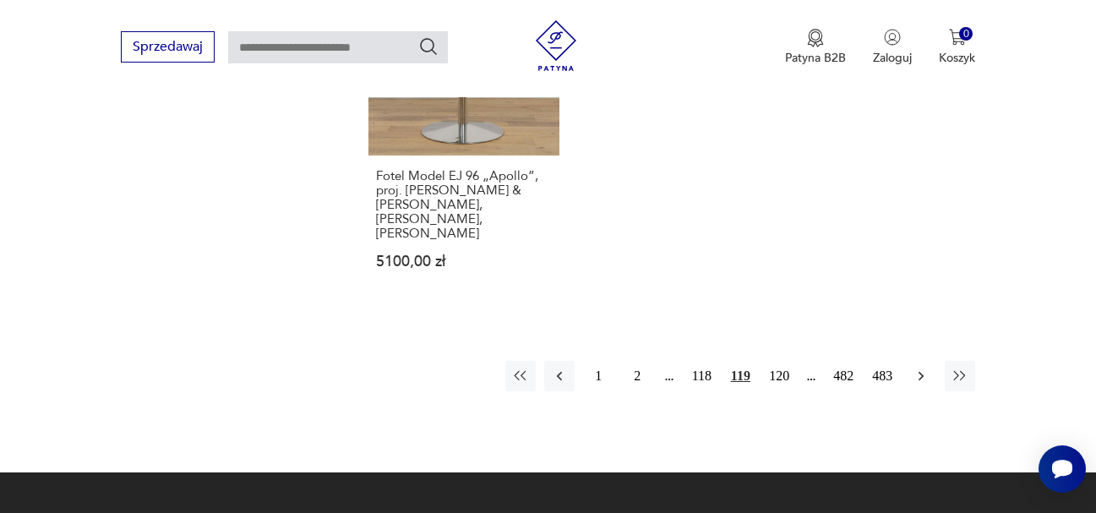
click at [917, 368] on icon "button" at bounding box center [921, 376] width 17 height 17
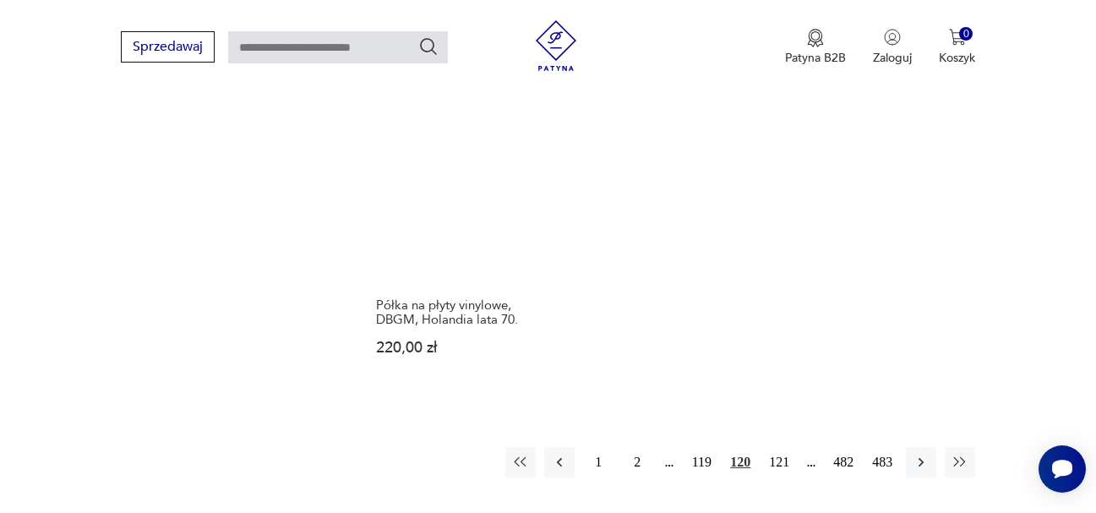
scroll to position [2477, 0]
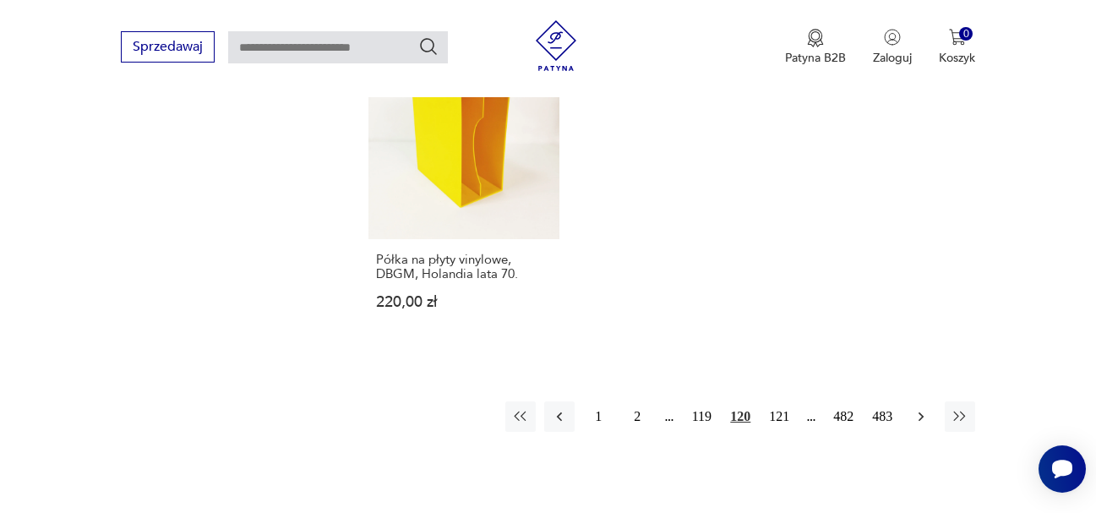
click at [920, 412] on icon "button" at bounding box center [921, 416] width 5 height 9
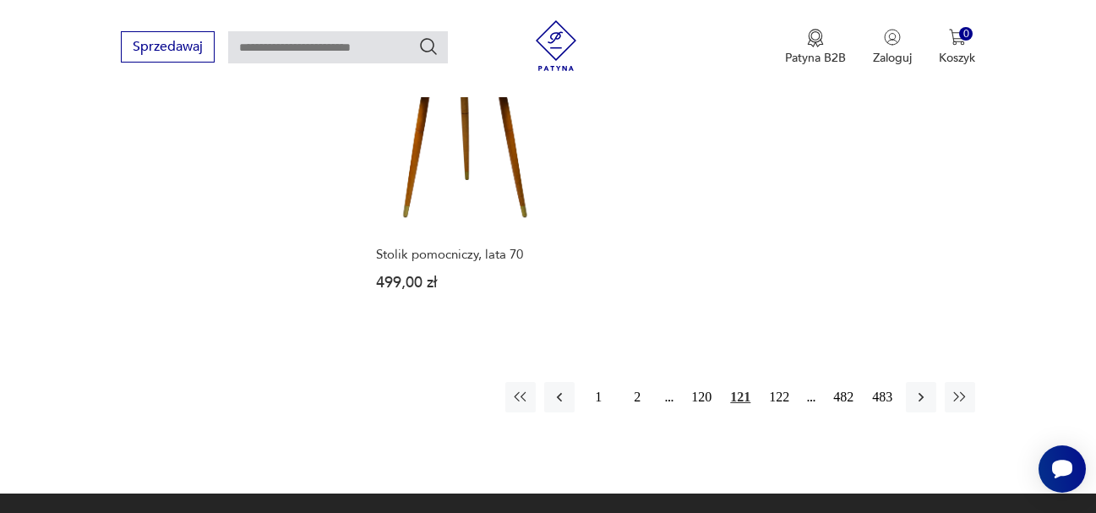
scroll to position [2562, 0]
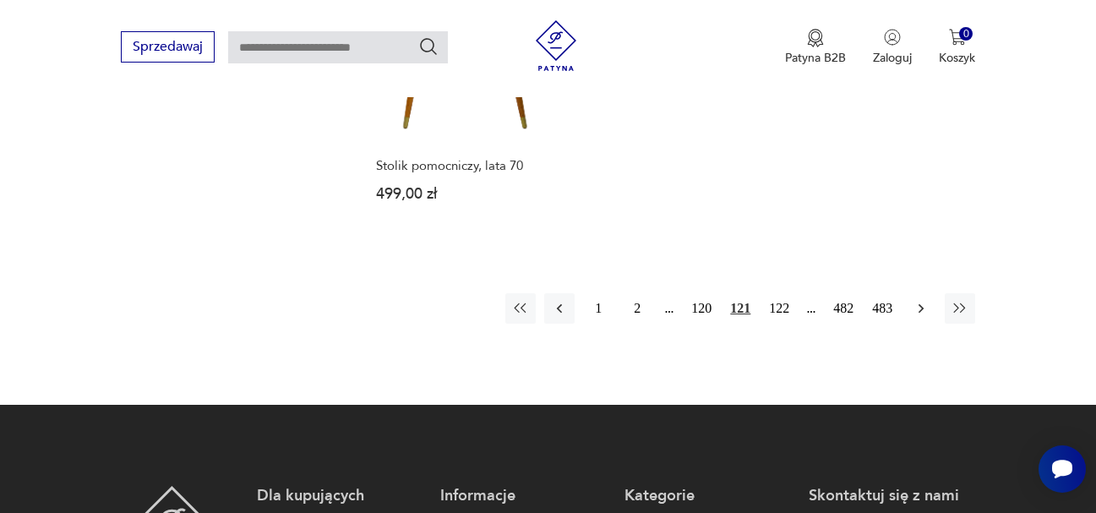
click at [918, 300] on icon "button" at bounding box center [921, 308] width 17 height 17
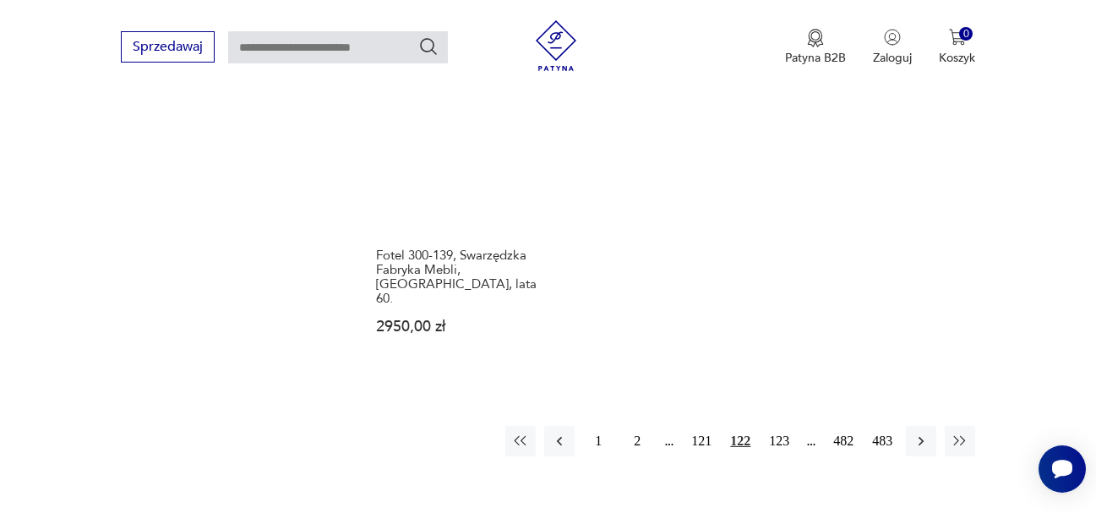
scroll to position [2562, 0]
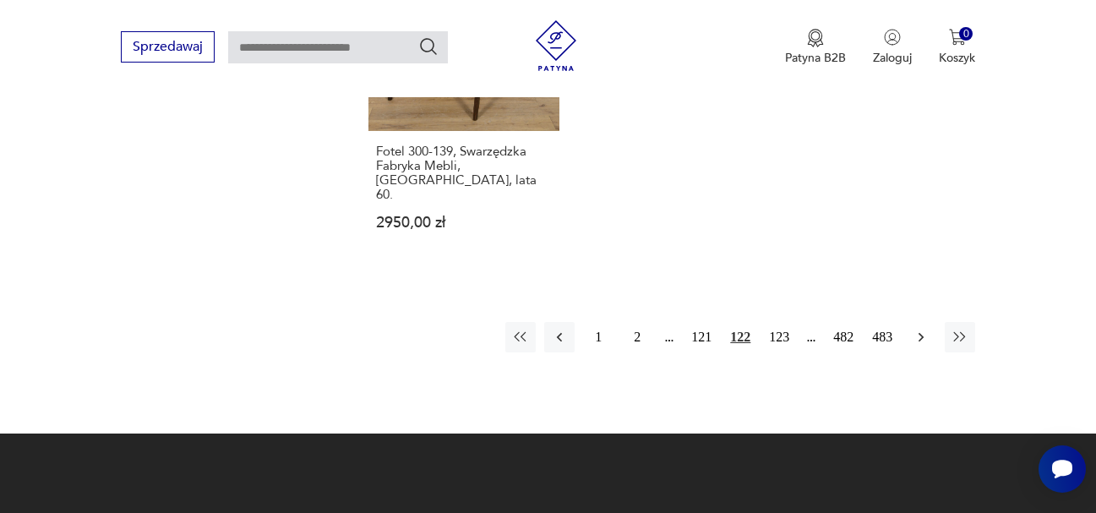
click at [922, 329] on icon "button" at bounding box center [921, 337] width 17 height 17
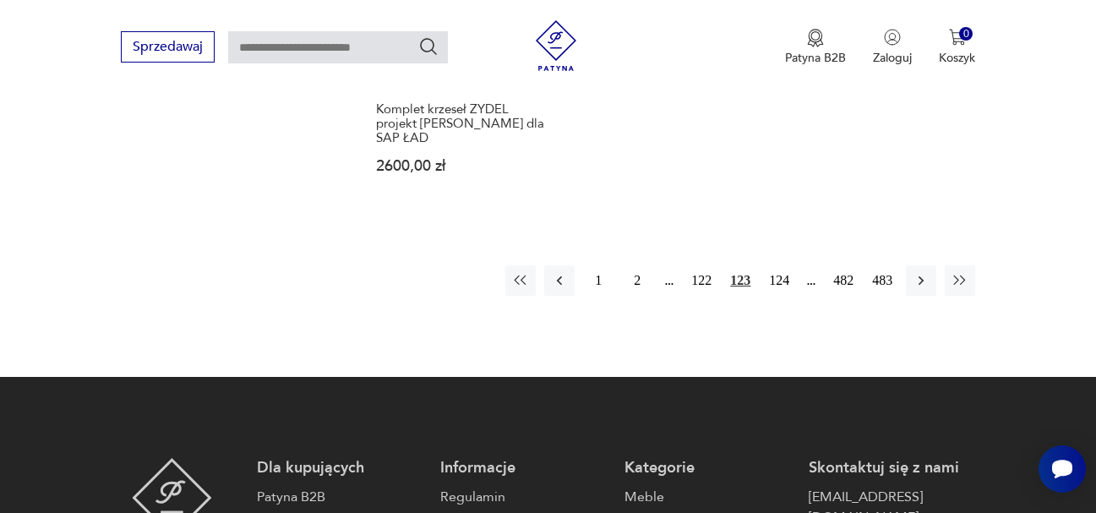
scroll to position [2562, 0]
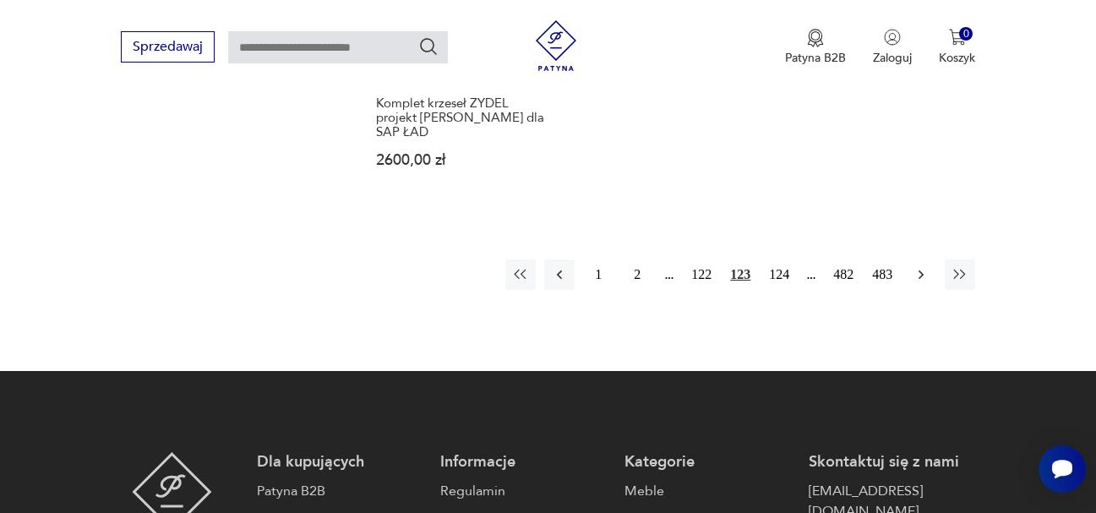
click at [920, 270] on icon "button" at bounding box center [921, 274] width 5 height 9
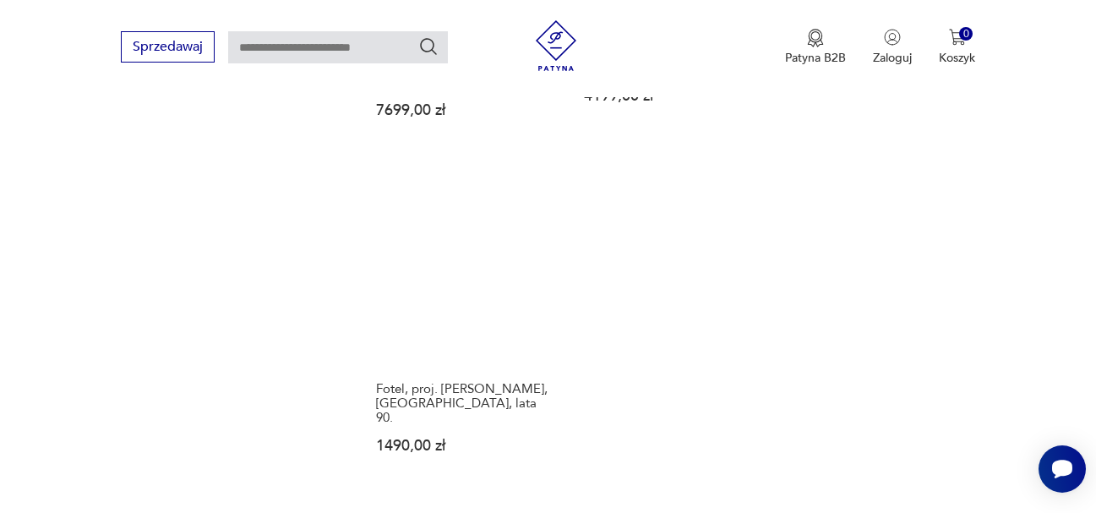
scroll to position [2477, 0]
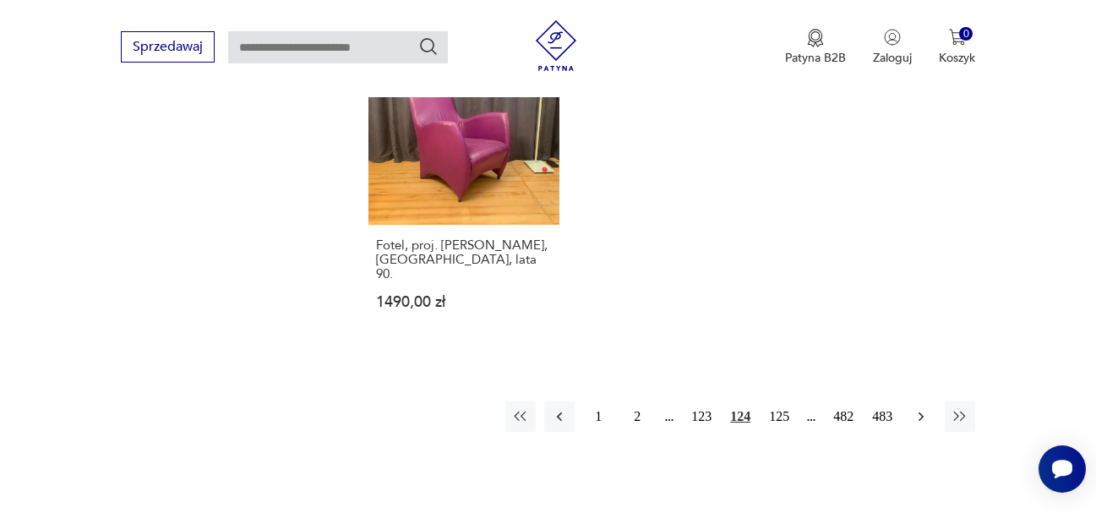
click at [912, 401] on button "button" at bounding box center [921, 416] width 30 height 30
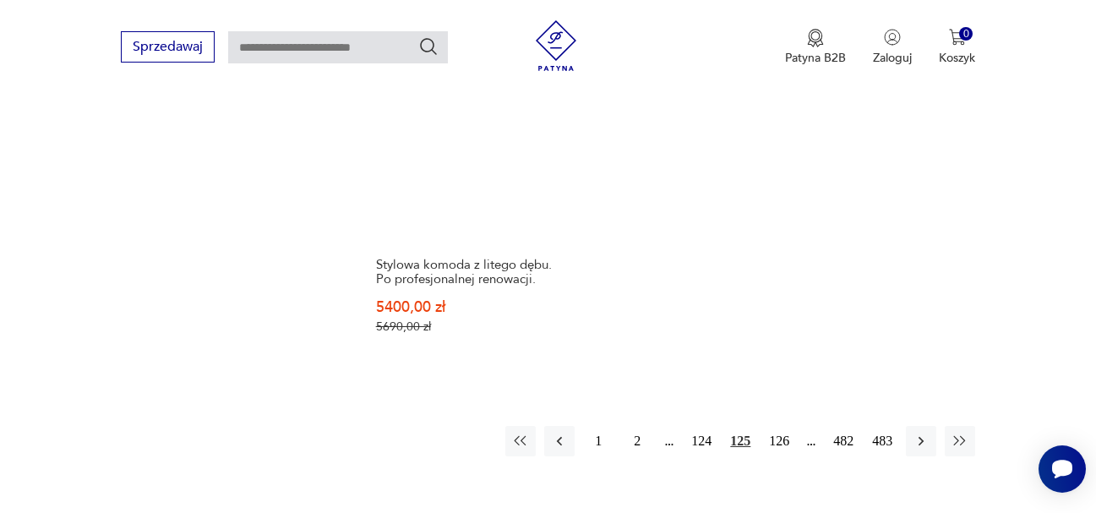
scroll to position [2477, 0]
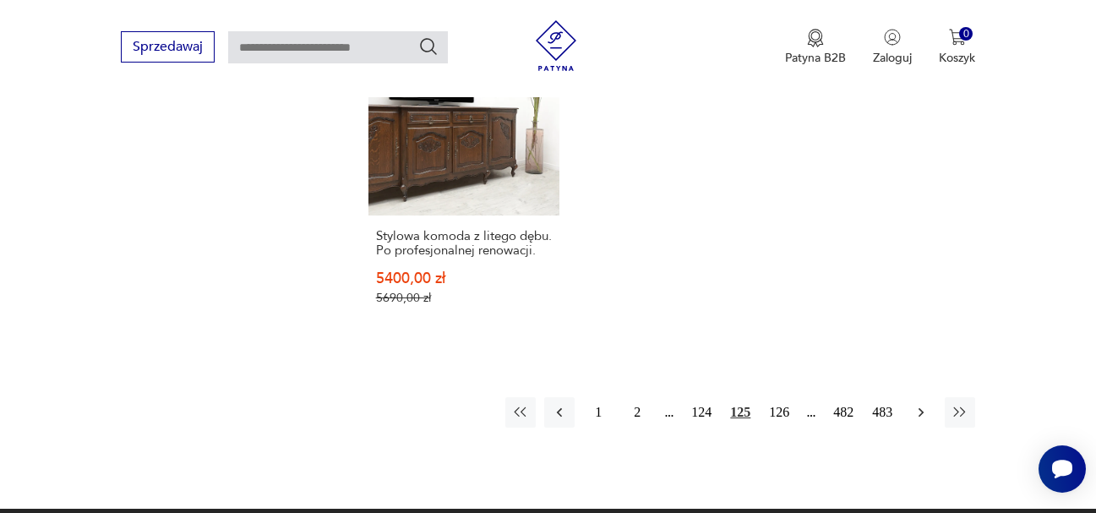
click at [926, 404] on icon "button" at bounding box center [921, 412] width 17 height 17
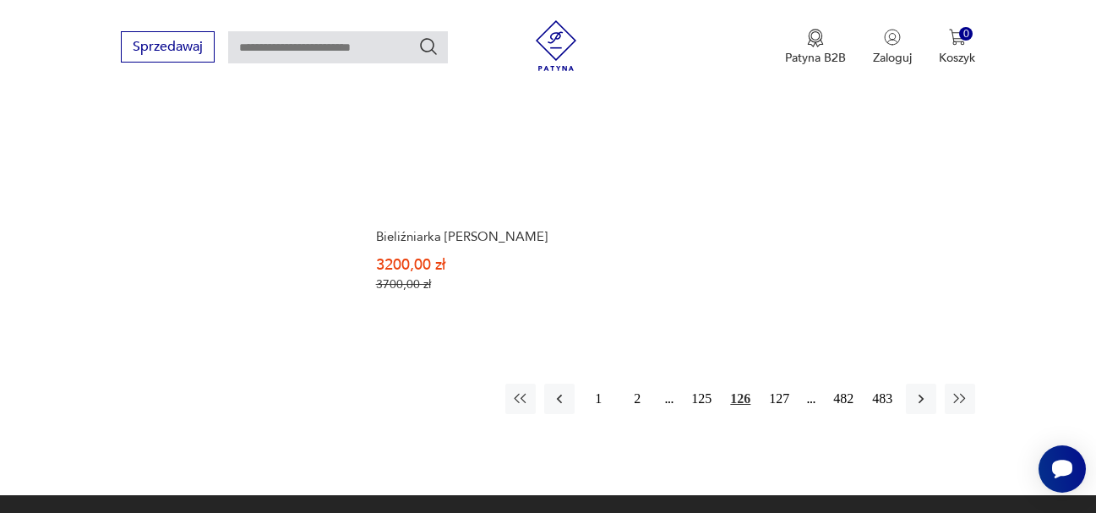
scroll to position [2477, 0]
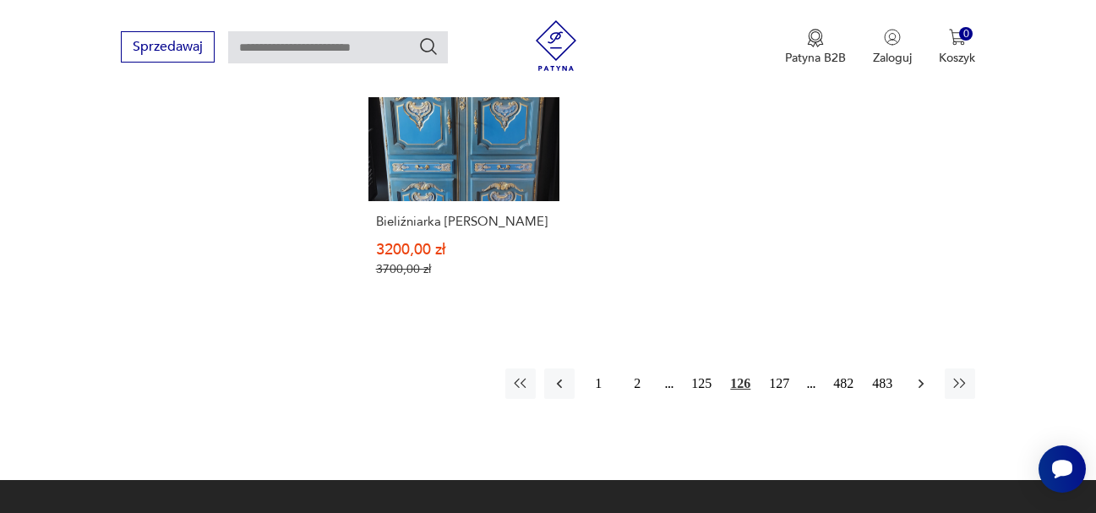
click at [921, 375] on icon "button" at bounding box center [921, 383] width 17 height 17
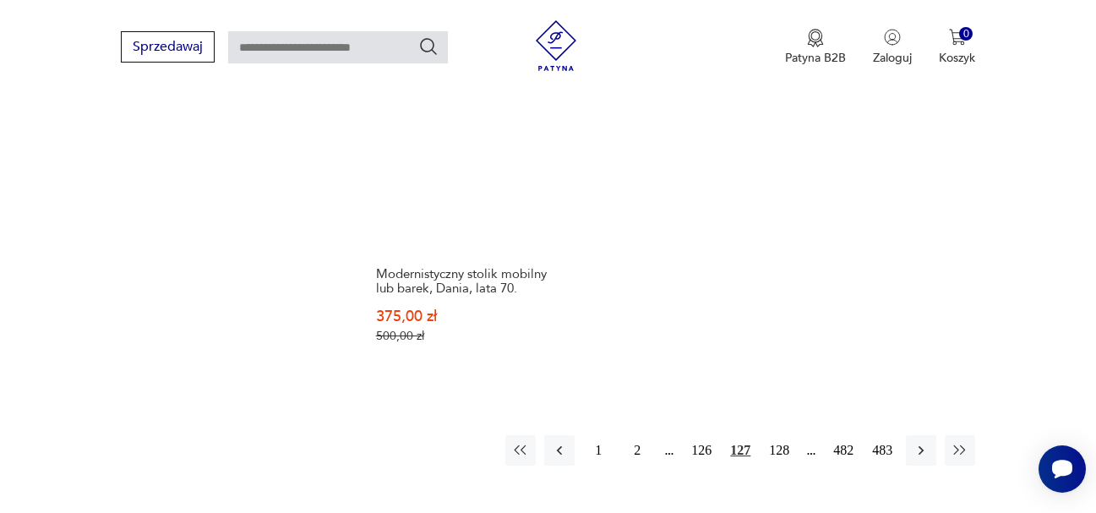
scroll to position [2534, 0]
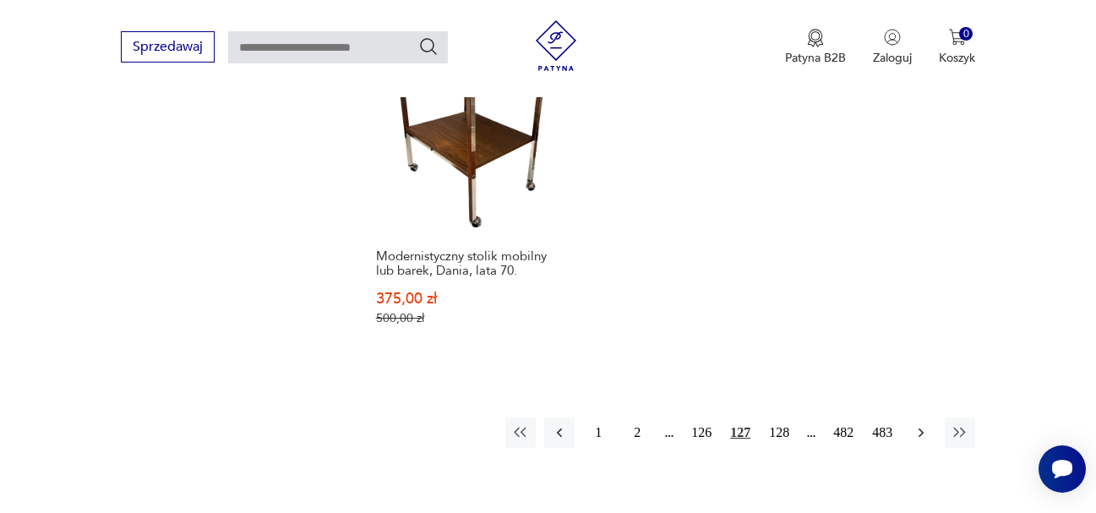
click at [920, 424] on icon "button" at bounding box center [921, 432] width 17 height 17
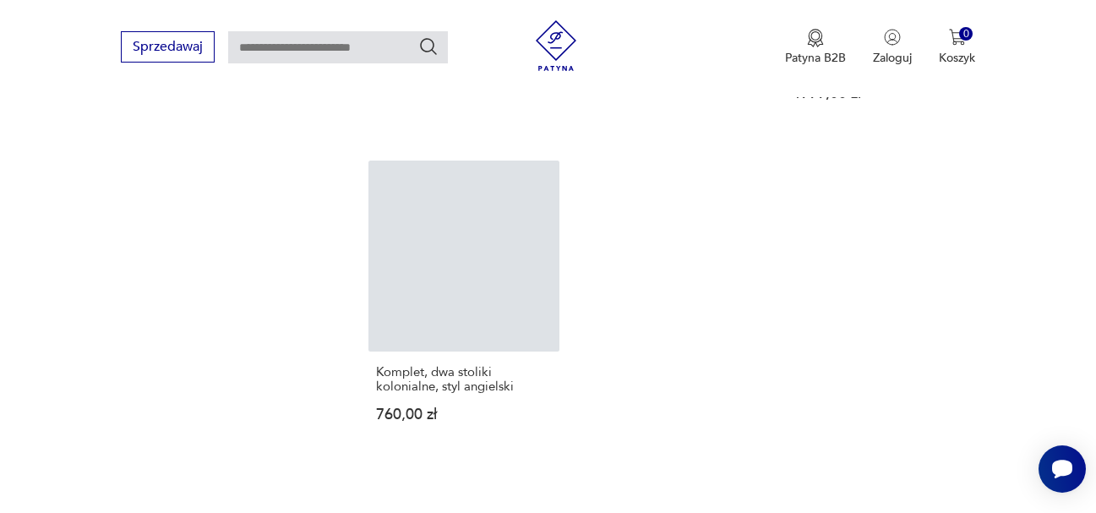
scroll to position [2308, 0]
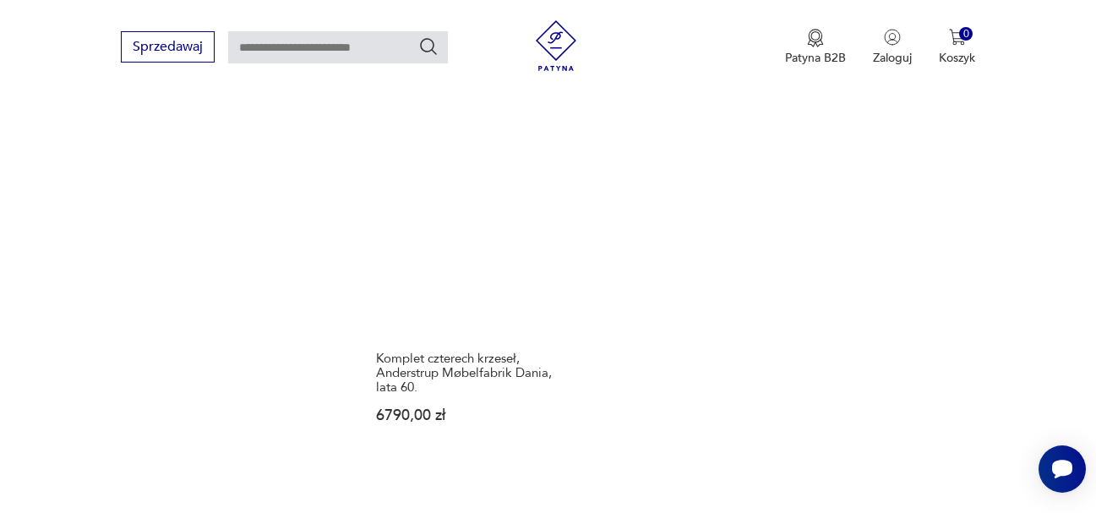
scroll to position [2477, 0]
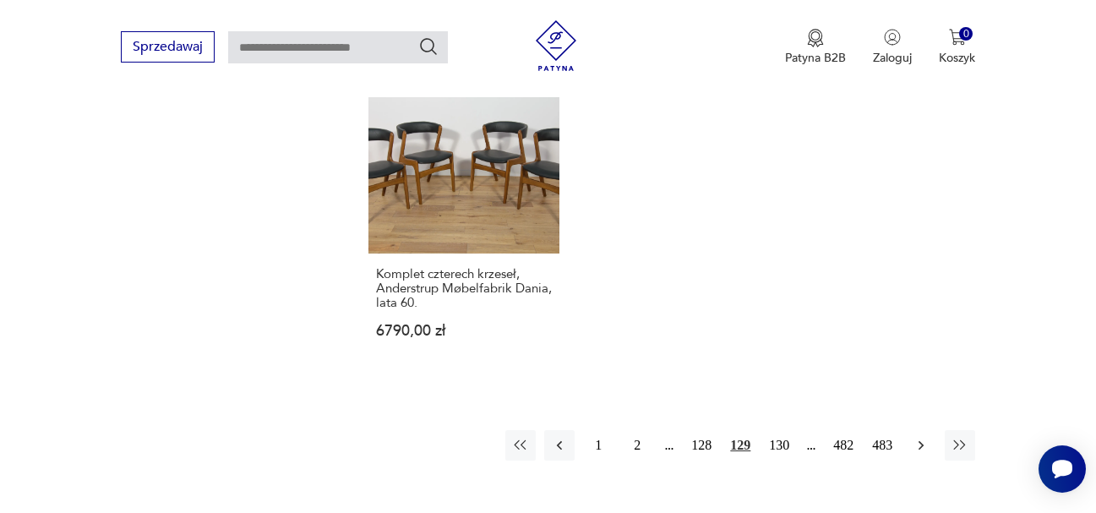
click at [926, 437] on icon "button" at bounding box center [921, 445] width 17 height 17
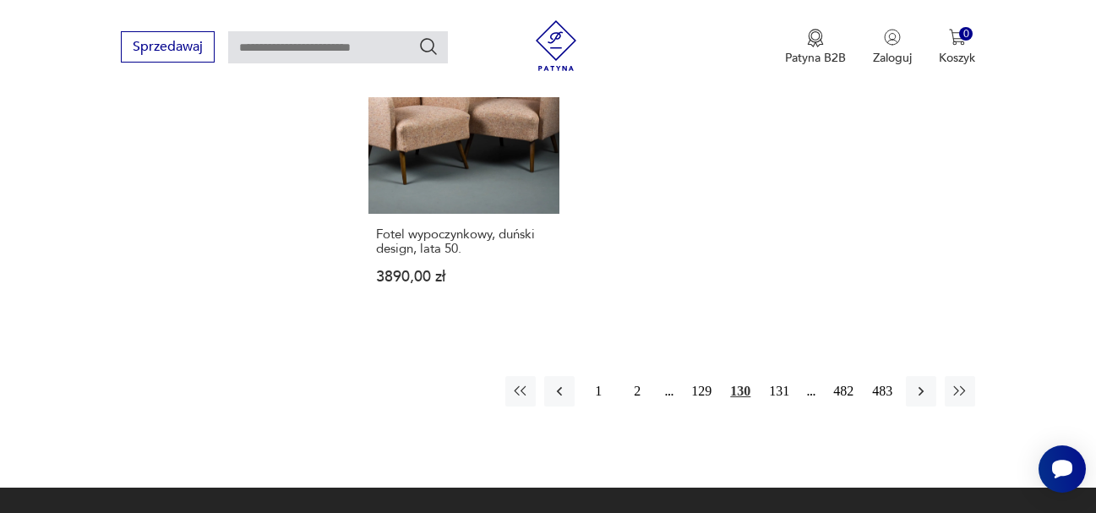
scroll to position [2477, 0]
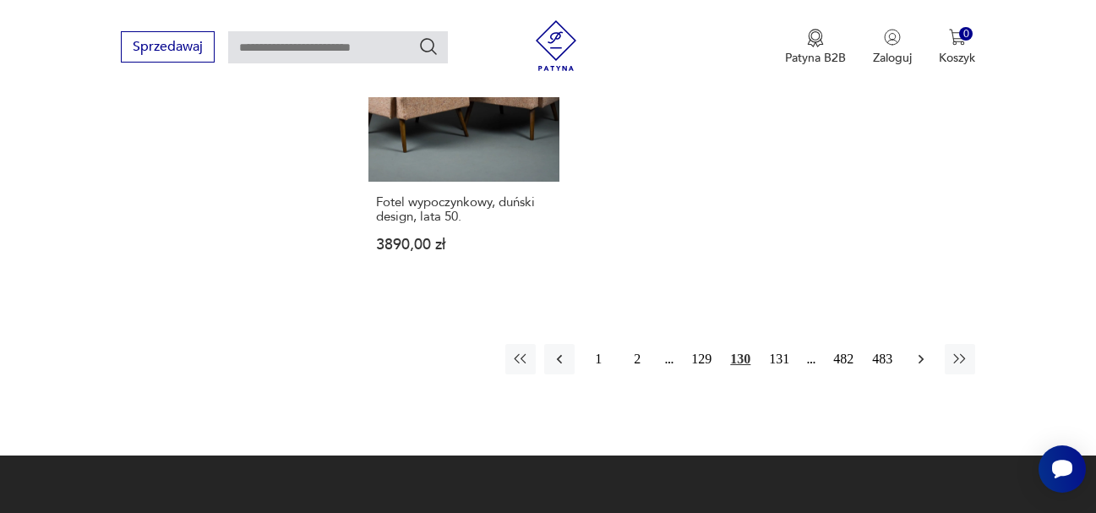
click at [920, 351] on icon "button" at bounding box center [921, 359] width 17 height 17
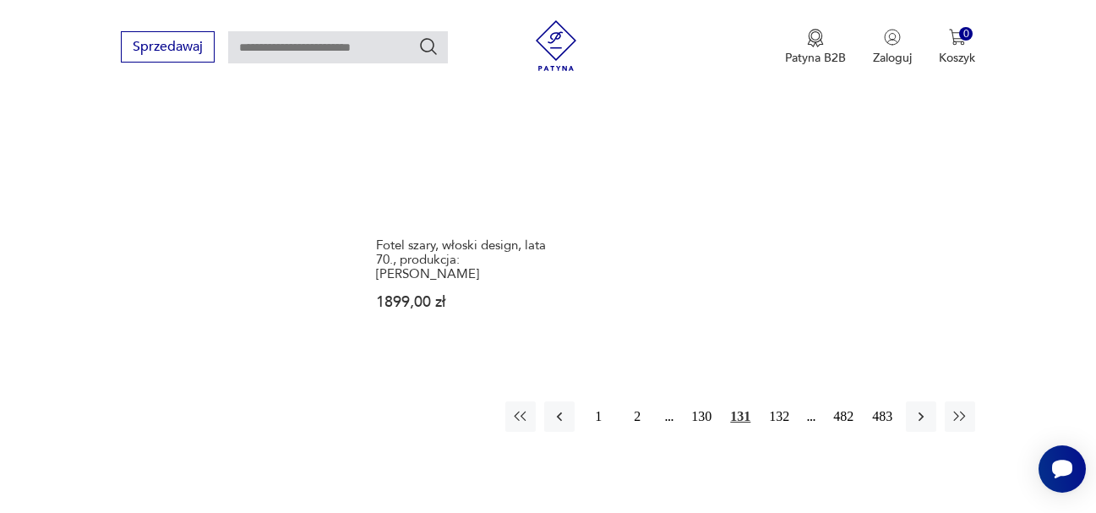
scroll to position [2562, 0]
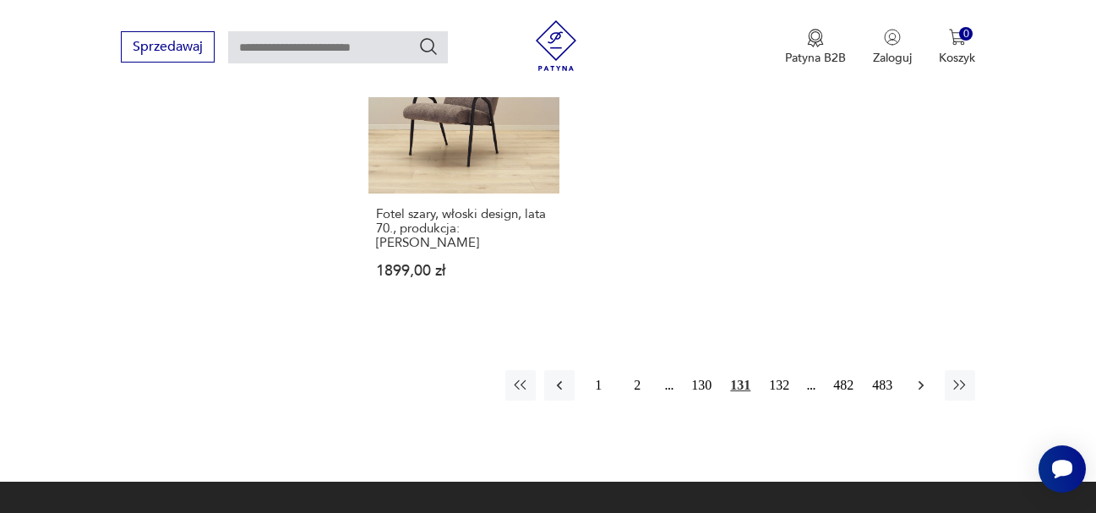
click at [917, 377] on icon "button" at bounding box center [921, 385] width 17 height 17
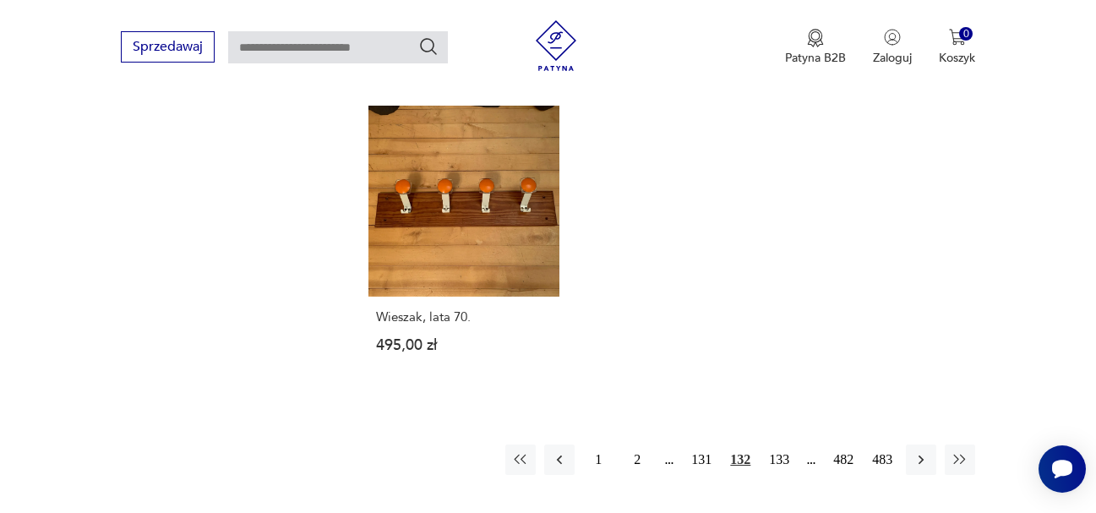
scroll to position [2477, 0]
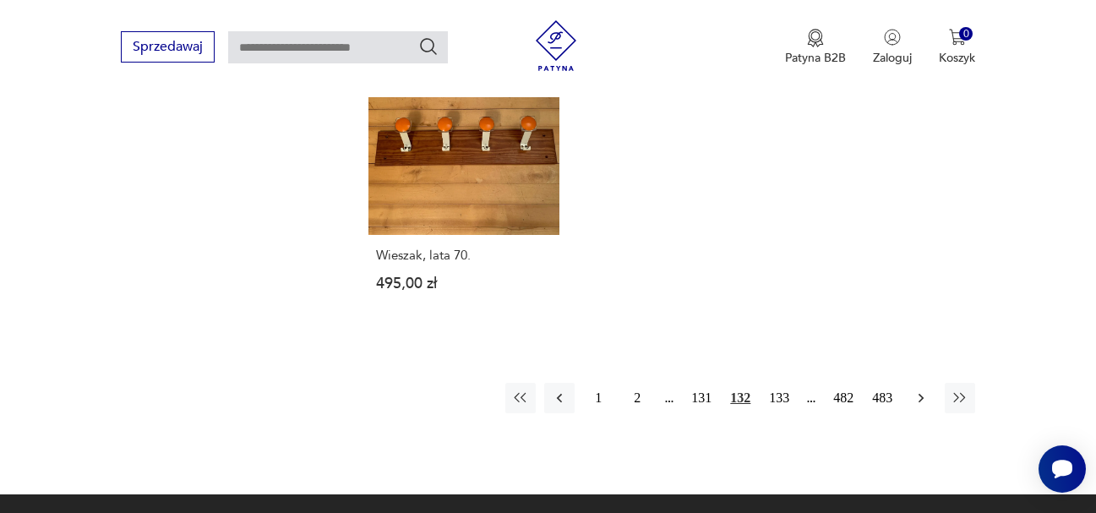
click at [918, 390] on icon "button" at bounding box center [921, 398] width 17 height 17
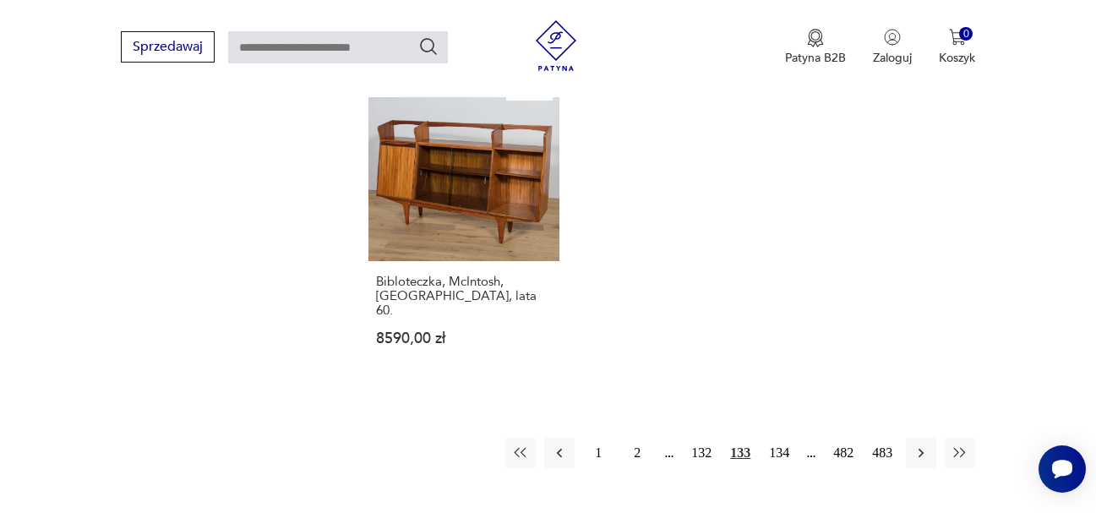
scroll to position [2477, 0]
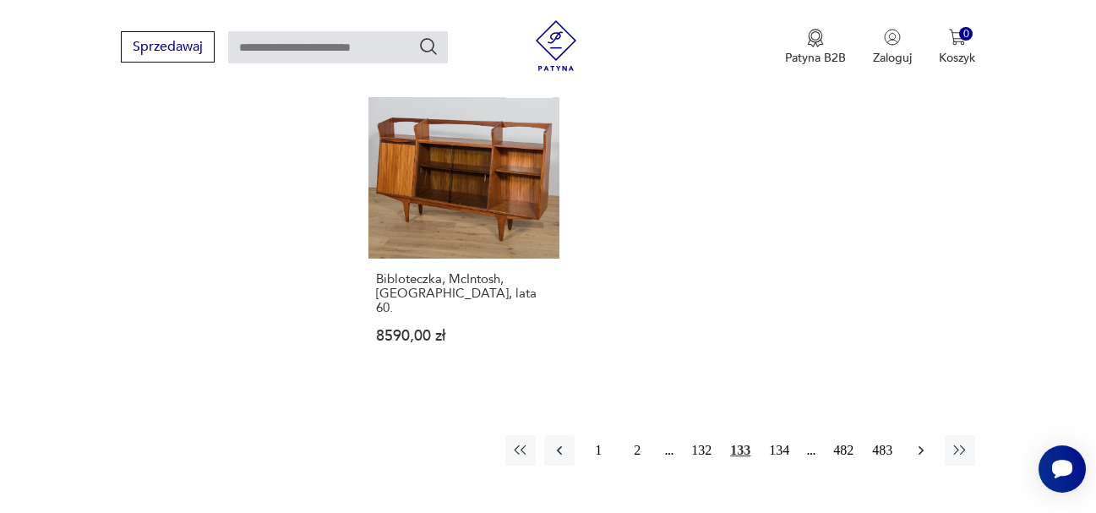
click at [914, 442] on icon "button" at bounding box center [921, 450] width 17 height 17
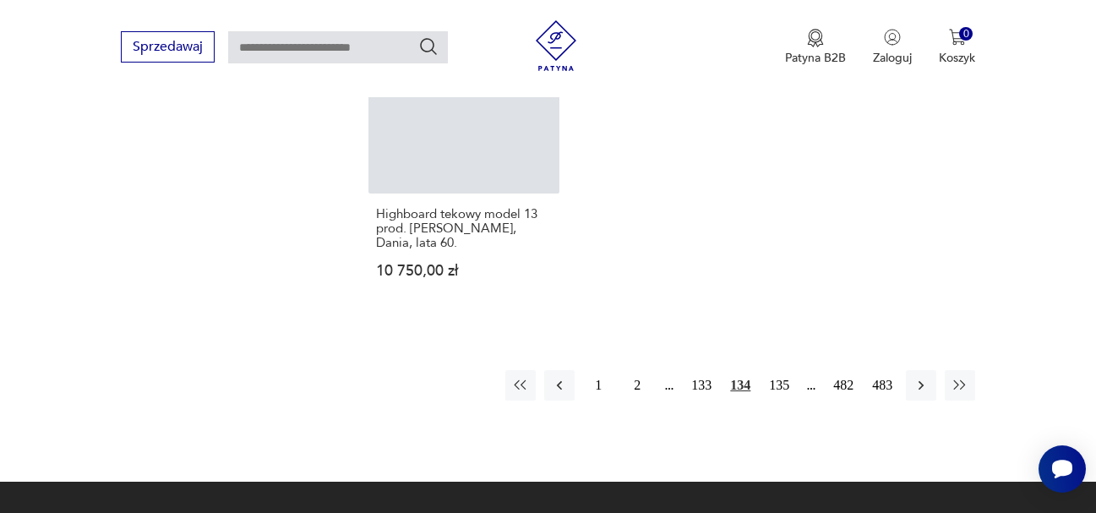
scroll to position [2562, 0]
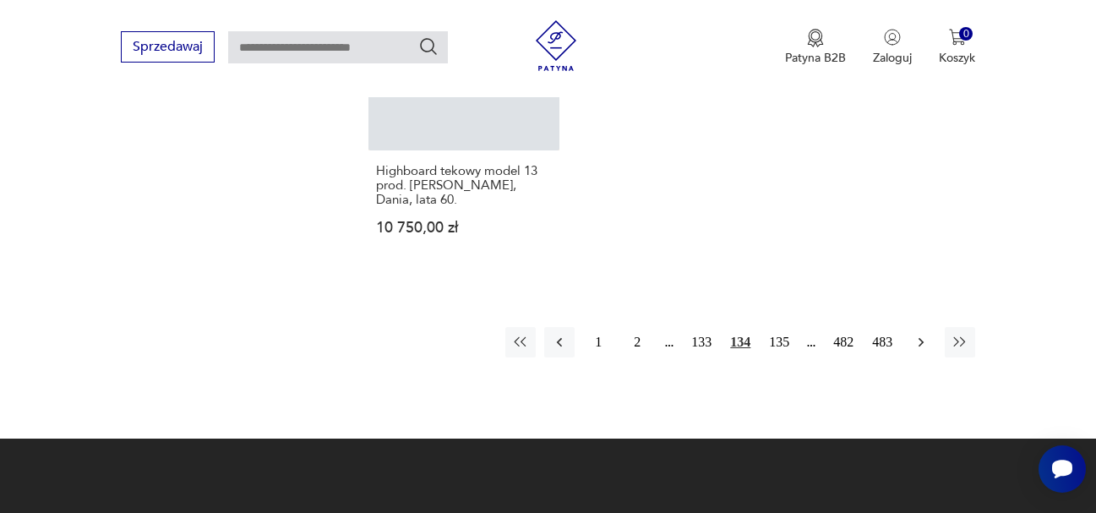
click at [921, 338] on icon "button" at bounding box center [921, 342] width 5 height 9
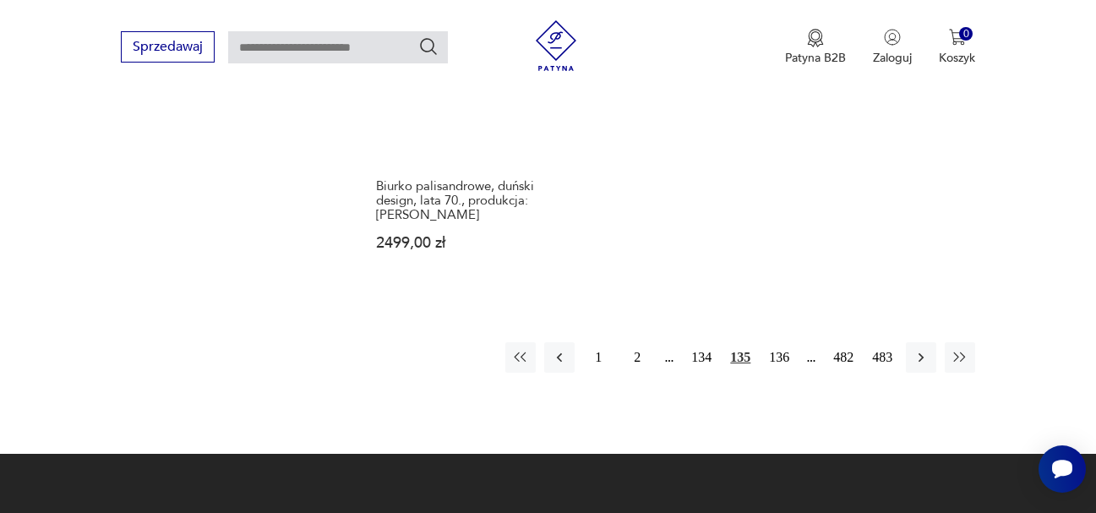
scroll to position [2562, 0]
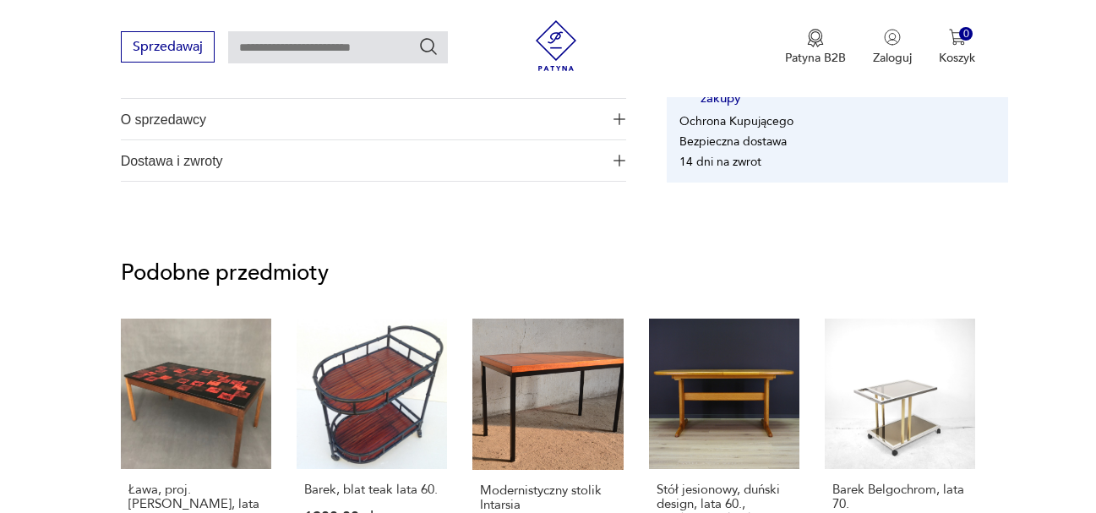
click at [622, 115] on img "button" at bounding box center [620, 119] width 12 height 12
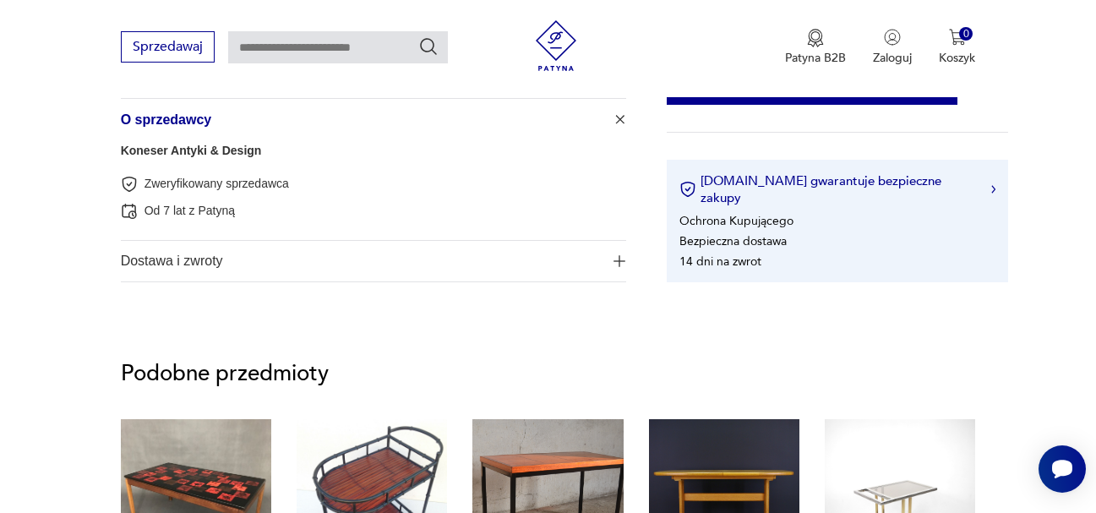
click at [620, 119] on img "button" at bounding box center [619, 119] width 17 height 17
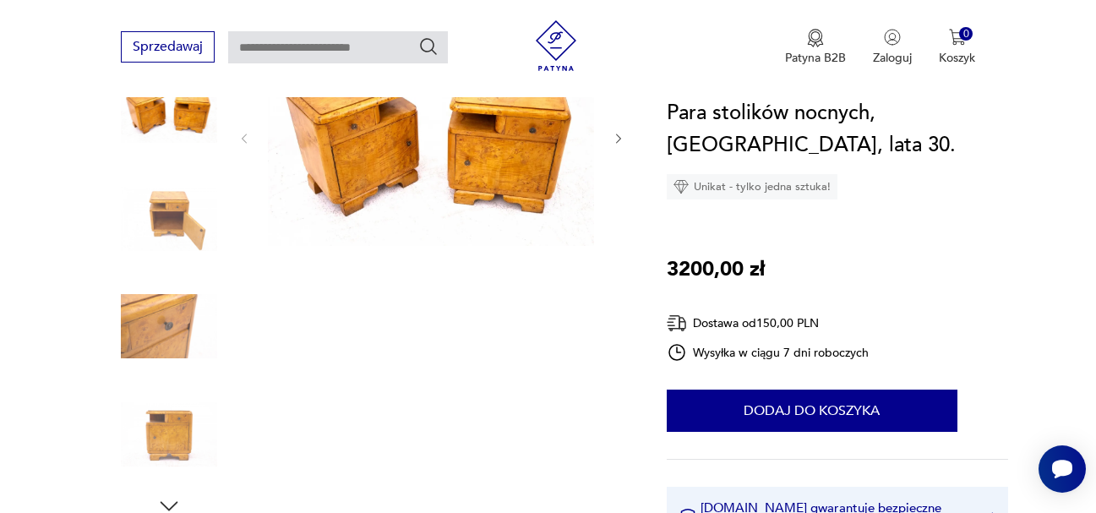
scroll to position [169, 0]
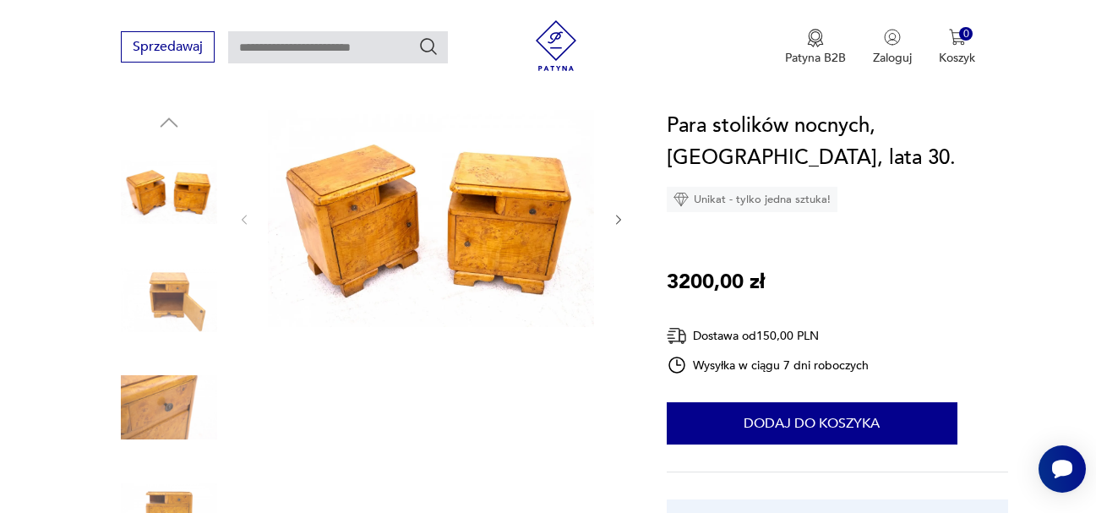
click at [620, 221] on icon "button" at bounding box center [619, 220] width 14 height 14
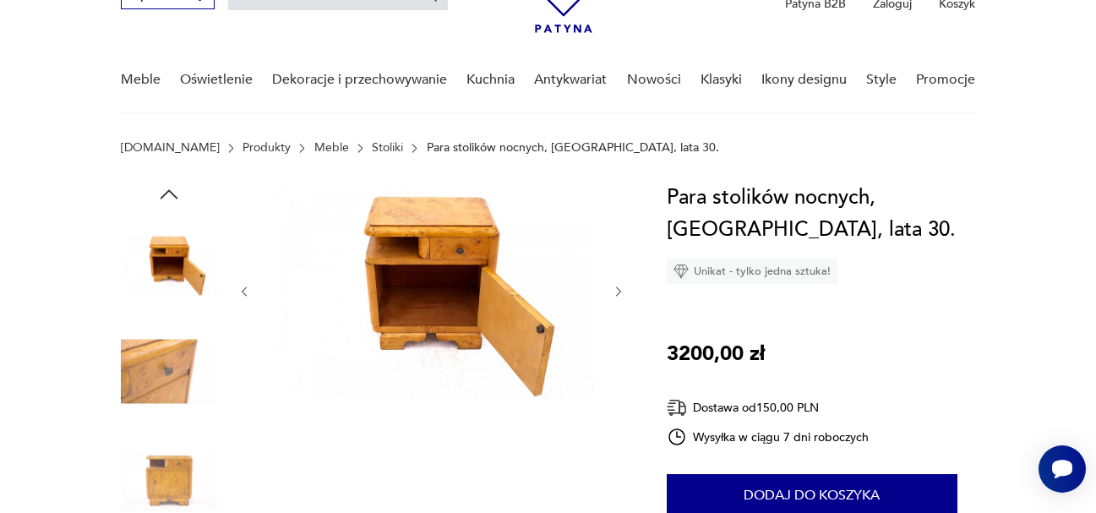
scroll to position [0, 0]
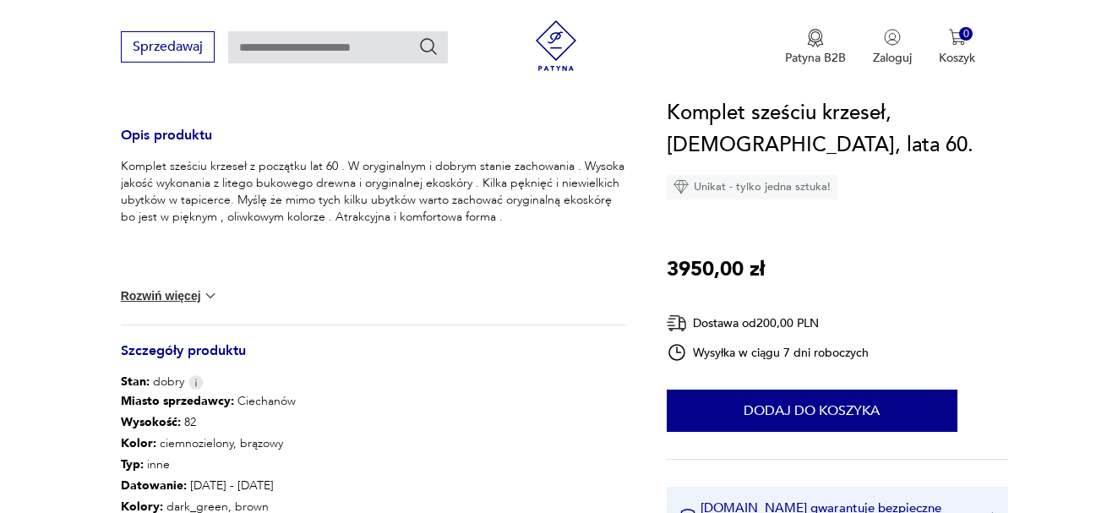
scroll to position [676, 0]
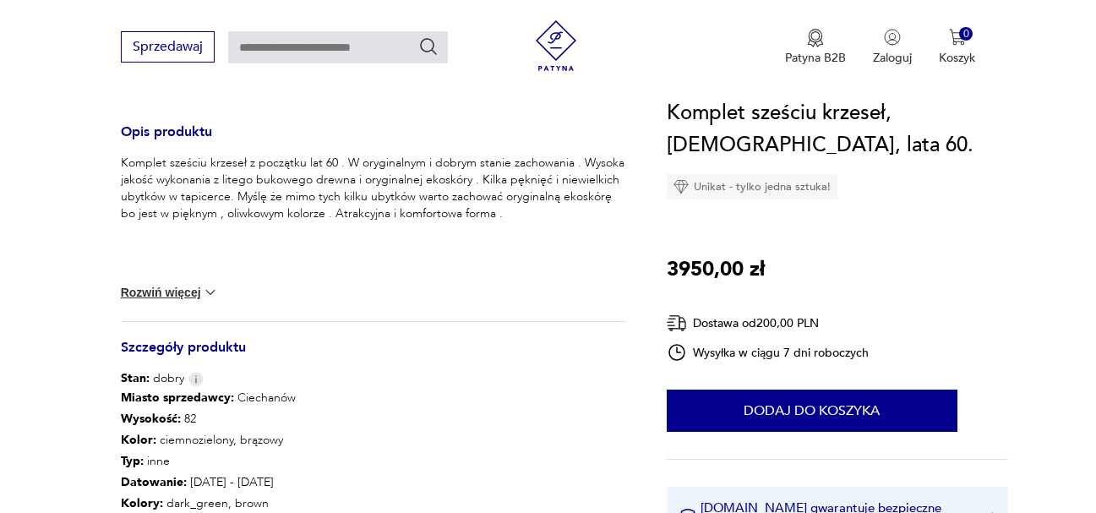
click at [199, 292] on button "Rozwiń więcej" at bounding box center [170, 292] width 98 height 17
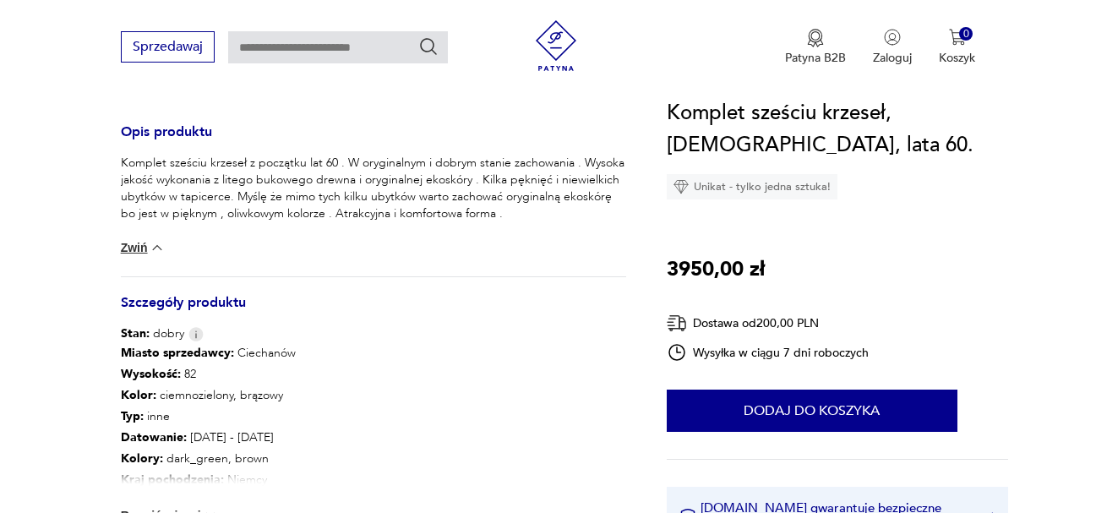
scroll to position [761, 0]
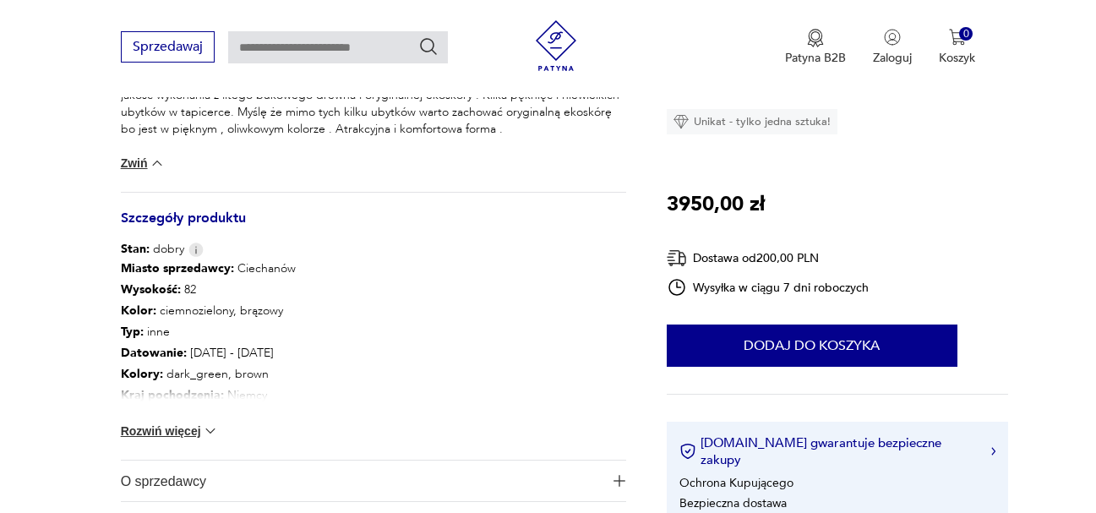
click at [167, 432] on button "Rozwiń więcej" at bounding box center [170, 431] width 98 height 17
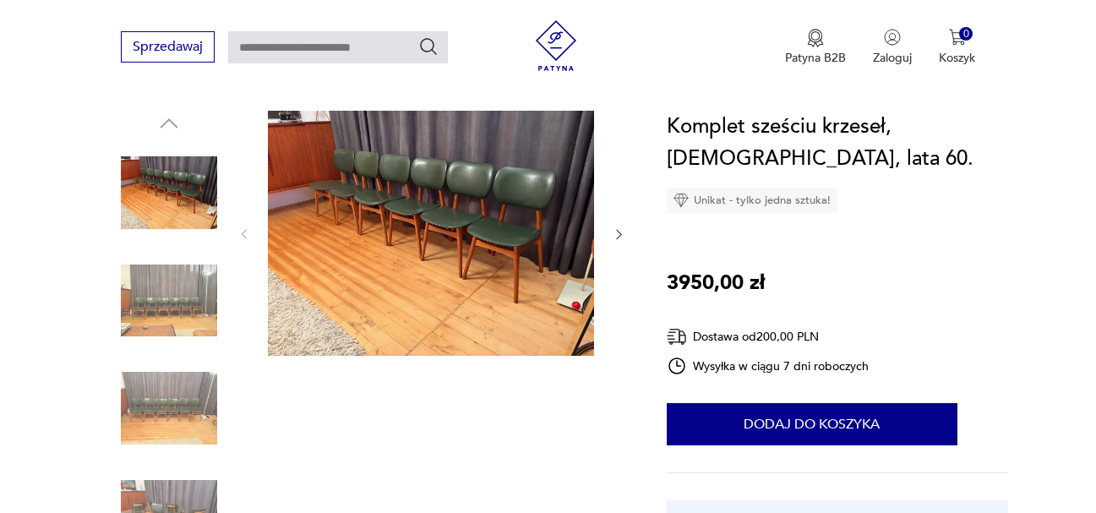
scroll to position [169, 0]
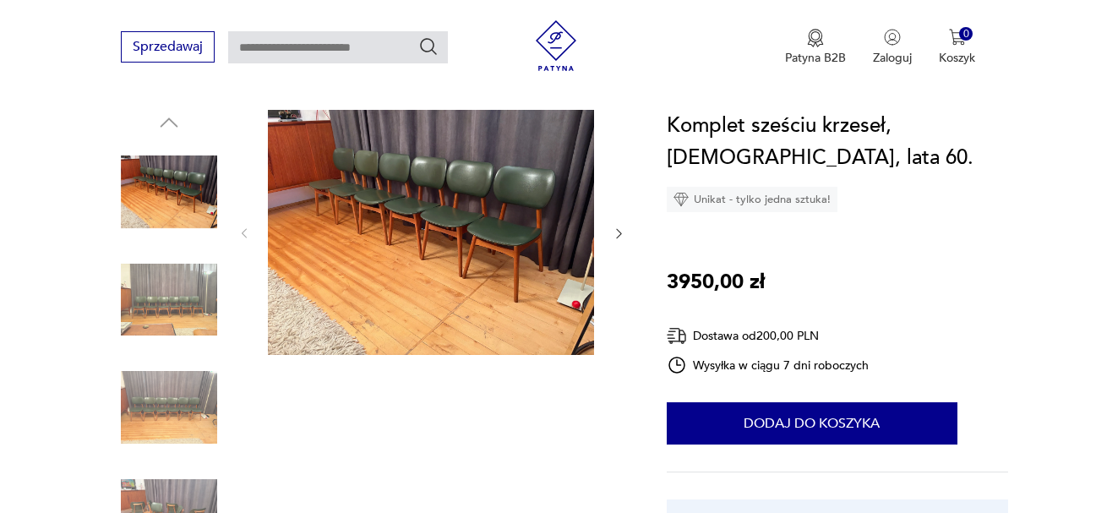
click at [615, 230] on icon "button" at bounding box center [619, 234] width 14 height 14
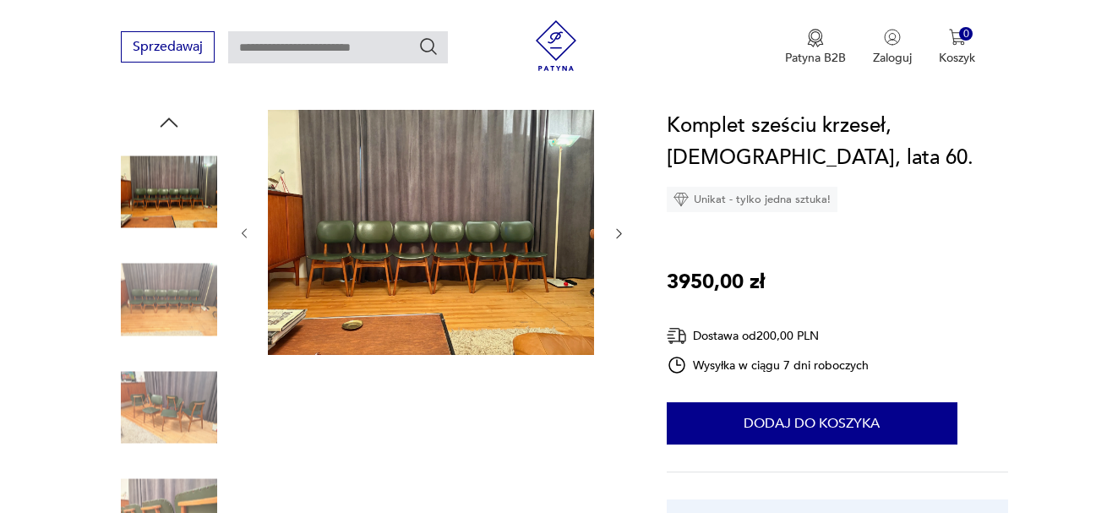
click at [615, 230] on icon "button" at bounding box center [619, 234] width 14 height 14
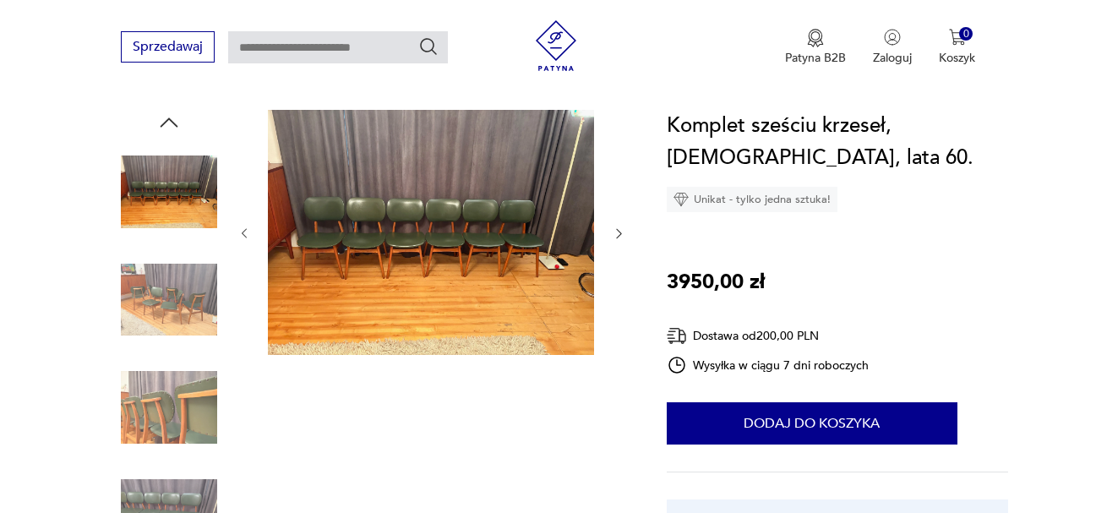
click at [615, 230] on icon "button" at bounding box center [619, 234] width 14 height 14
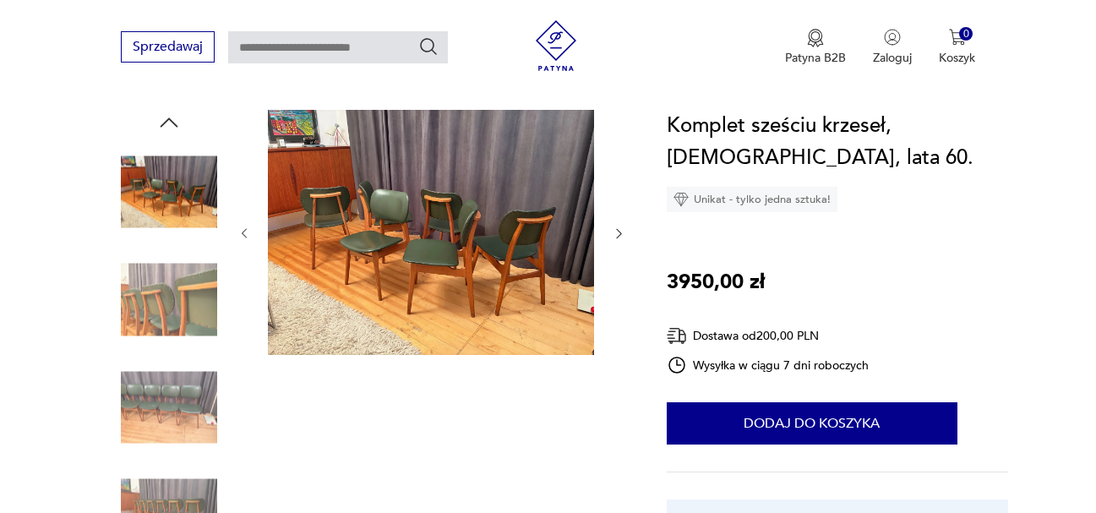
click at [615, 230] on icon "button" at bounding box center [619, 234] width 14 height 14
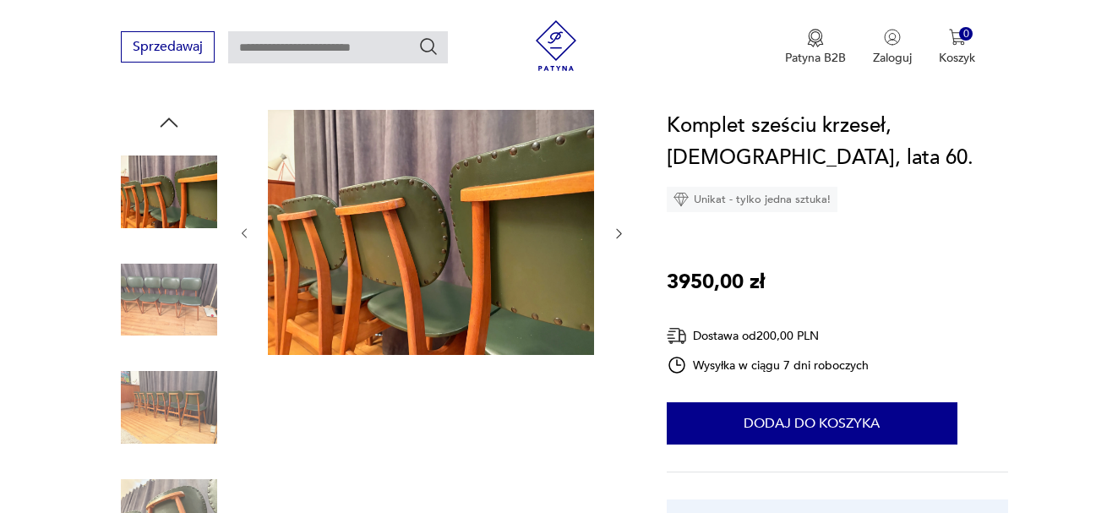
click at [615, 230] on icon "button" at bounding box center [619, 234] width 14 height 14
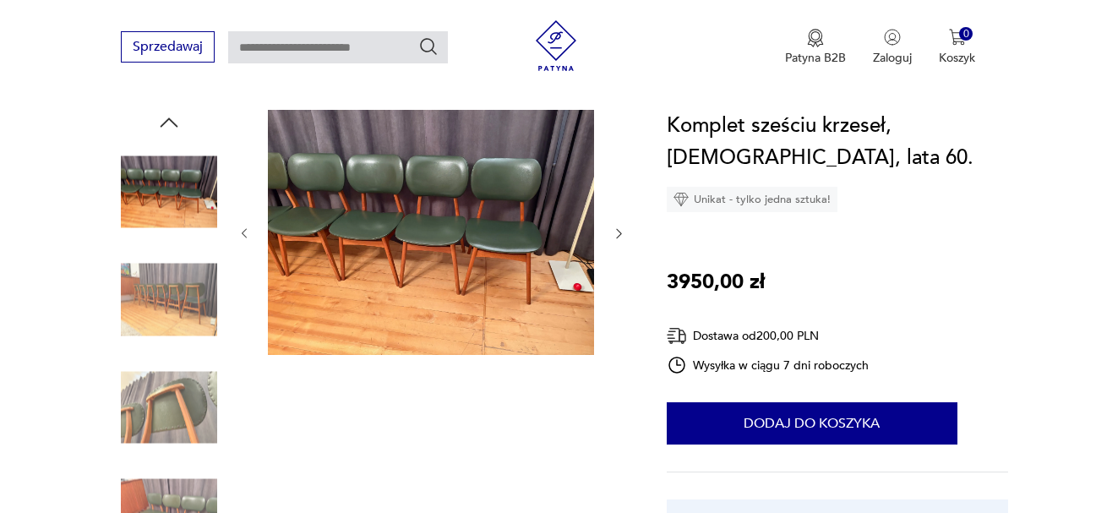
scroll to position [0, 0]
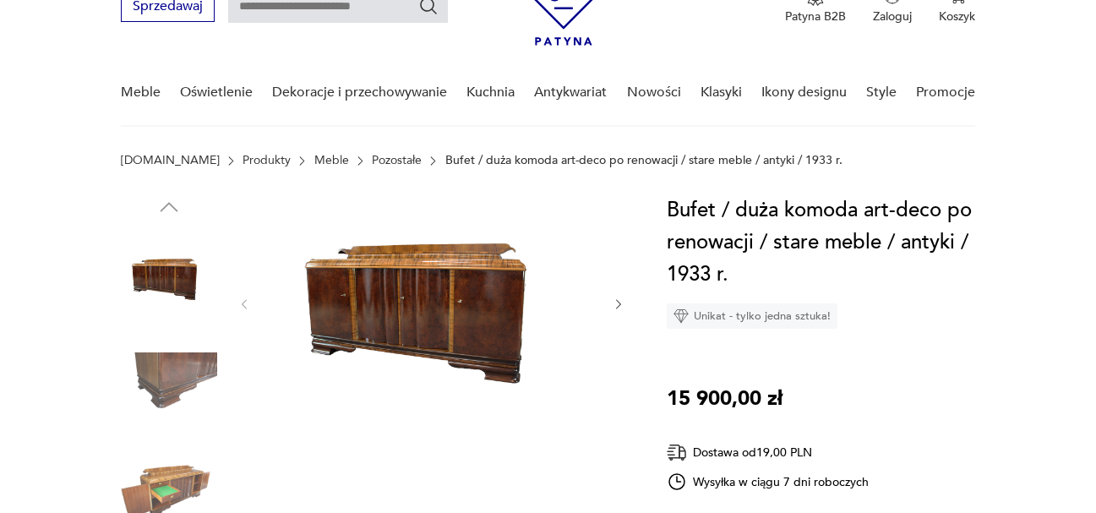
click at [415, 316] on img at bounding box center [431, 302] width 326 height 217
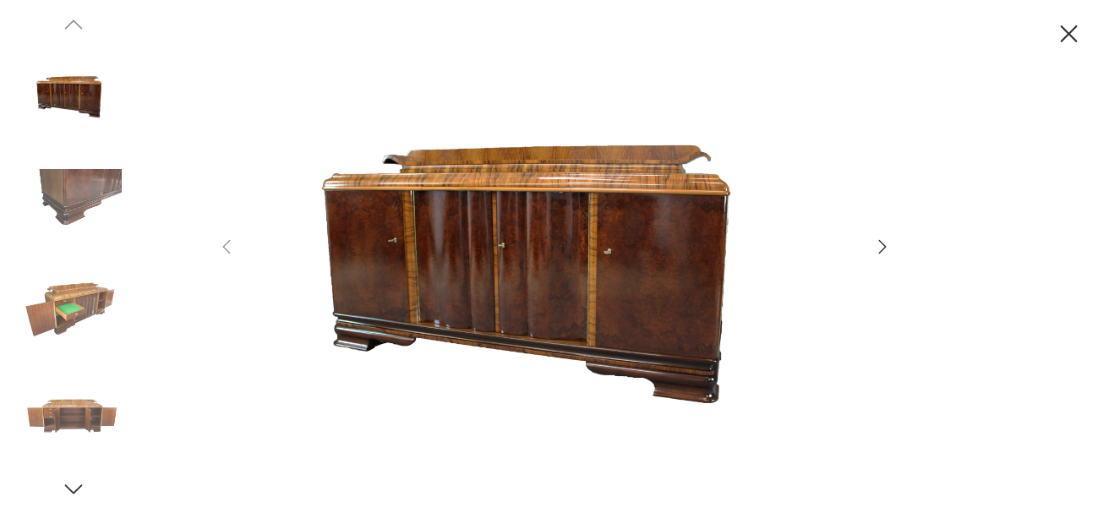
click at [85, 294] on img at bounding box center [73, 309] width 96 height 96
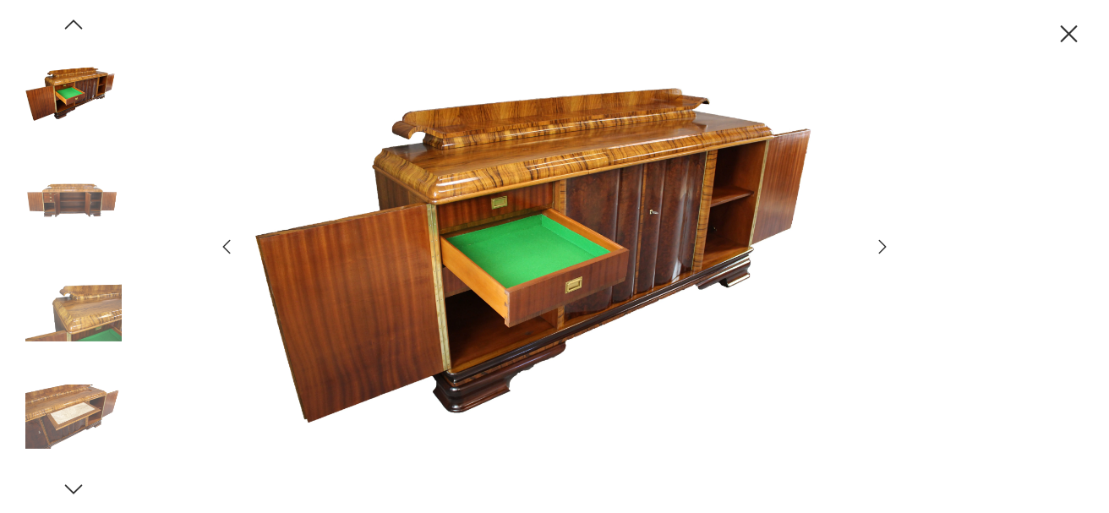
click at [882, 242] on icon "button" at bounding box center [882, 247] width 20 height 20
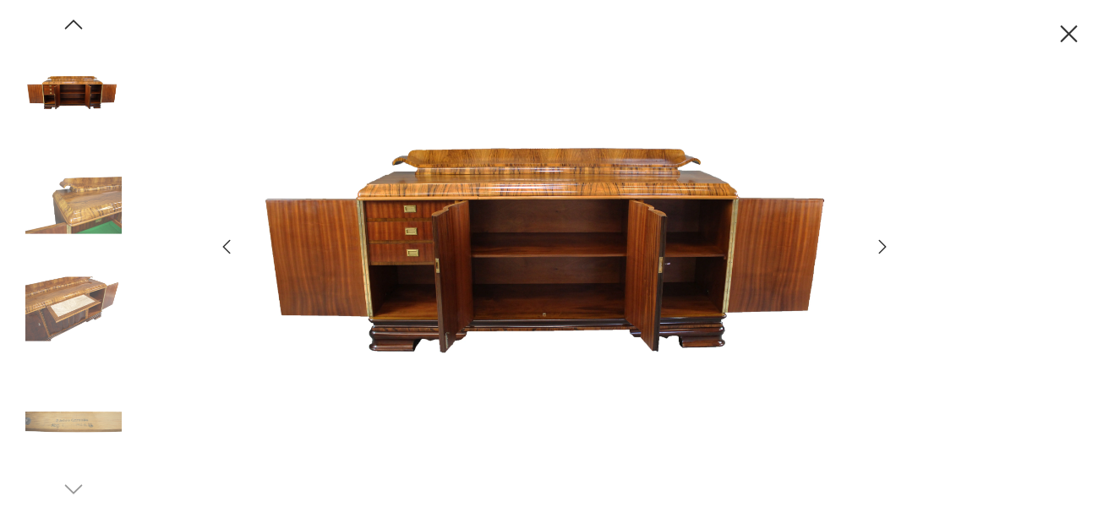
click at [882, 249] on icon "button" at bounding box center [882, 247] width 20 height 20
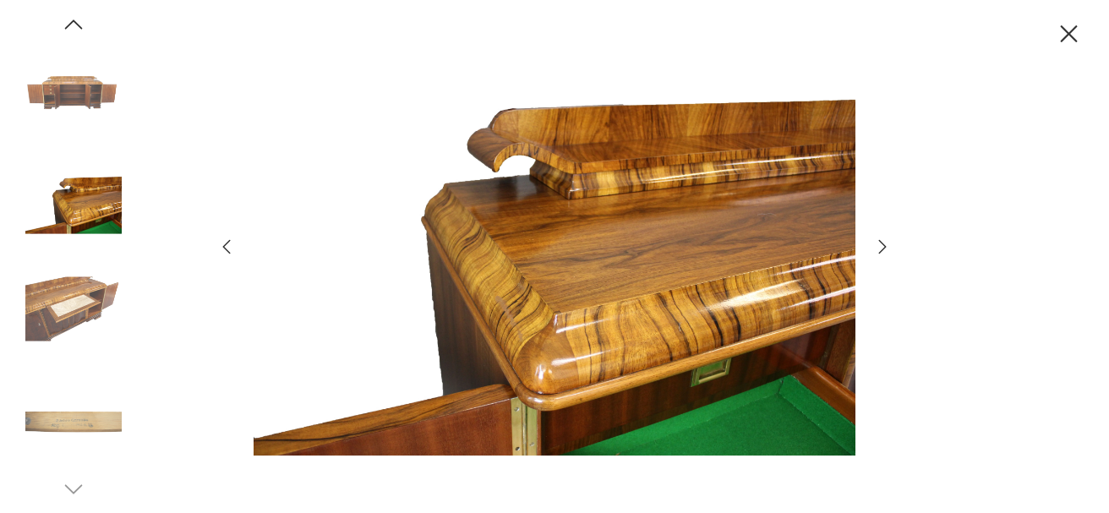
click at [232, 247] on icon "button" at bounding box center [226, 247] width 20 height 20
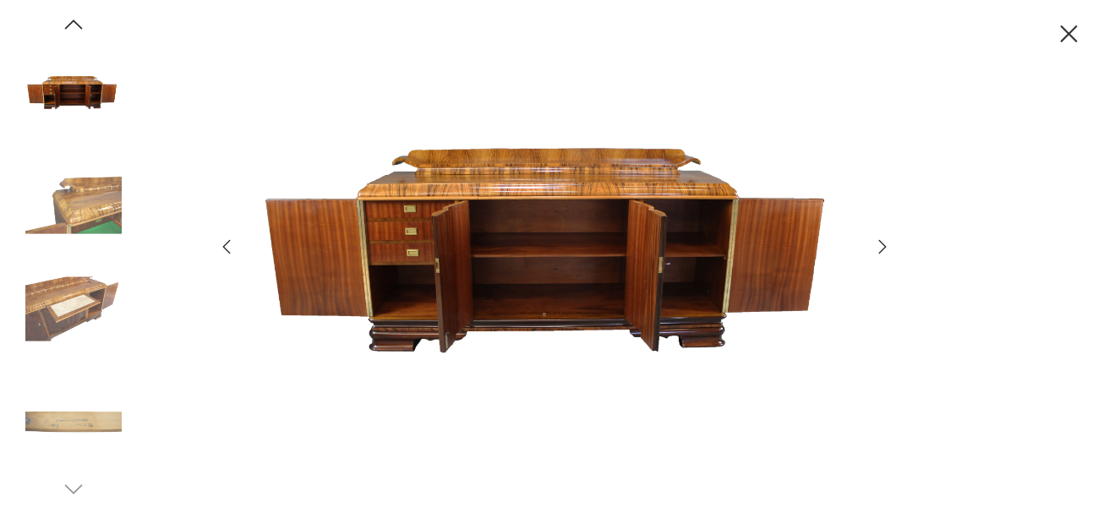
click at [882, 248] on icon "button" at bounding box center [882, 247] width 20 height 20
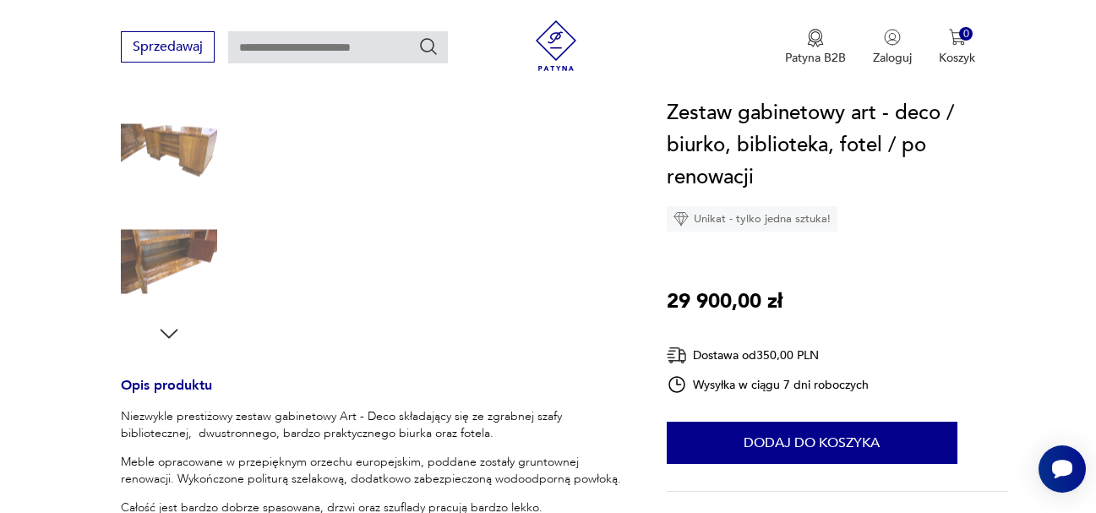
scroll to position [507, 0]
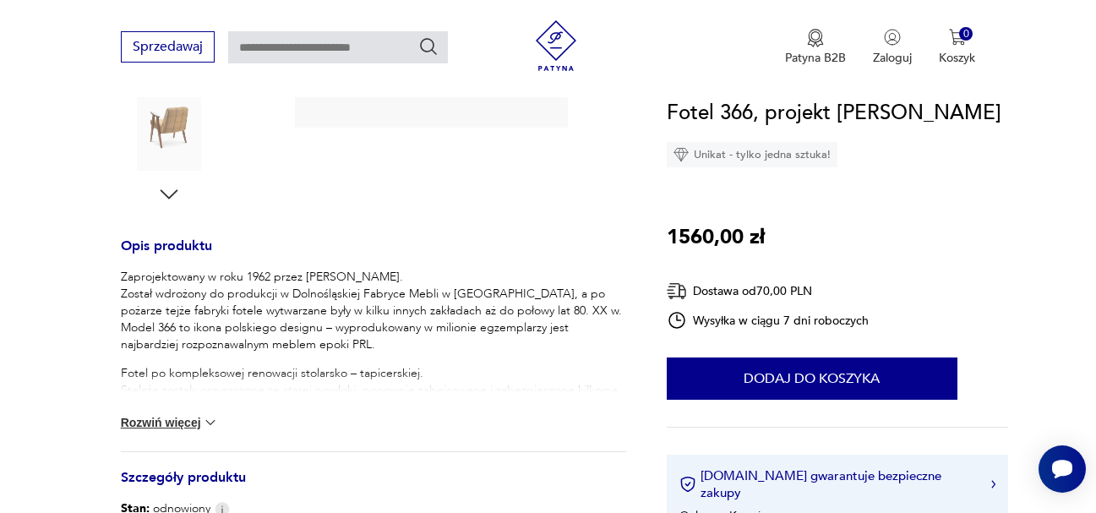
scroll to position [592, 0]
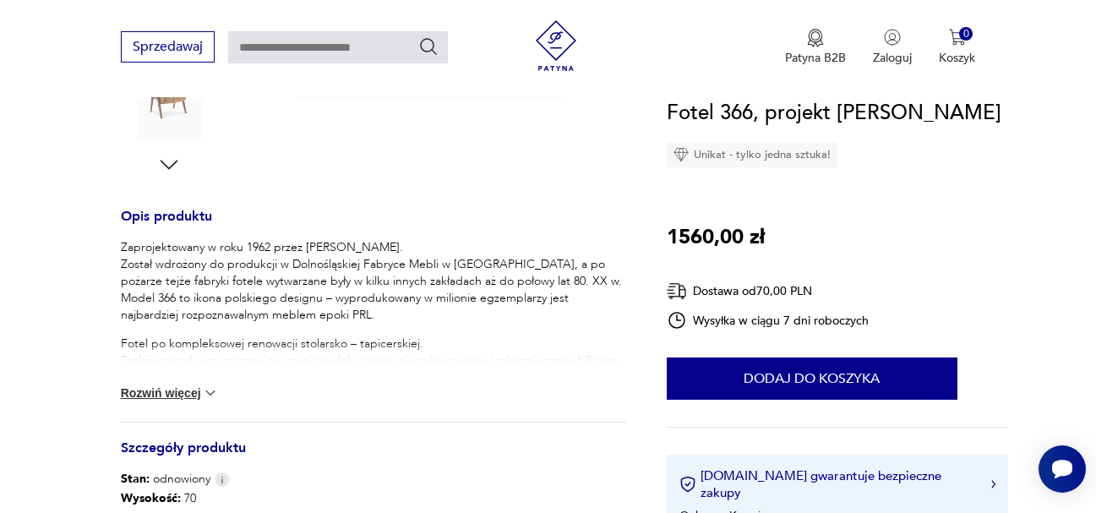
click at [156, 390] on button "Rozwiń więcej" at bounding box center [170, 393] width 98 height 17
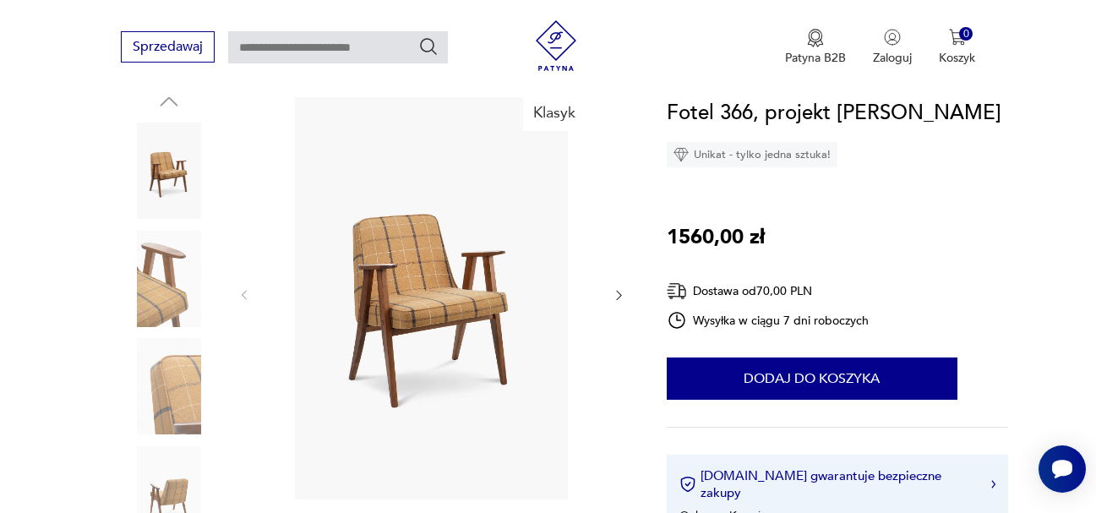
scroll to position [169, 0]
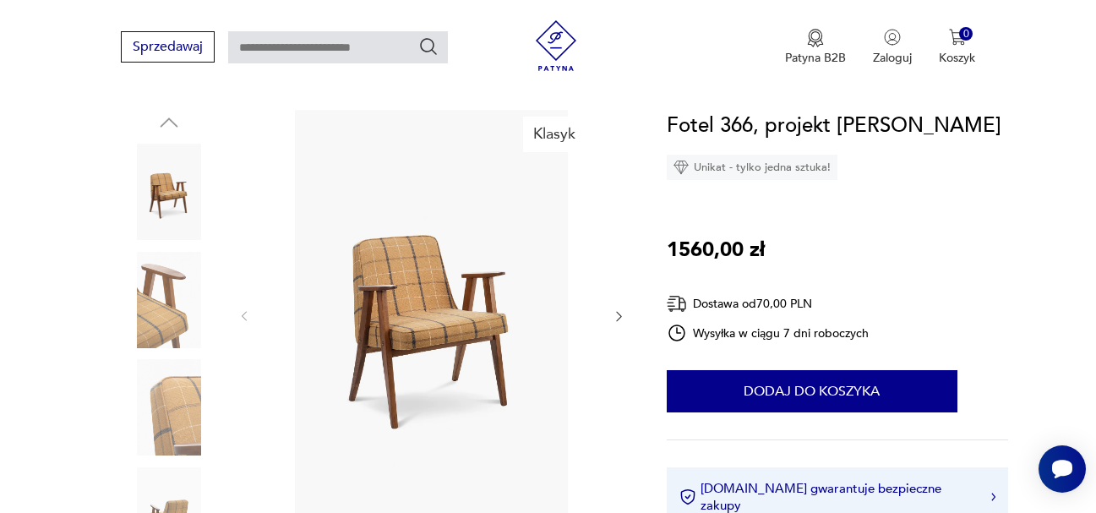
click at [622, 316] on icon "button" at bounding box center [619, 316] width 14 height 14
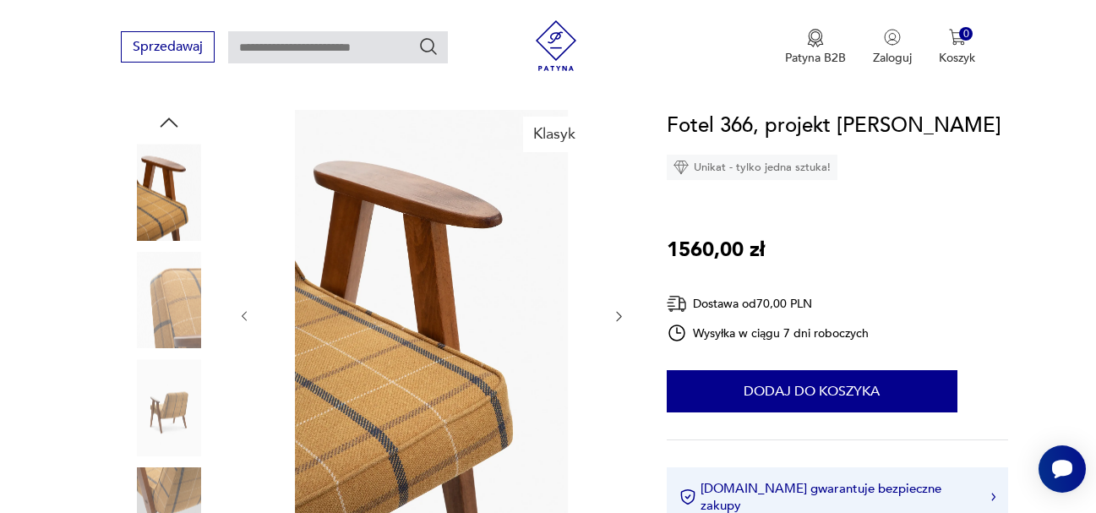
click at [622, 316] on icon "button" at bounding box center [619, 316] width 14 height 14
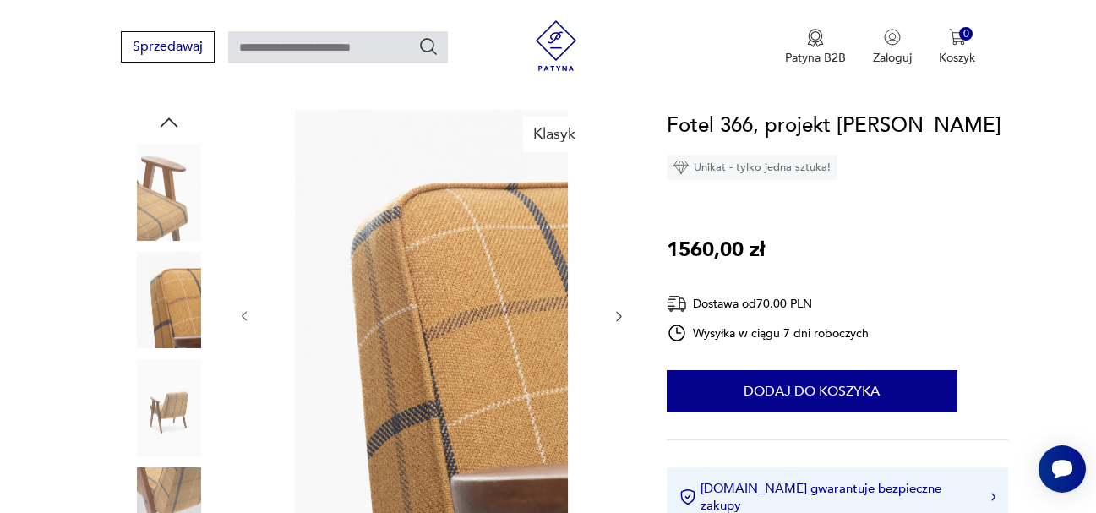
click at [622, 316] on icon "button" at bounding box center [619, 316] width 14 height 14
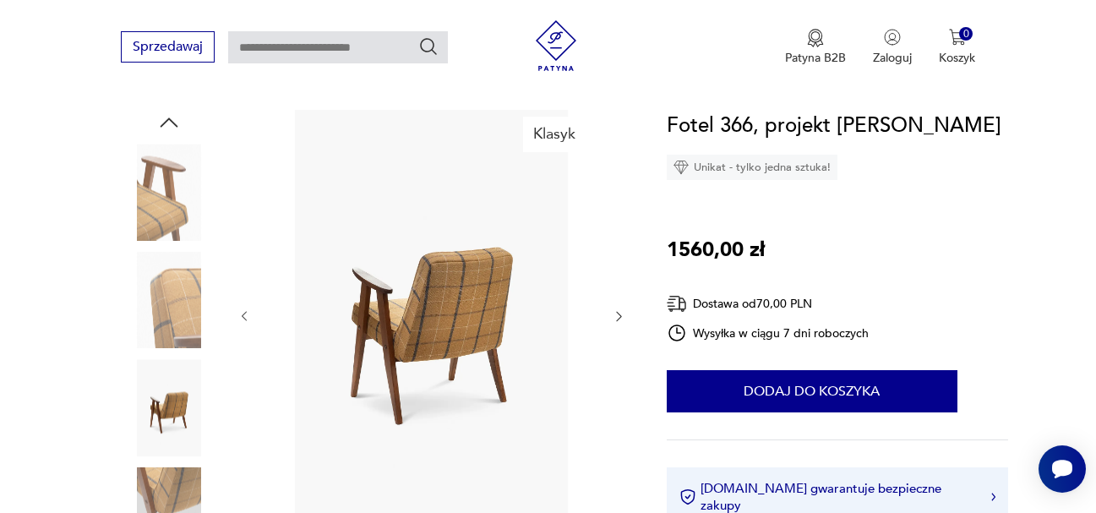
click at [622, 316] on icon "button" at bounding box center [619, 316] width 14 height 14
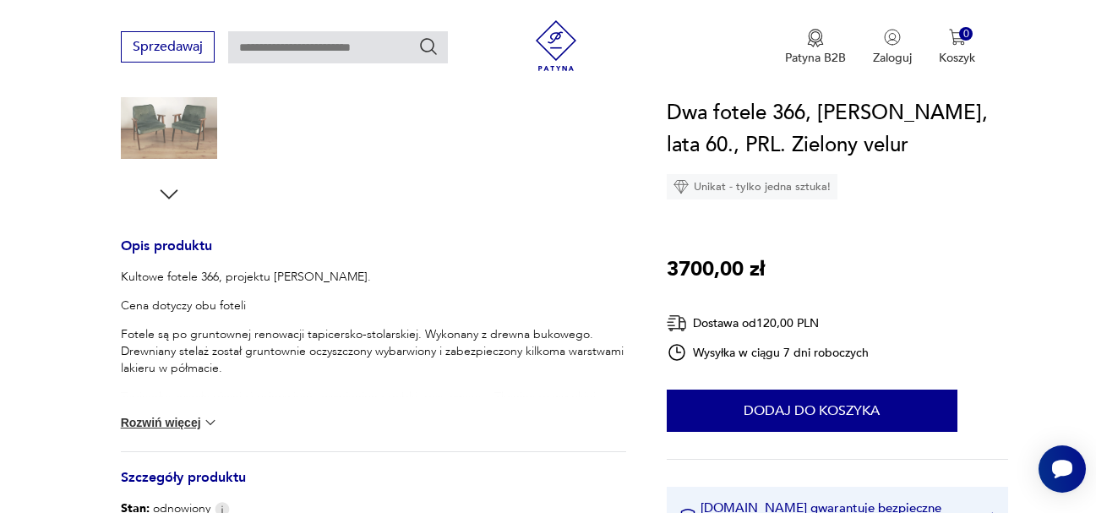
scroll to position [592, 0]
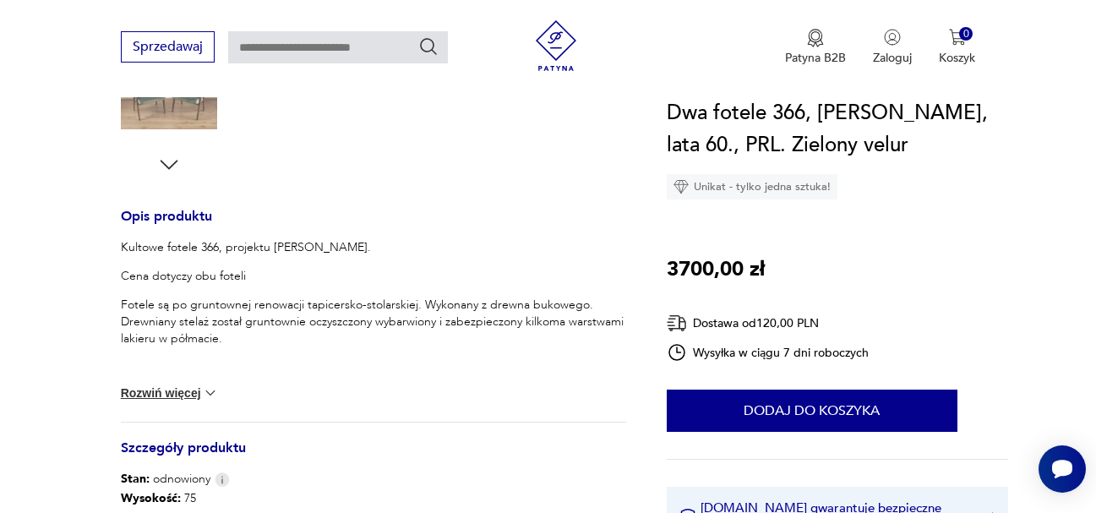
click at [210, 391] on img at bounding box center [210, 393] width 17 height 17
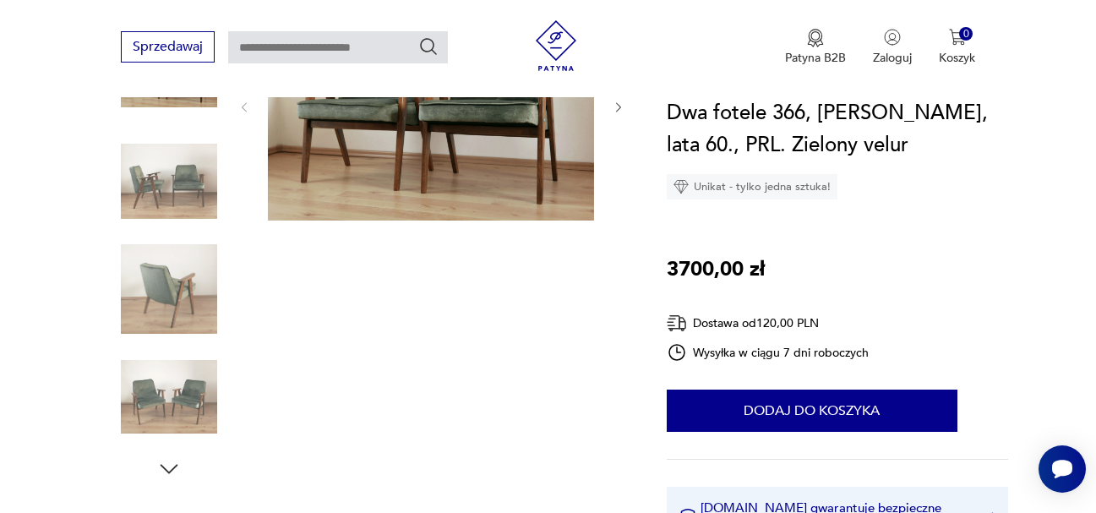
scroll to position [0, 0]
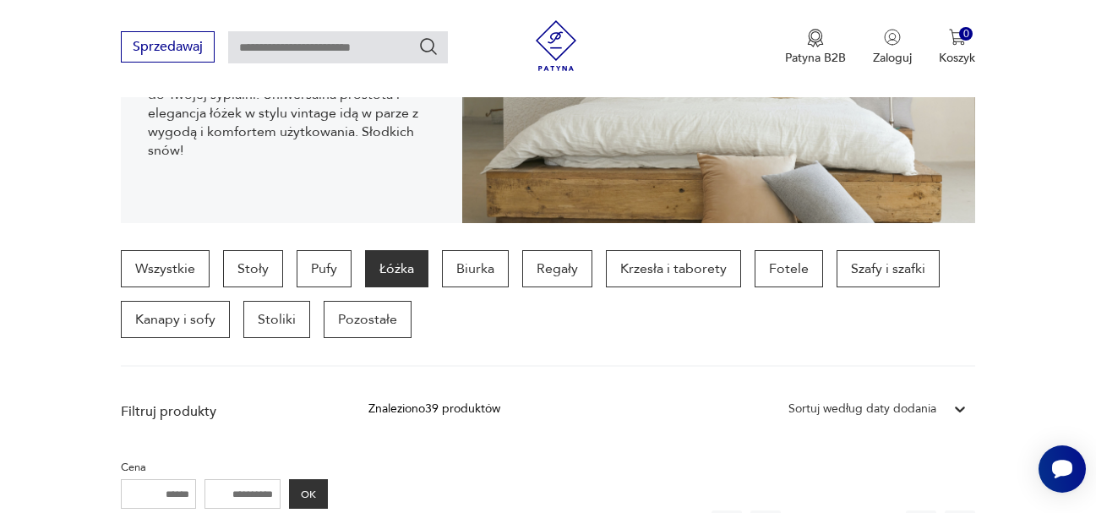
scroll to position [338, 0]
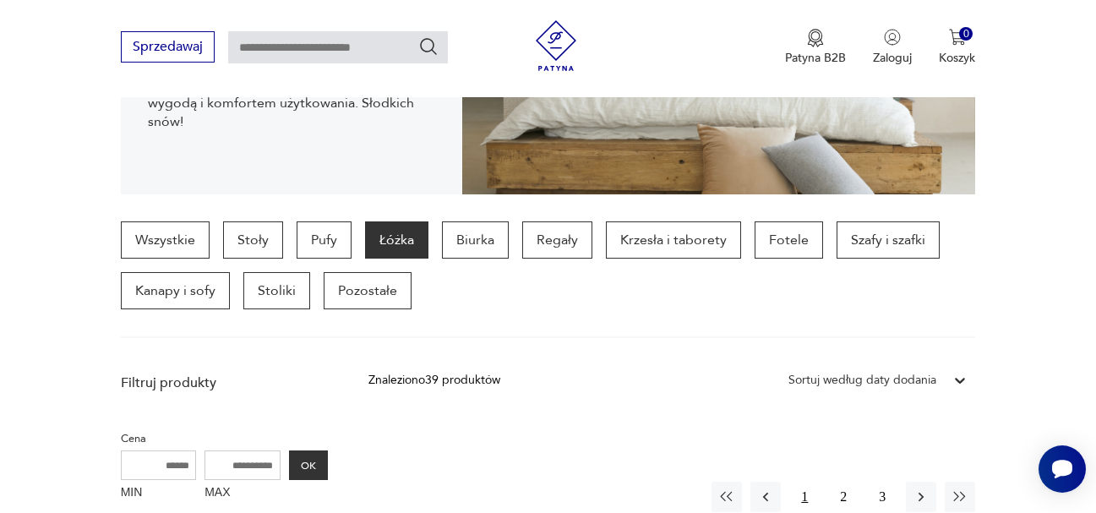
click at [800, 498] on button "1" at bounding box center [804, 497] width 30 height 30
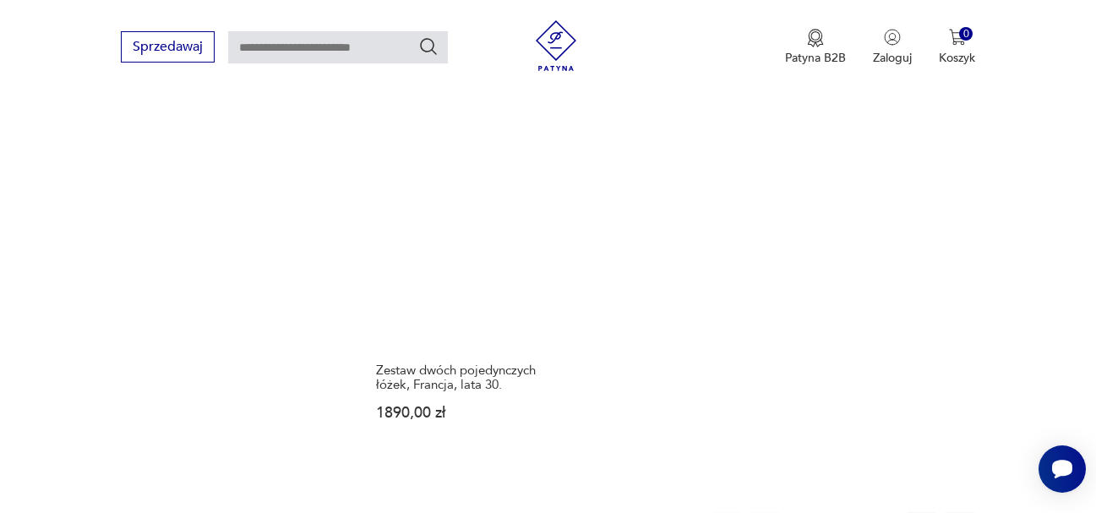
scroll to position [2477, 0]
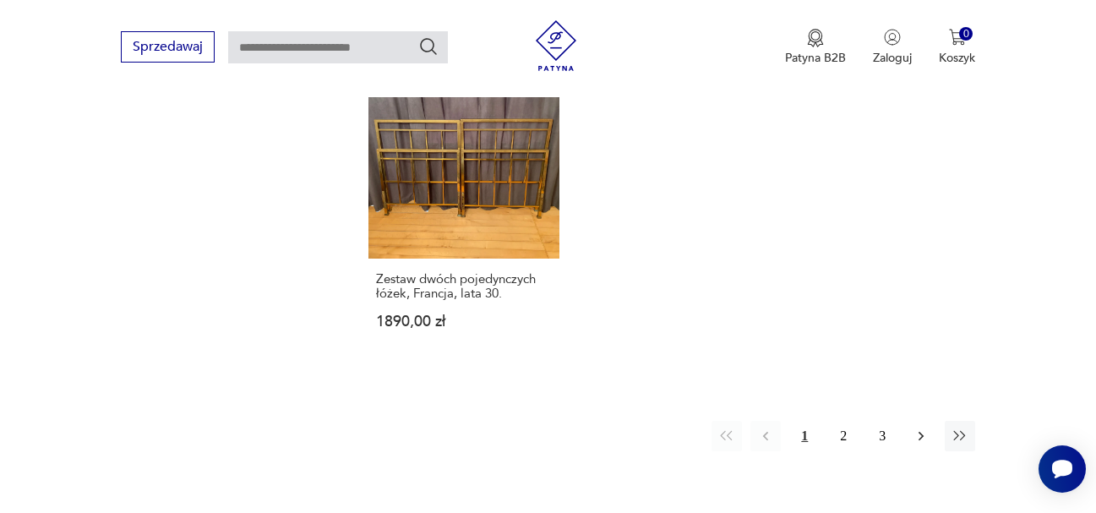
click at [919, 428] on icon "button" at bounding box center [921, 436] width 17 height 17
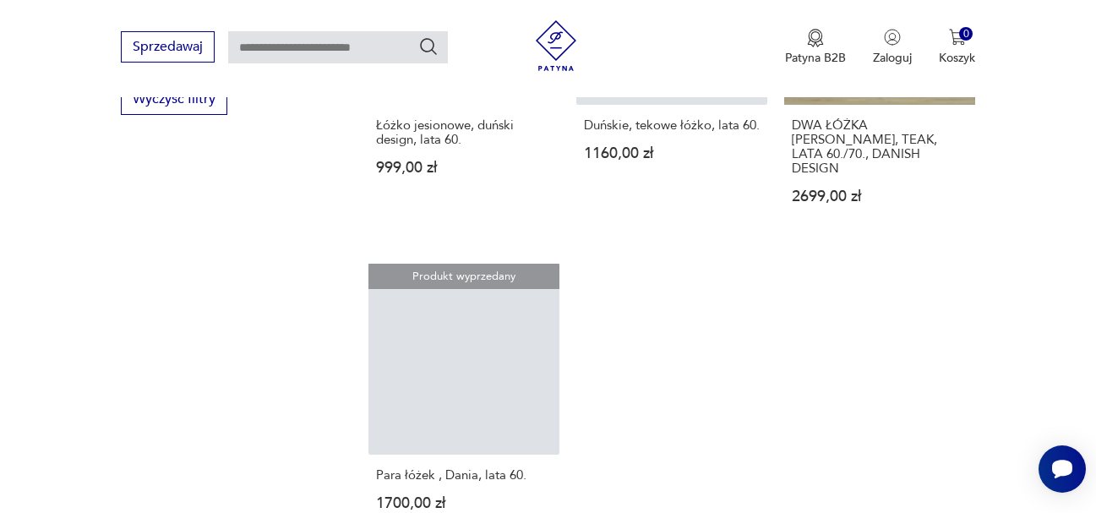
scroll to position [2308, 0]
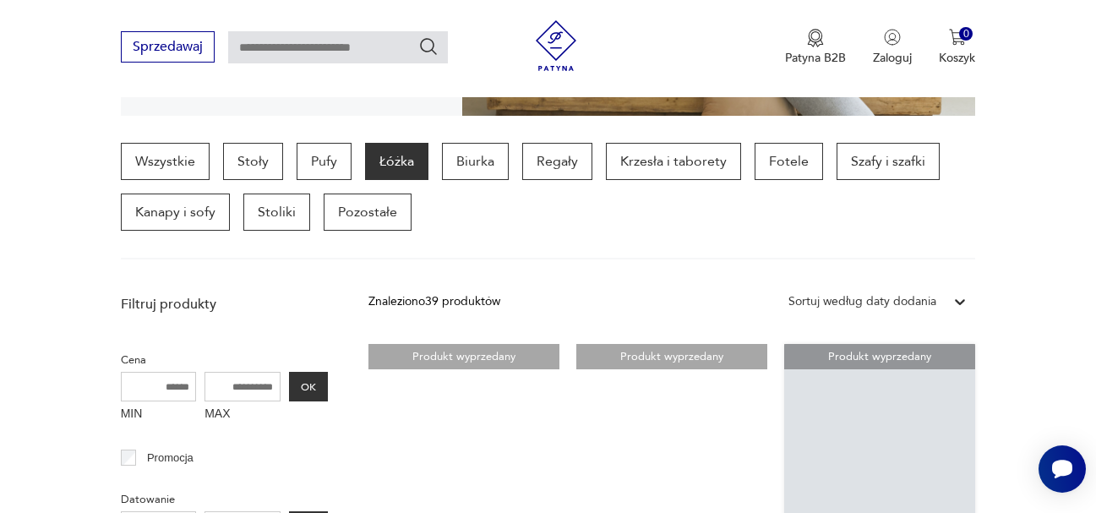
scroll to position [364, 0]
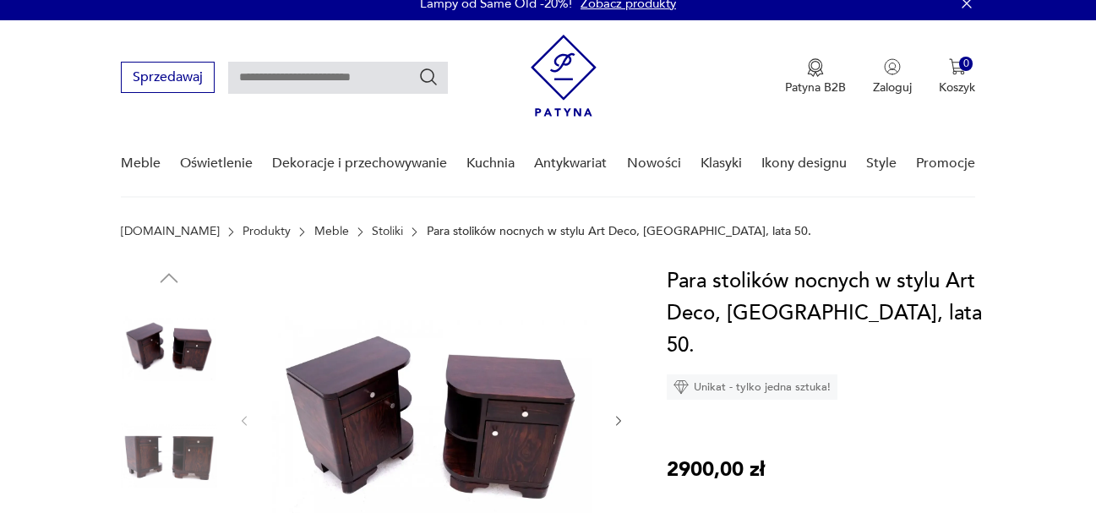
scroll to position [169, 0]
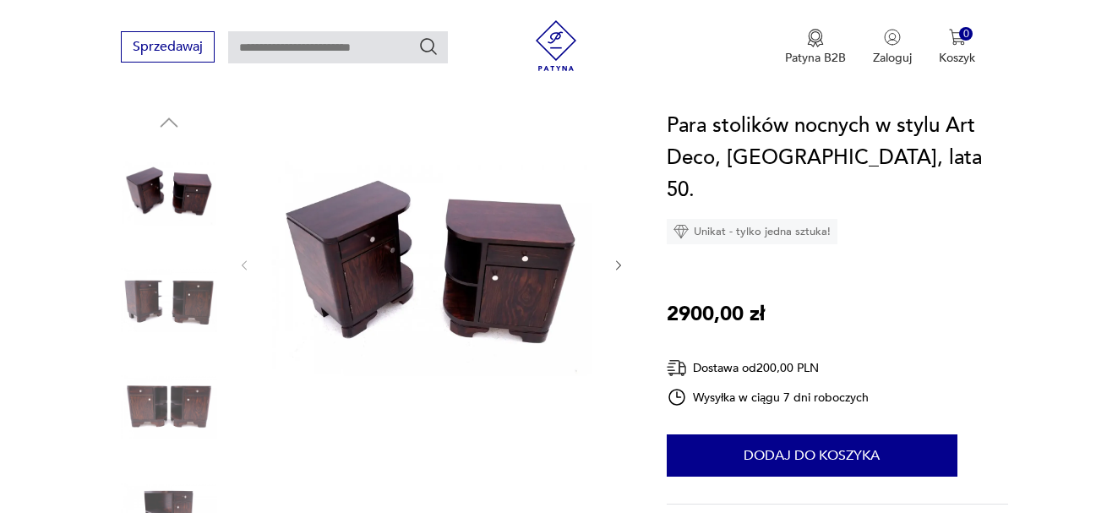
click at [618, 259] on icon "button" at bounding box center [619, 266] width 14 height 14
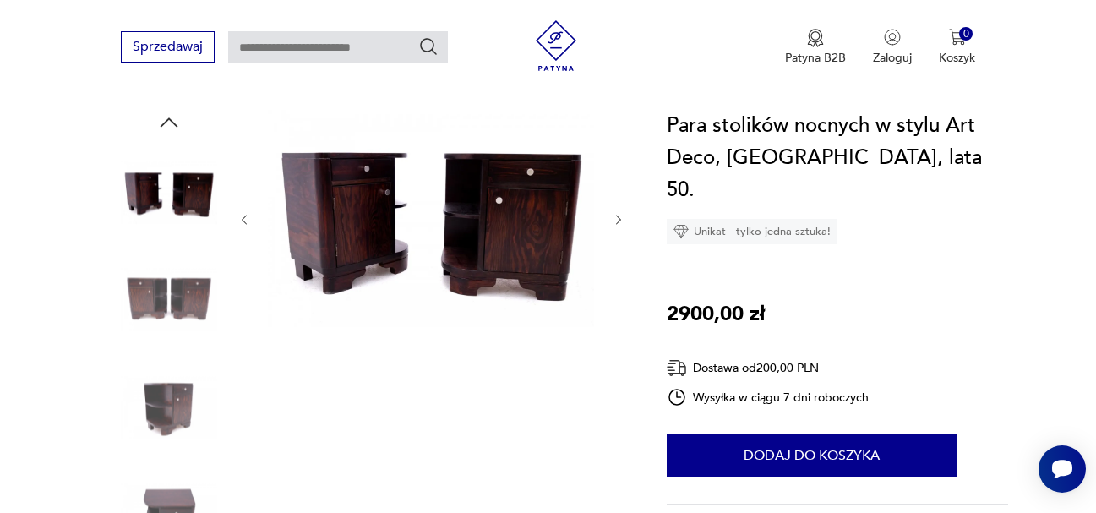
scroll to position [0, 0]
click at [618, 259] on div at bounding box center [432, 220] width 389 height 220
click at [615, 214] on icon "button" at bounding box center [619, 220] width 14 height 14
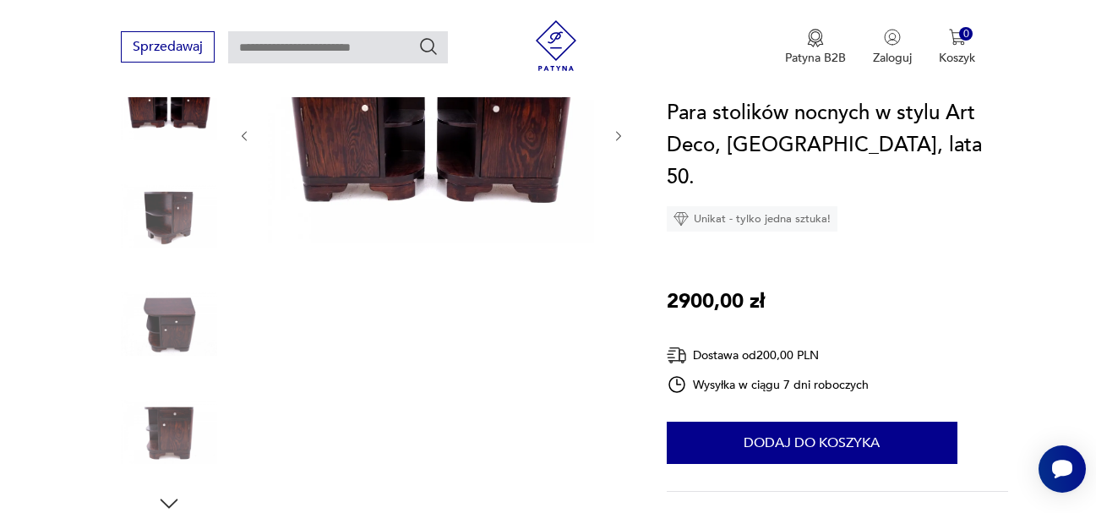
scroll to position [254, 0]
click at [617, 214] on div at bounding box center [432, 135] width 389 height 220
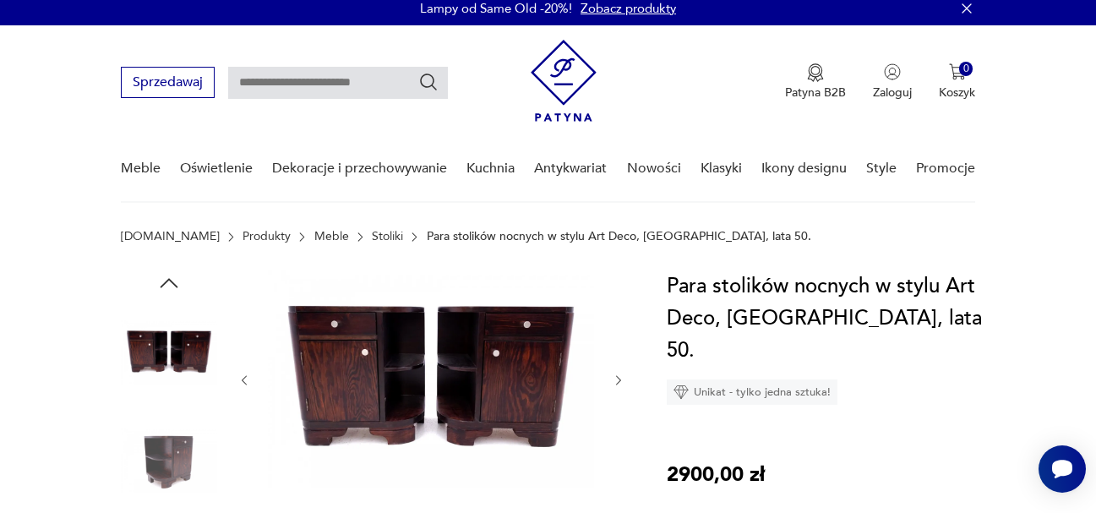
scroll to position [0, 0]
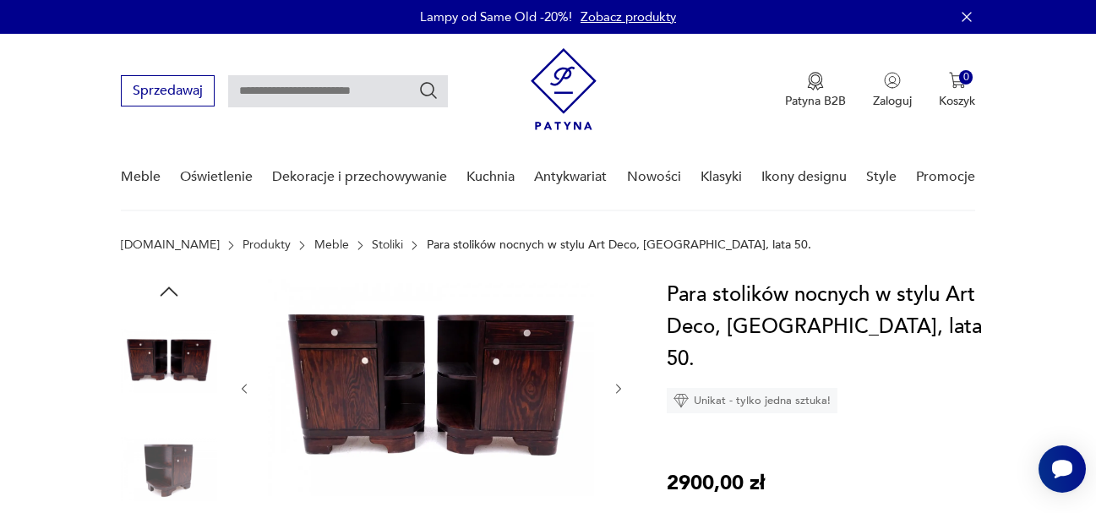
click at [625, 391] on icon "button" at bounding box center [619, 389] width 14 height 14
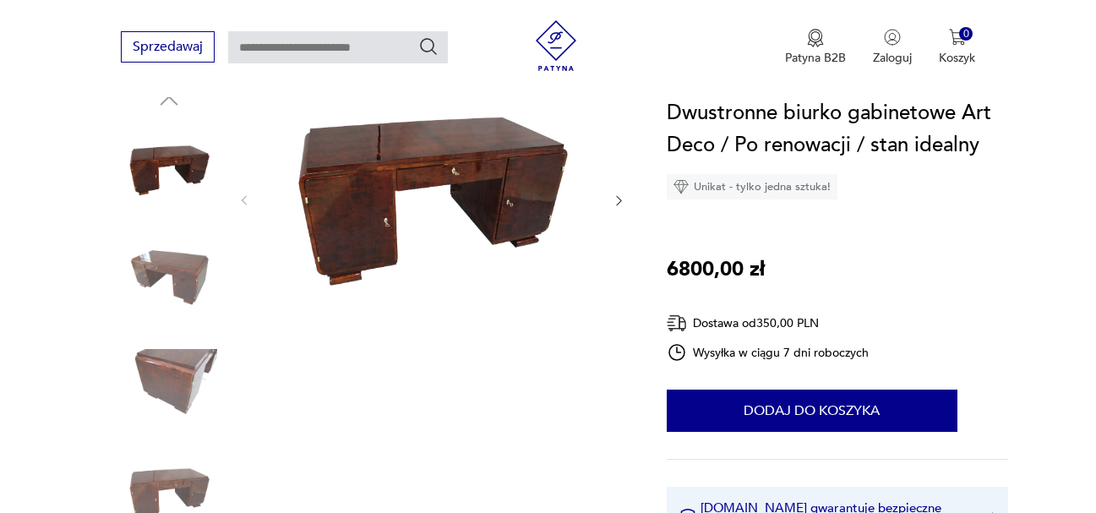
scroll to position [169, 0]
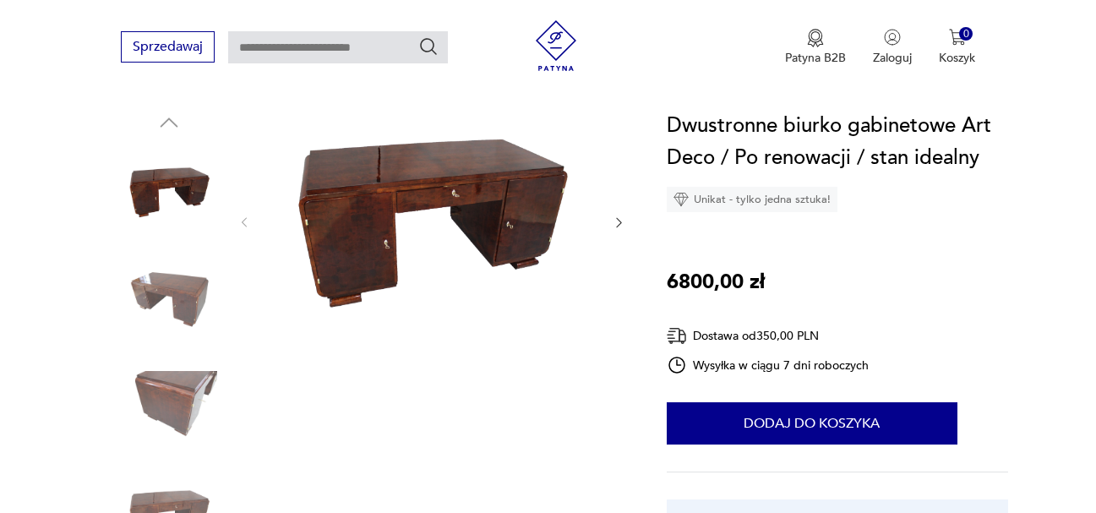
click at [621, 223] on icon "button" at bounding box center [619, 223] width 14 height 14
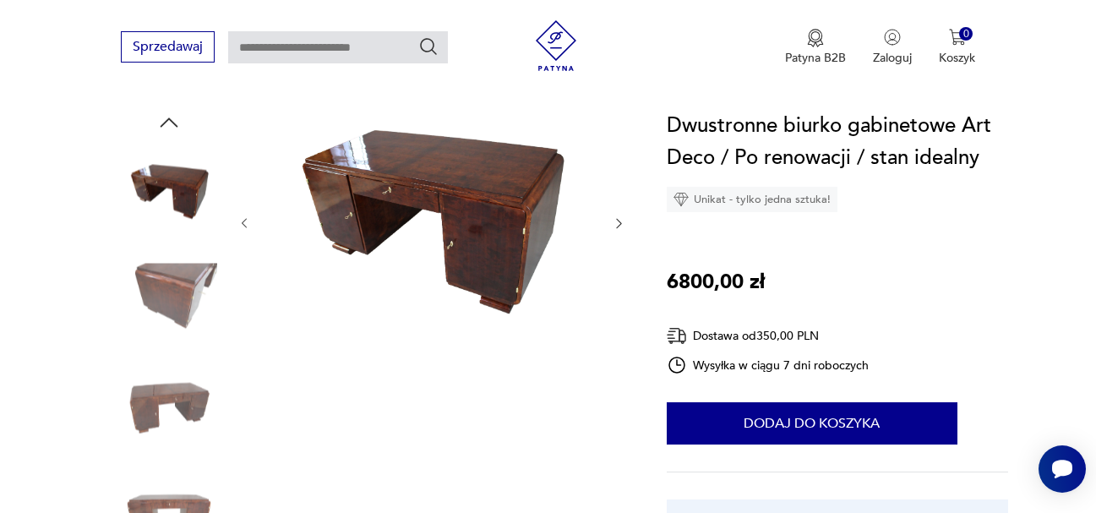
scroll to position [0, 0]
click at [615, 216] on button "button" at bounding box center [619, 224] width 14 height 17
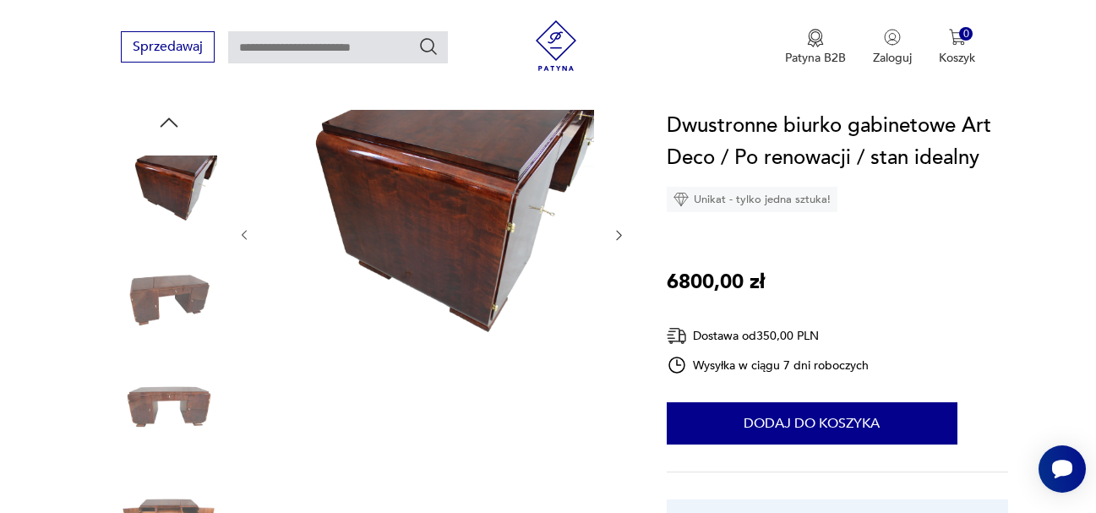
click at [622, 232] on icon "button" at bounding box center [619, 235] width 14 height 14
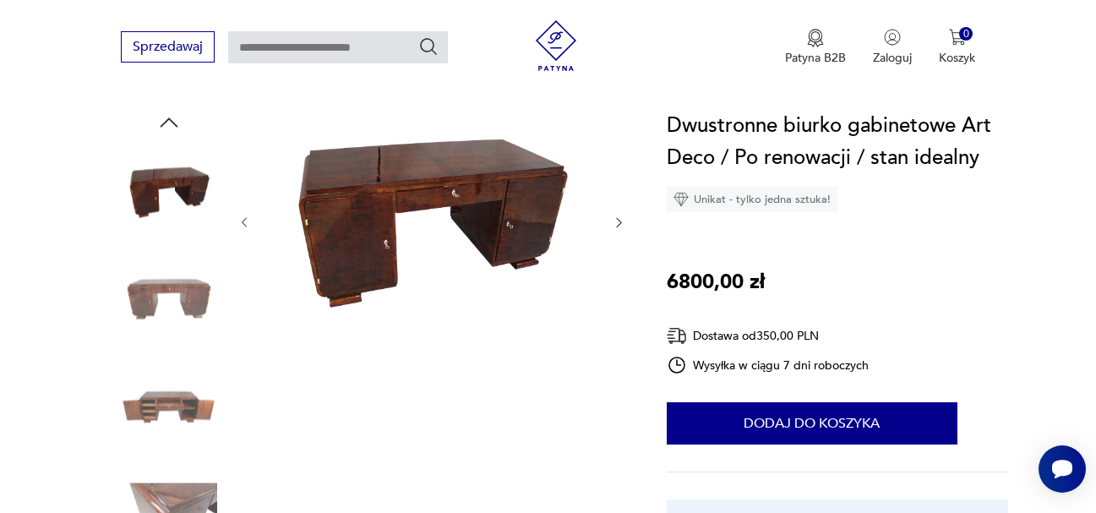
click at [622, 231] on div at bounding box center [432, 223] width 389 height 226
click at [616, 217] on icon "button" at bounding box center [619, 223] width 14 height 14
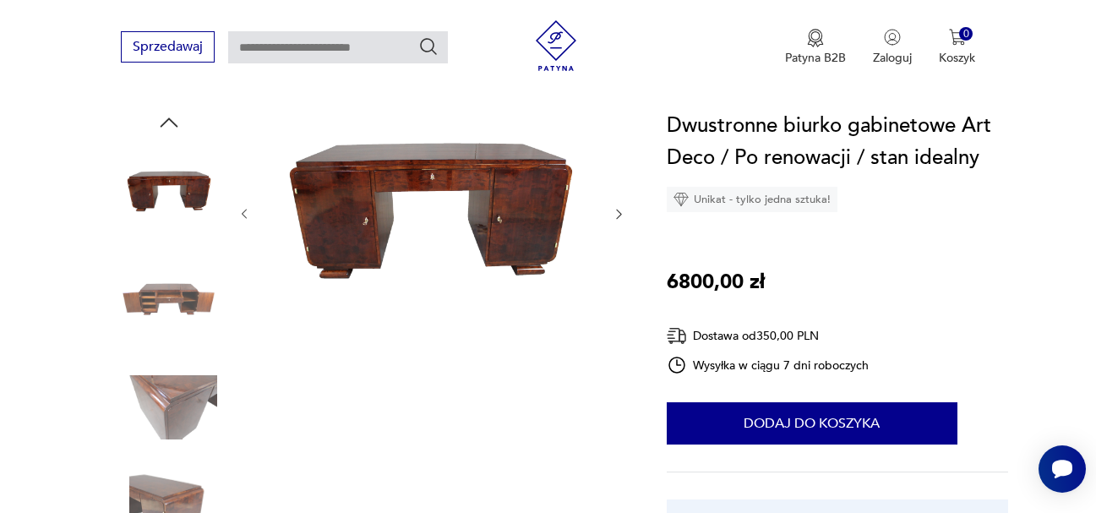
click at [616, 217] on icon "button" at bounding box center [619, 214] width 14 height 14
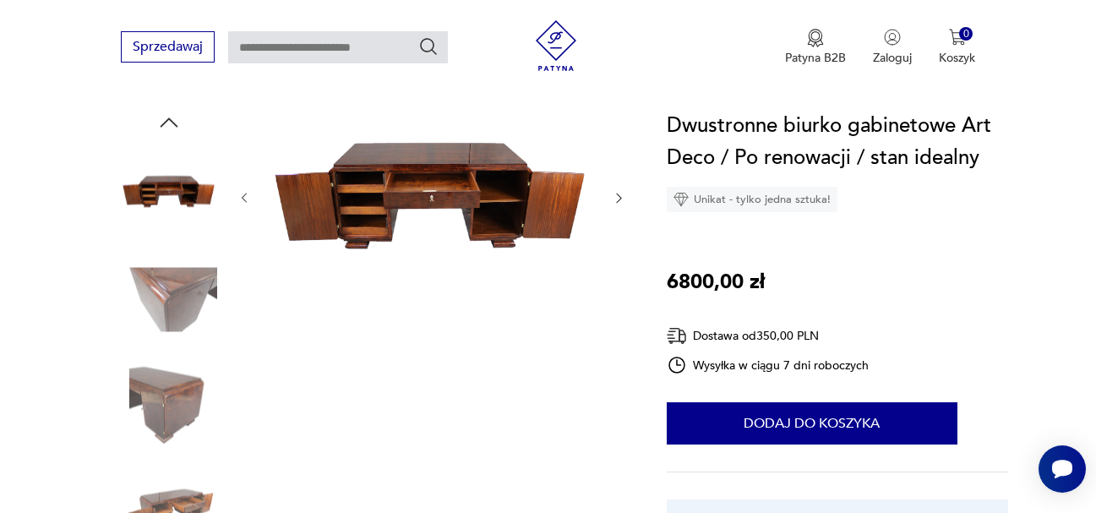
click at [616, 217] on div at bounding box center [432, 198] width 389 height 177
click at [618, 199] on icon "button" at bounding box center [619, 198] width 14 height 14
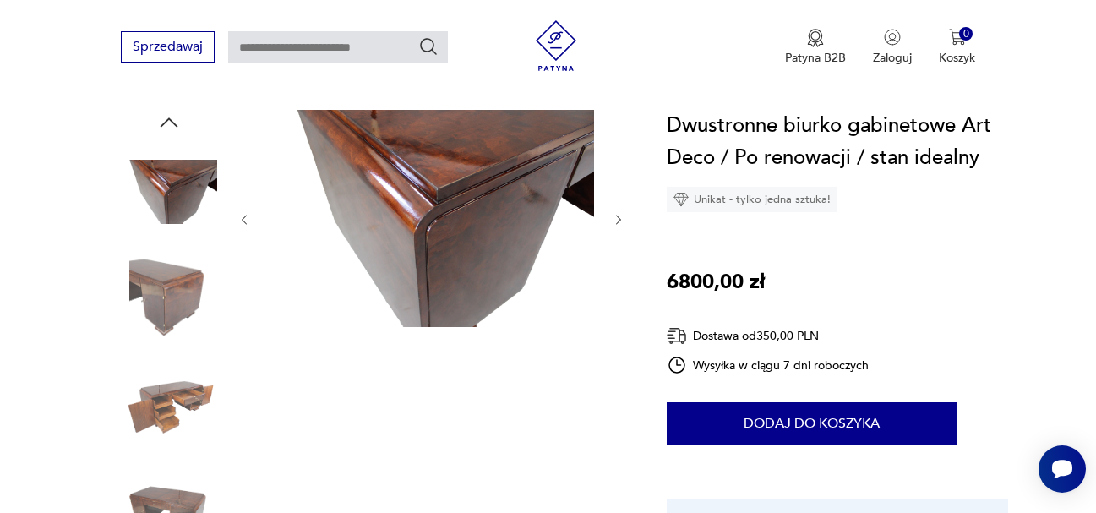
click at [618, 199] on div at bounding box center [432, 220] width 389 height 220
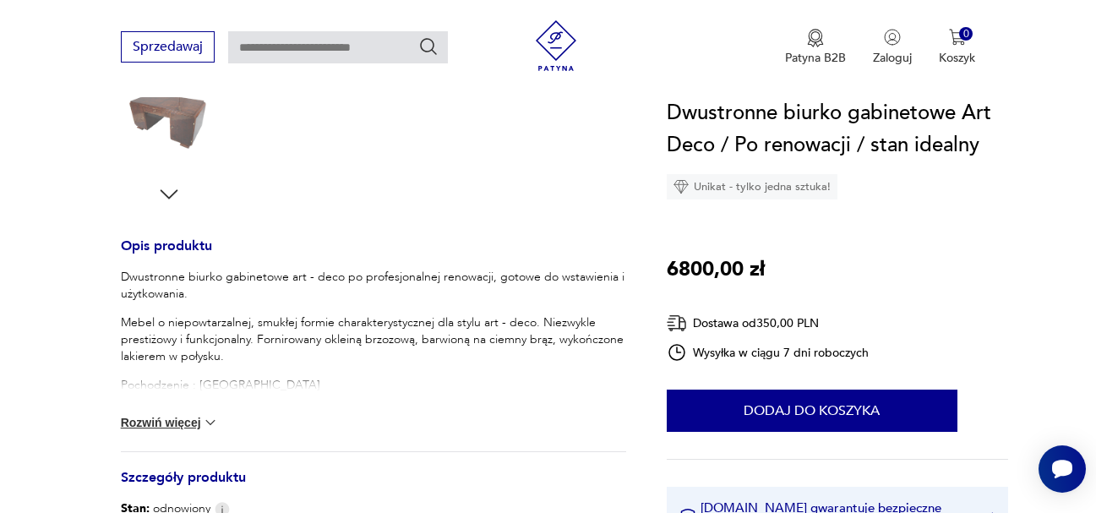
scroll to position [592, 0]
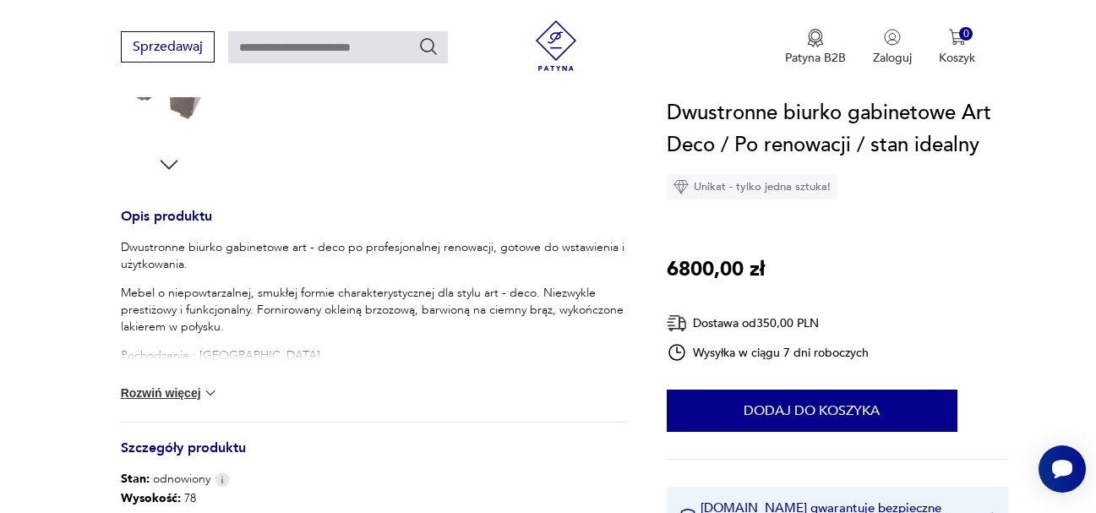
click at [200, 388] on button "Rozwiń więcej" at bounding box center [170, 393] width 98 height 17
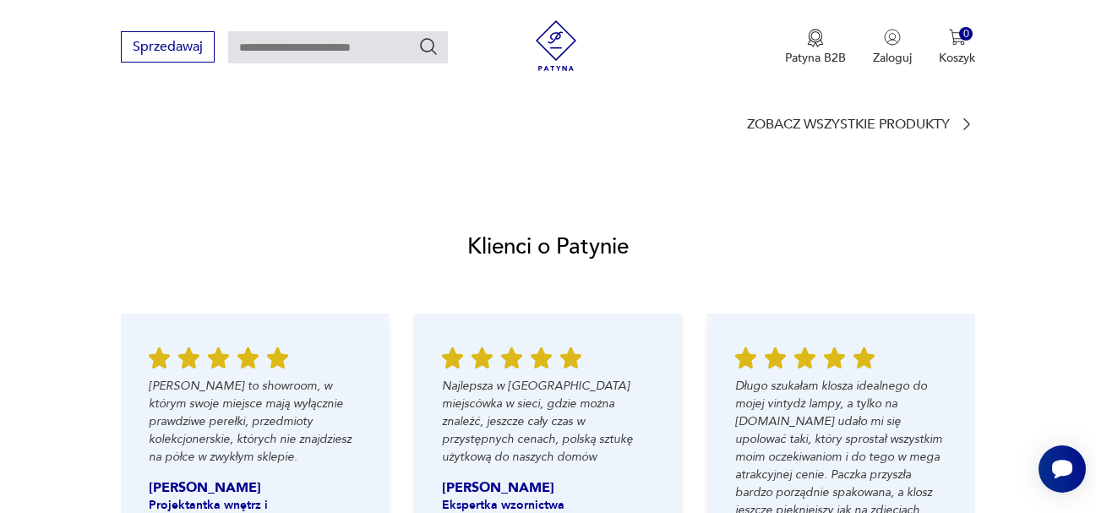
scroll to position [2029, 0]
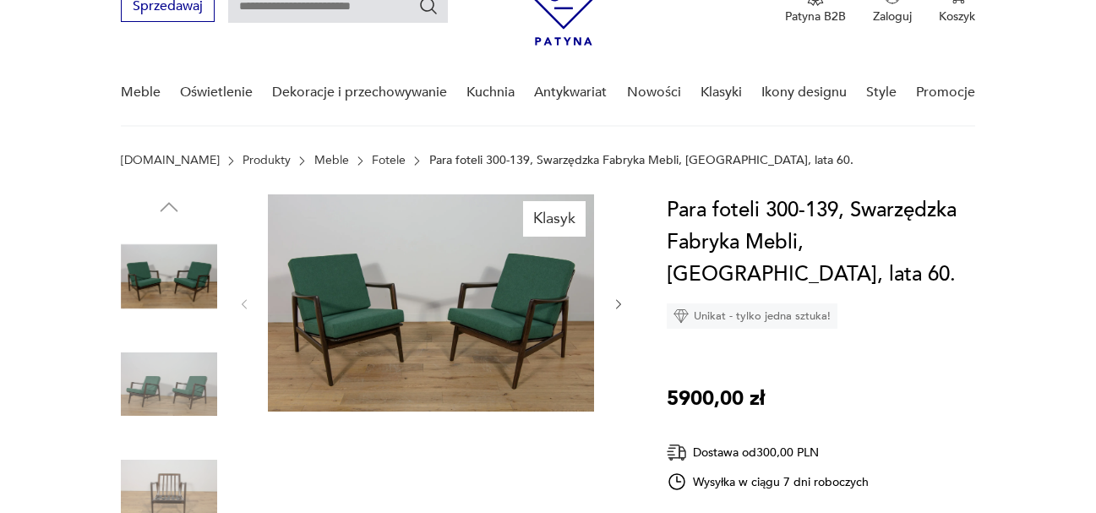
click at [371, 341] on img at bounding box center [431, 302] width 326 height 217
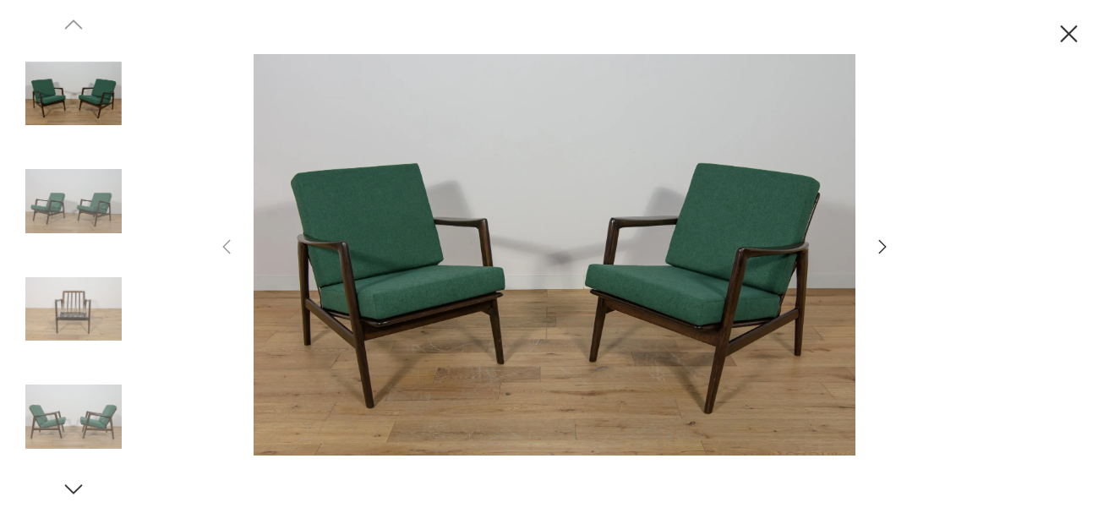
click at [879, 243] on icon "button" at bounding box center [882, 247] width 20 height 20
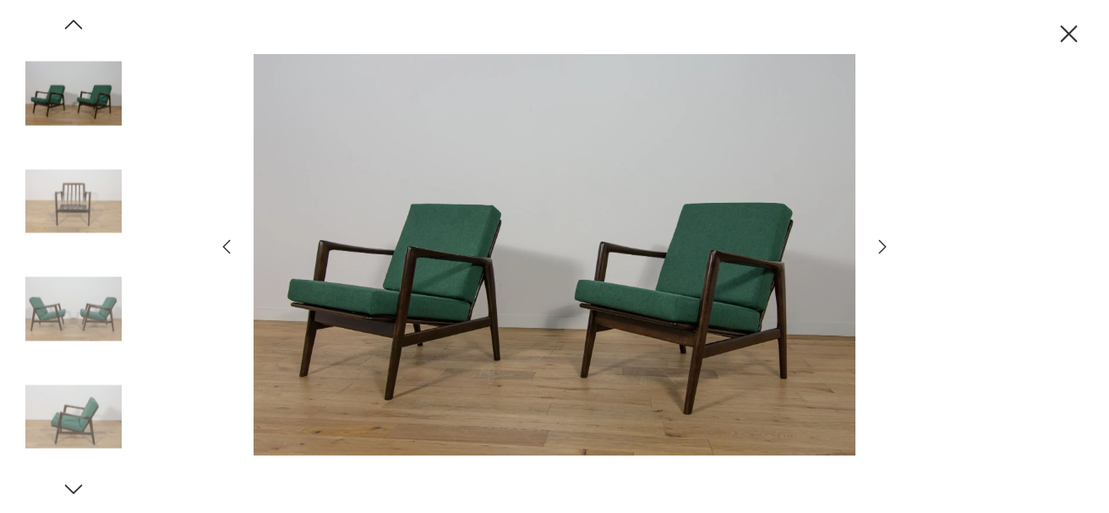
click at [880, 244] on icon "button" at bounding box center [882, 247] width 20 height 20
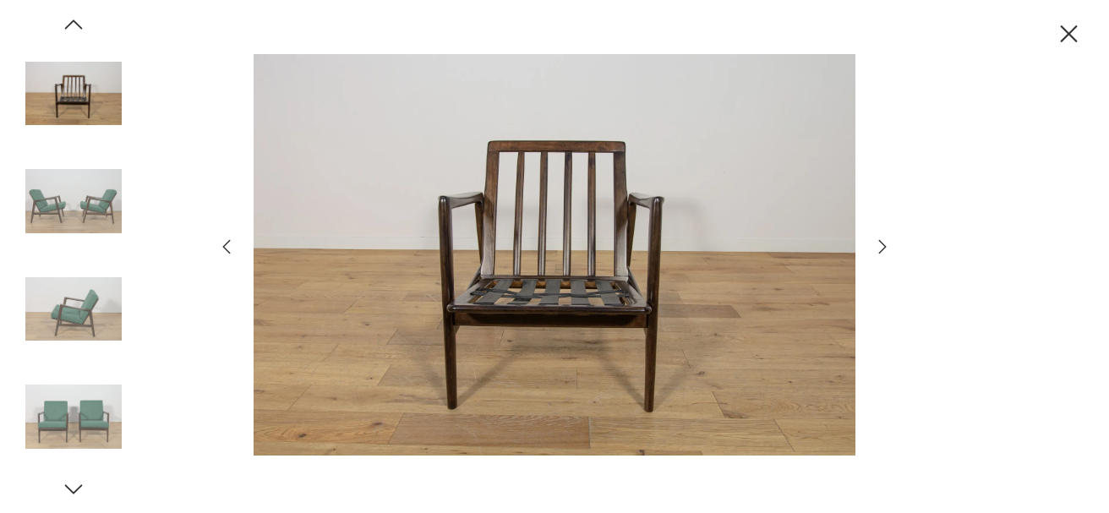
click at [884, 242] on icon "button" at bounding box center [882, 247] width 20 height 20
